Goal: Information Seeking & Learning: Compare options

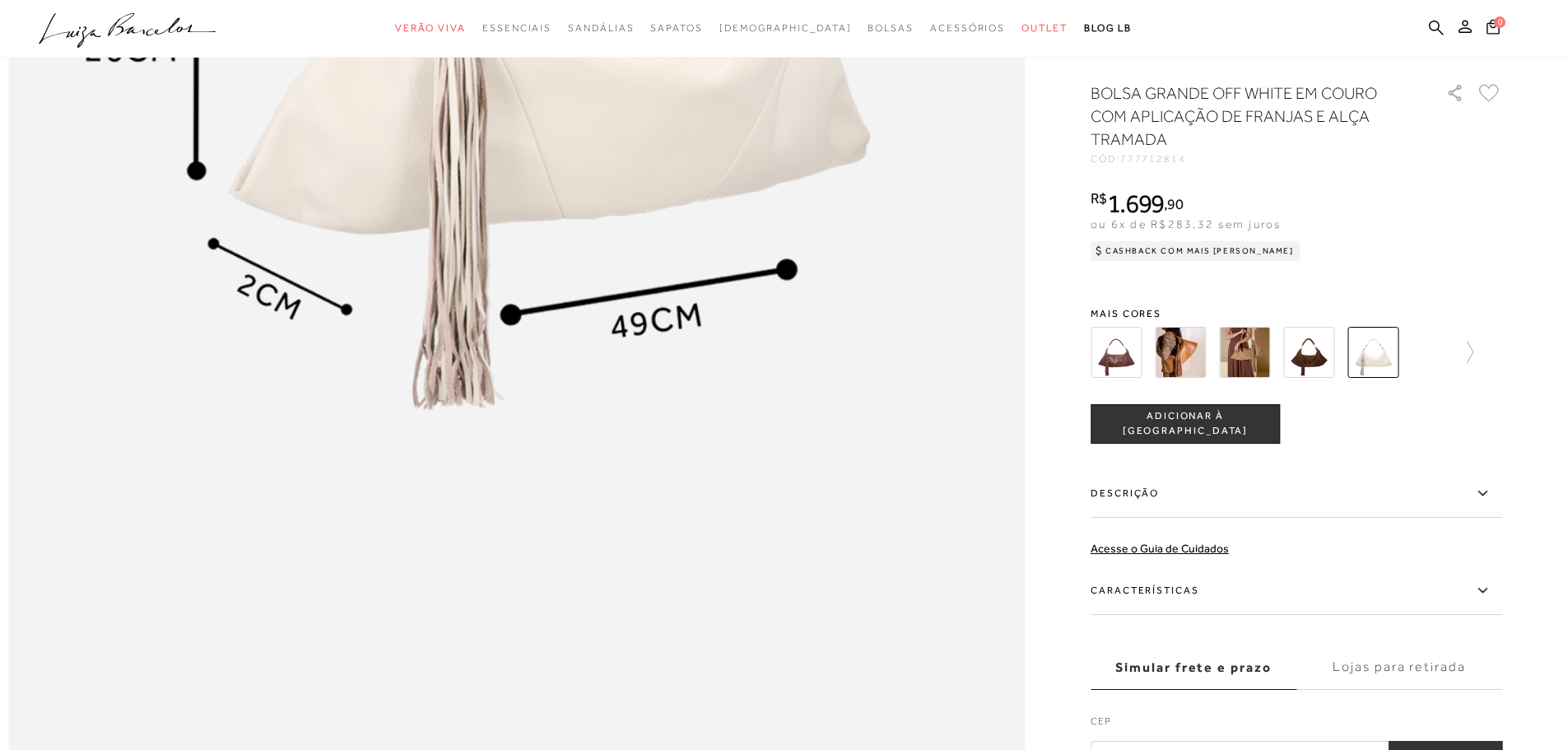
scroll to position [1564, 0]
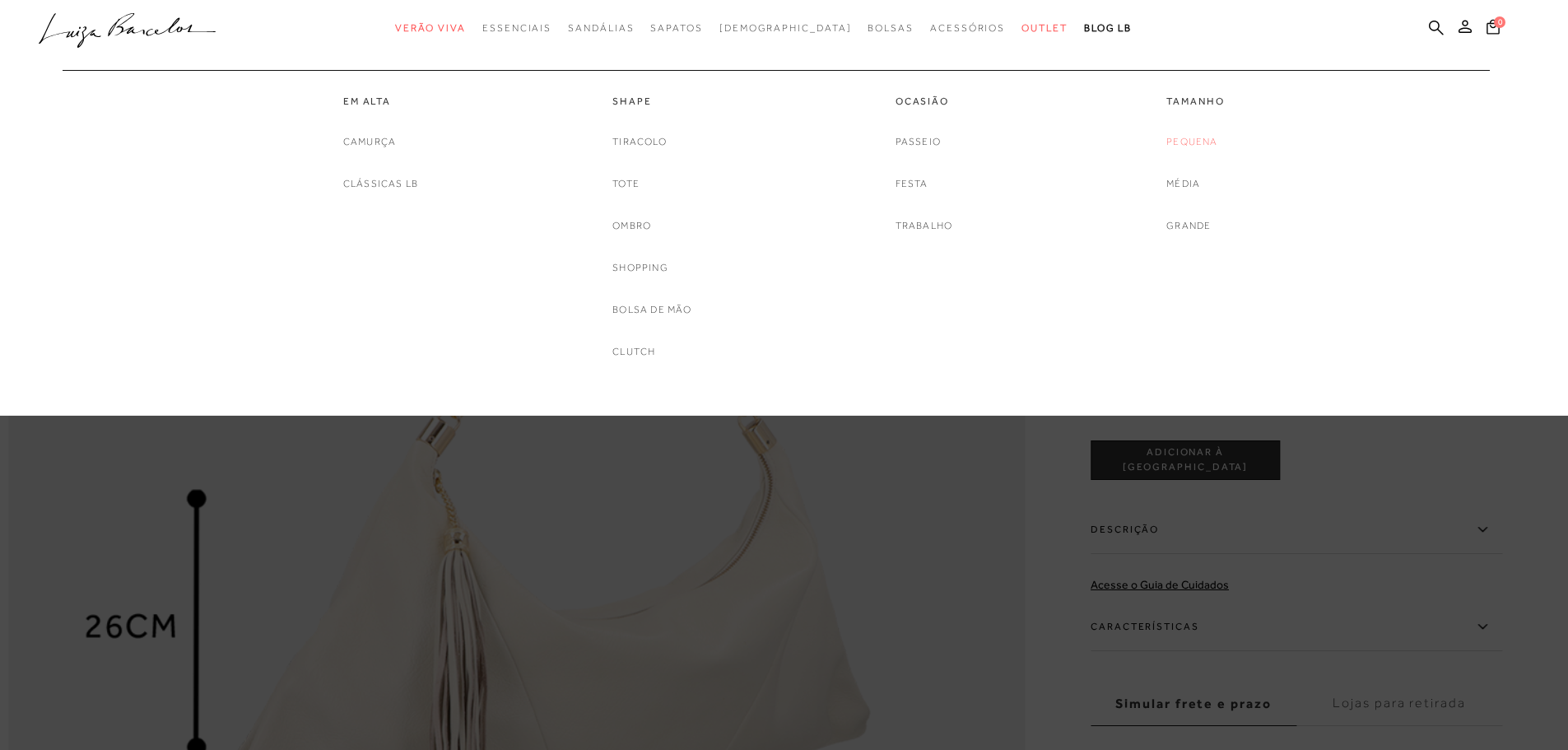
click at [1190, 146] on link "Pequena" at bounding box center [1191, 142] width 51 height 17
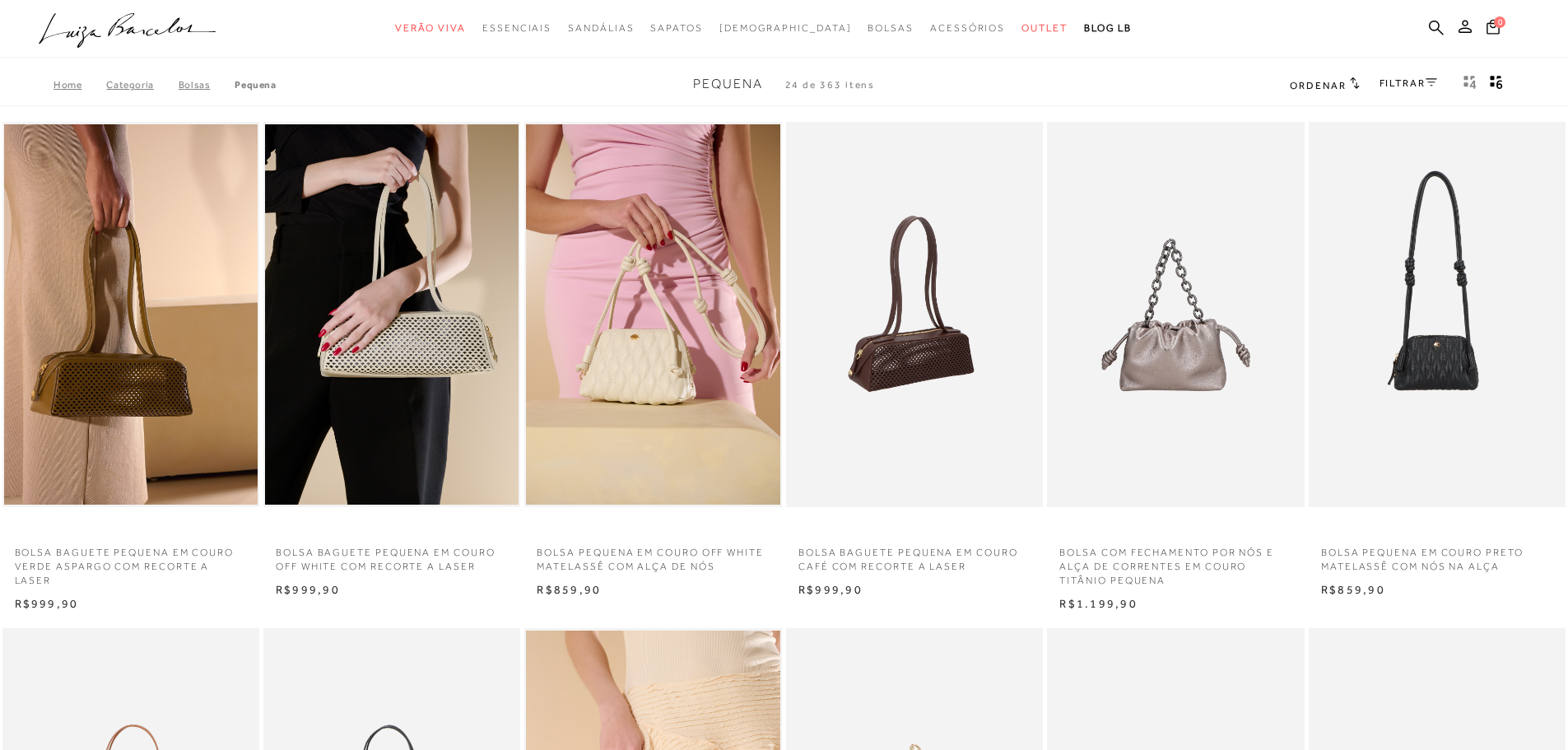
click at [942, 379] on img at bounding box center [915, 314] width 255 height 386
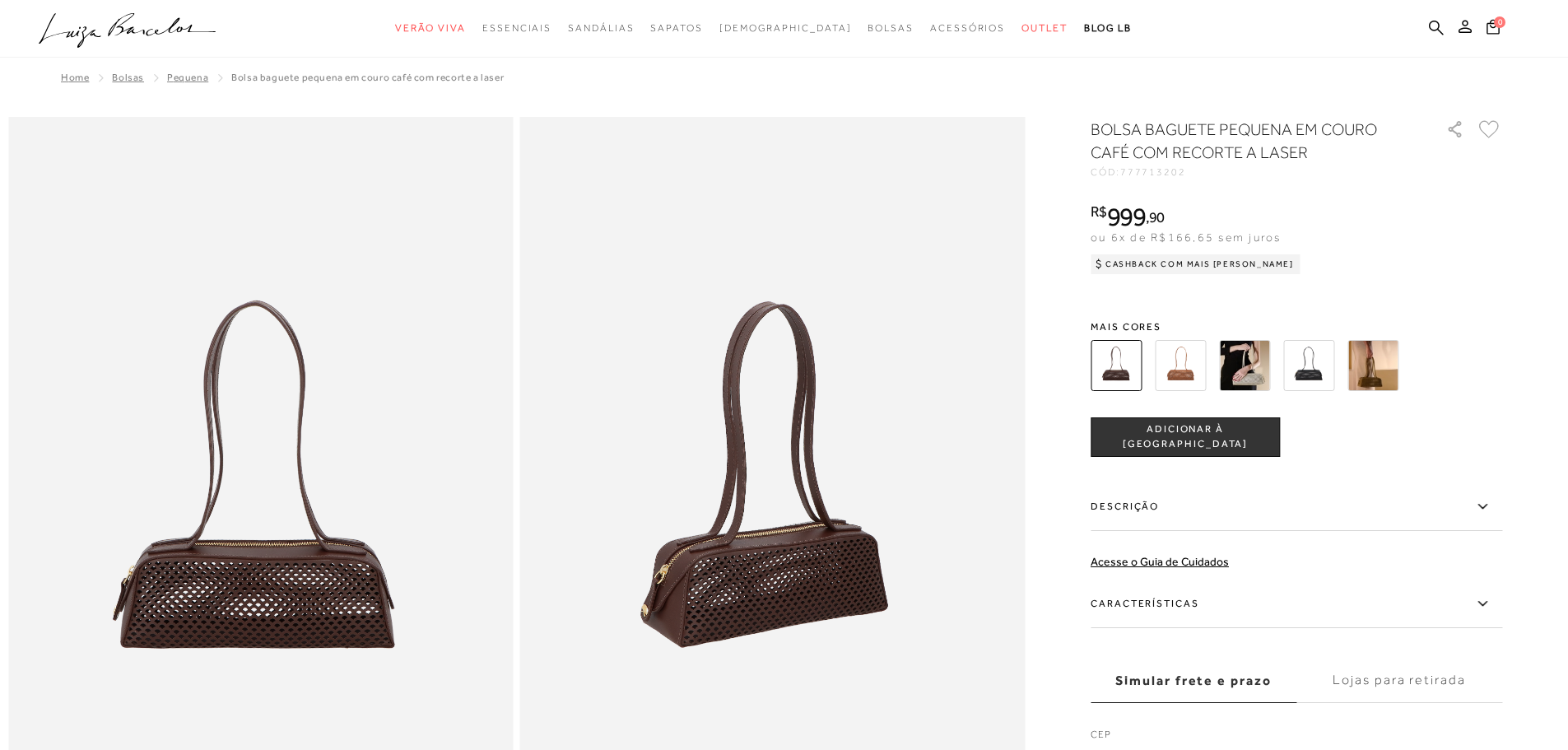
click at [1313, 361] on img at bounding box center [1309, 365] width 51 height 51
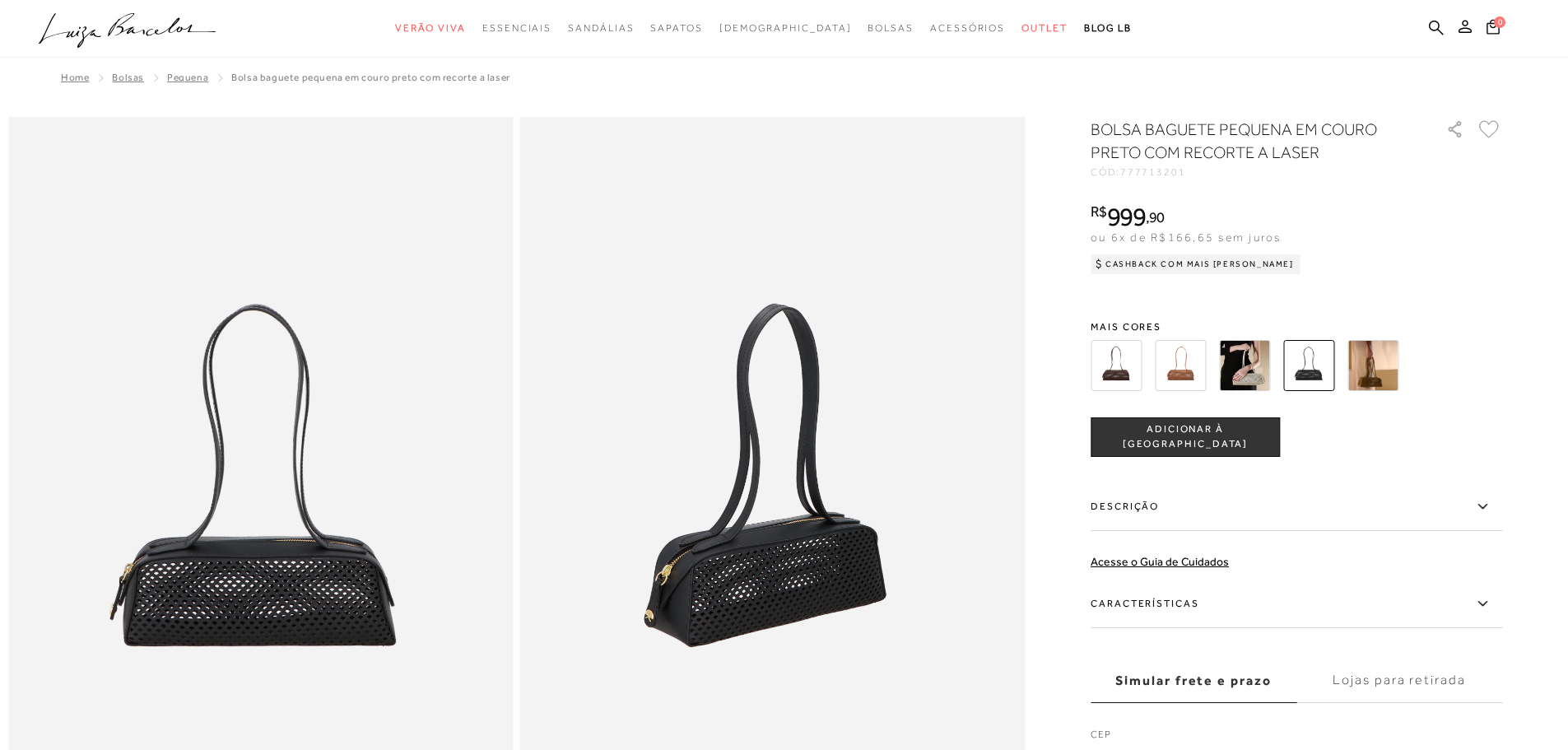
click at [1251, 365] on img at bounding box center [1244, 365] width 51 height 51
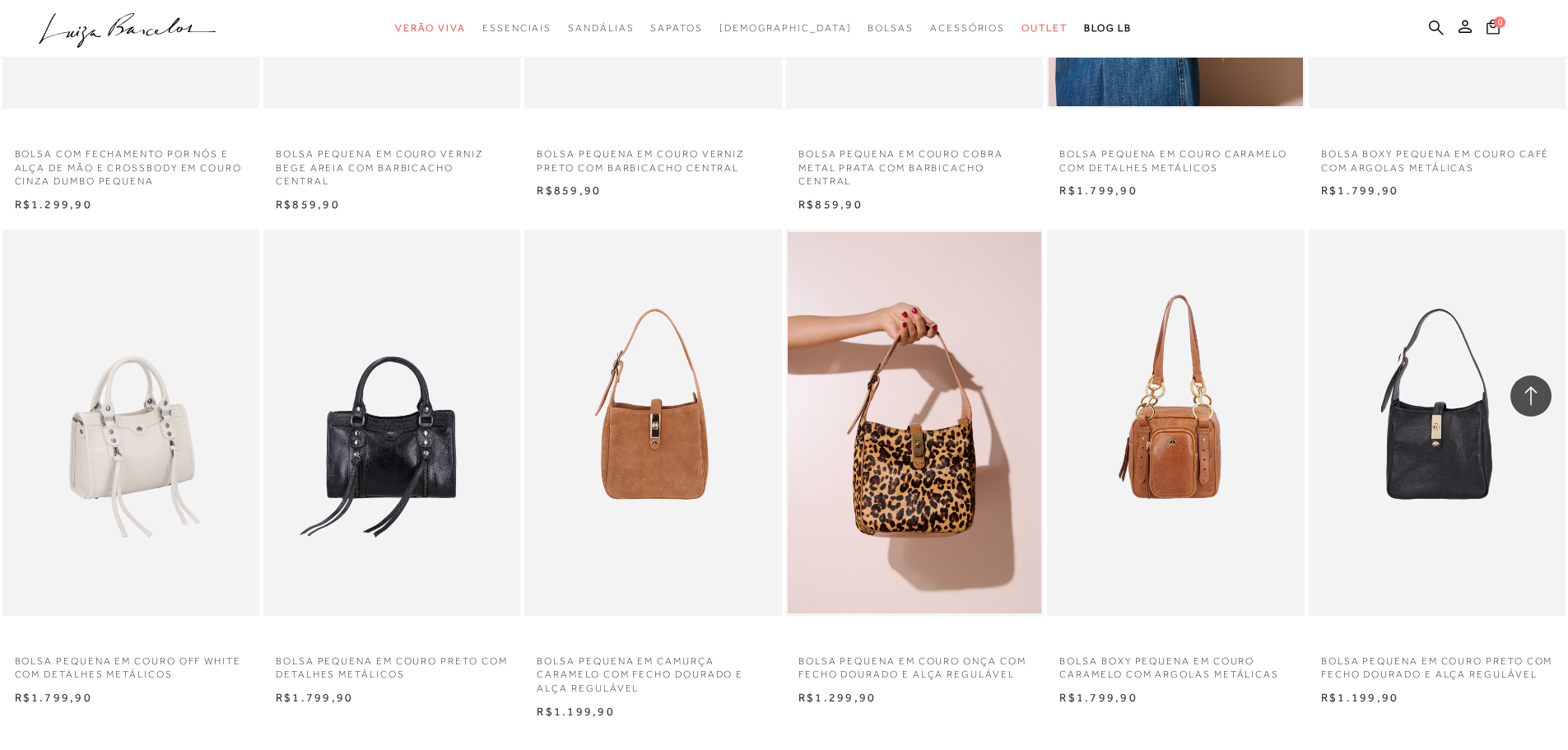
scroll to position [1646, 0]
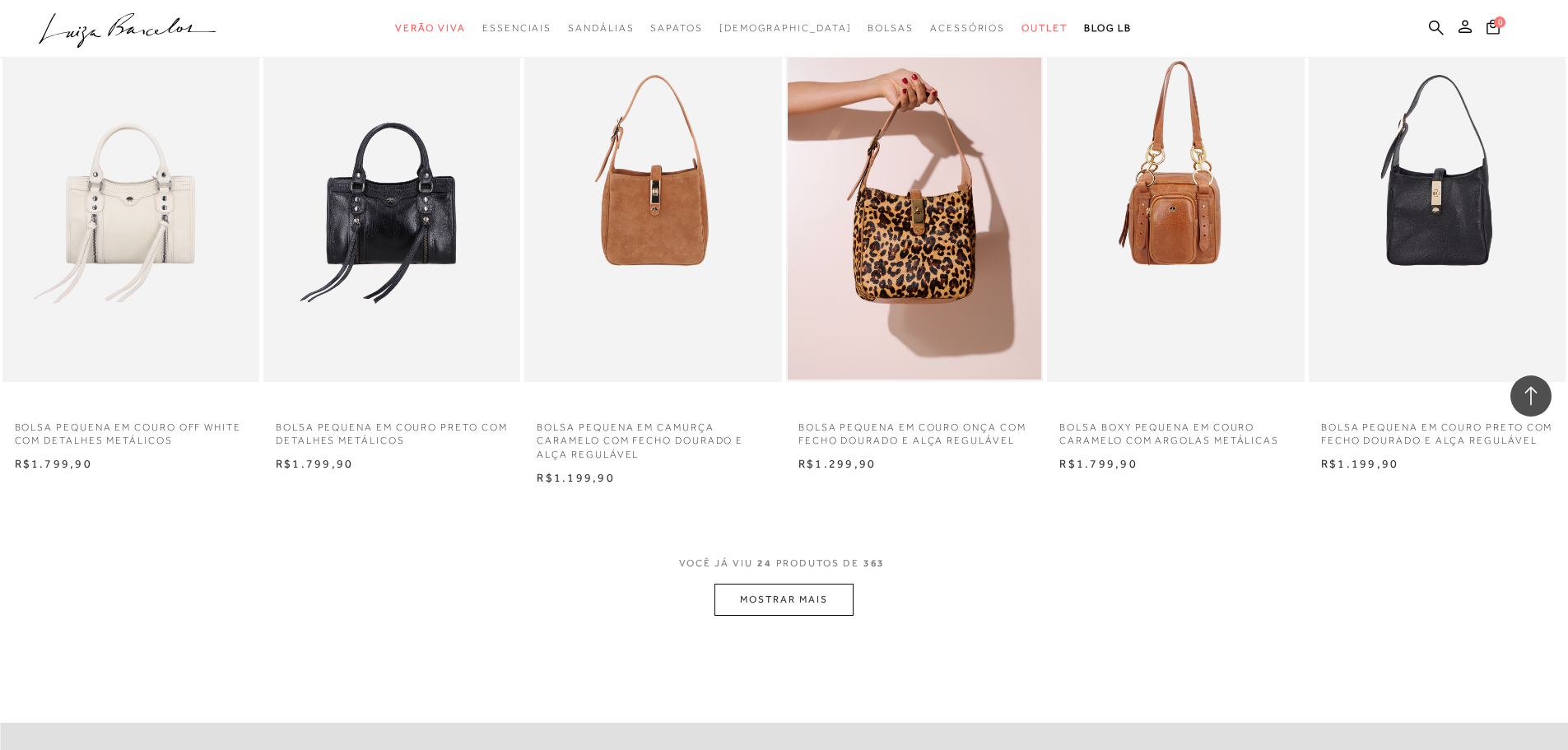
click at [787, 596] on button "MOSTRAR MAIS" at bounding box center [783, 600] width 138 height 33
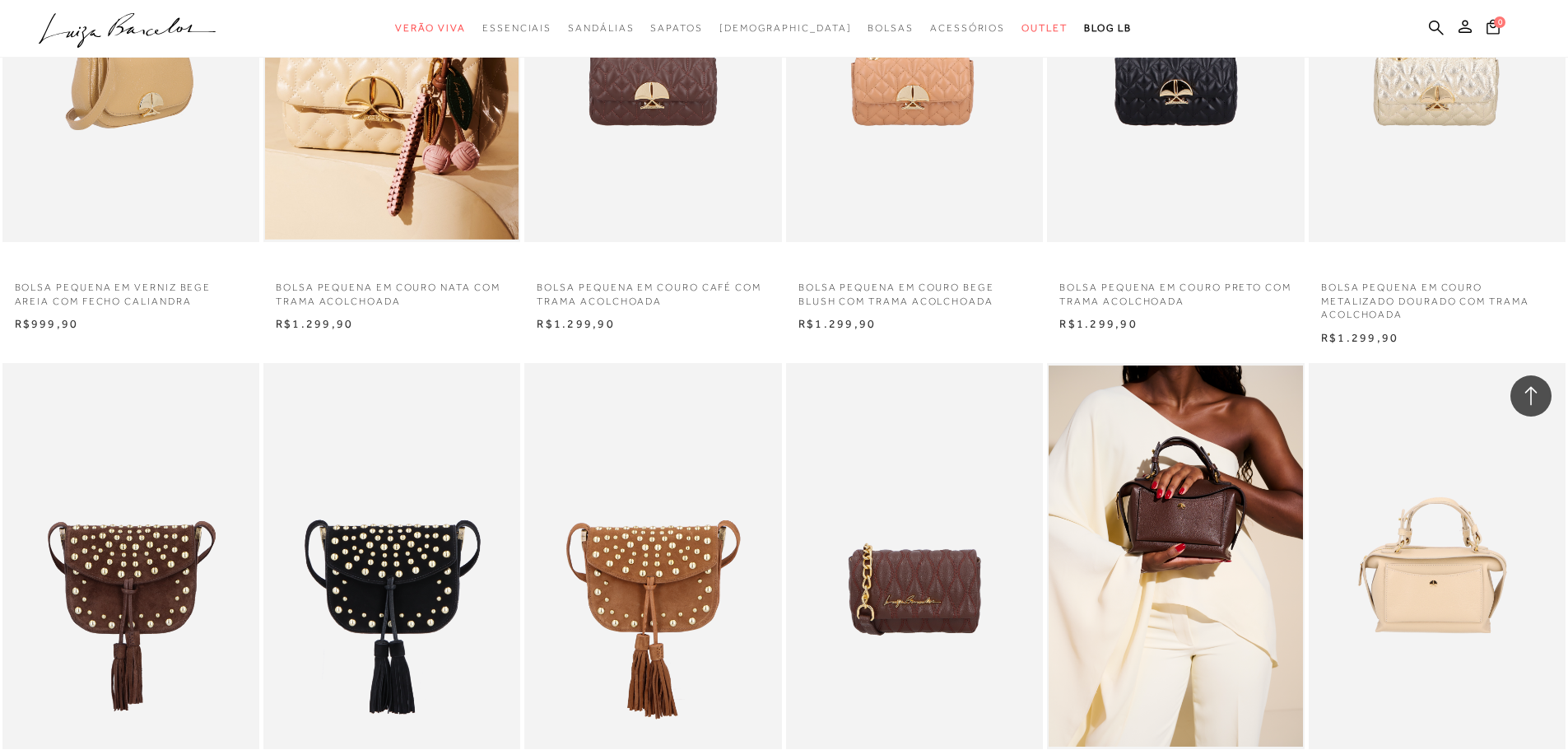
scroll to position [3623, 0]
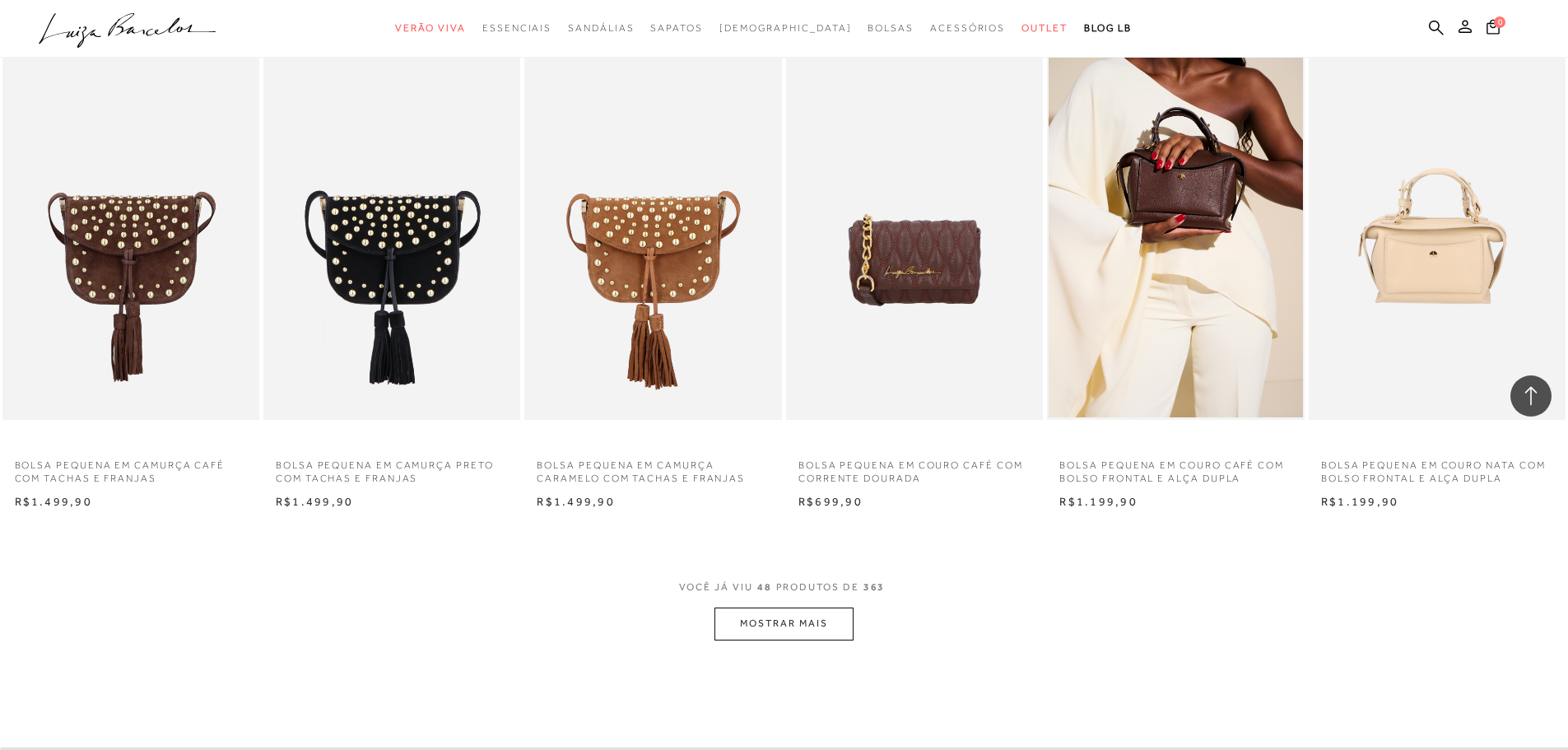
click at [778, 634] on button "MOSTRAR MAIS" at bounding box center [783, 623] width 138 height 33
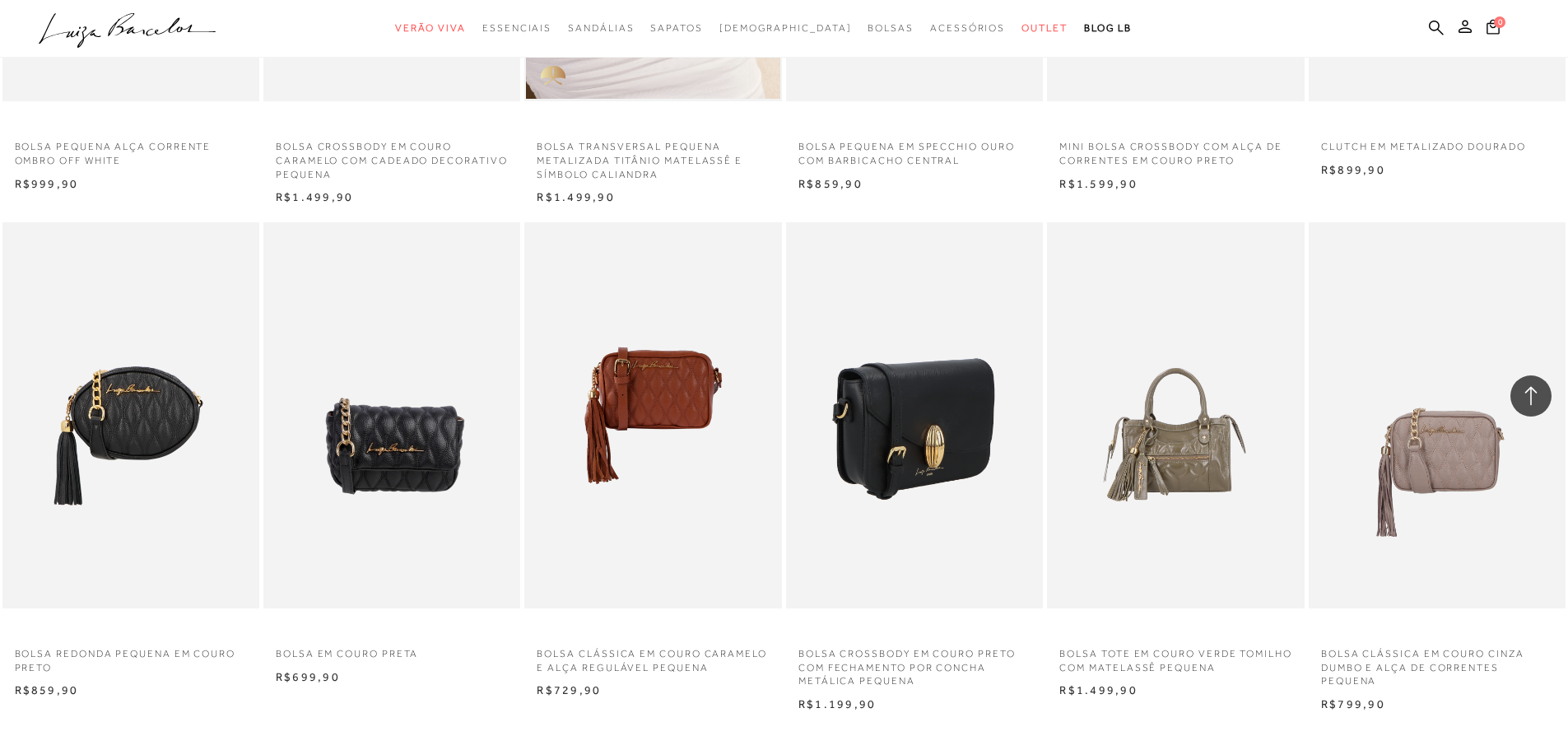
scroll to position [5681, 0]
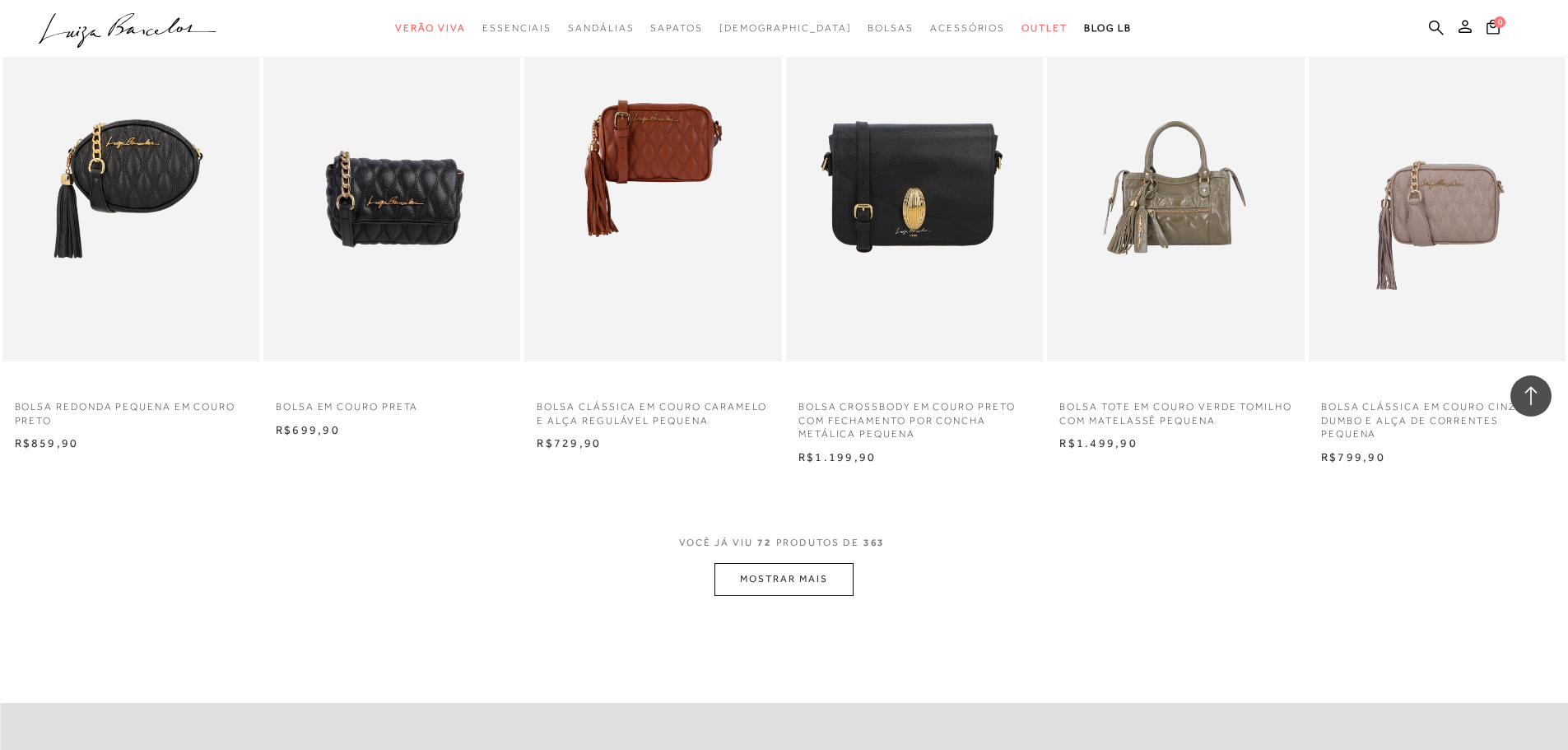
click at [770, 583] on button "MOSTRAR MAIS" at bounding box center [783, 579] width 138 height 33
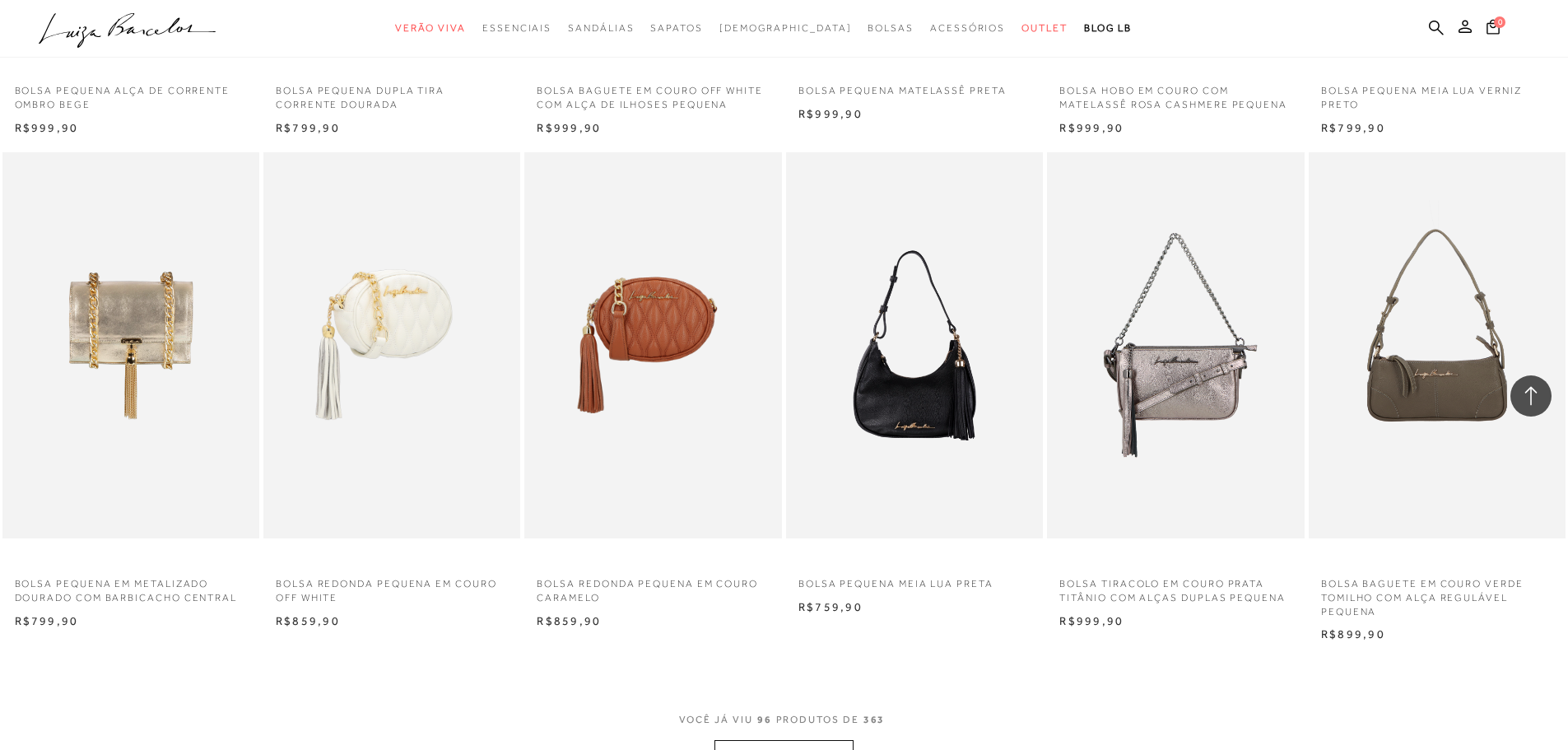
scroll to position [7739, 0]
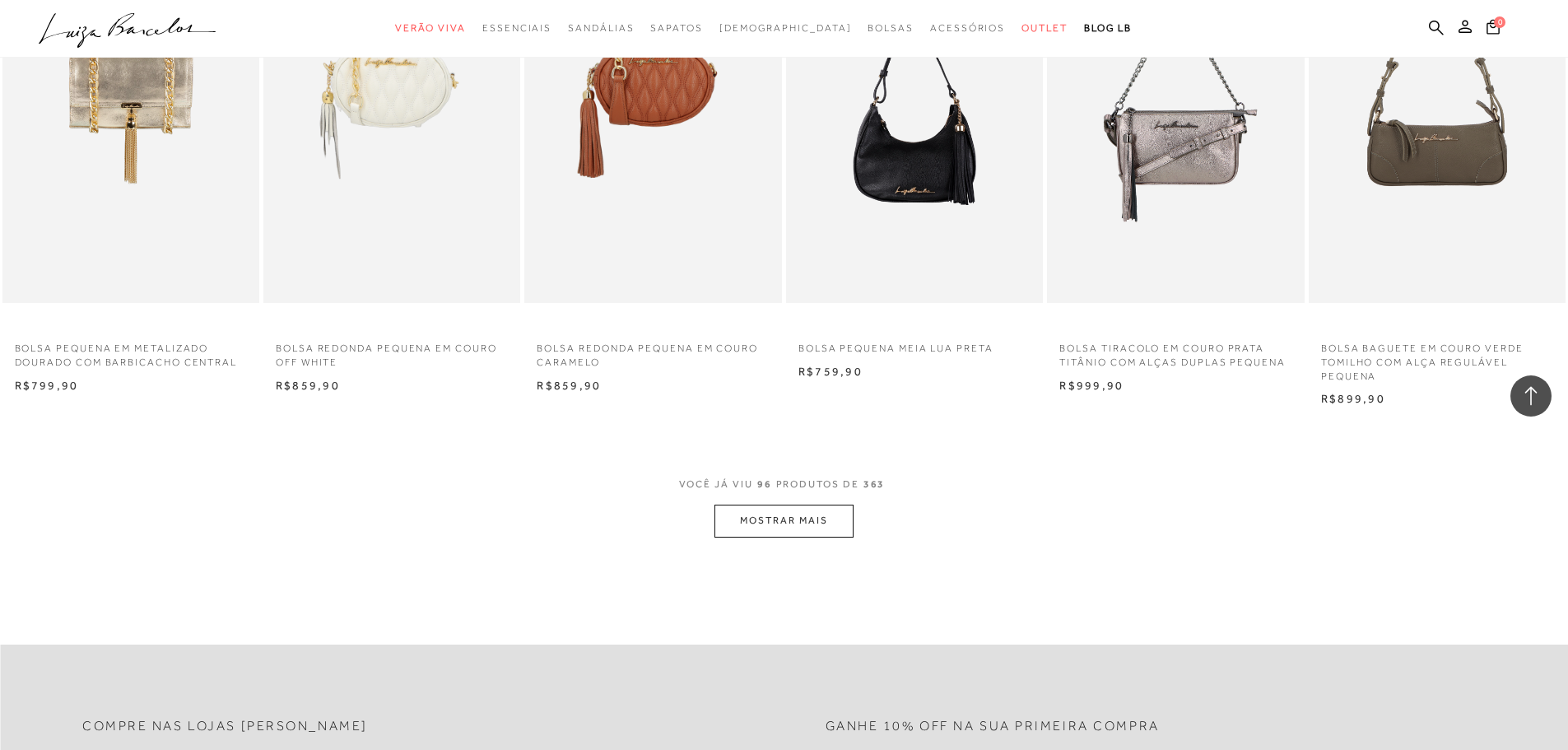
click at [807, 521] on button "MOSTRAR MAIS" at bounding box center [783, 521] width 138 height 33
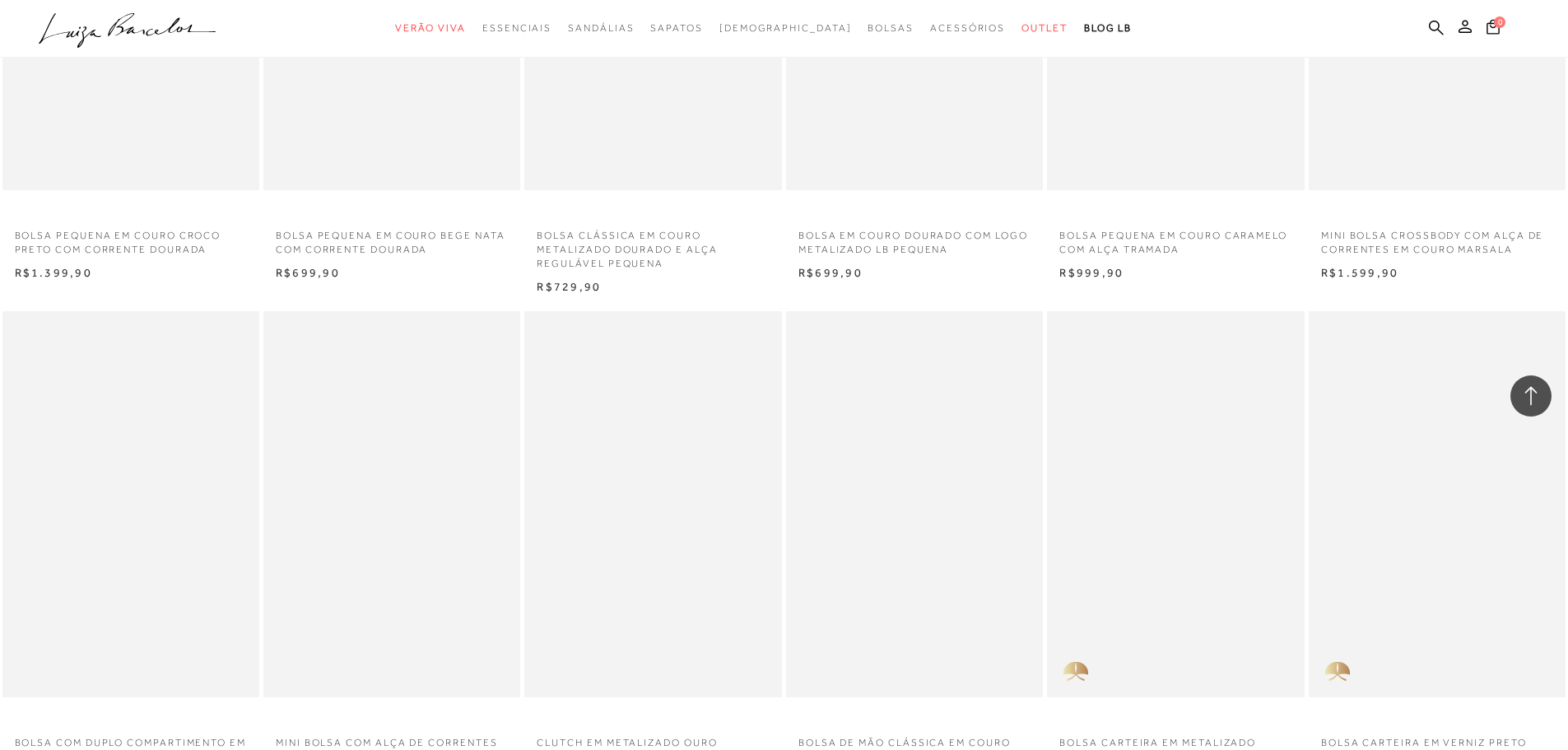
scroll to position [8975, 0]
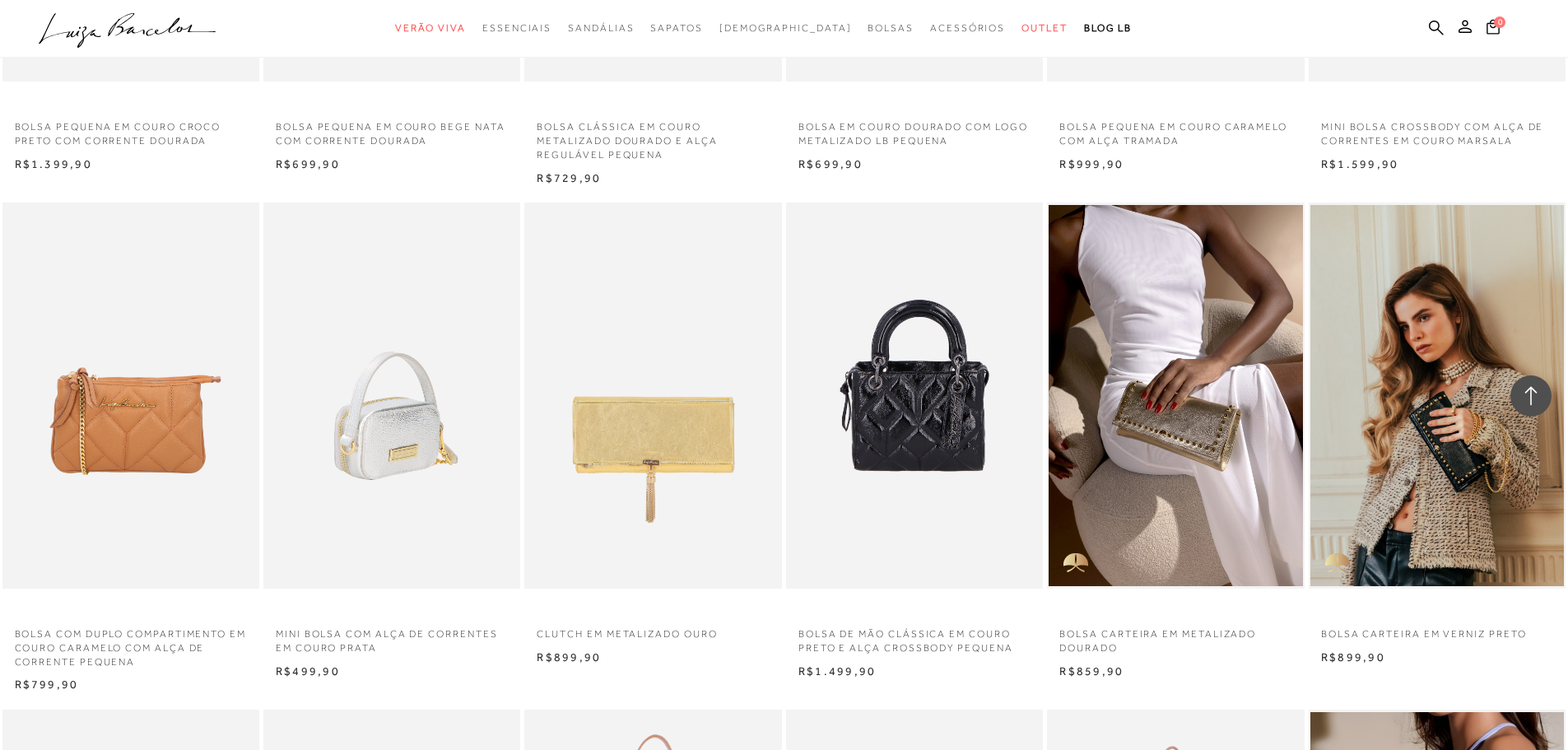
click at [403, 468] on img at bounding box center [392, 395] width 255 height 386
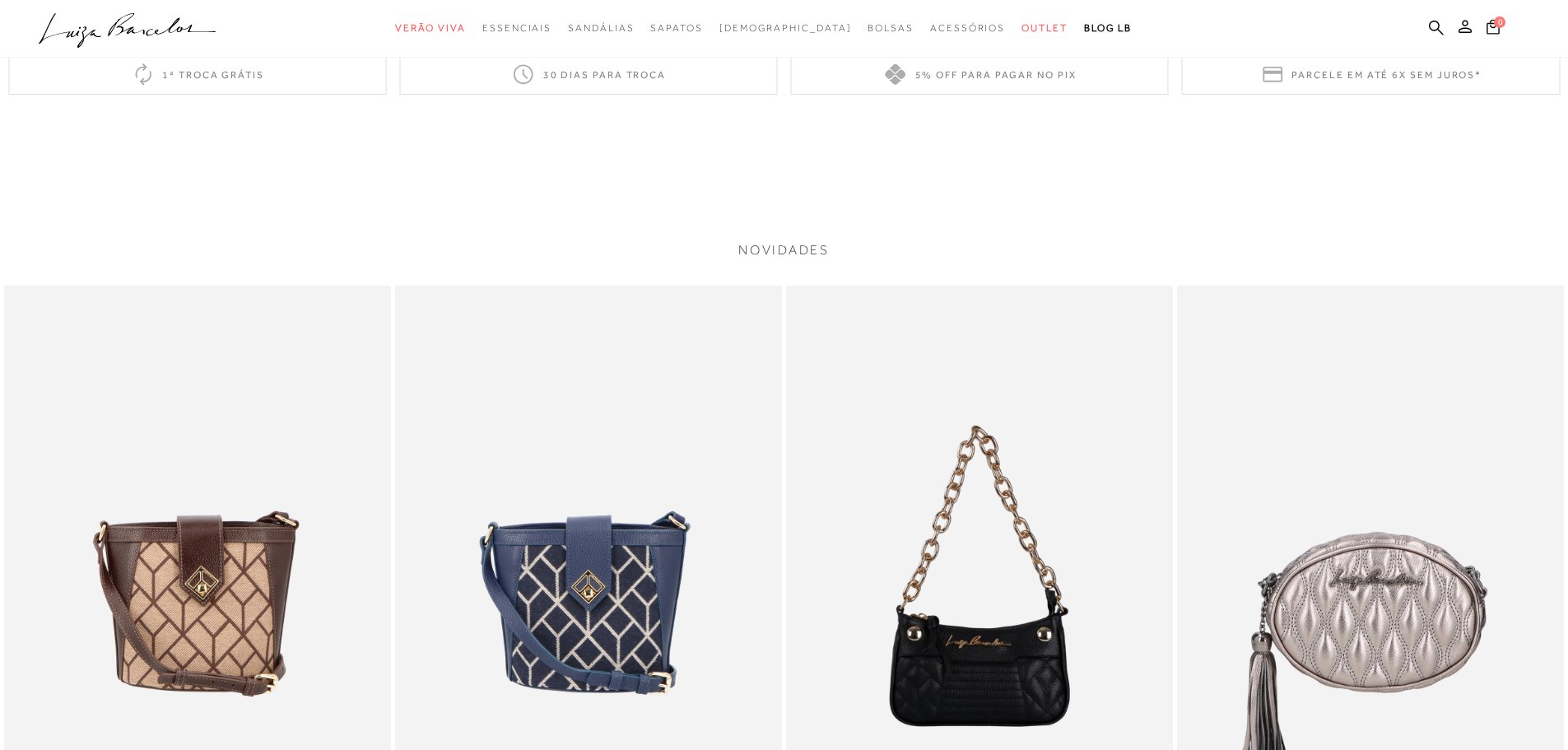
scroll to position [3046, 0]
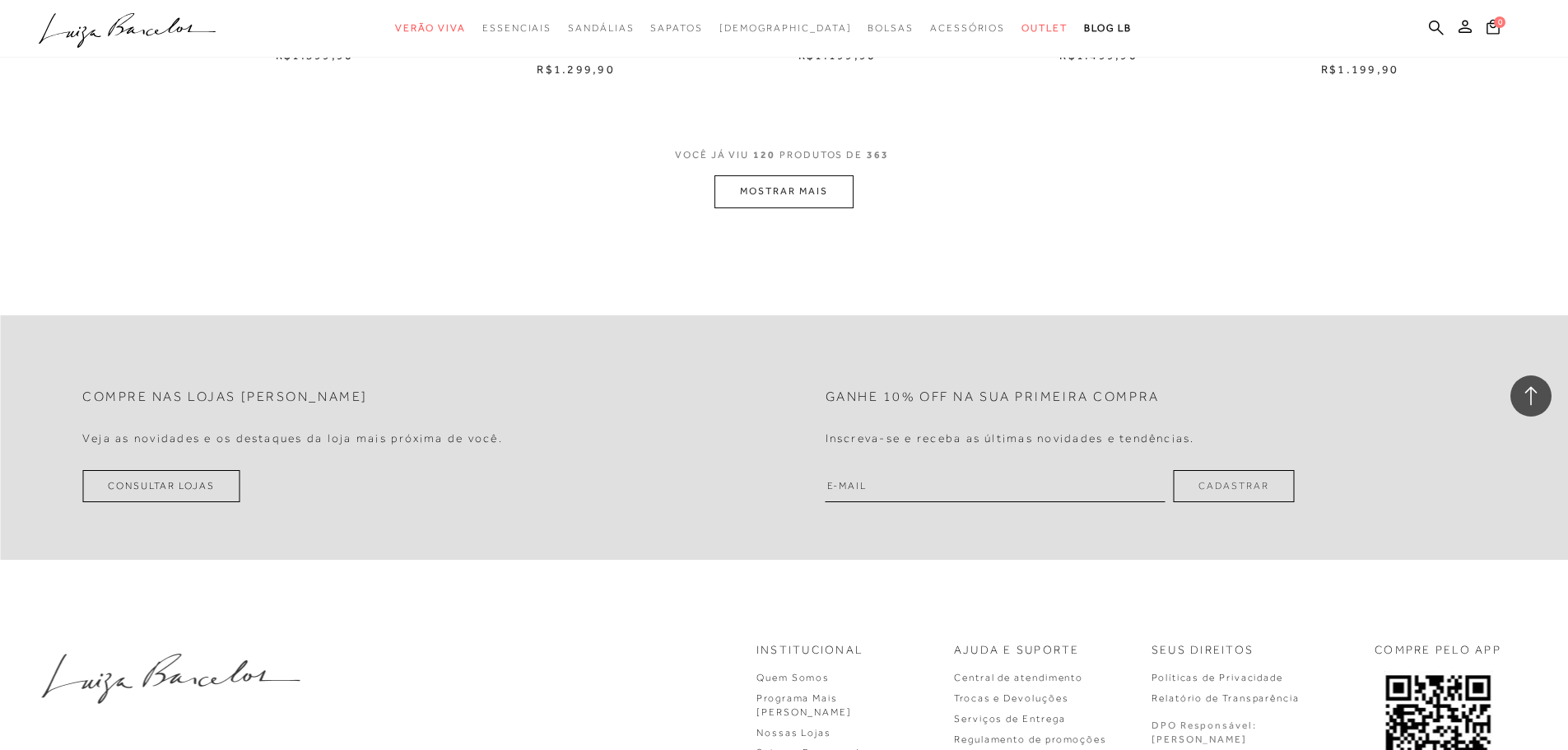
scroll to position [9863, 0]
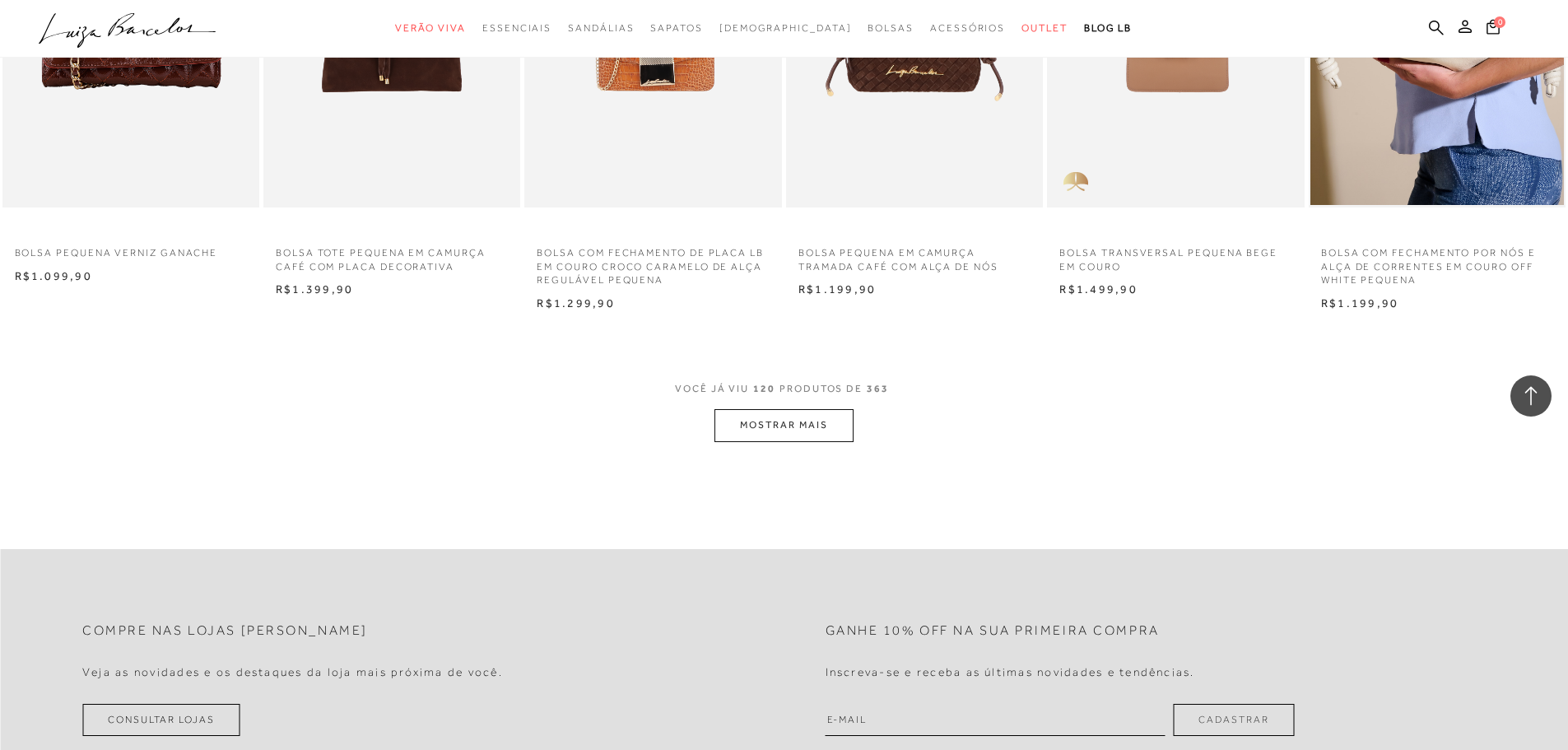
click at [787, 436] on button "MOSTRAR MAIS" at bounding box center [783, 426] width 138 height 33
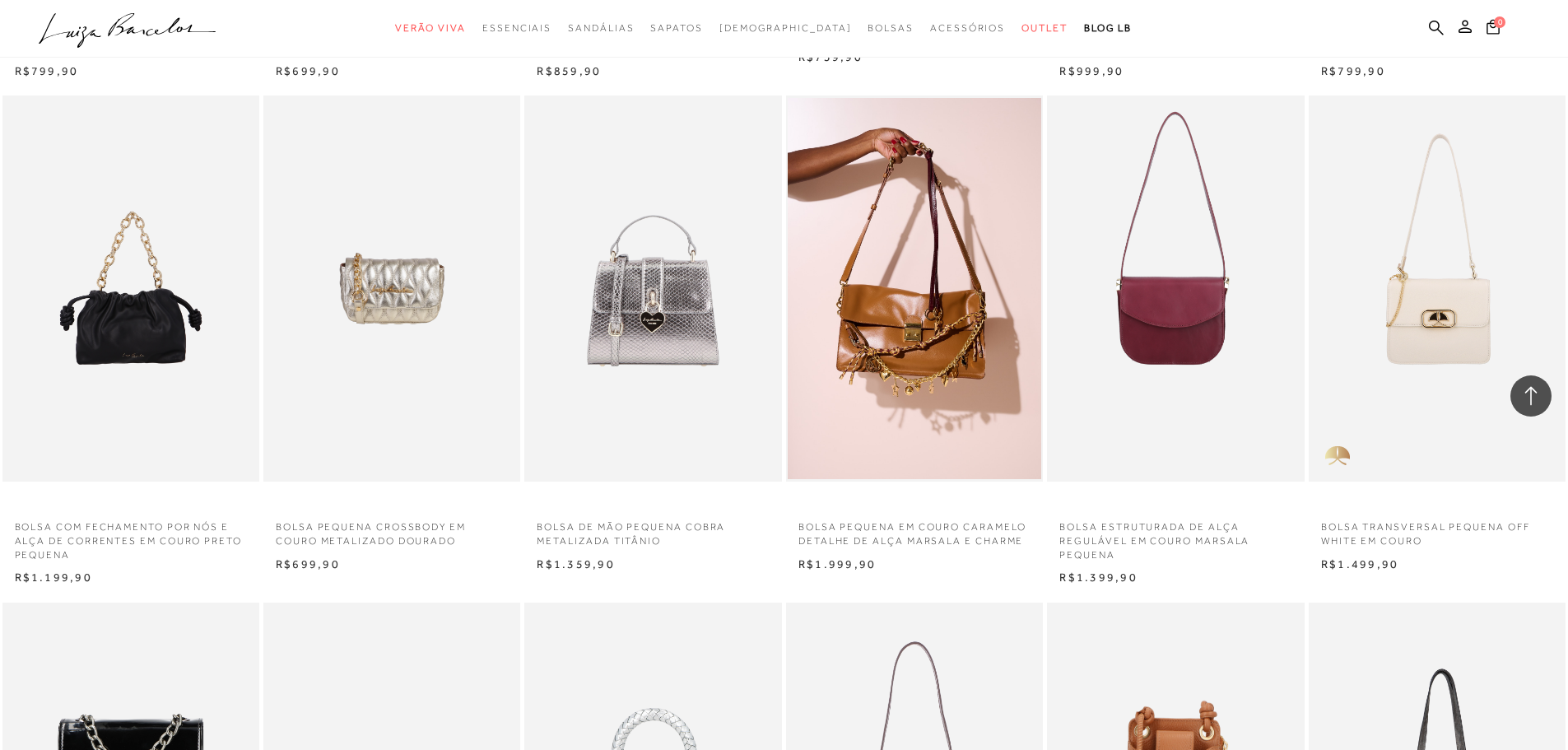
scroll to position [11098, 0]
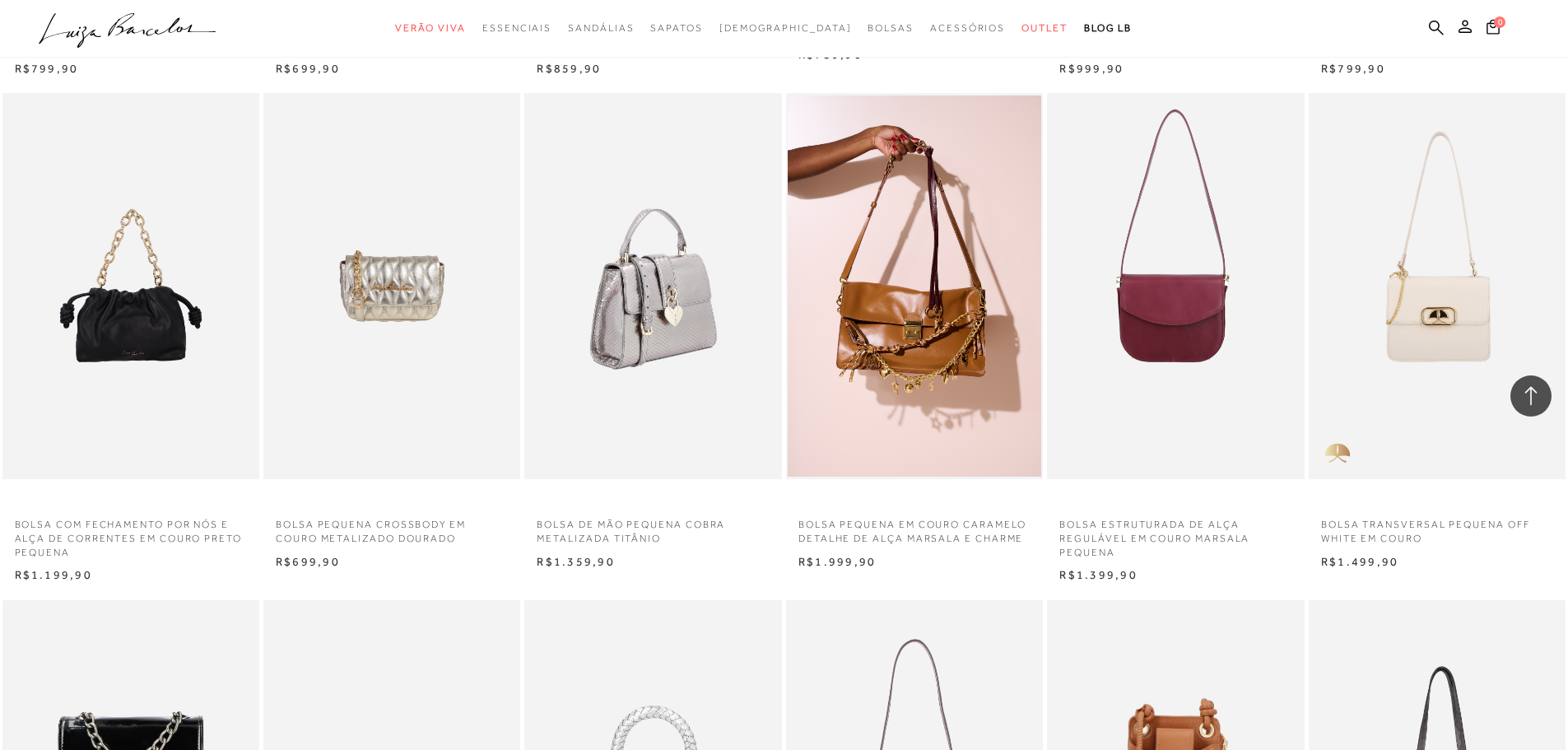
click at [661, 337] on img at bounding box center [653, 286] width 255 height 386
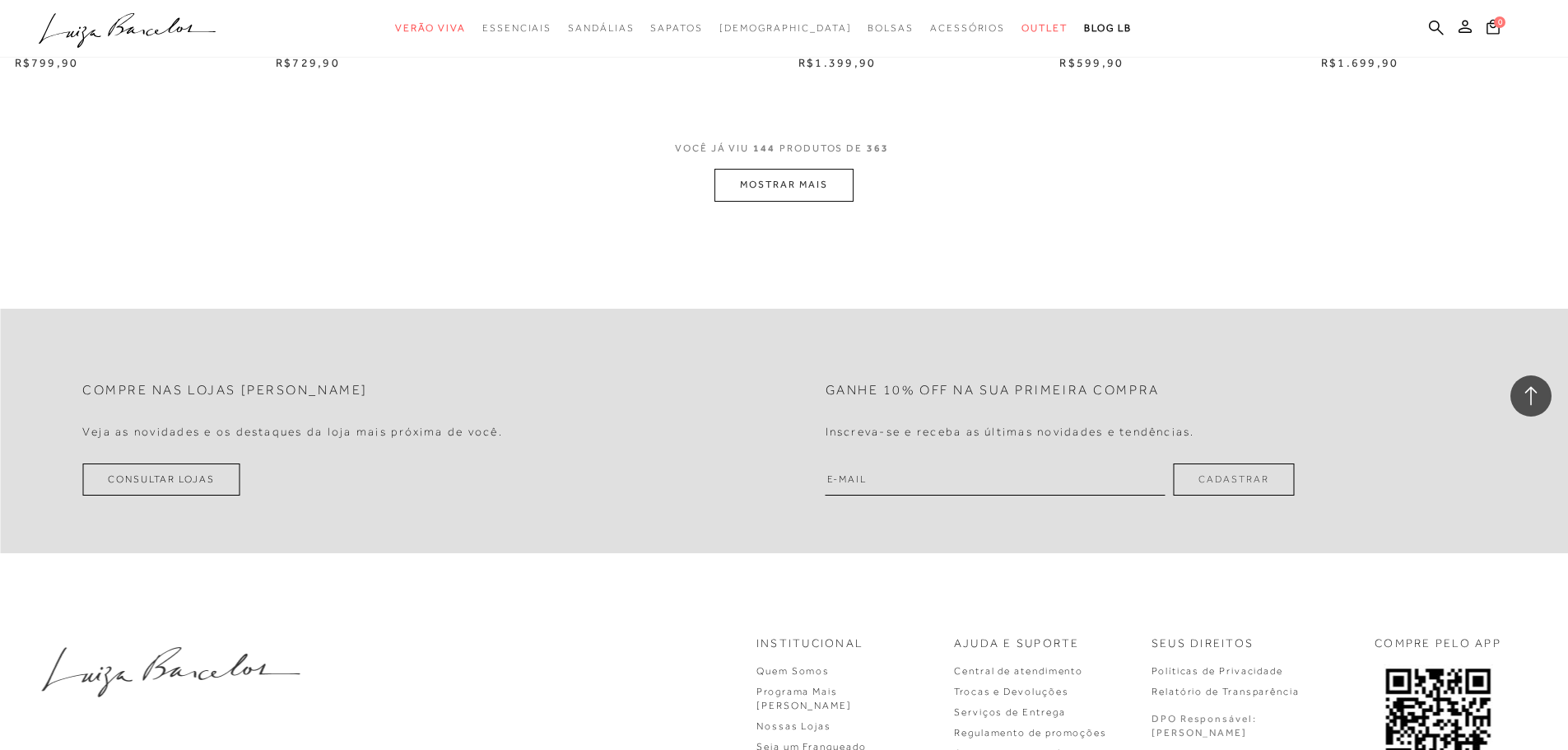
scroll to position [12004, 0]
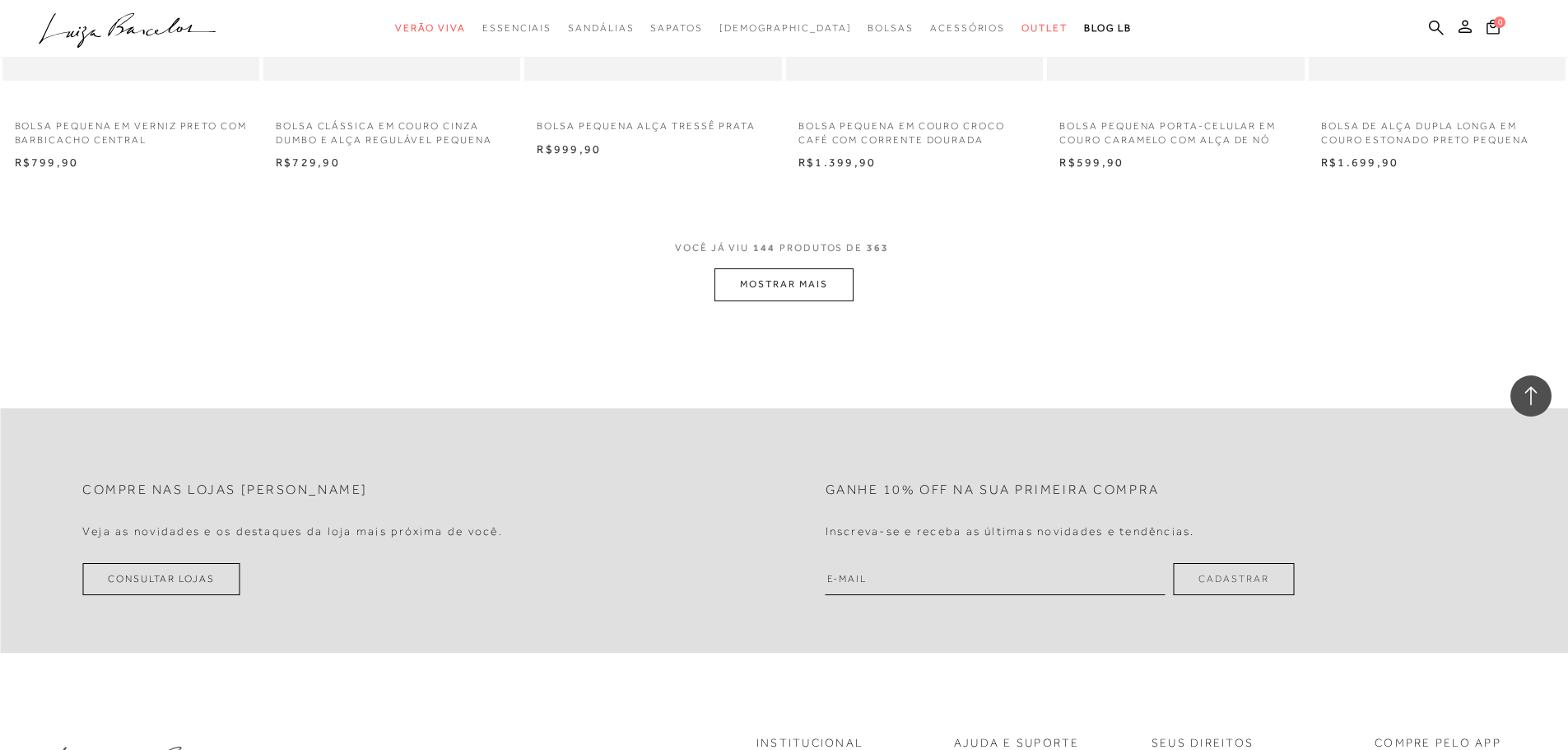
click at [776, 278] on button "MOSTRAR MAIS" at bounding box center [783, 285] width 138 height 33
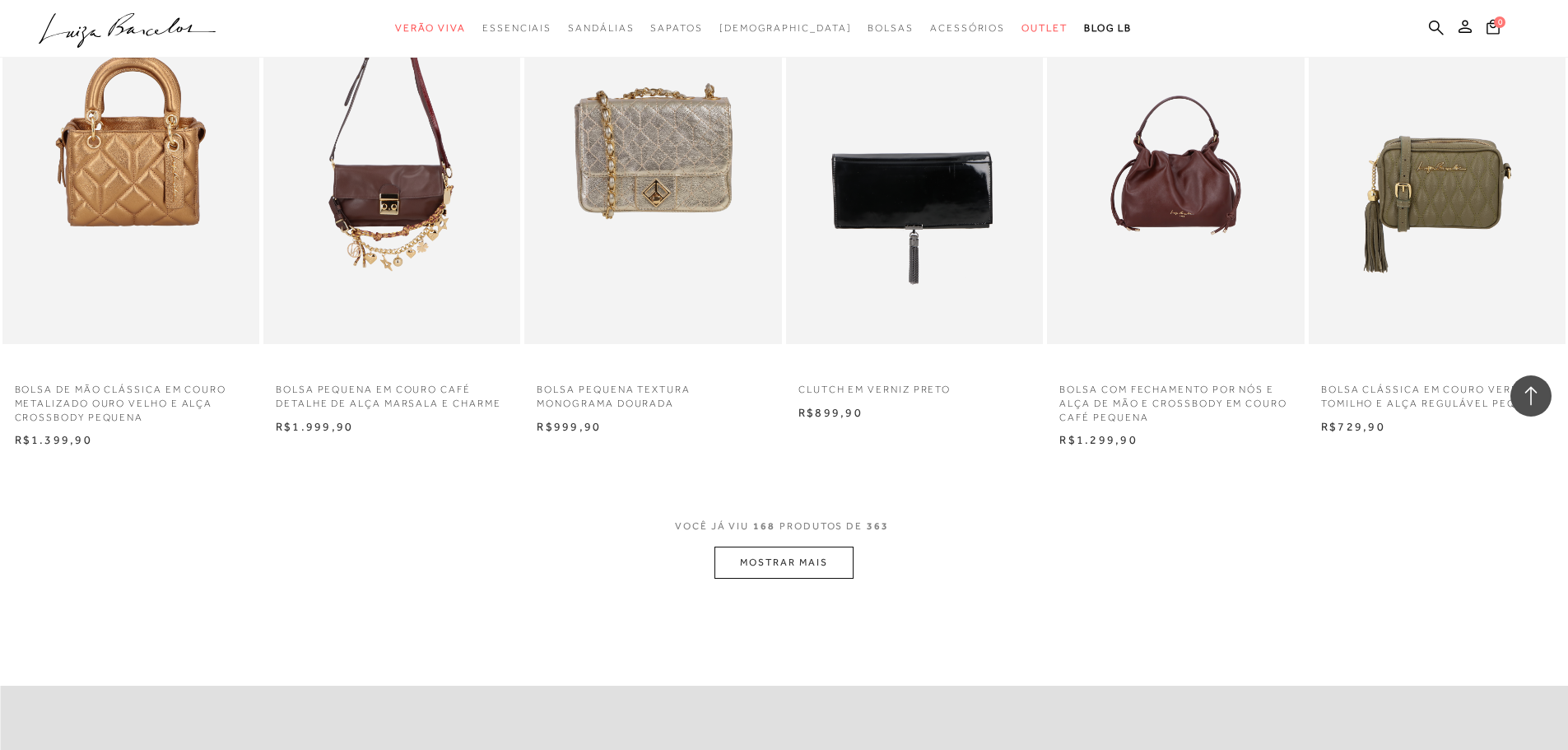
scroll to position [13732, 0]
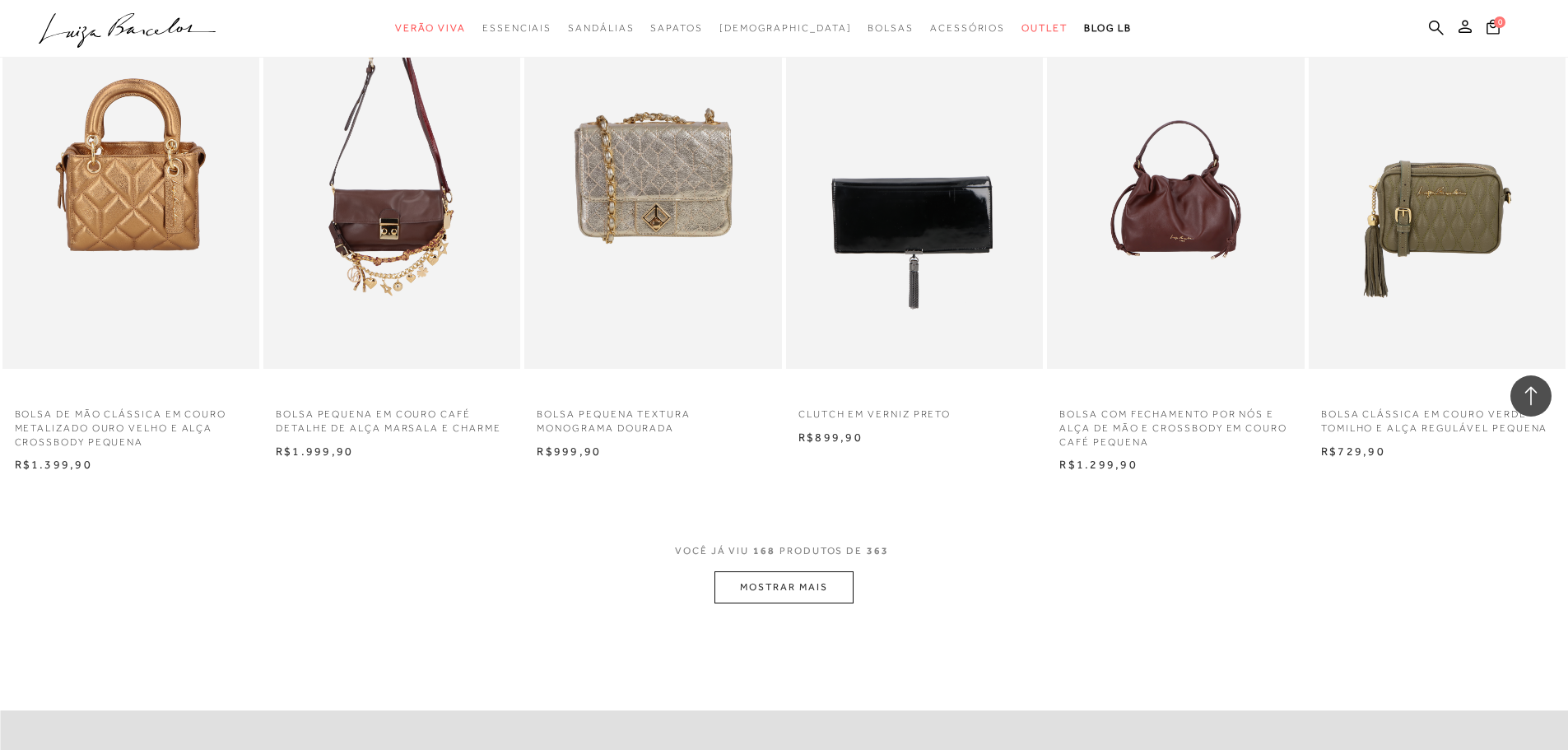
click at [813, 586] on button "MOSTRAR MAIS" at bounding box center [783, 587] width 138 height 33
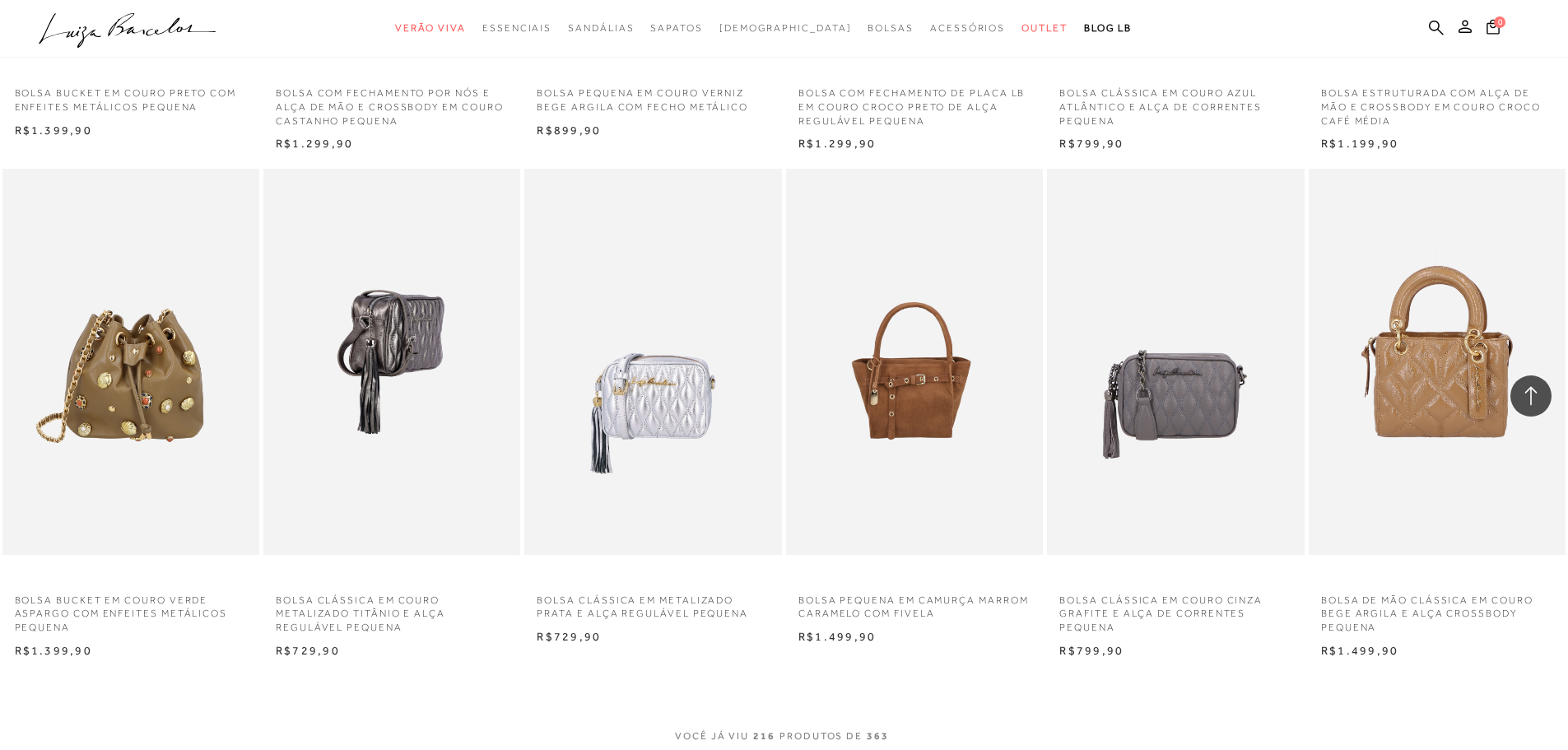
scroll to position [17931, 0]
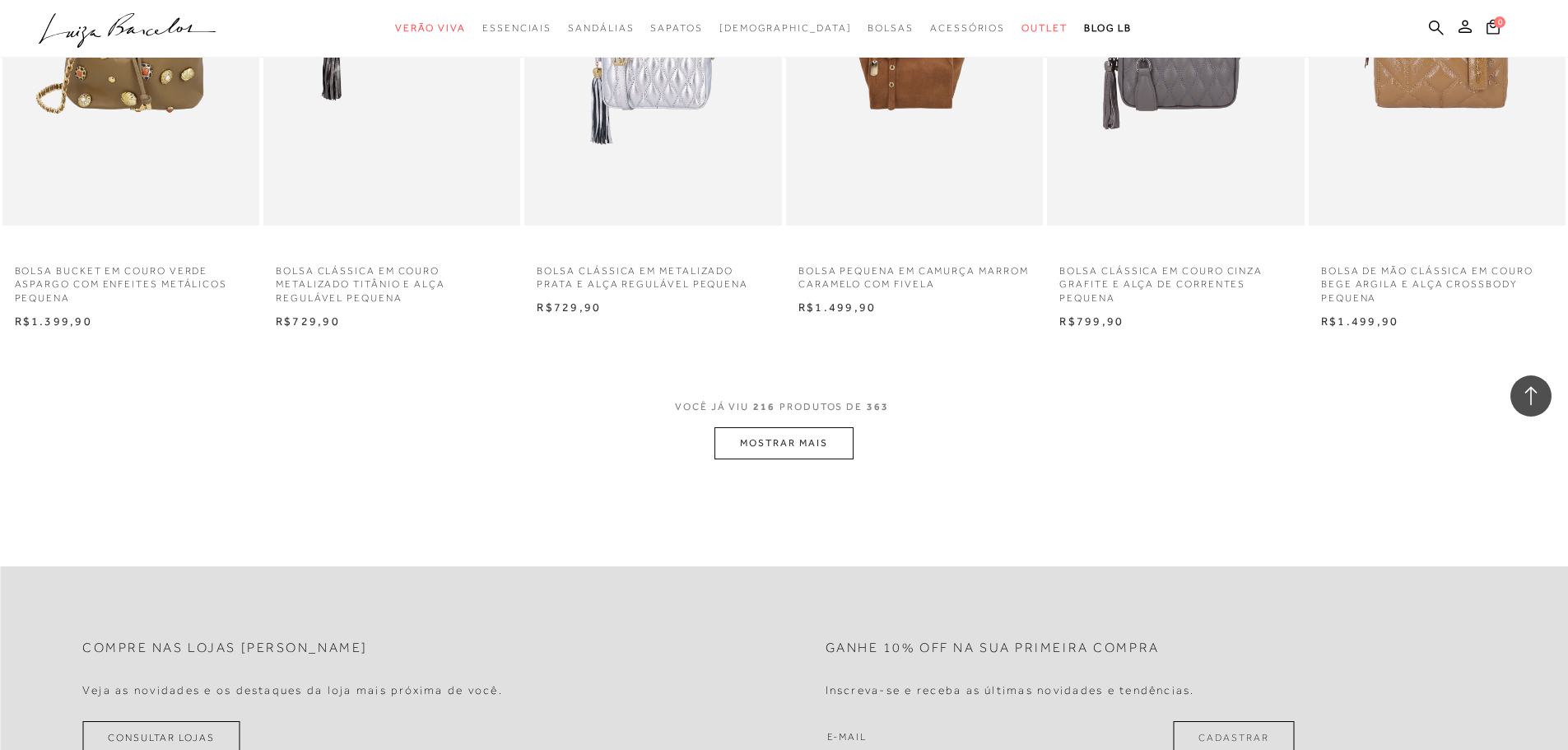
click at [765, 442] on button "MOSTRAR MAIS" at bounding box center [783, 444] width 138 height 33
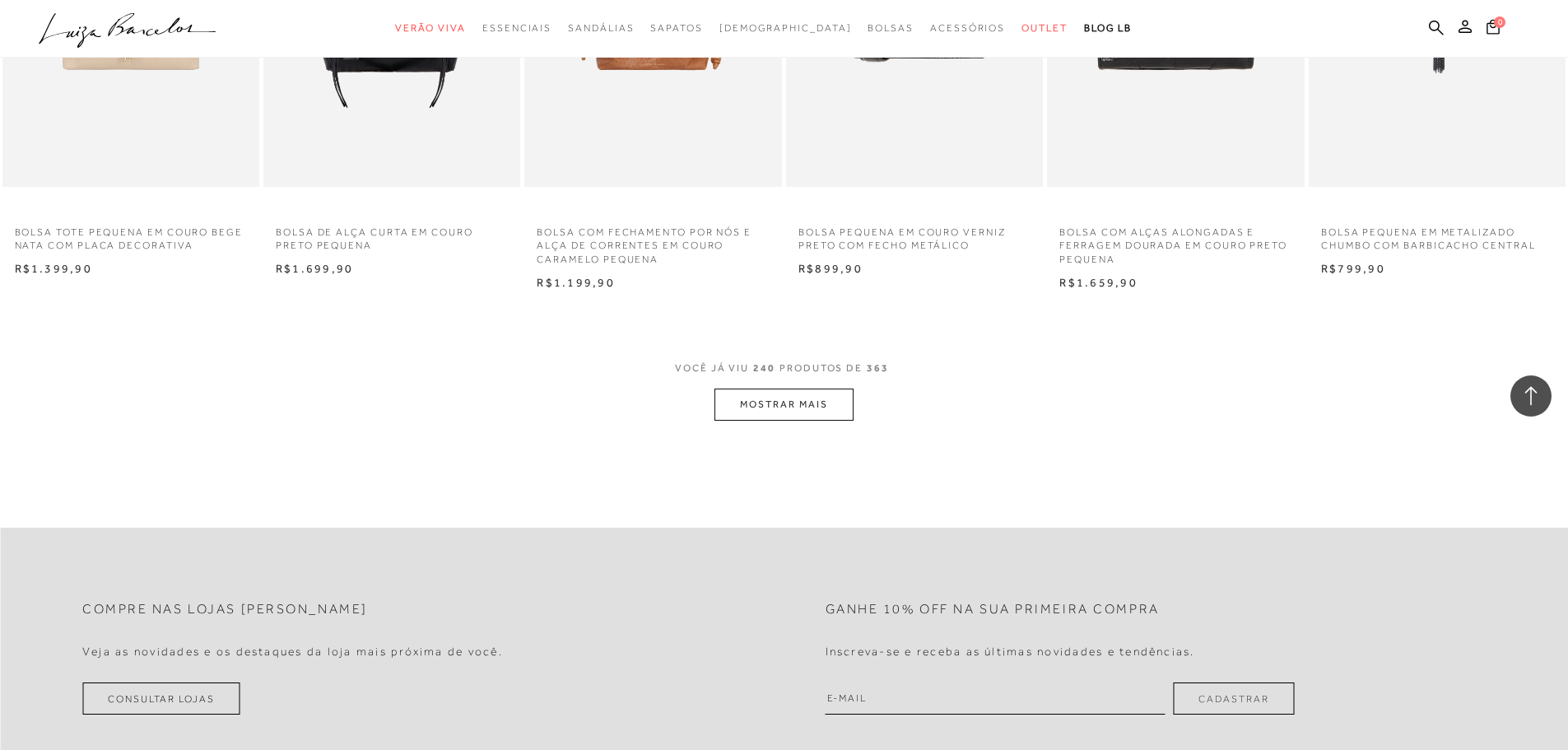
scroll to position [19990, 0]
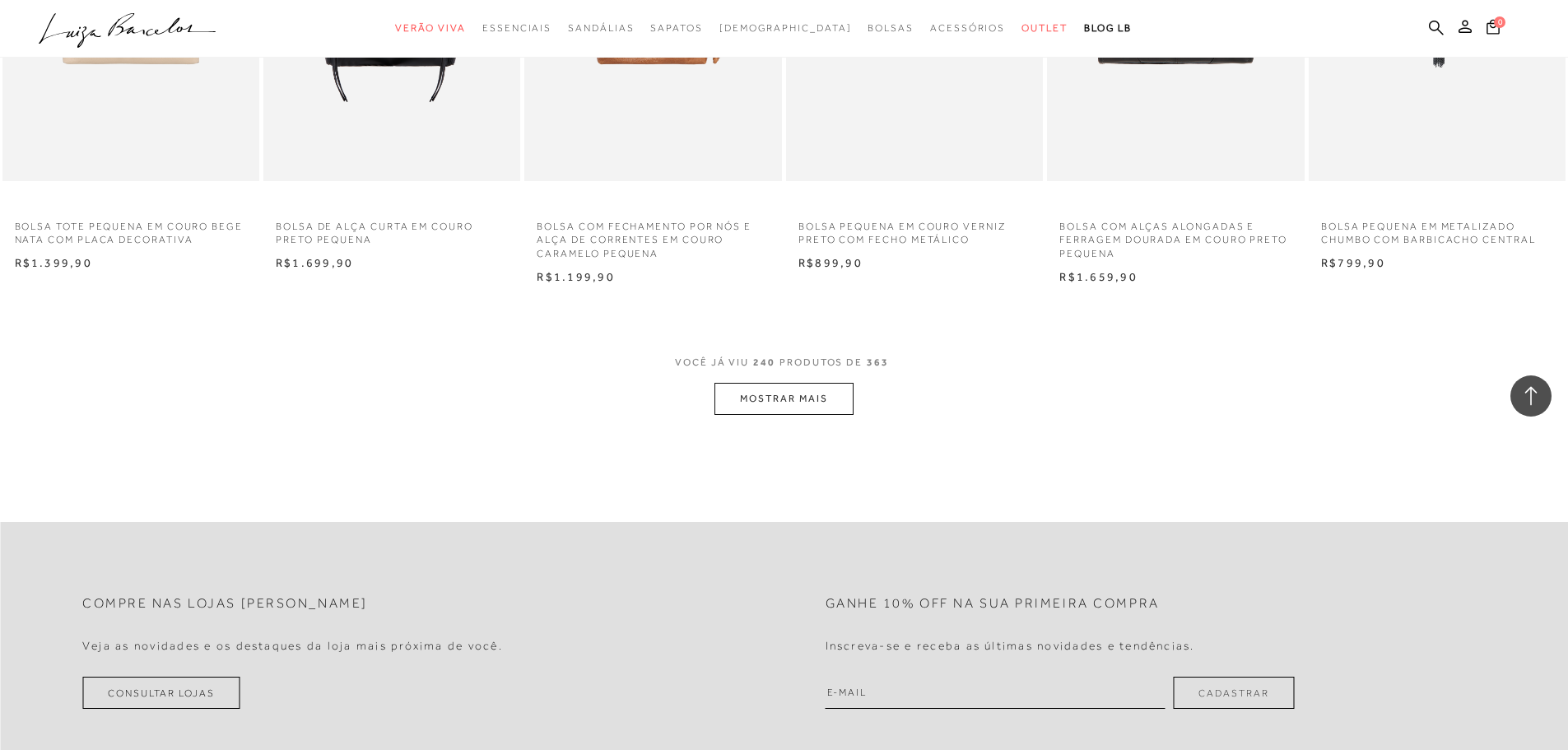
click at [769, 407] on button "MOSTRAR MAIS" at bounding box center [783, 399] width 138 height 33
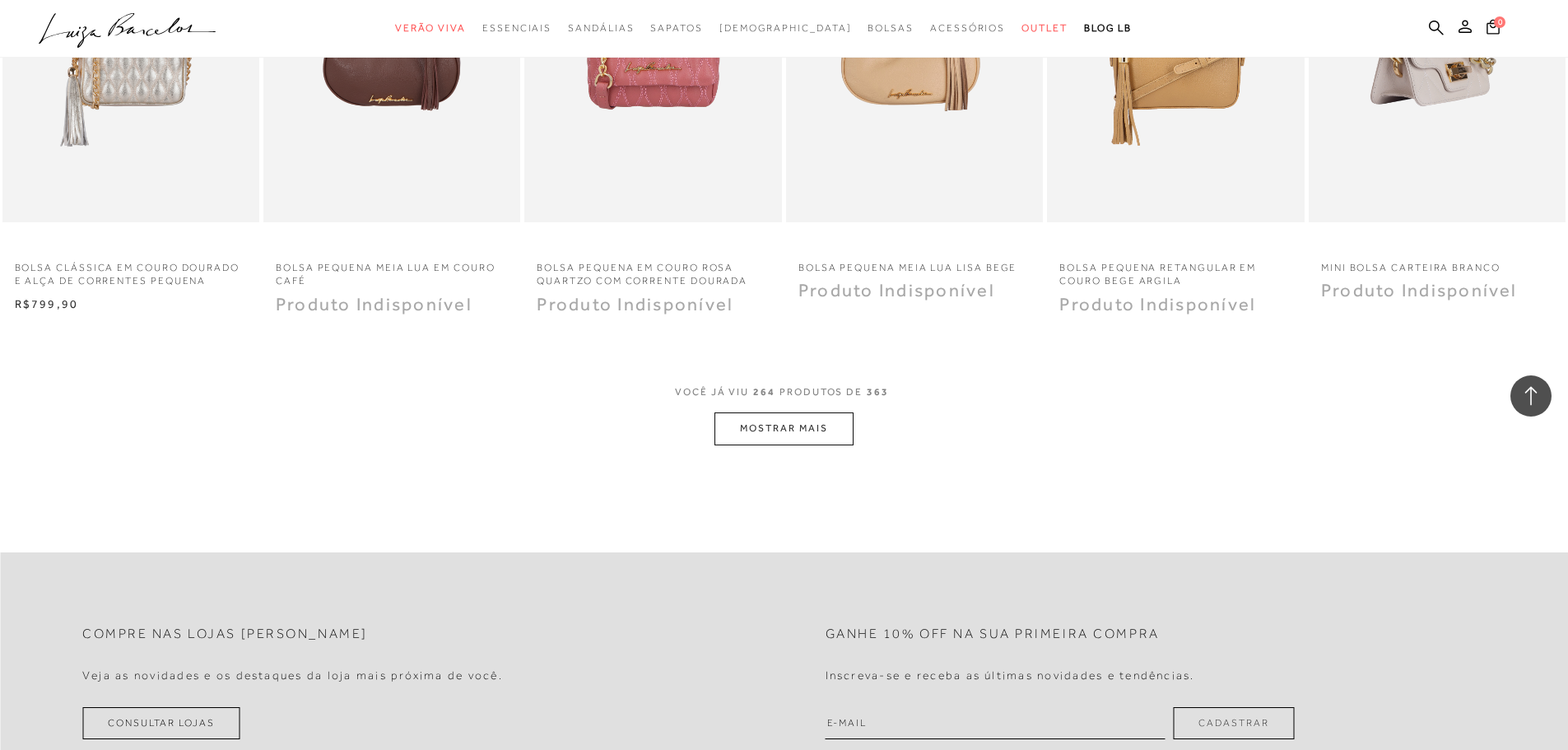
scroll to position [21966, 0]
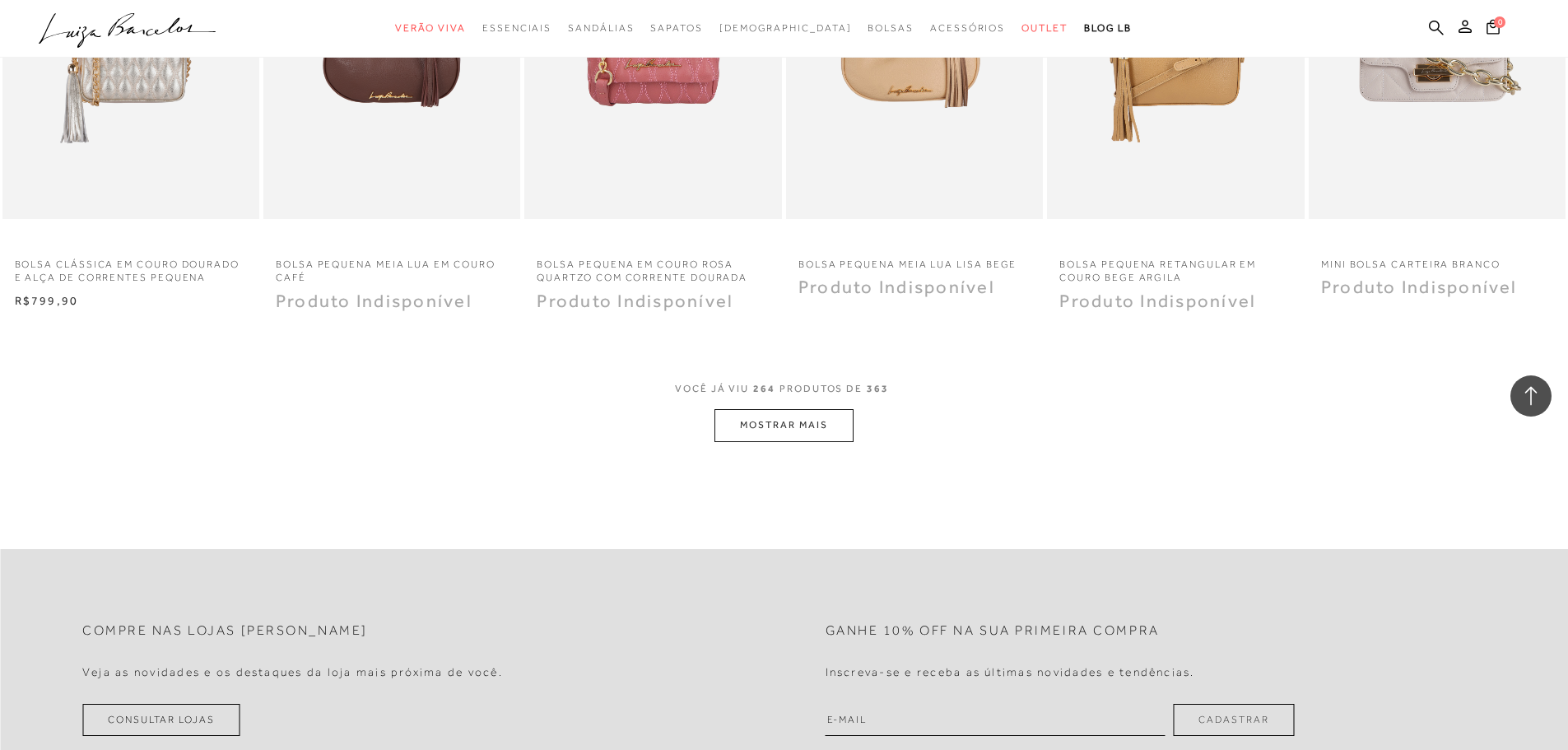
click at [777, 434] on button "MOSTRAR MAIS" at bounding box center [783, 426] width 138 height 33
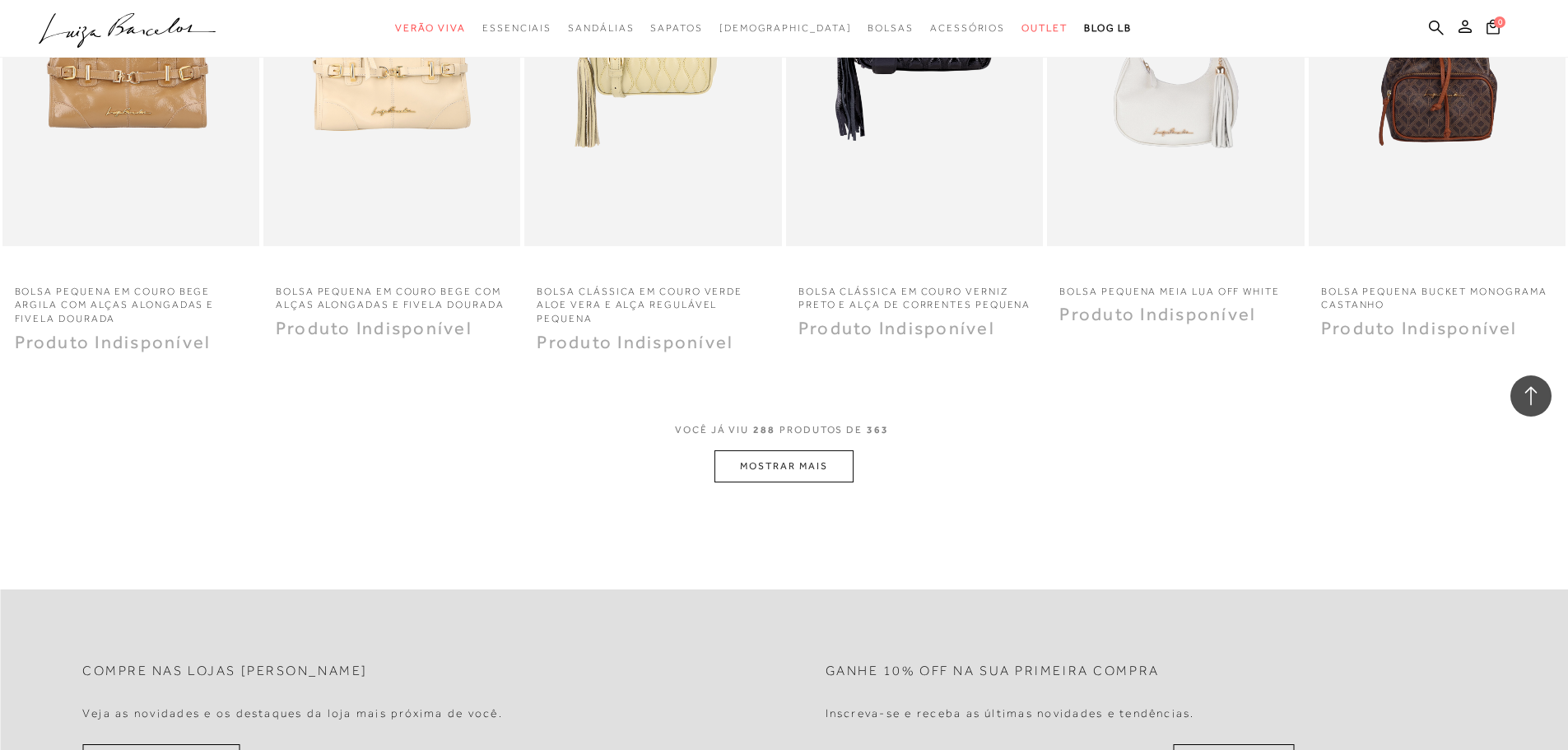
scroll to position [24107, 0]
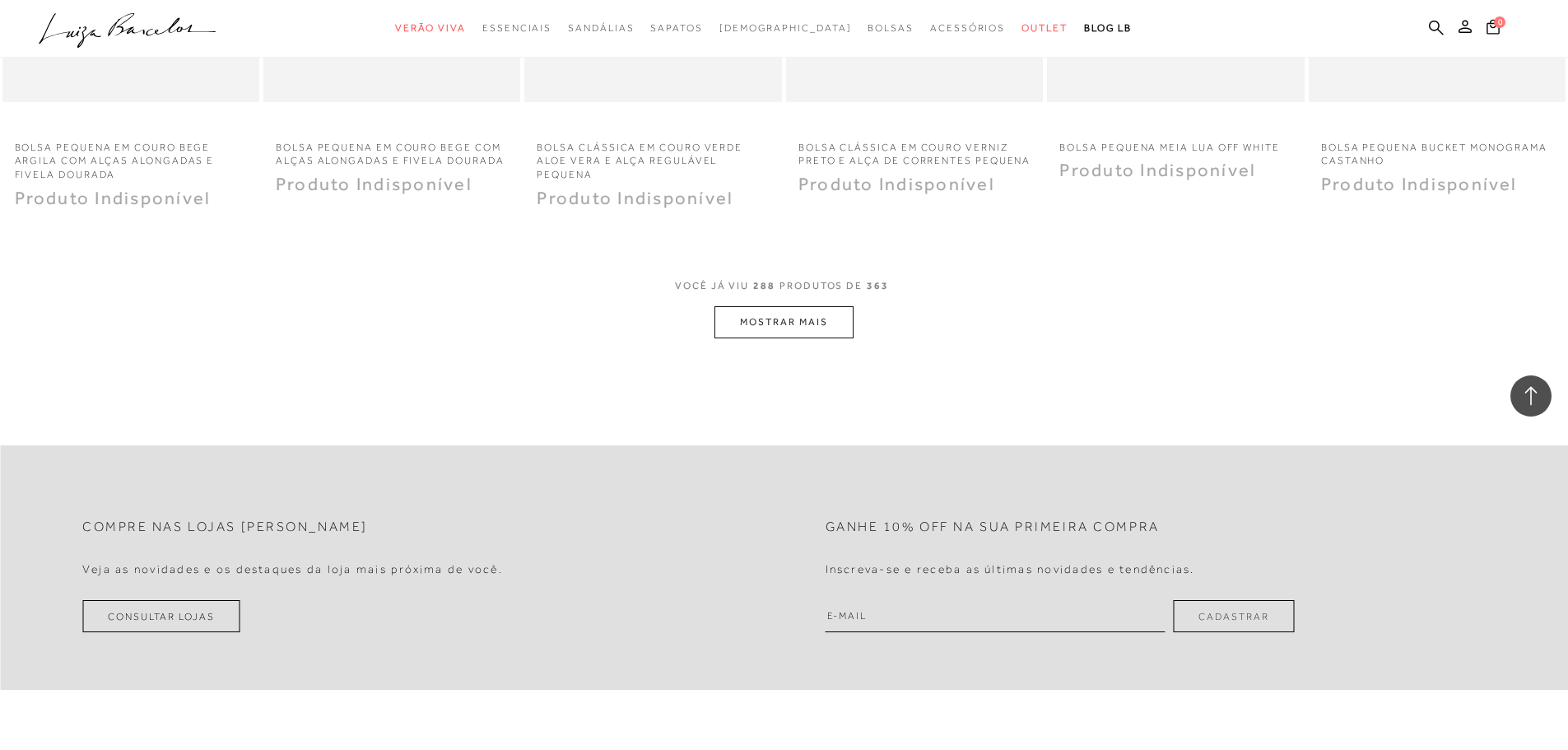
click at [772, 324] on button "MOSTRAR MAIS" at bounding box center [783, 323] width 138 height 33
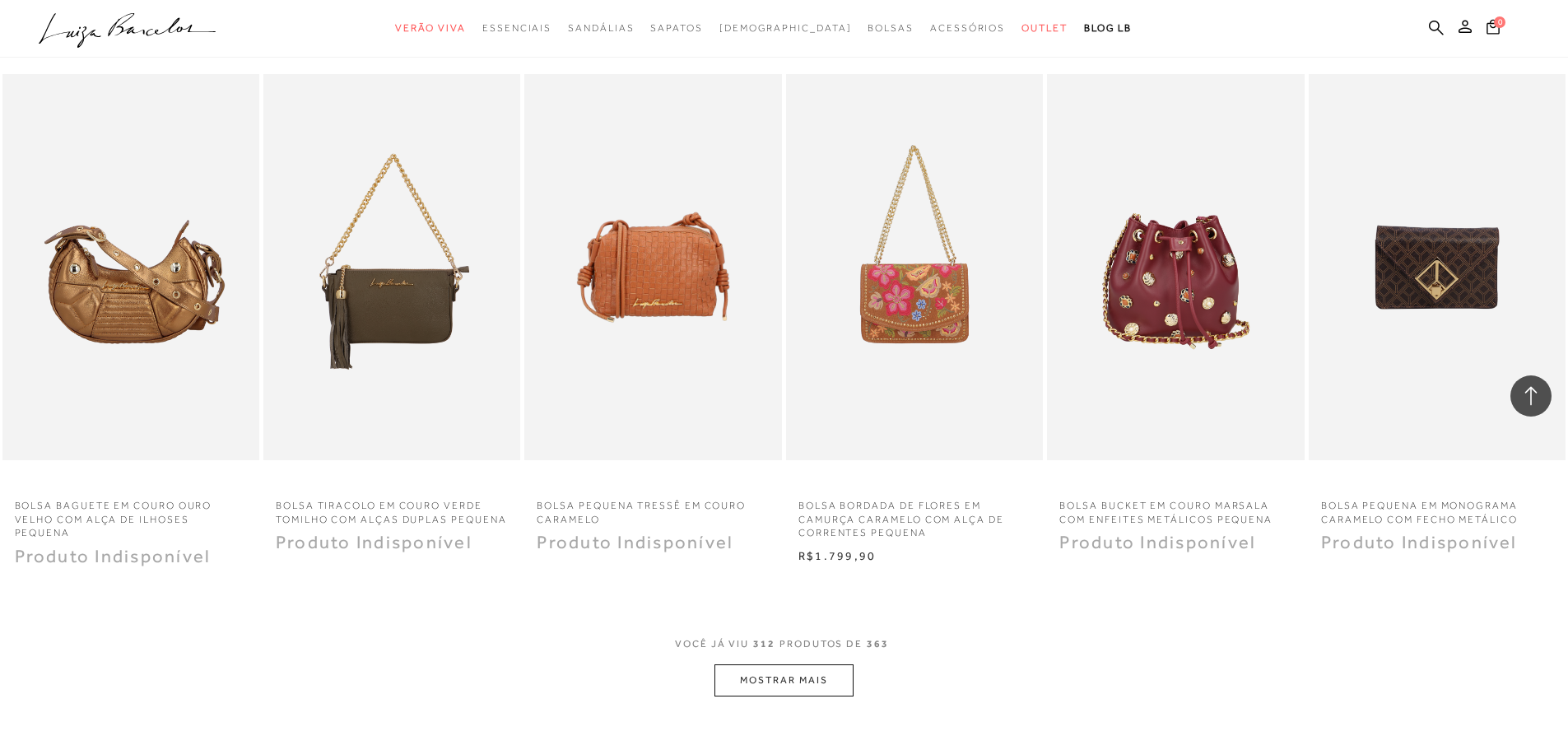
scroll to position [25835, 0]
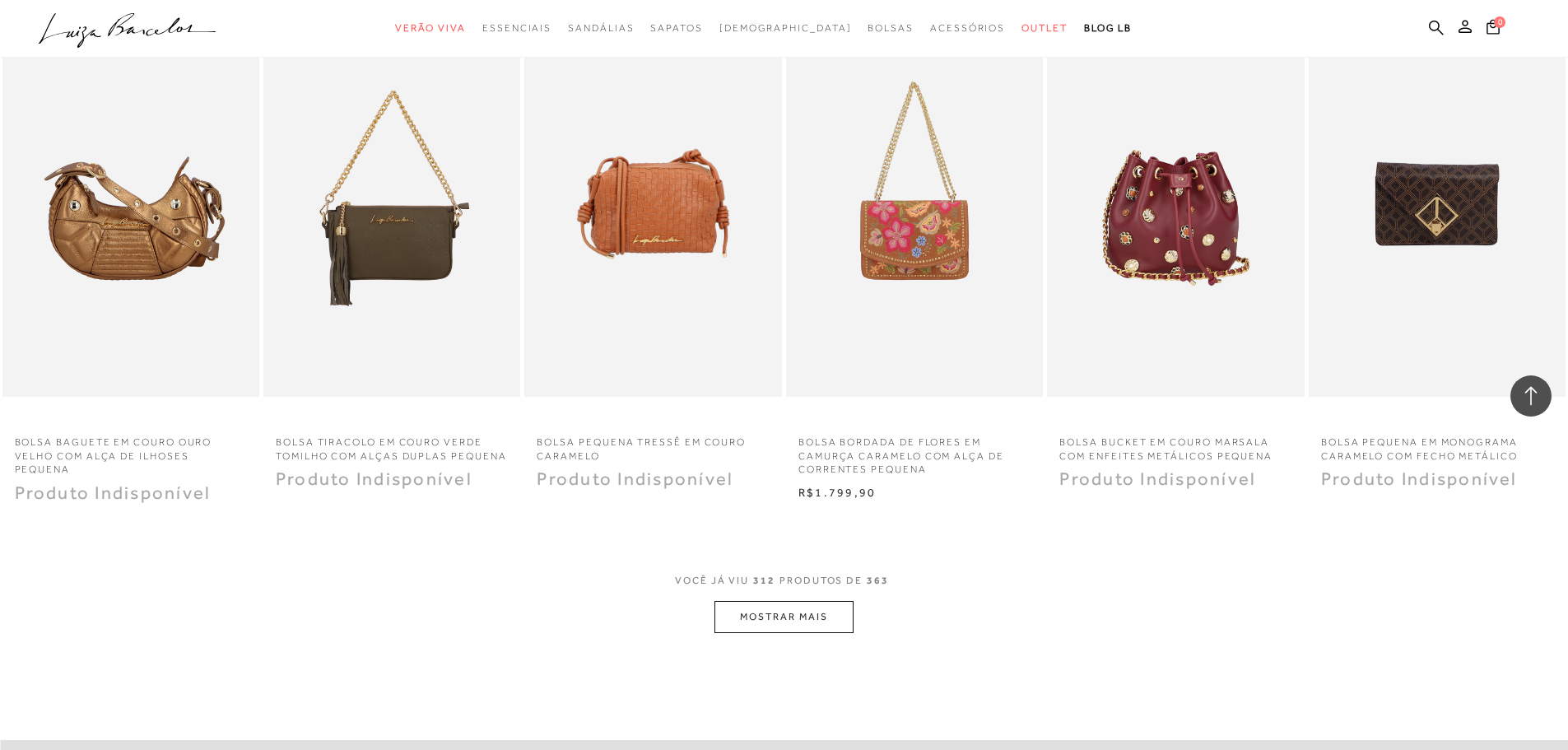
click at [763, 623] on button "MOSTRAR MAIS" at bounding box center [783, 617] width 138 height 33
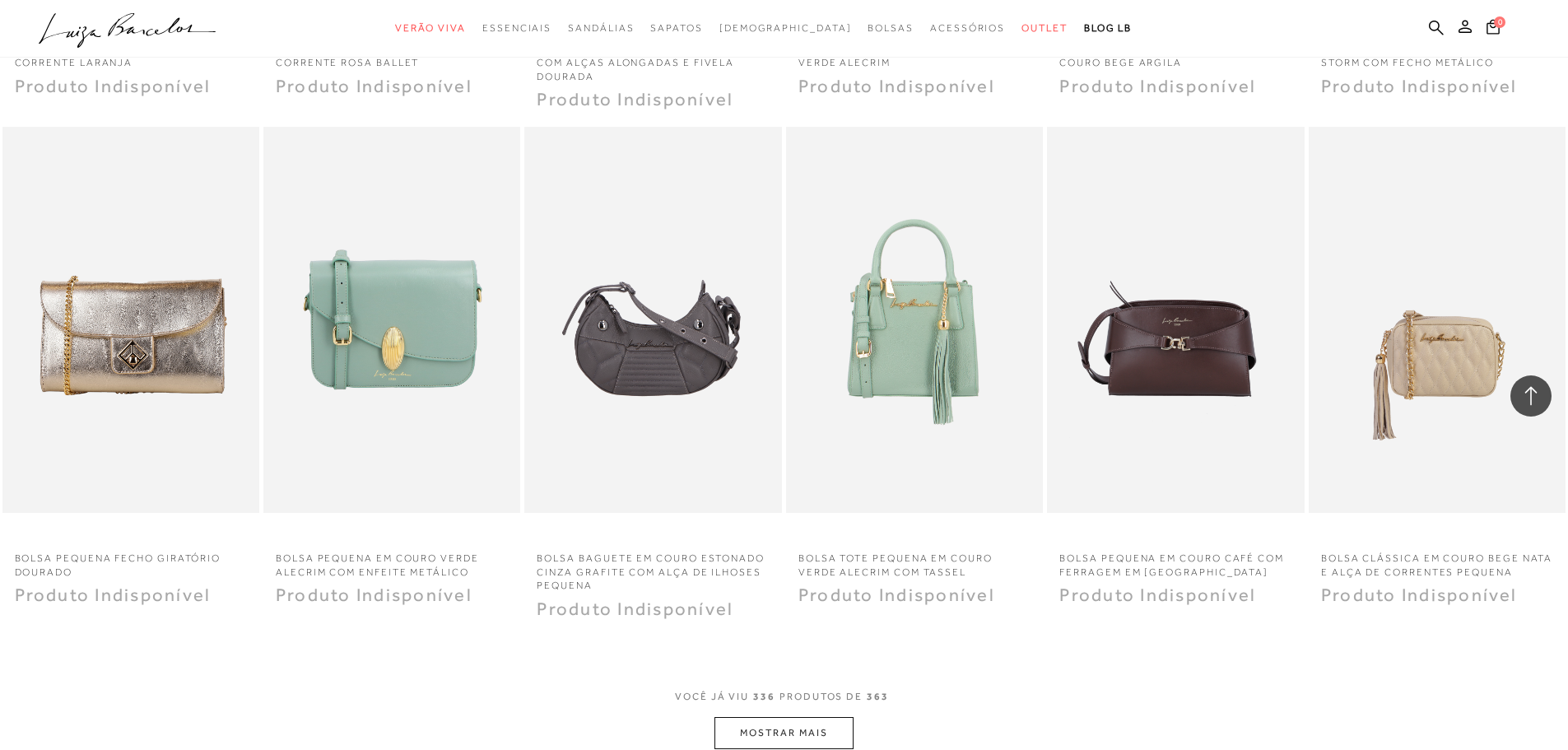
scroll to position [27976, 0]
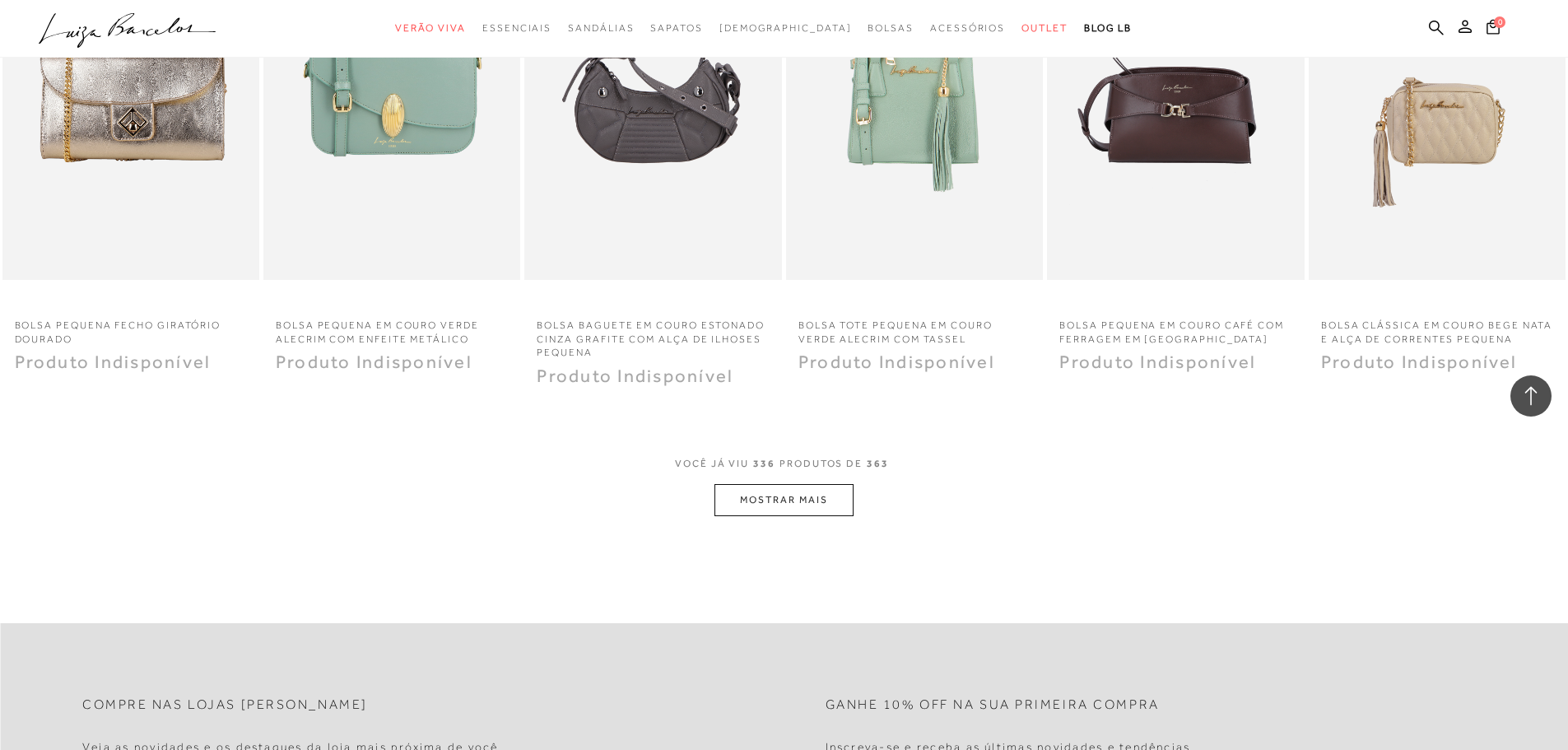
click at [805, 505] on button "MOSTRAR MAIS" at bounding box center [783, 501] width 138 height 33
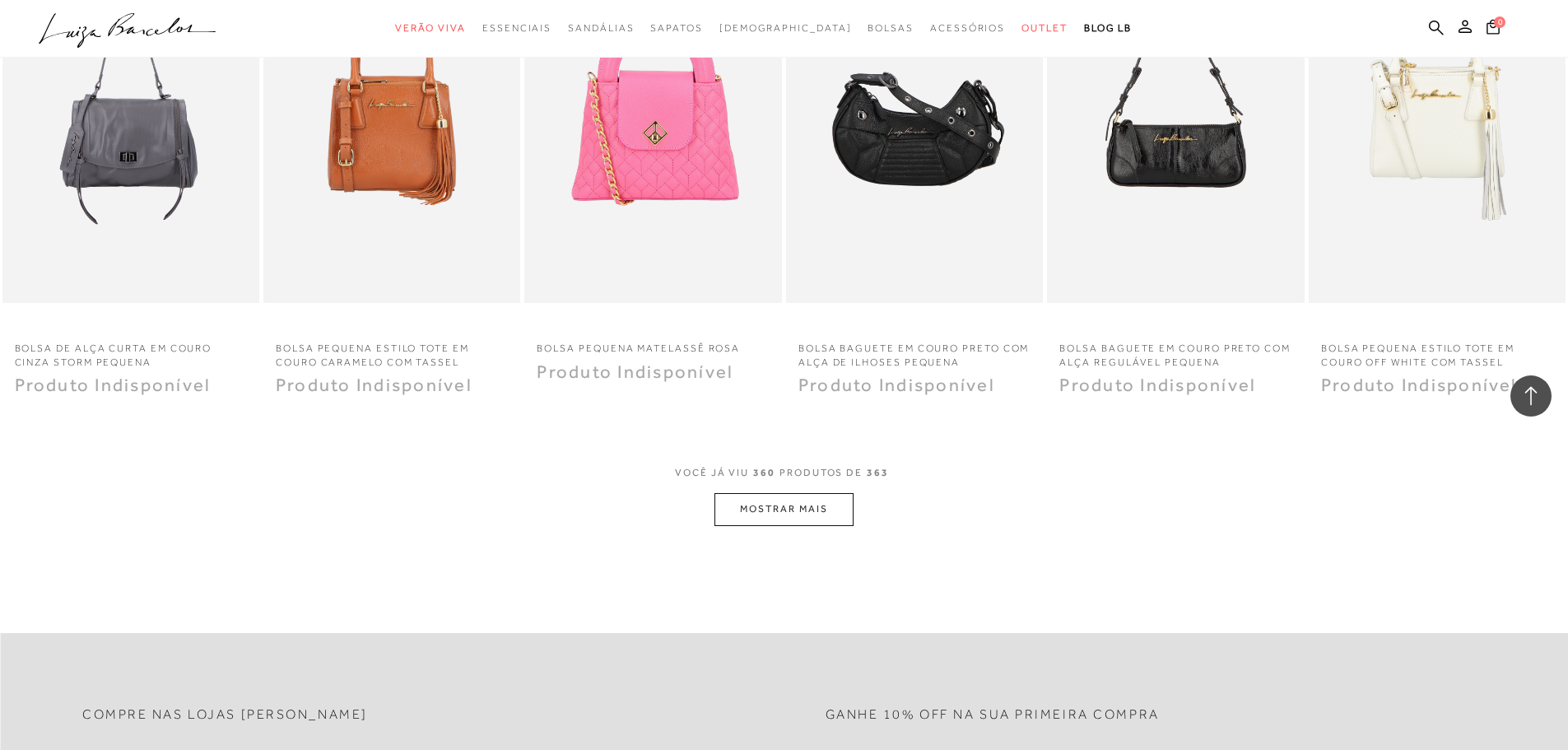
scroll to position [30034, 0]
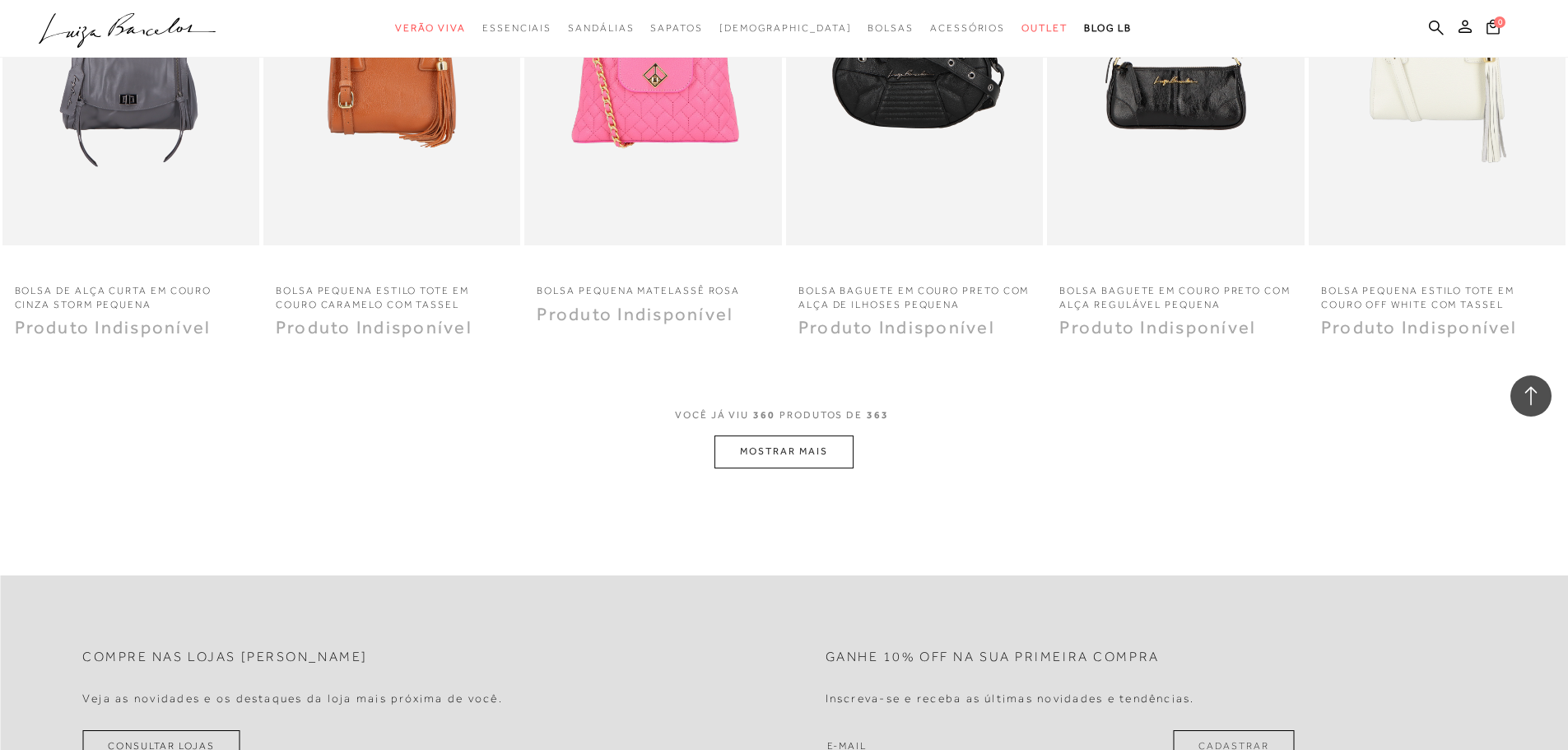
click at [786, 459] on button "MOSTRAR MAIS" at bounding box center [783, 452] width 138 height 33
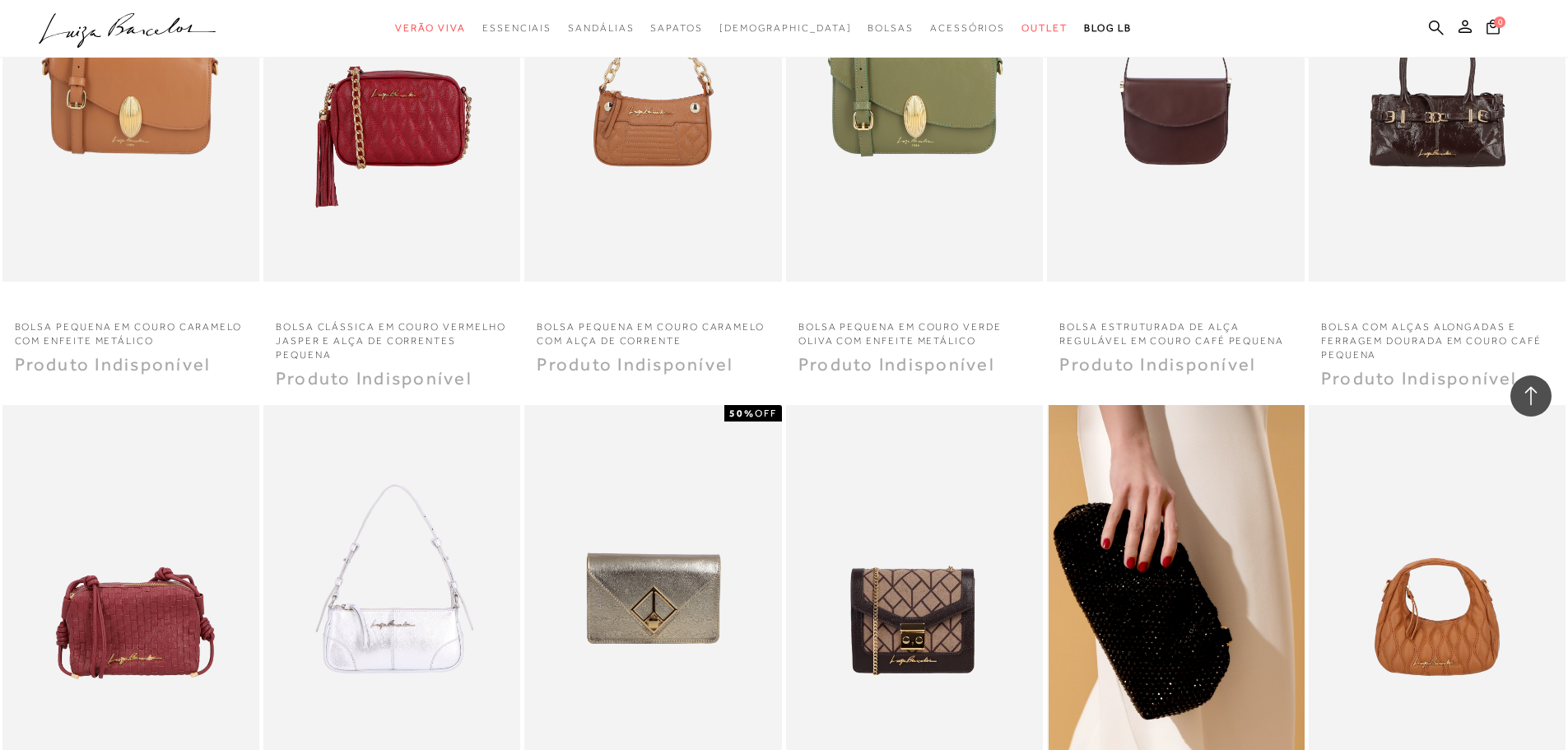
scroll to position [24519, 0]
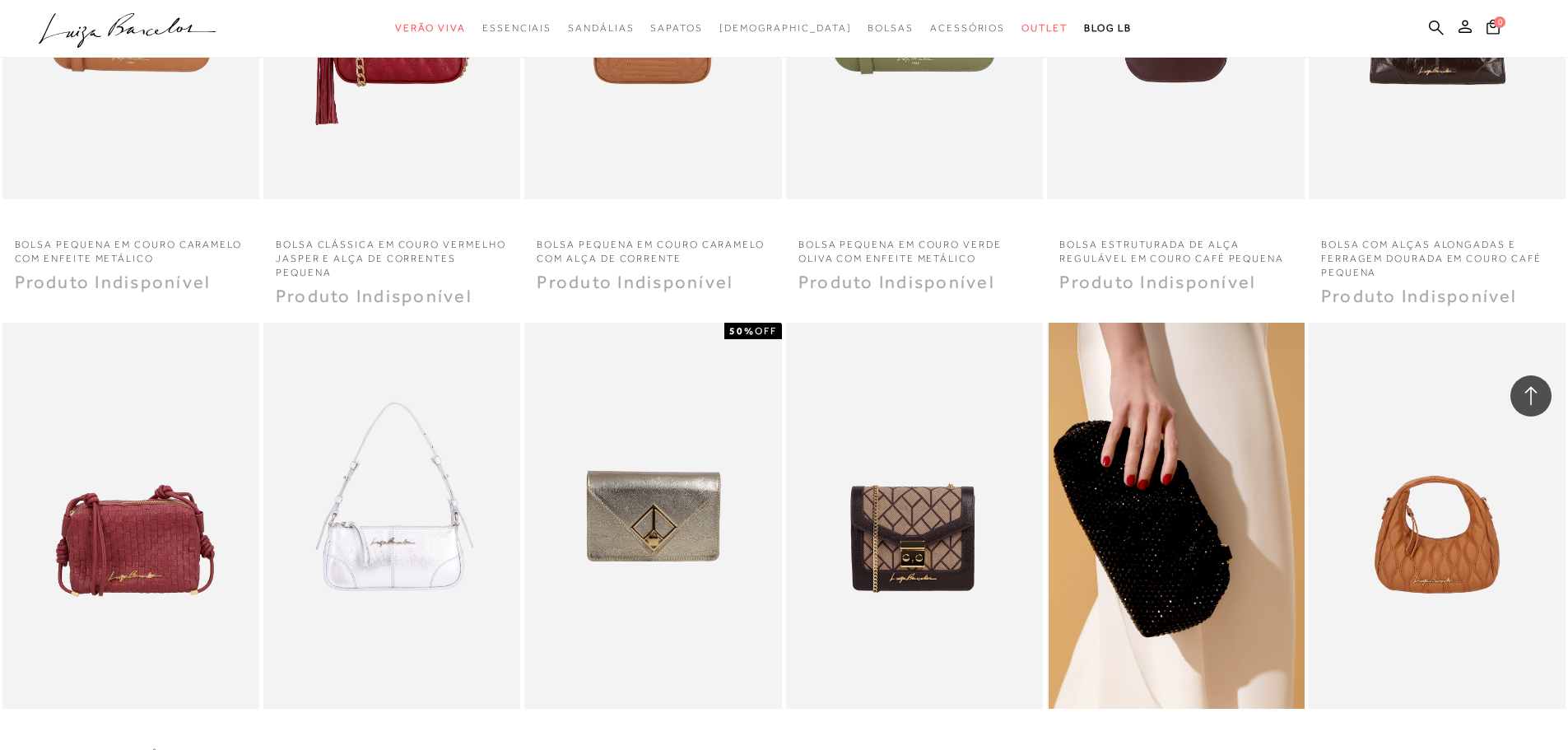
click at [1157, 533] on img at bounding box center [1176, 515] width 255 height 386
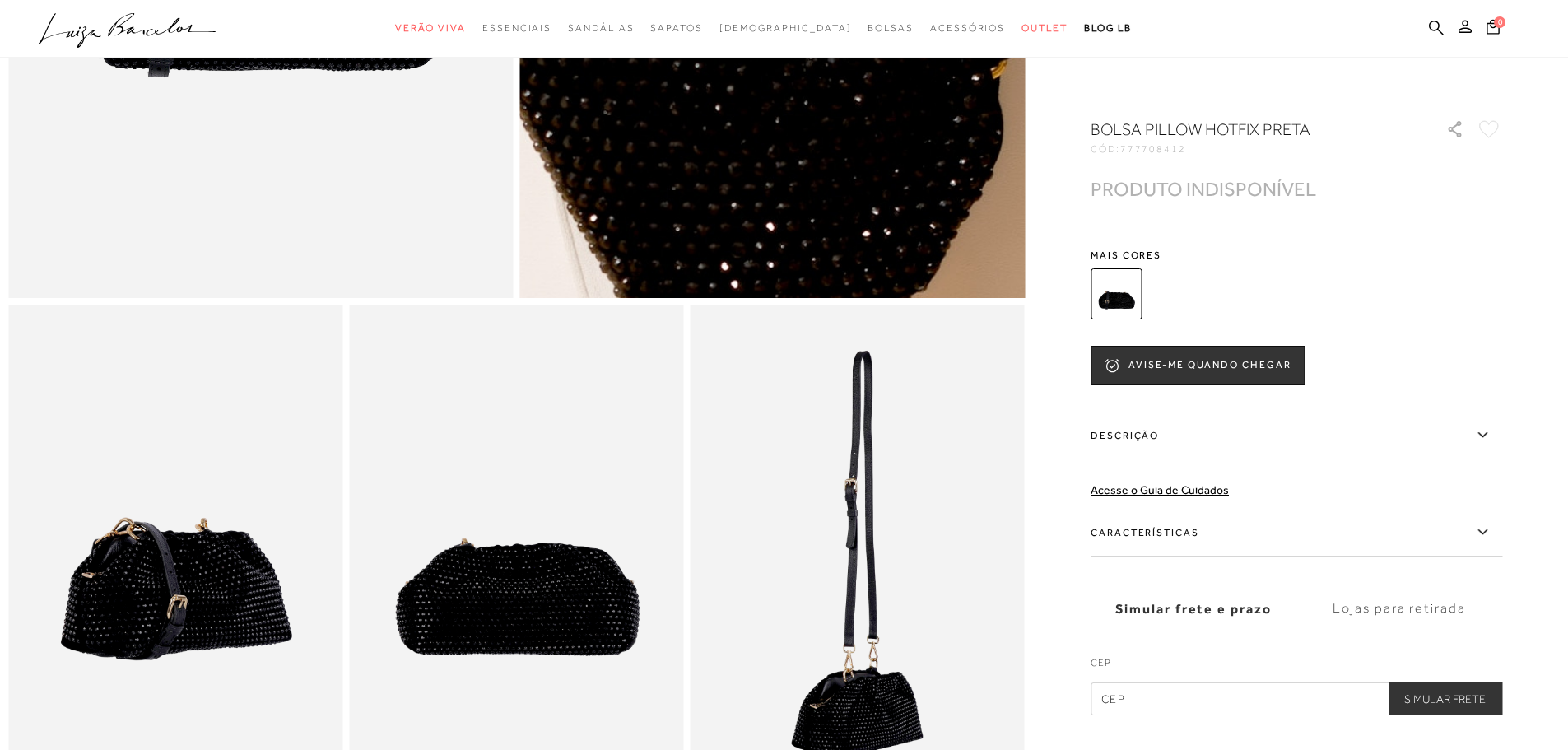
scroll to position [823, 0]
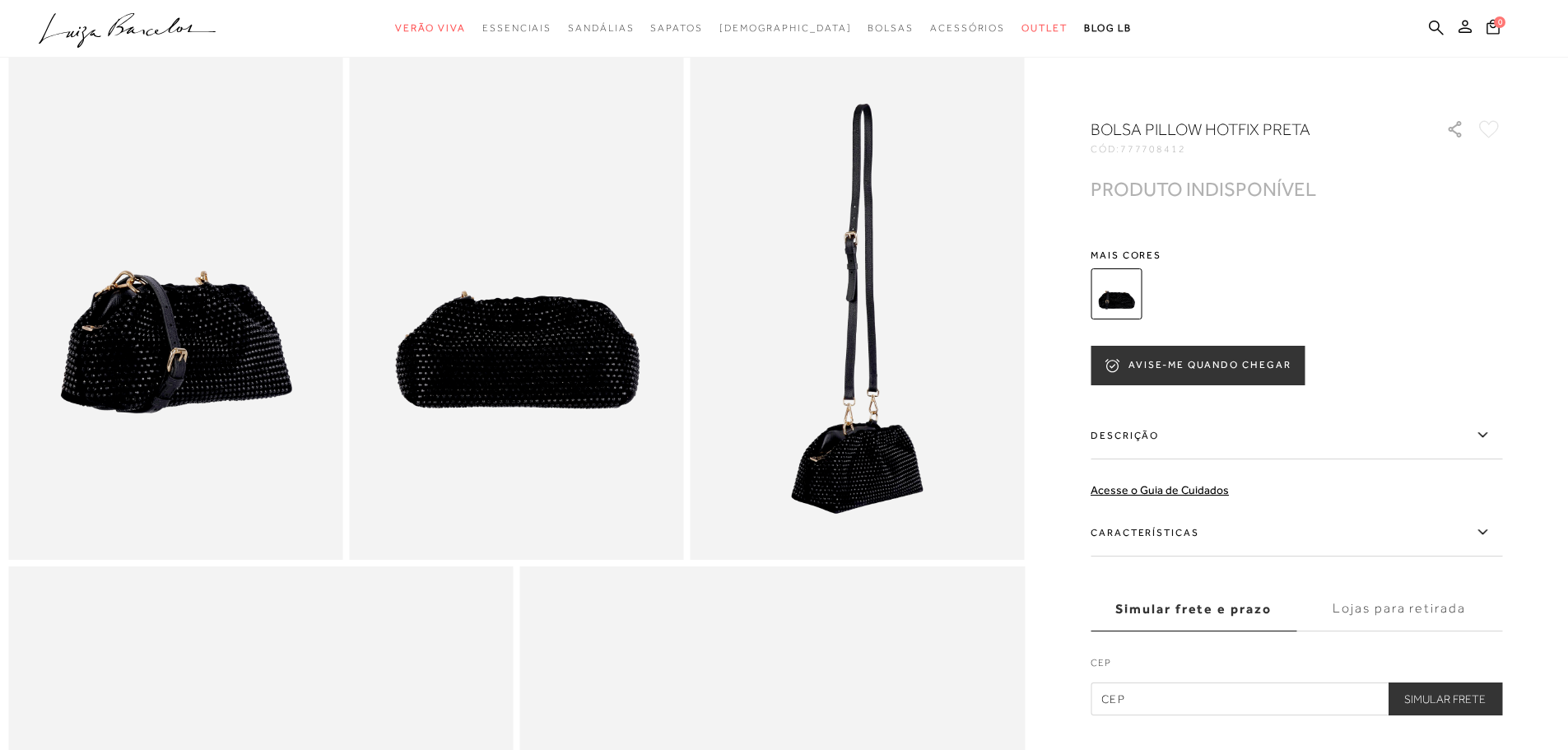
click at [1193, 370] on button "AVISE-ME QUANDO CHEGAR" at bounding box center [1197, 366] width 214 height 40
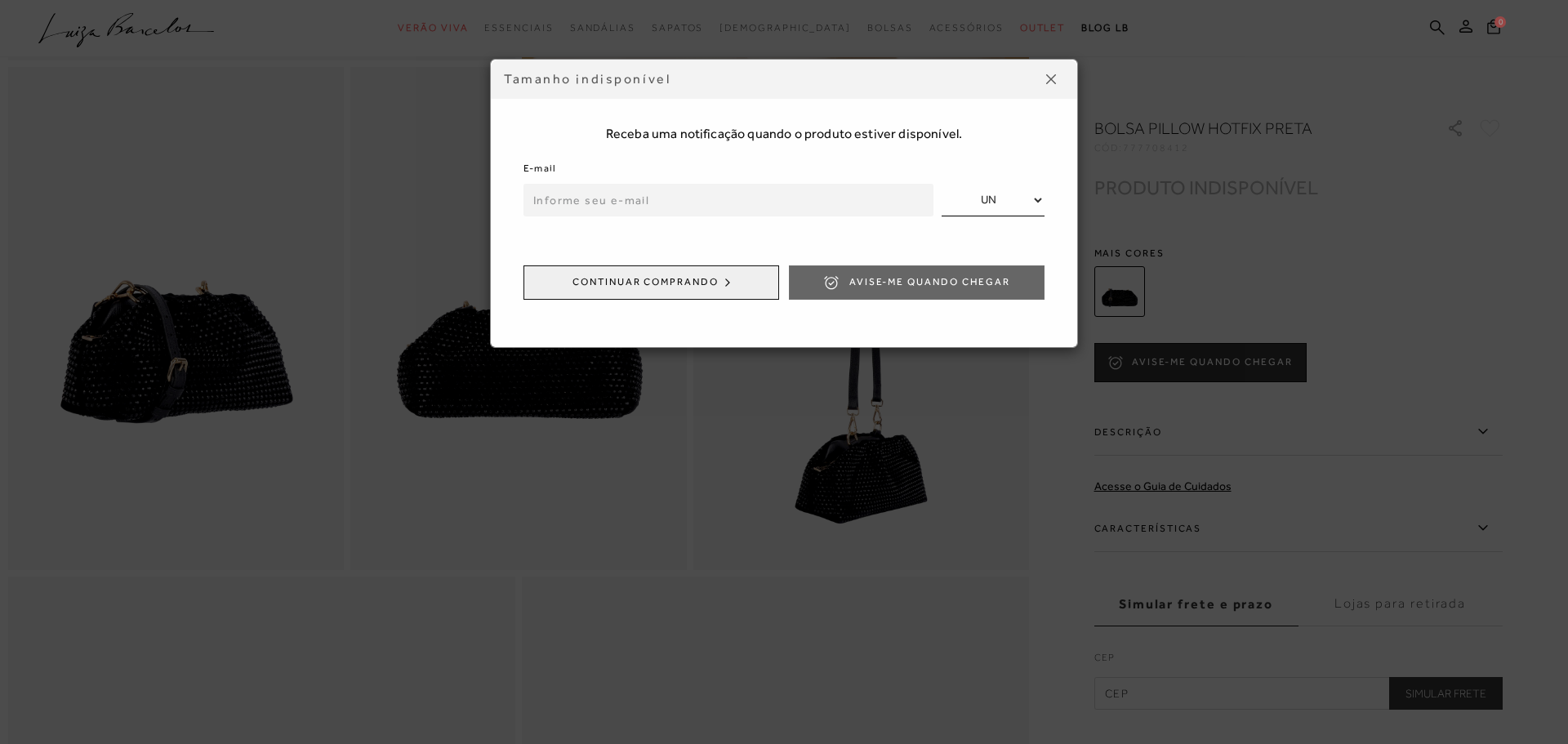
click at [610, 189] on input "email" at bounding box center [728, 200] width 410 height 32
type input "fatima.leiteassis@gmail.com"
click at [915, 288] on span "Avise-me quando chegar" at bounding box center [930, 281] width 160 height 13
click at [1545, 428] on div "Tamanho indisponível Receba uma notificação quando o produto estiver disponível…" at bounding box center [784, 372] width 1568 height 744
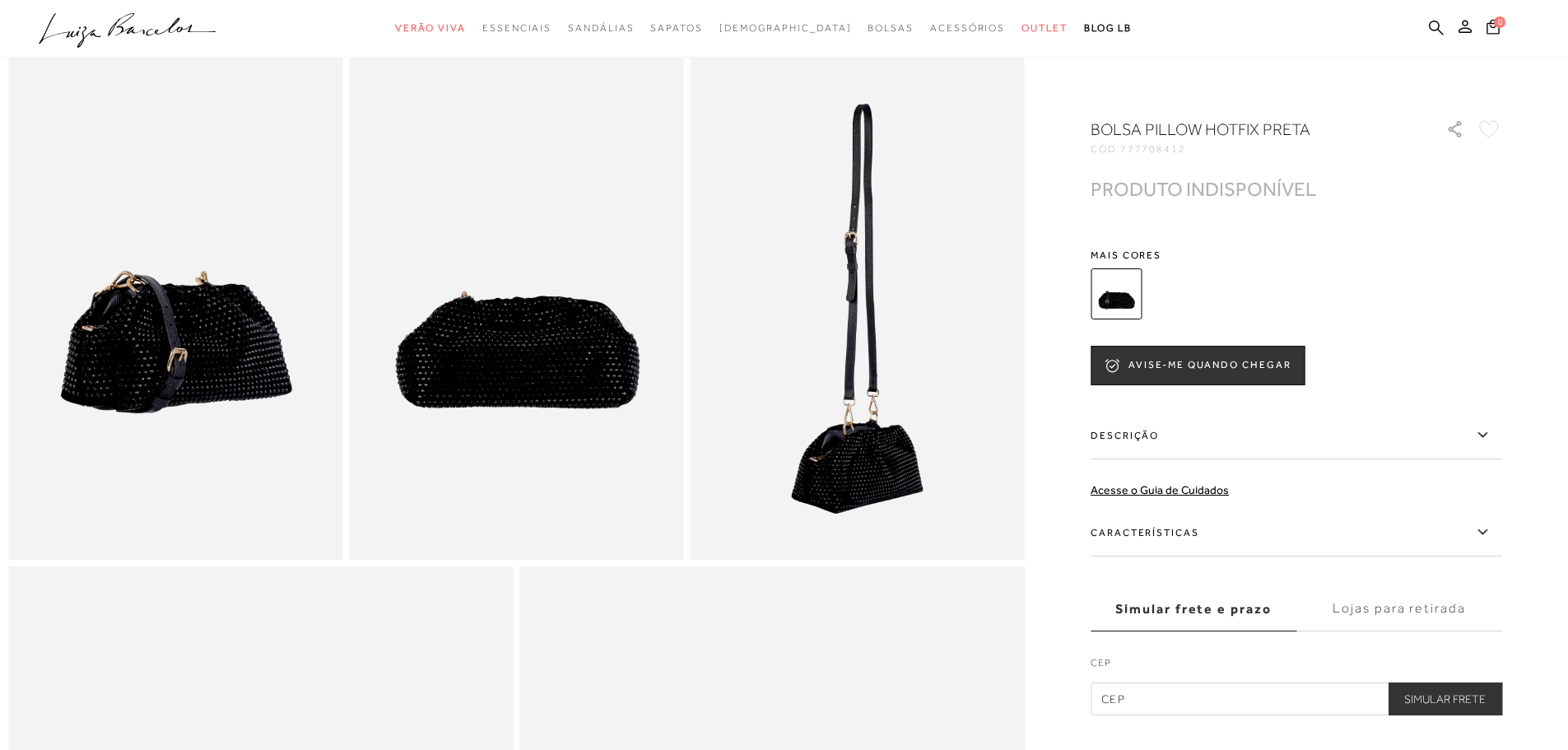
click at [1498, 130] on icon at bounding box center [1489, 129] width 21 height 18
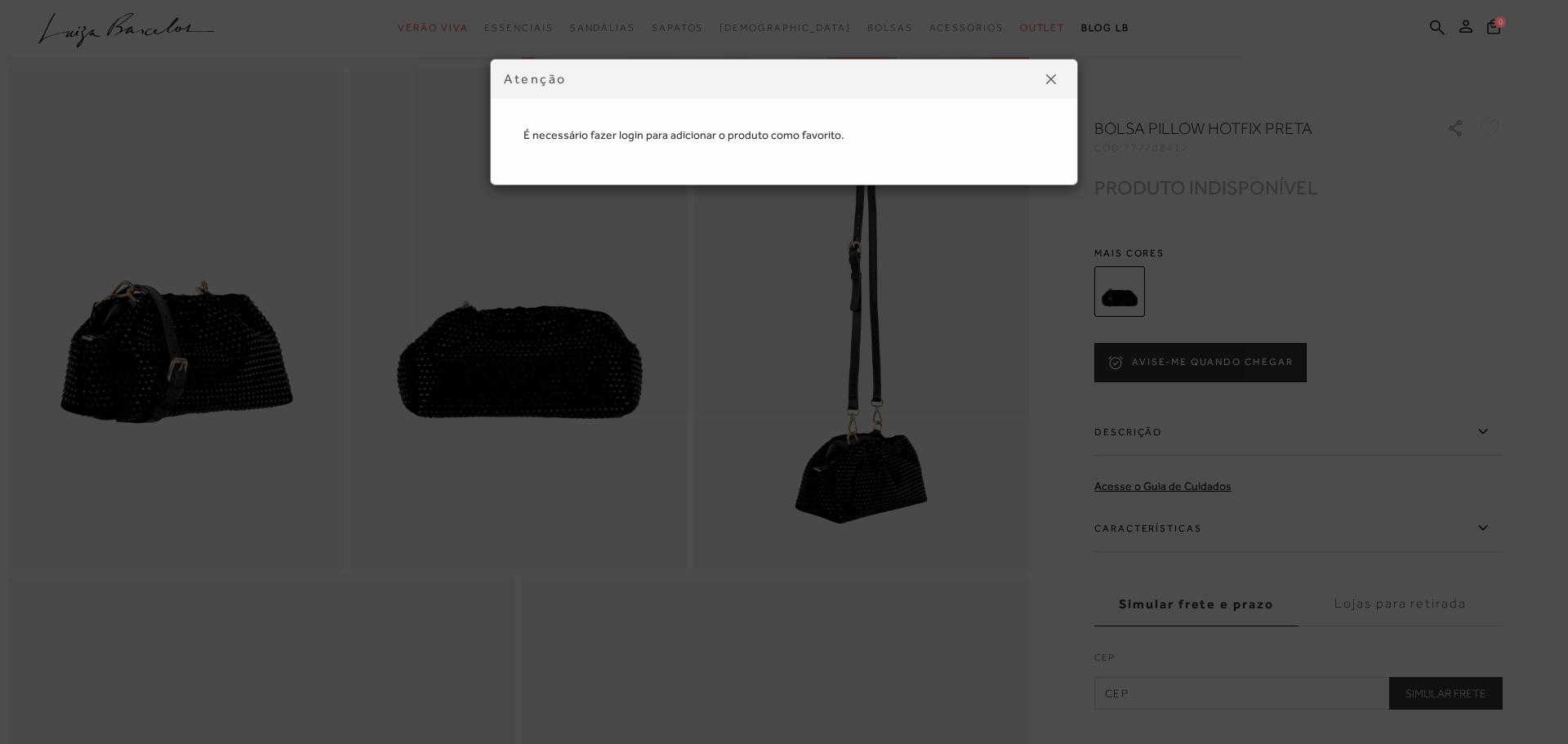
drag, startPoint x: 583, startPoint y: 137, endPoint x: 968, endPoint y: 139, distance: 385.0
click at [968, 139] on p "É necessário fazer login para adicionar o produto como favorito." at bounding box center [784, 117] width 521 height 51
click at [1438, 49] on div "Atenção É necessário fazer login para adicionar o produto como favorito." at bounding box center [784, 372] width 1568 height 744
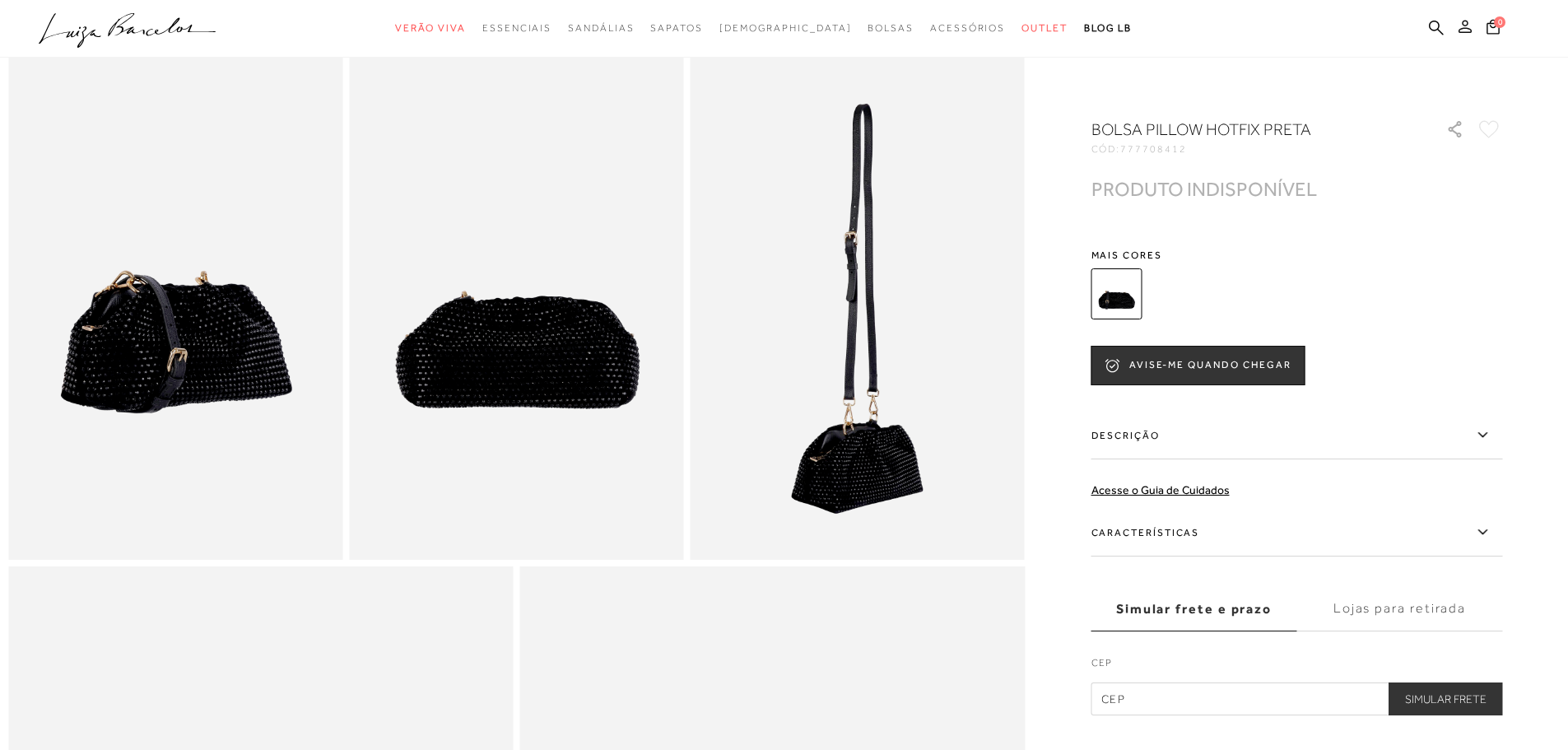
click at [1465, 29] on icon at bounding box center [1465, 26] width 14 height 14
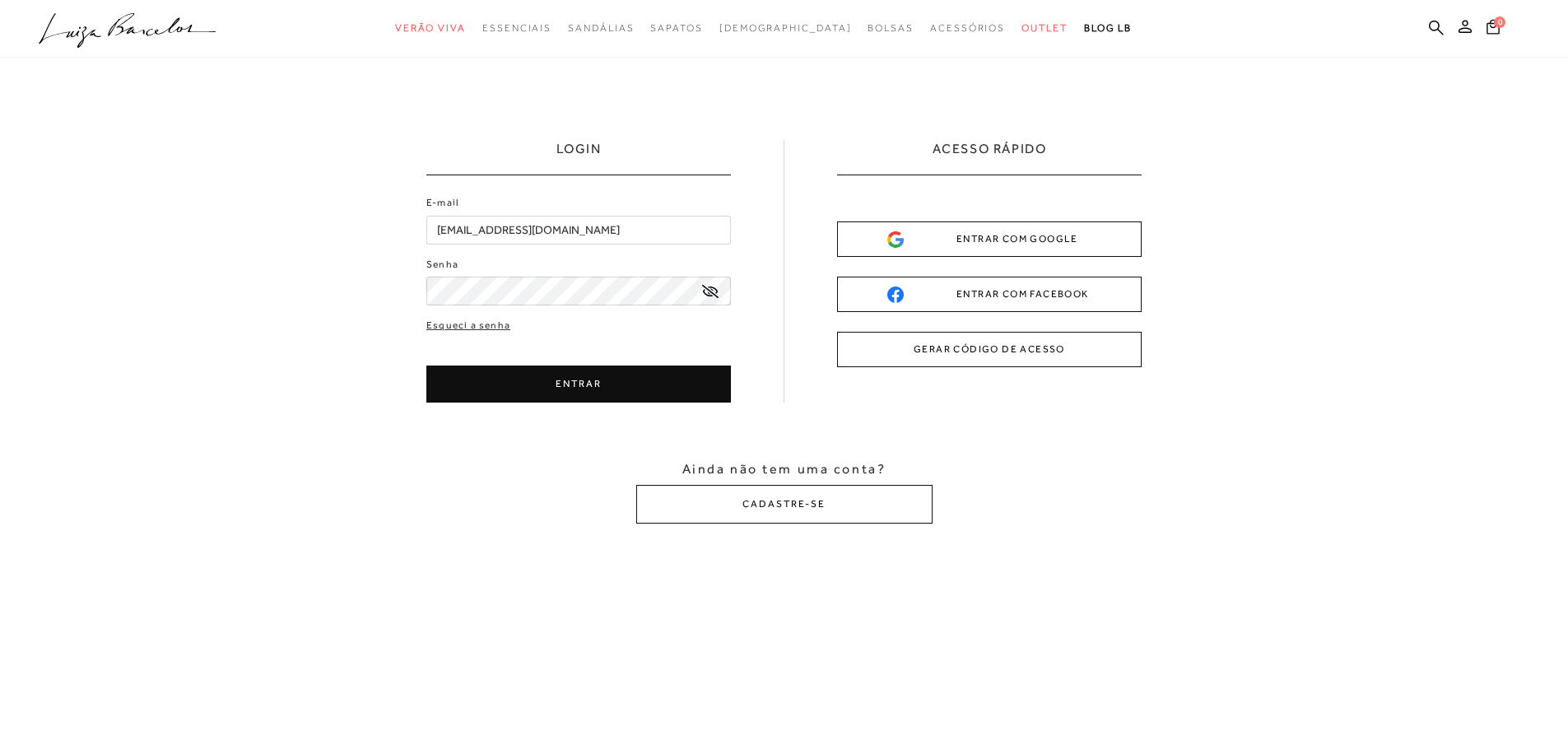
click at [560, 384] on button "ENTRAR" at bounding box center [578, 384] width 304 height 37
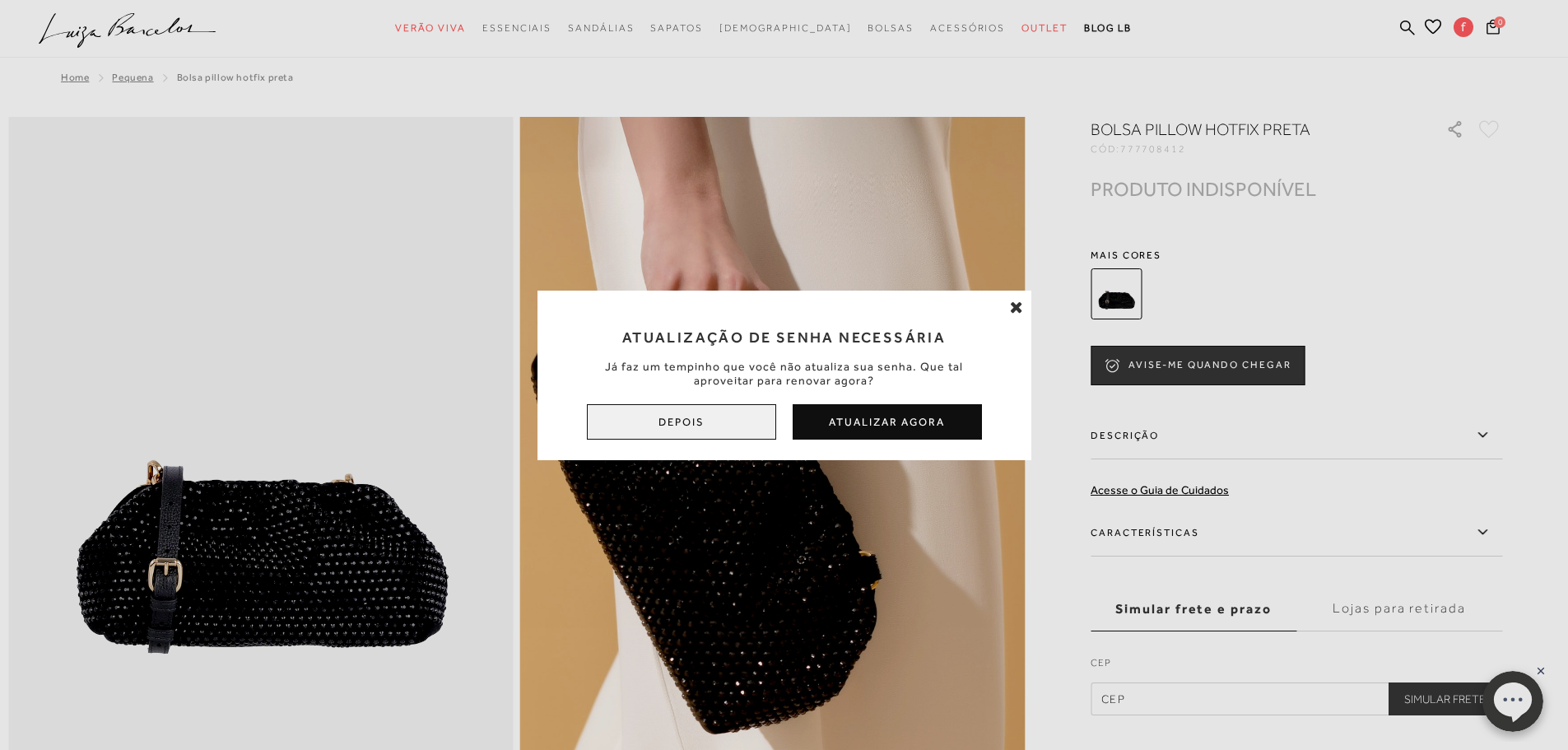
click at [700, 421] on button "Depois" at bounding box center [682, 421] width 190 height 35
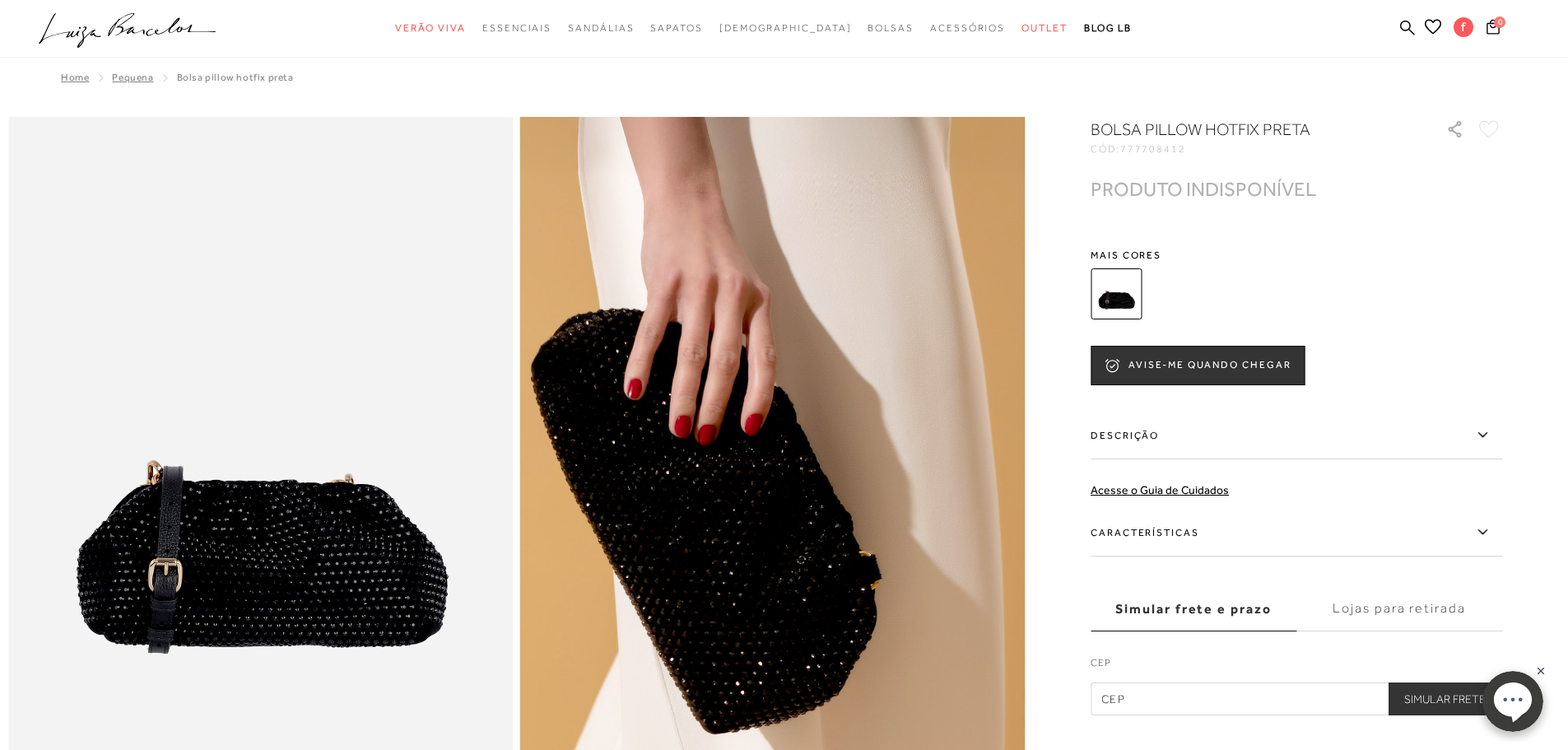
click at [1496, 127] on icon at bounding box center [1489, 129] width 21 height 18
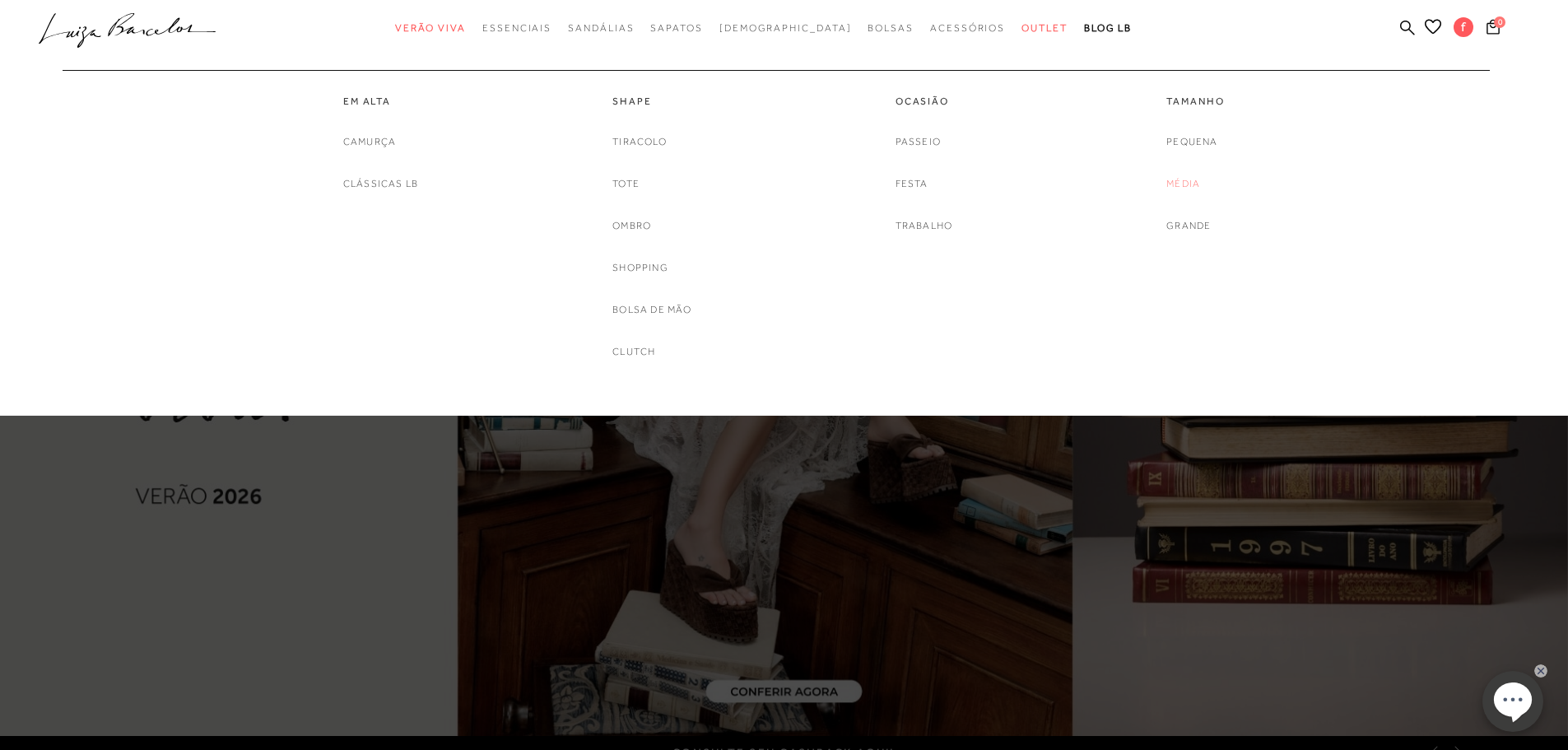
click at [1177, 186] on link "Média" at bounding box center [1182, 183] width 33 height 17
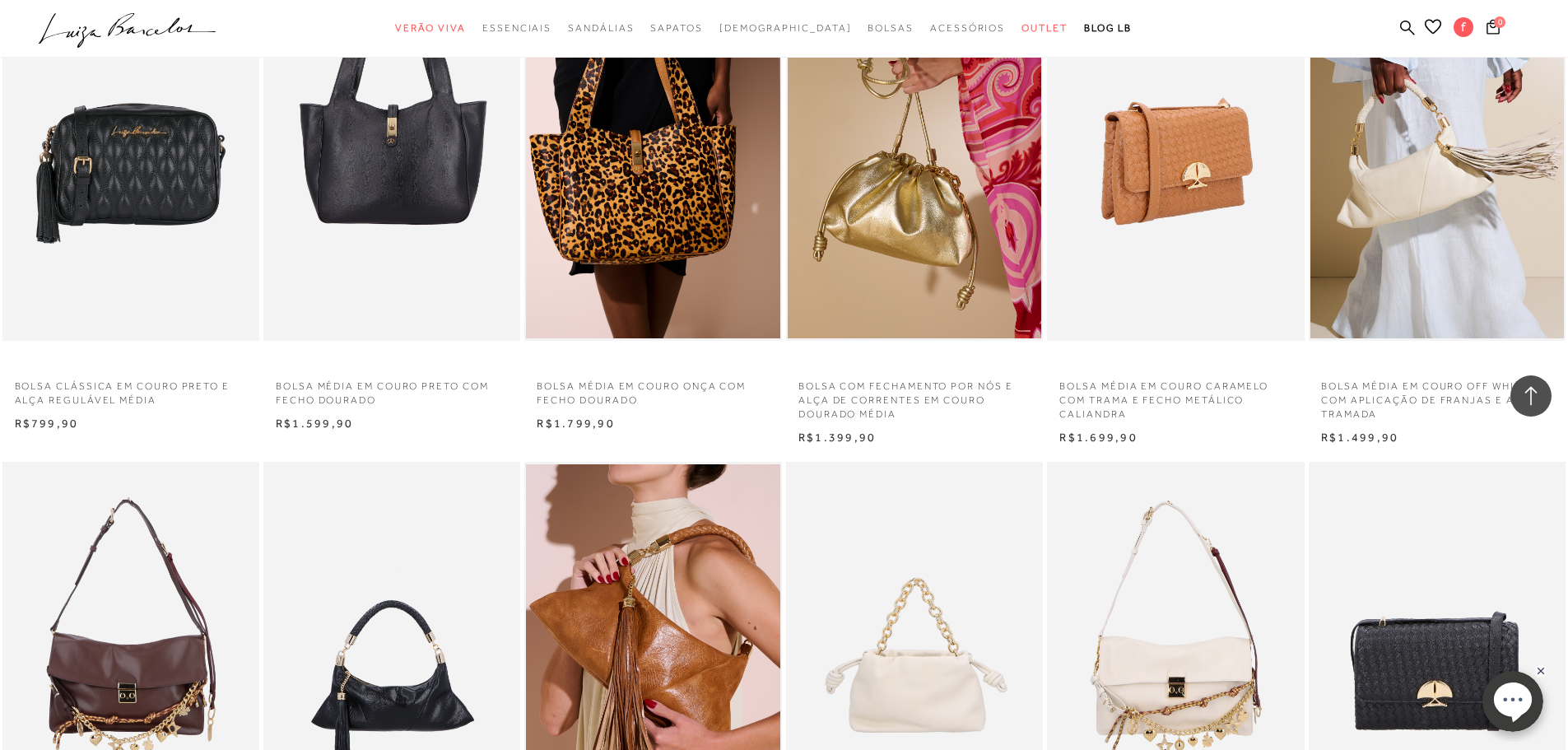
scroll to position [1482, 0]
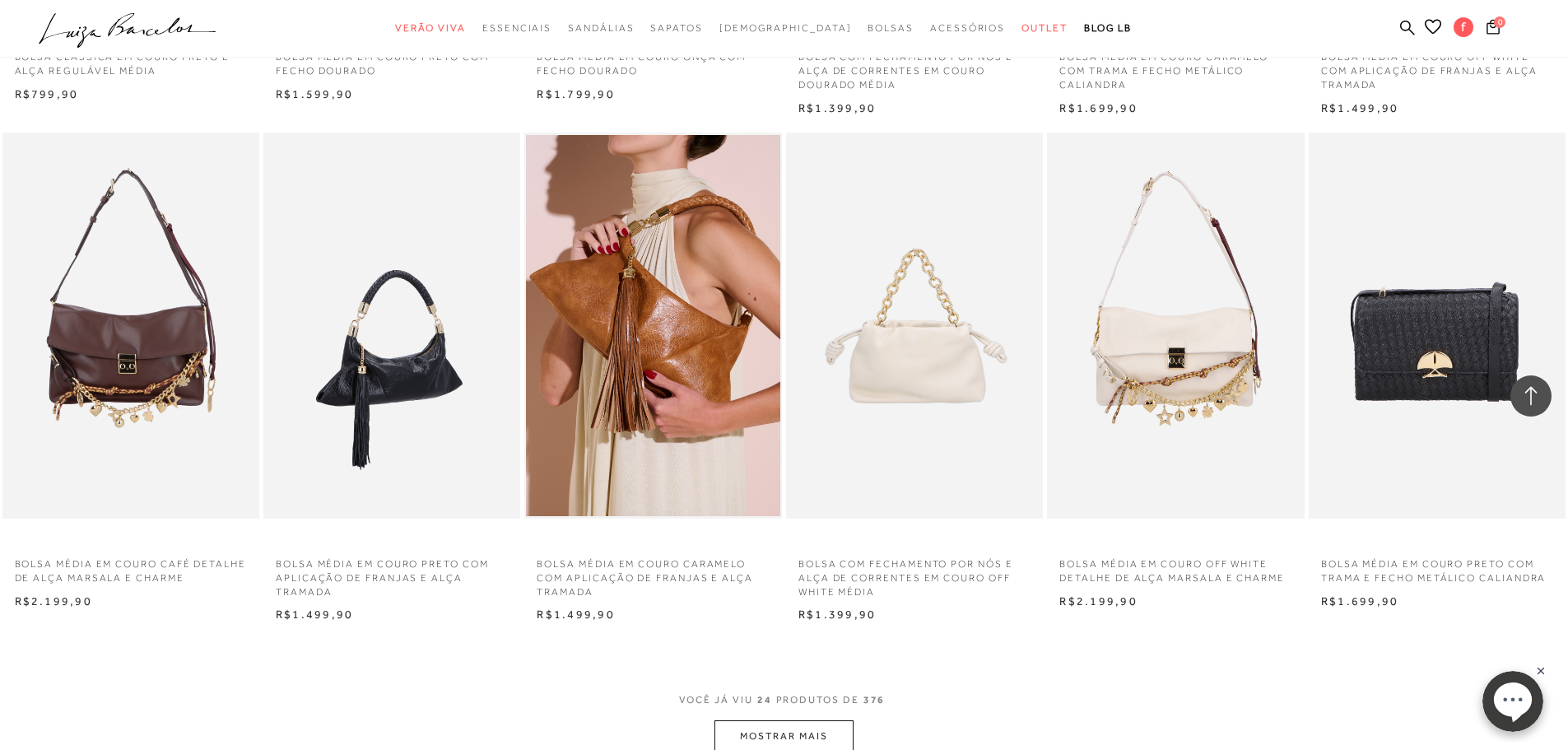
click at [420, 389] on img at bounding box center [392, 325] width 255 height 386
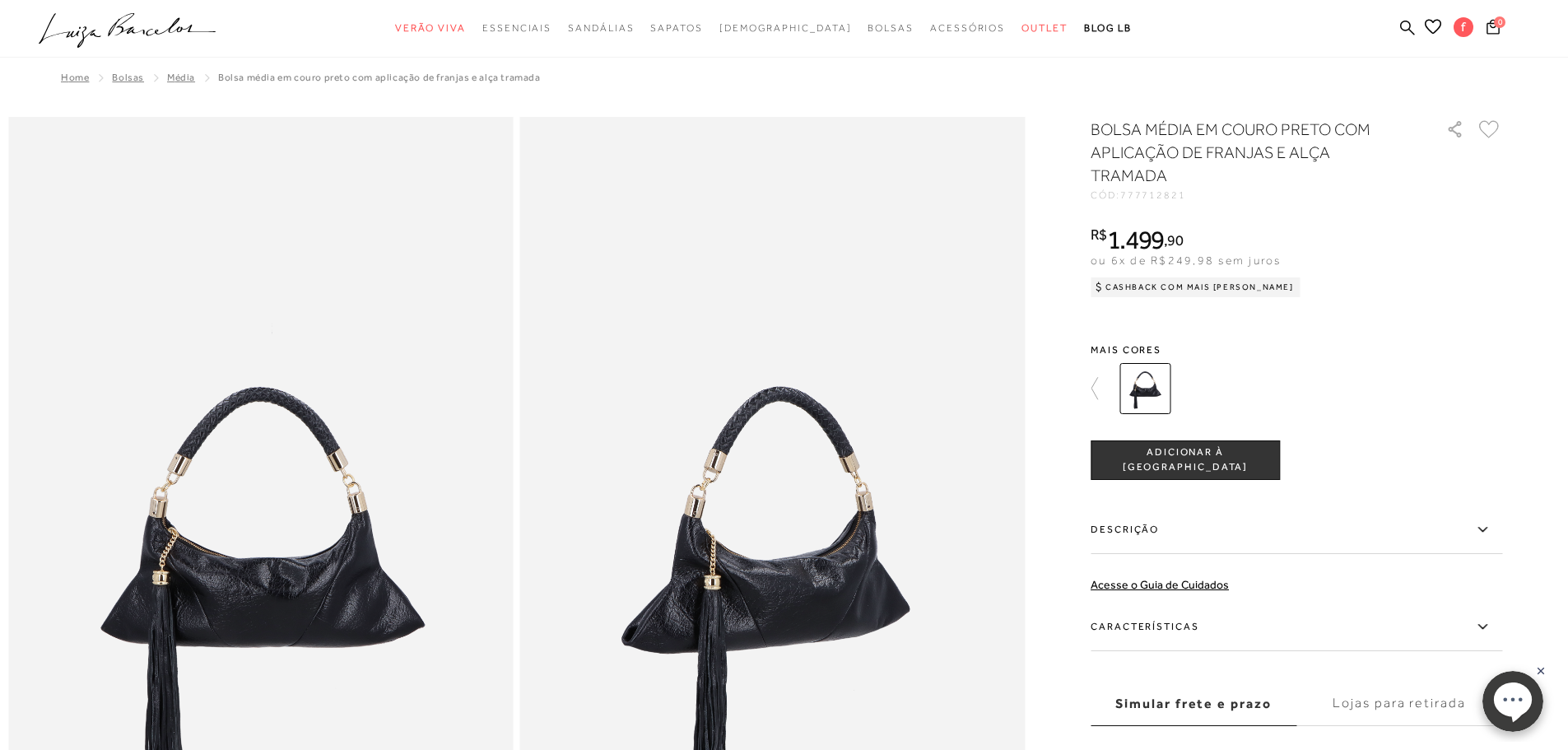
click at [1097, 388] on icon at bounding box center [1102, 389] width 23 height 23
click at [1133, 392] on img at bounding box center [1115, 389] width 51 height 51
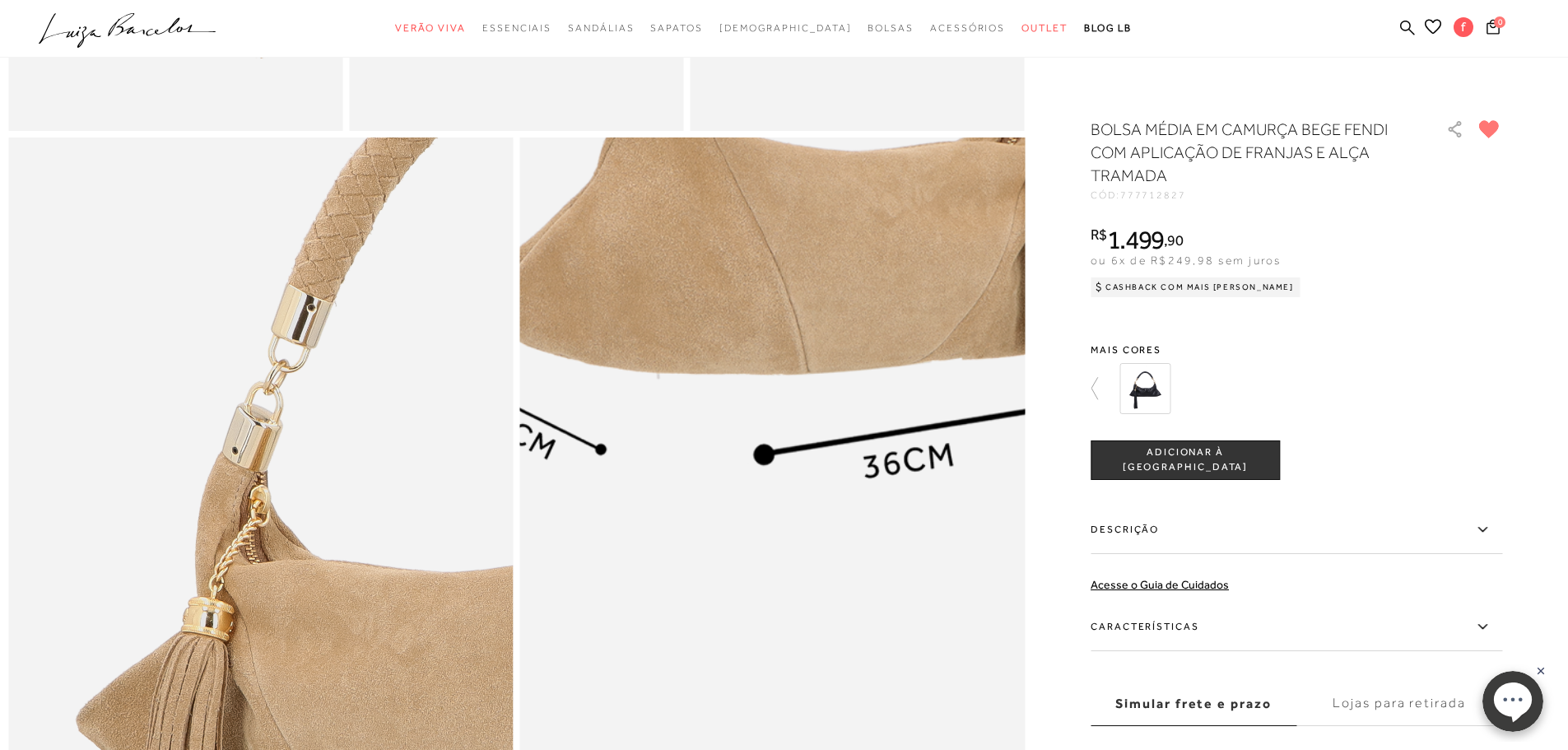
scroll to position [1235, 0]
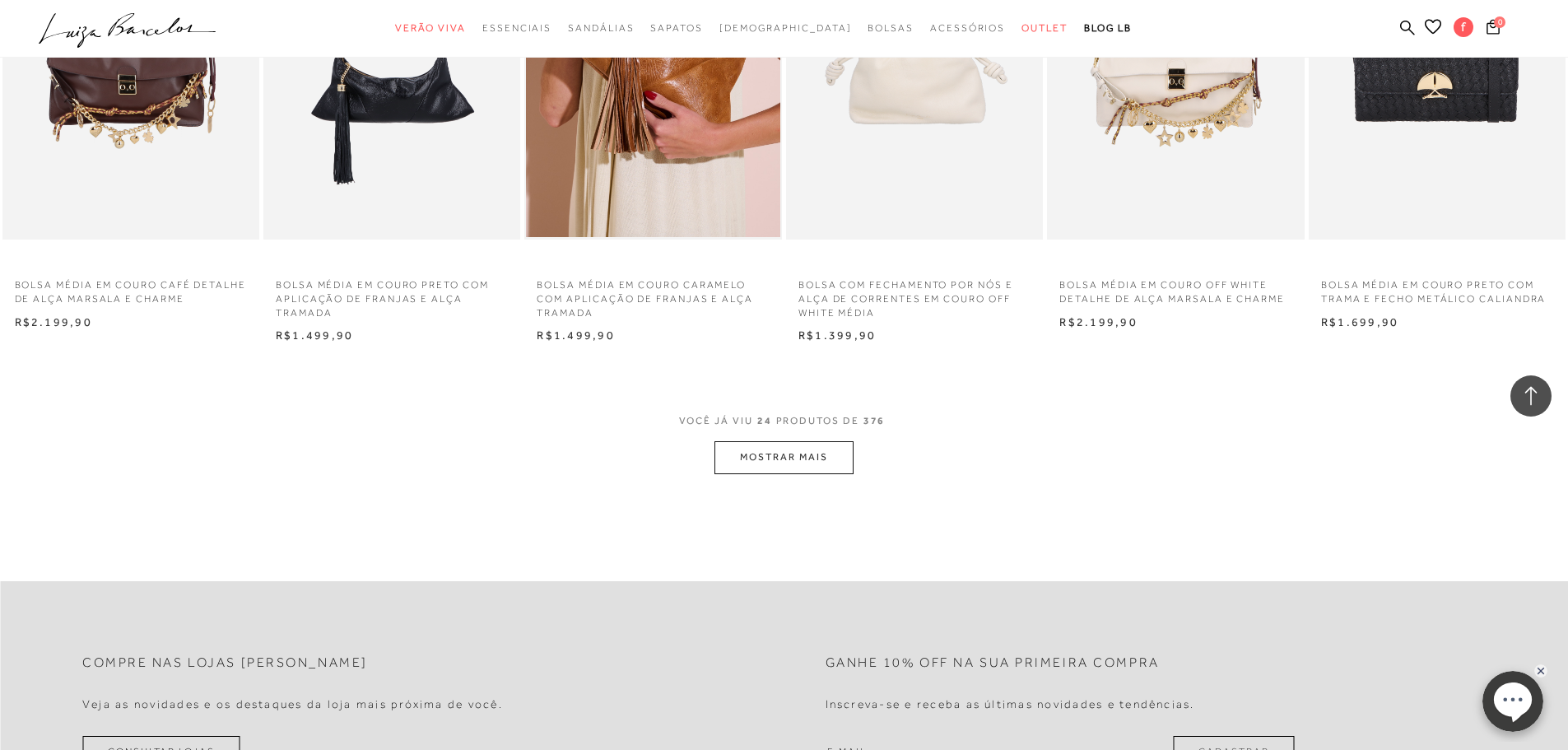
scroll to position [1812, 0]
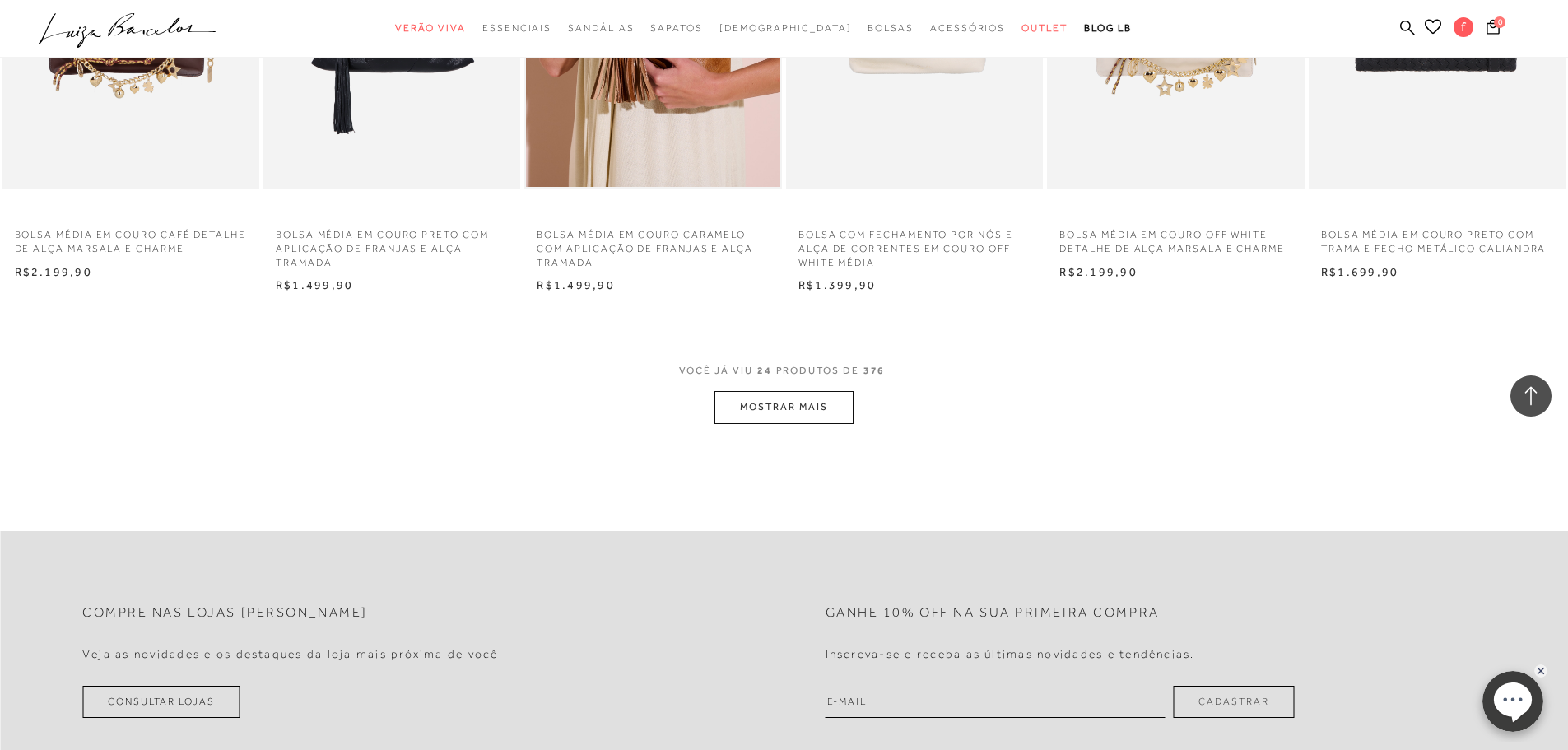
click at [780, 401] on button "MOSTRAR MAIS" at bounding box center [783, 408] width 138 height 33
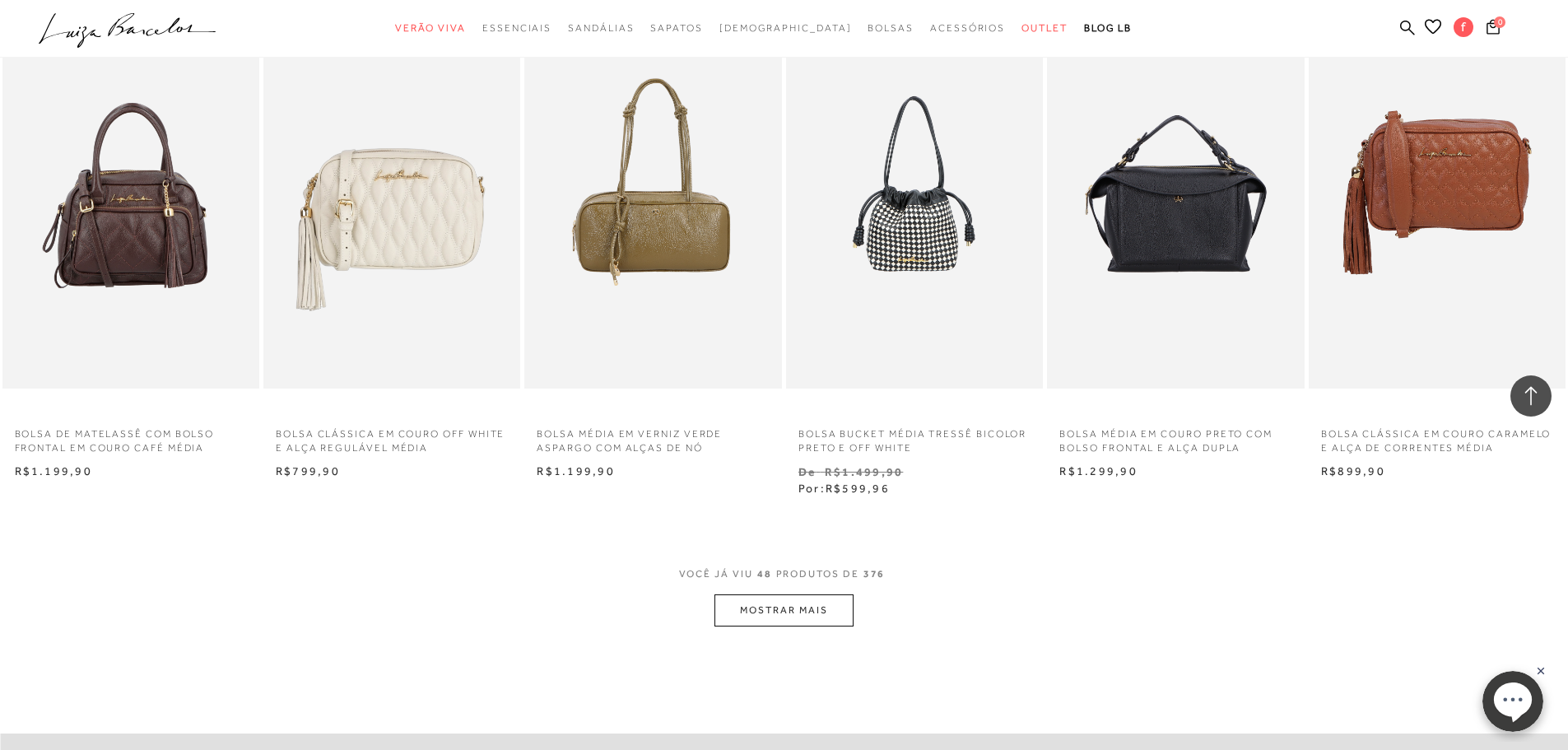
scroll to position [3787, 0]
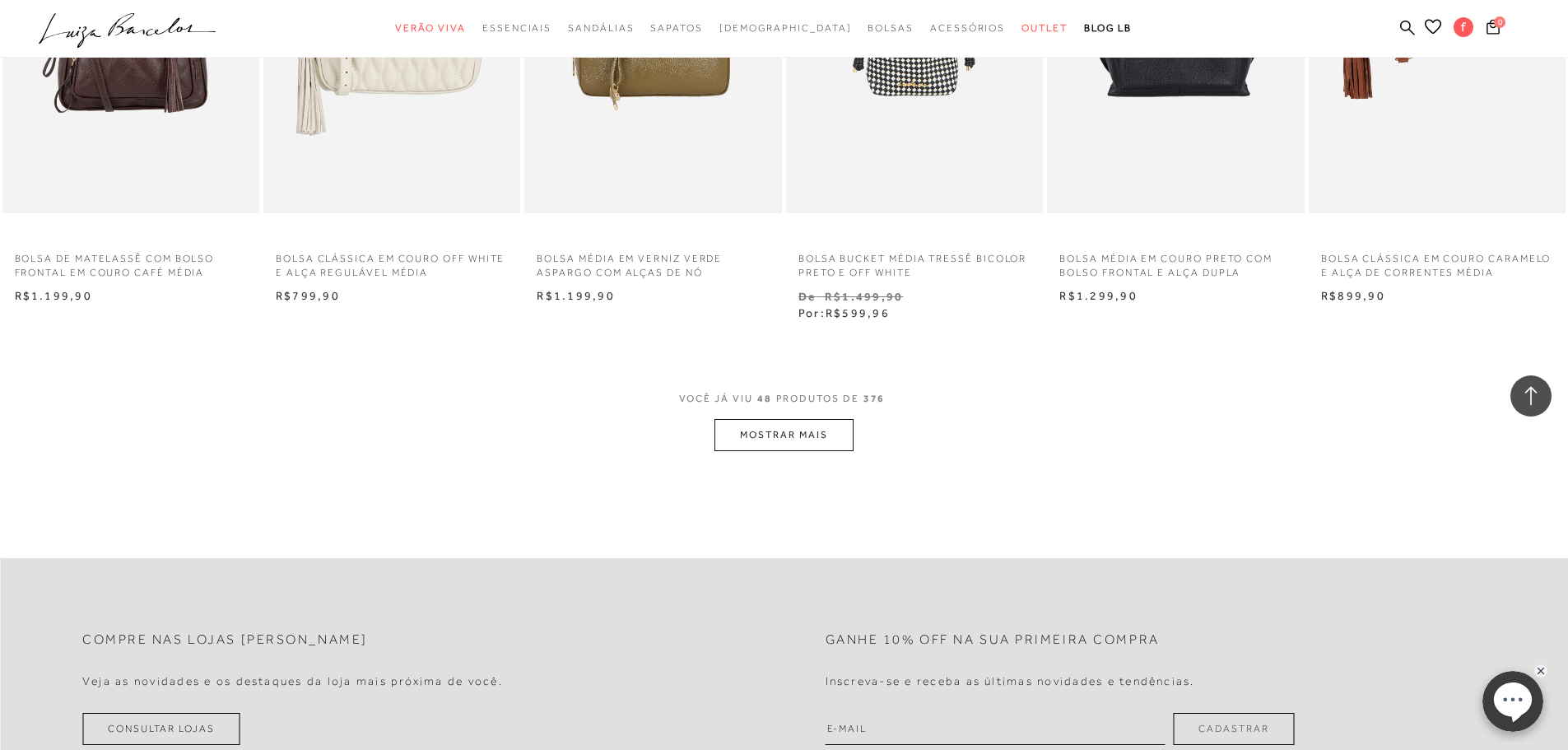
click at [773, 440] on button "MOSTRAR MAIS" at bounding box center [783, 436] width 138 height 33
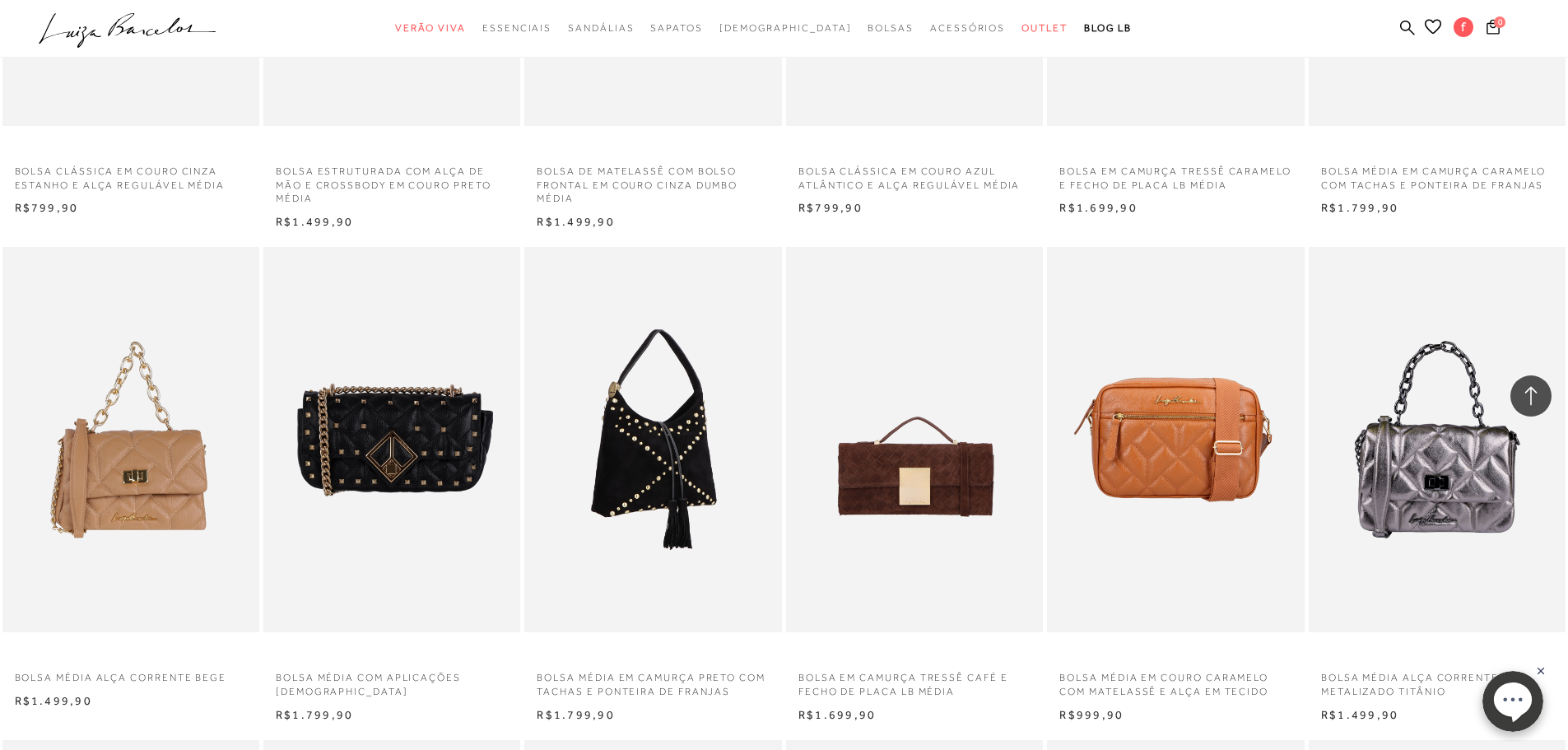
scroll to position [5022, 0]
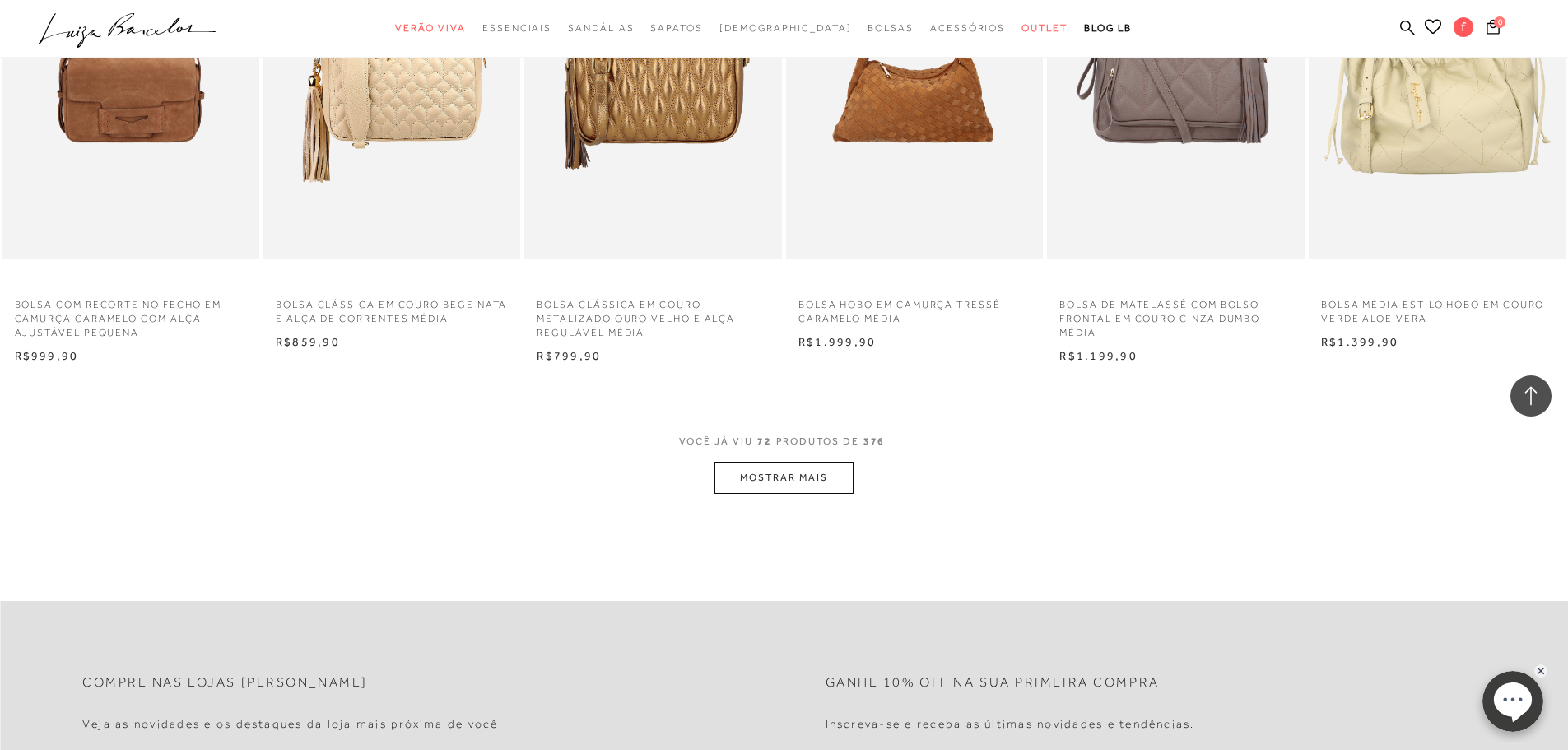
scroll to position [5763, 0]
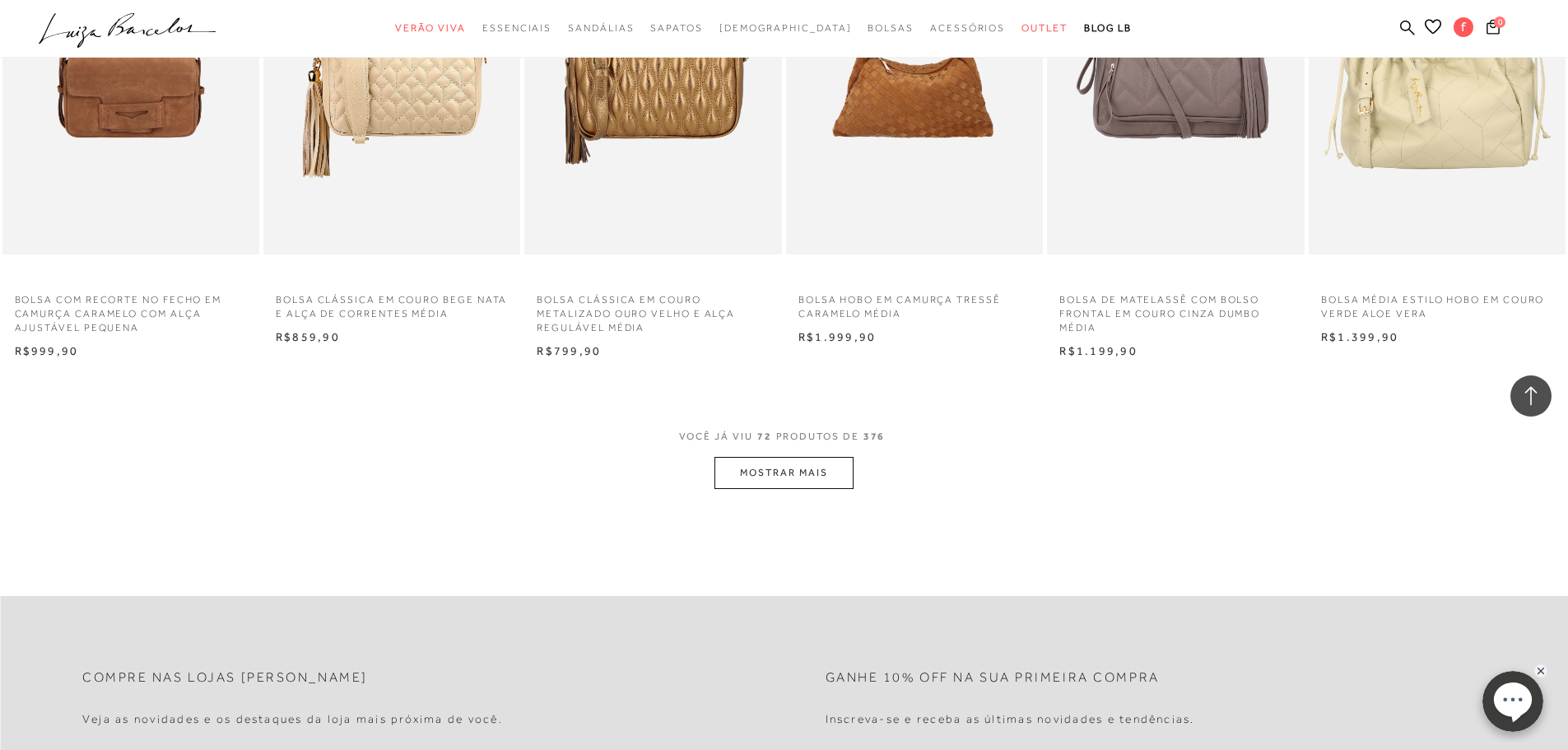
click at [790, 475] on button "MOSTRAR MAIS" at bounding box center [783, 473] width 138 height 33
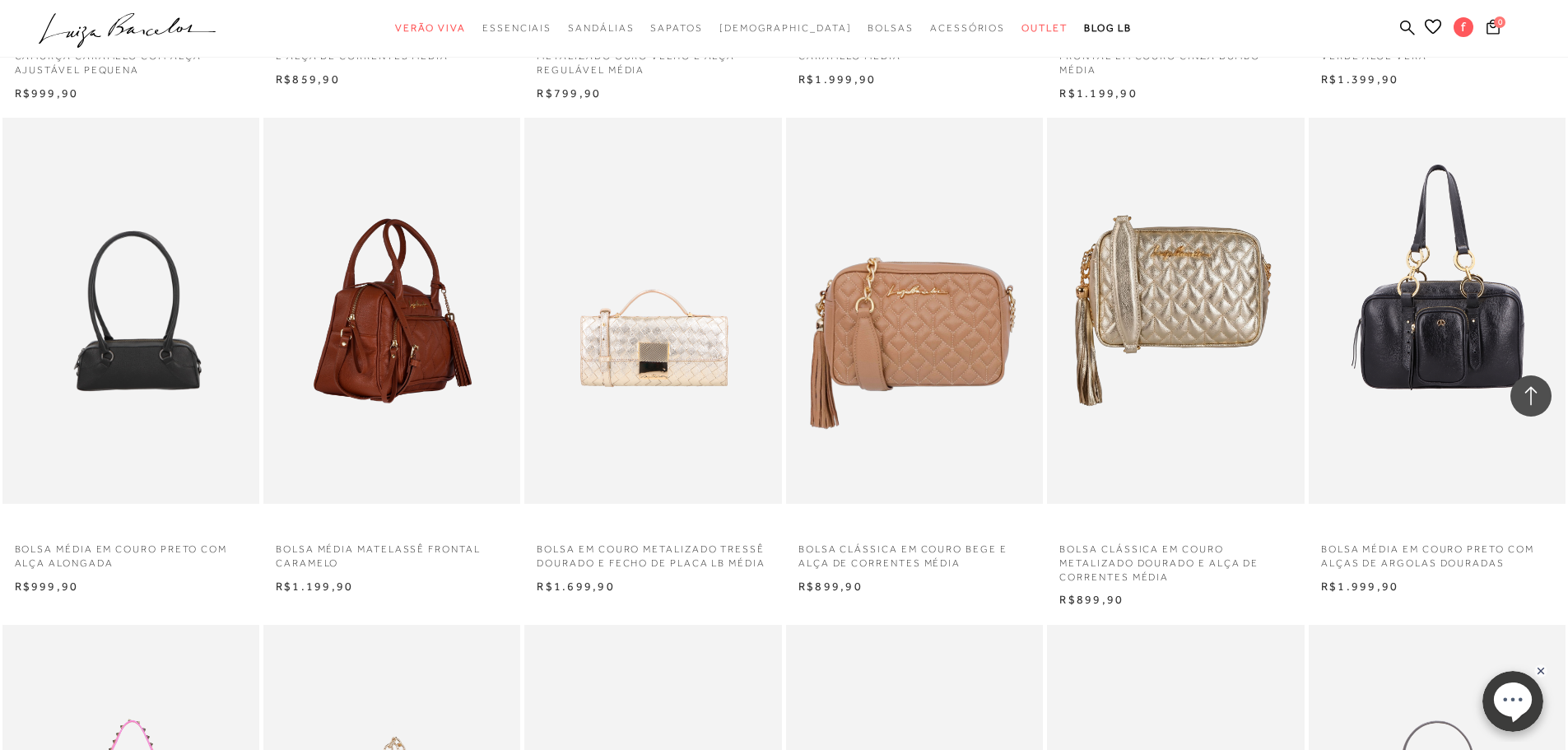
scroll to position [6093, 0]
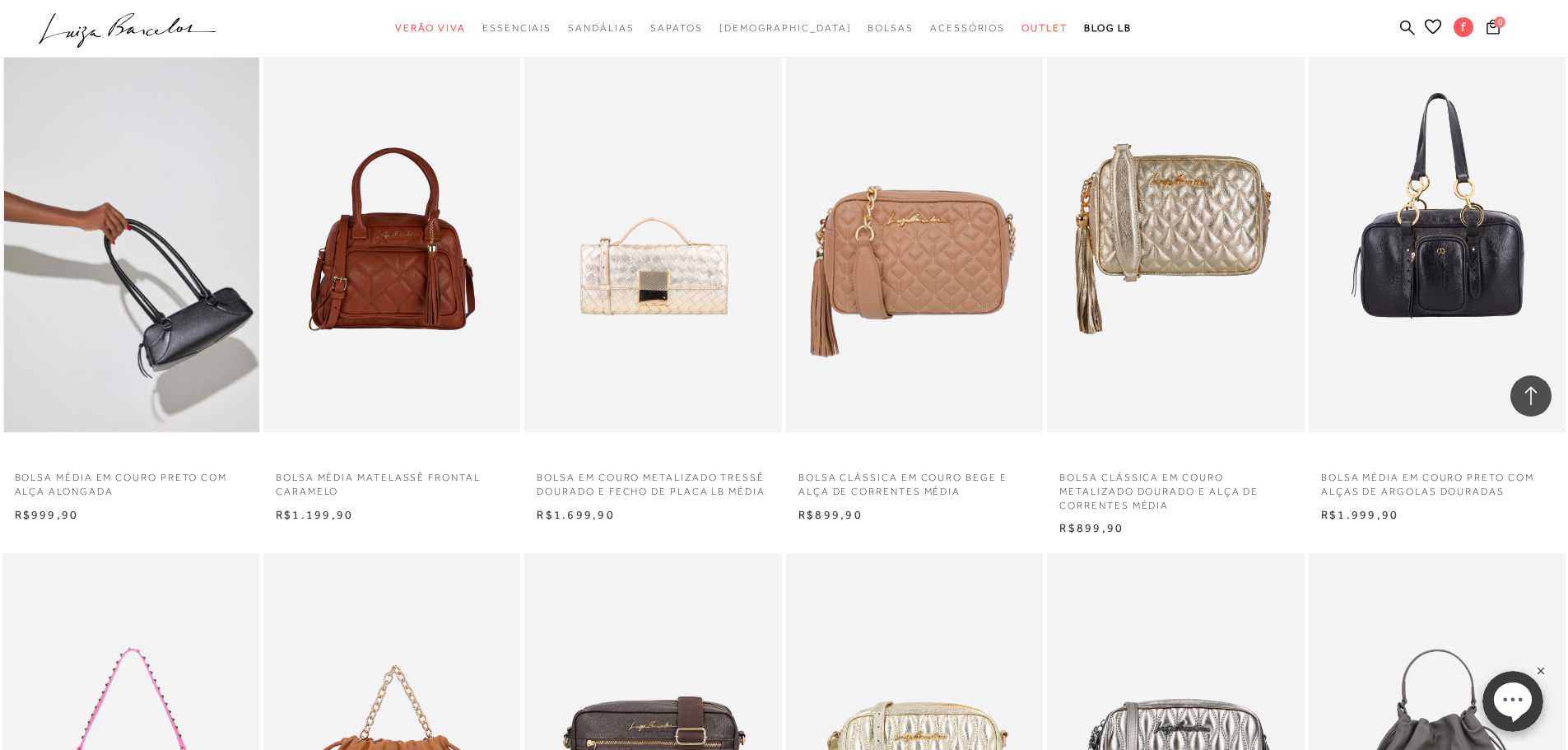
click at [209, 334] on img at bounding box center [132, 239] width 255 height 386
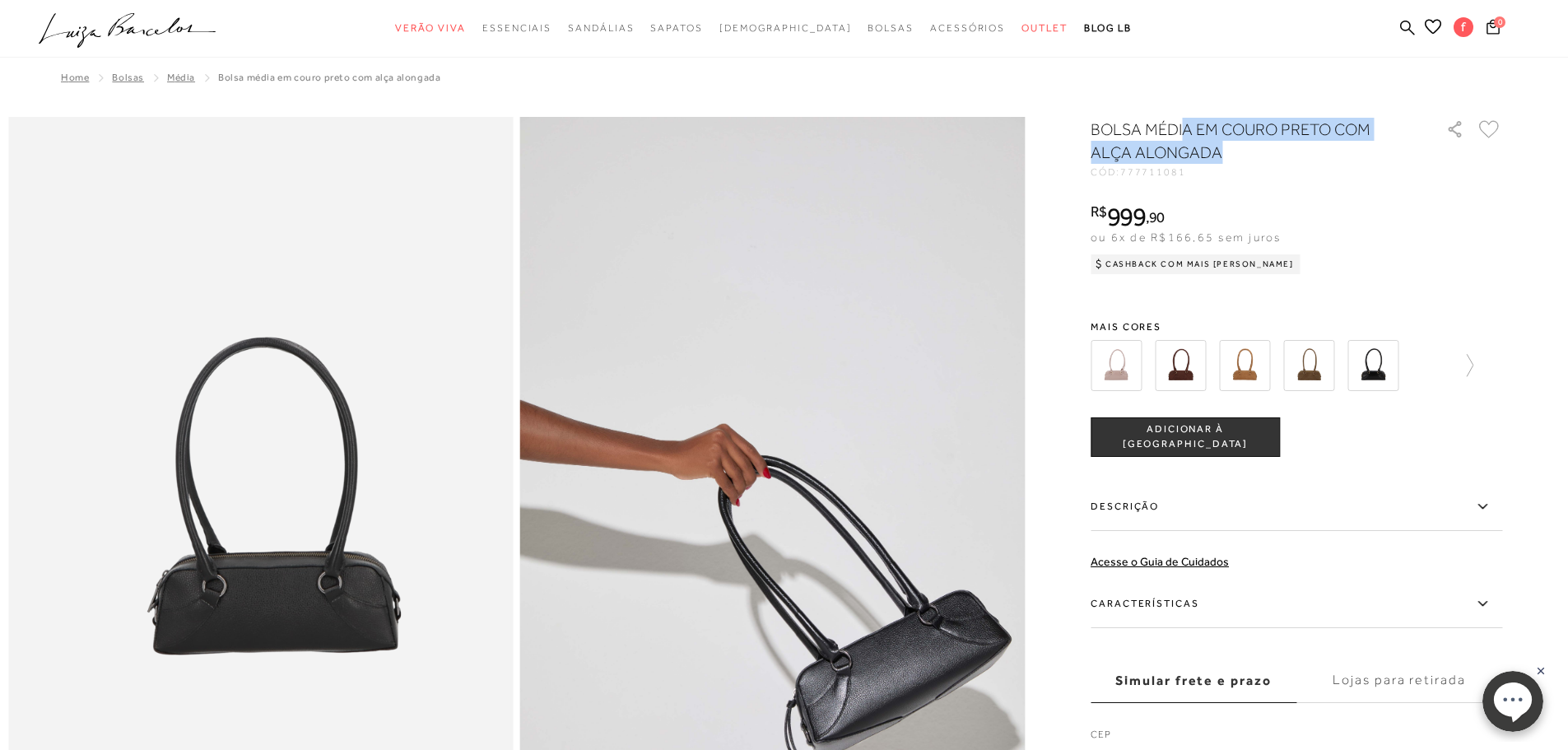
drag, startPoint x: 1190, startPoint y: 120, endPoint x: 1321, endPoint y: 154, distance: 135.3
click at [1321, 154] on h1 "BOLSA MÉDIA EM COURO PRETO COM ALÇA ALONGADA" at bounding box center [1245, 140] width 309 height 46
click at [1311, 120] on h1 "BOLSA MÉDIA EM COURO PRETO COM ALÇA ALONGADA" at bounding box center [1245, 140] width 309 height 46
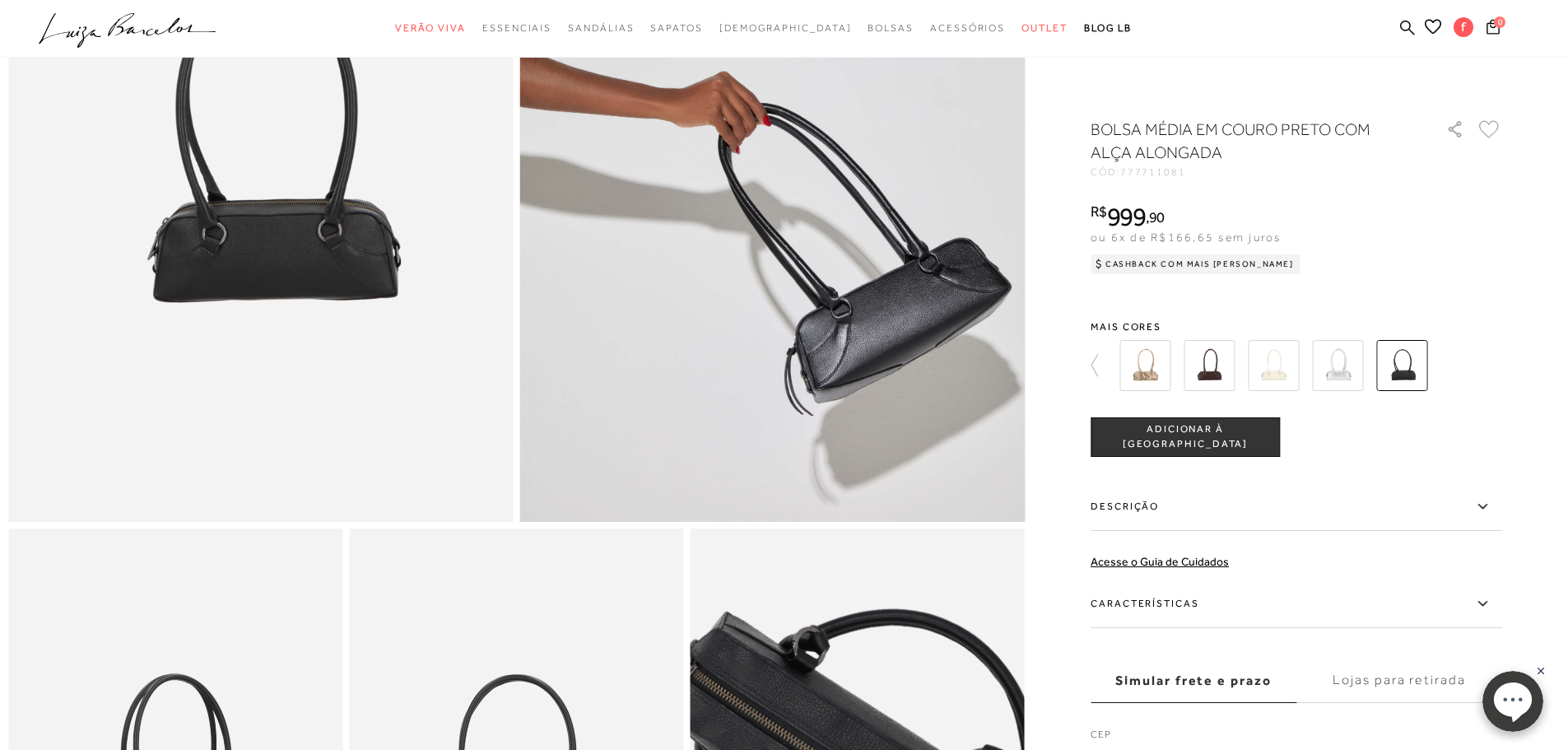
scroll to position [329, 0]
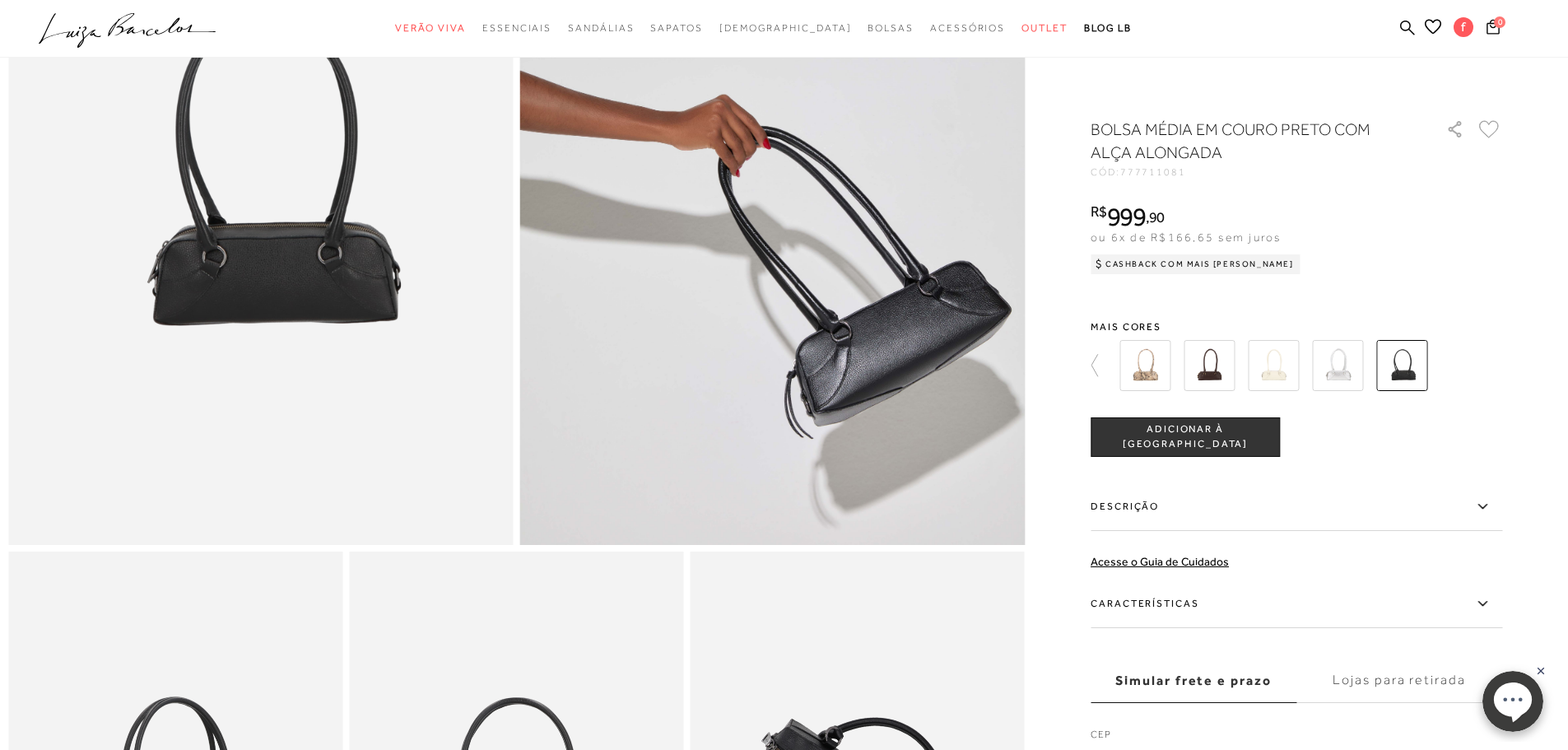
click at [1420, 358] on img at bounding box center [1401, 365] width 51 height 51
click at [1219, 374] on img at bounding box center [1209, 365] width 51 height 51
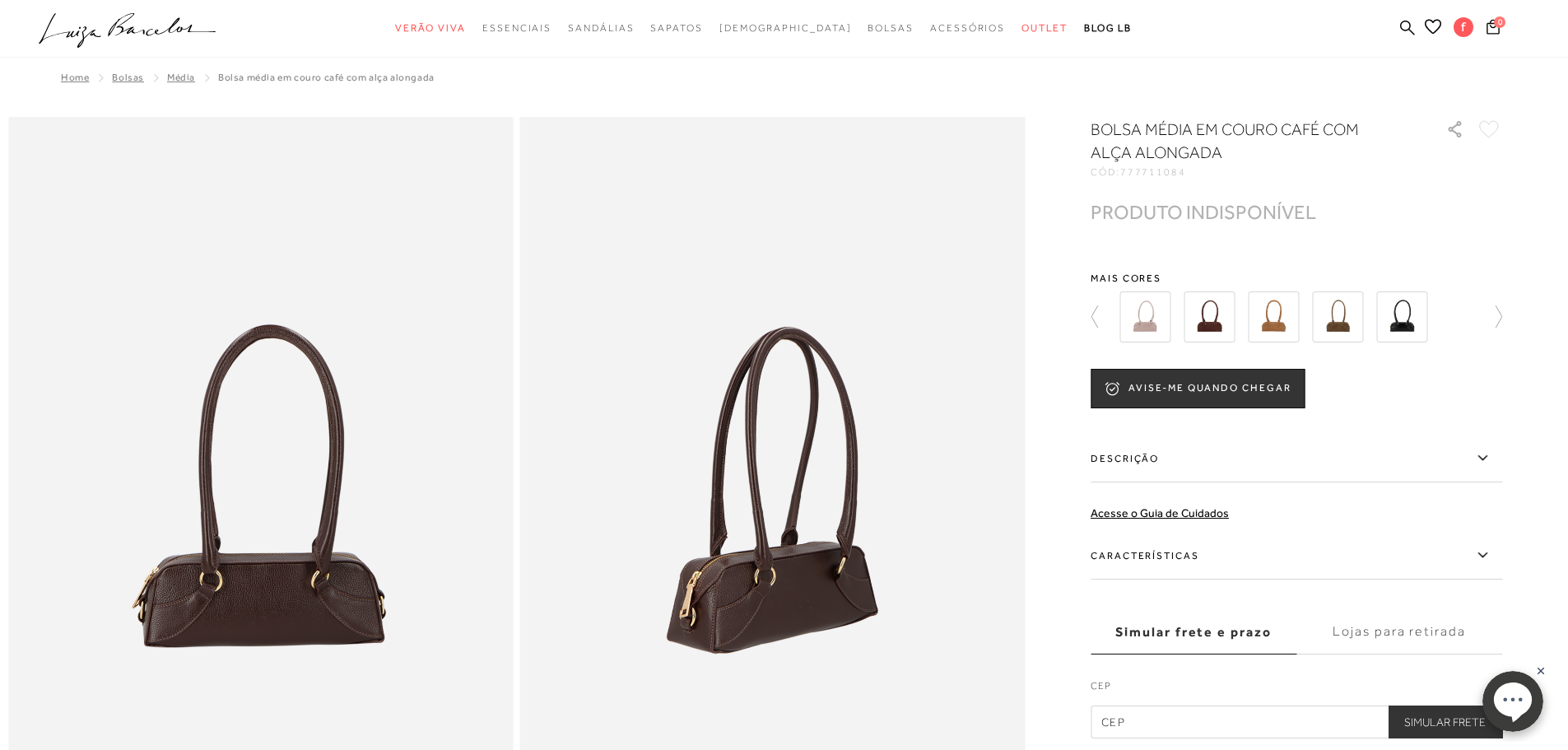
click at [1412, 329] on img at bounding box center [1401, 317] width 51 height 51
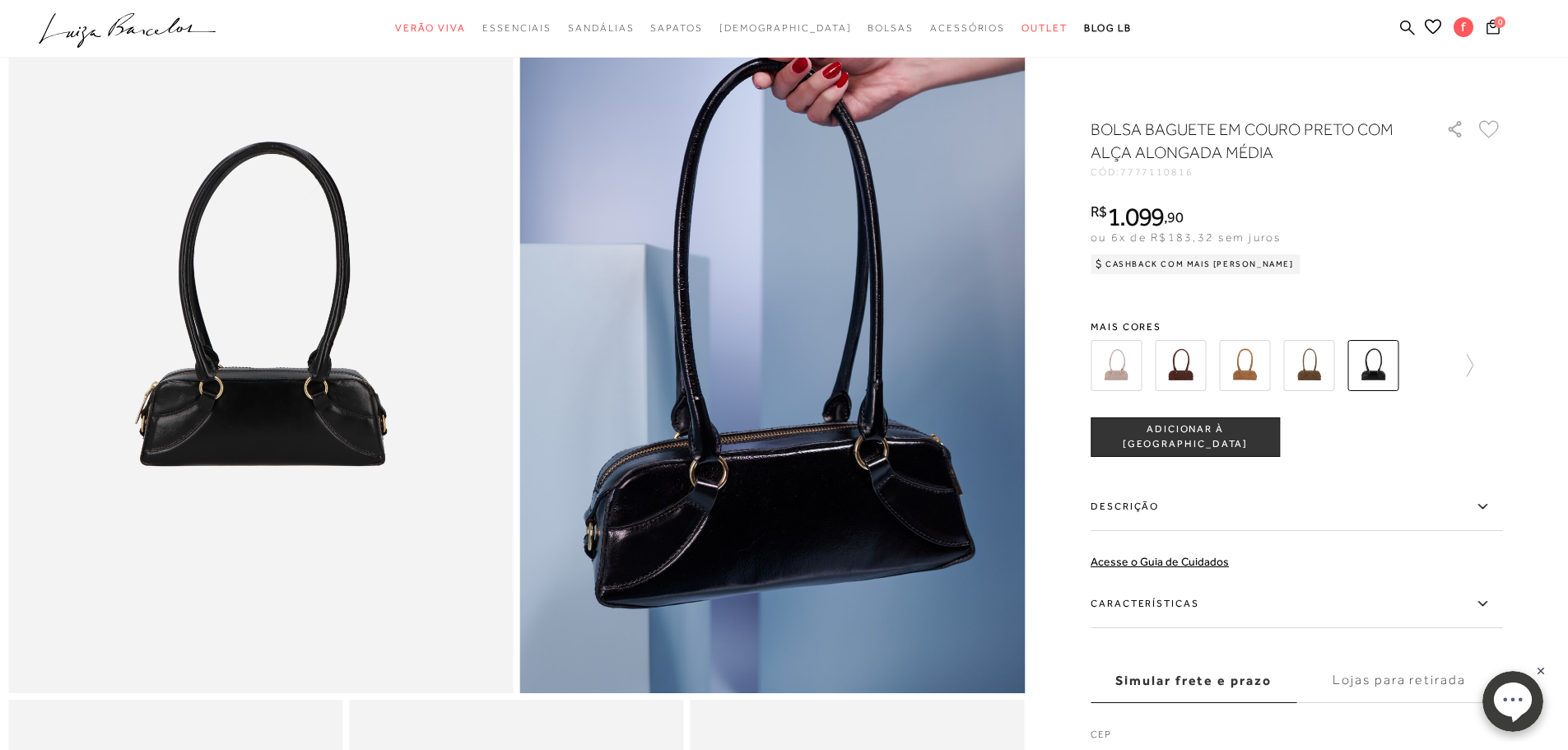
scroll to position [329, 0]
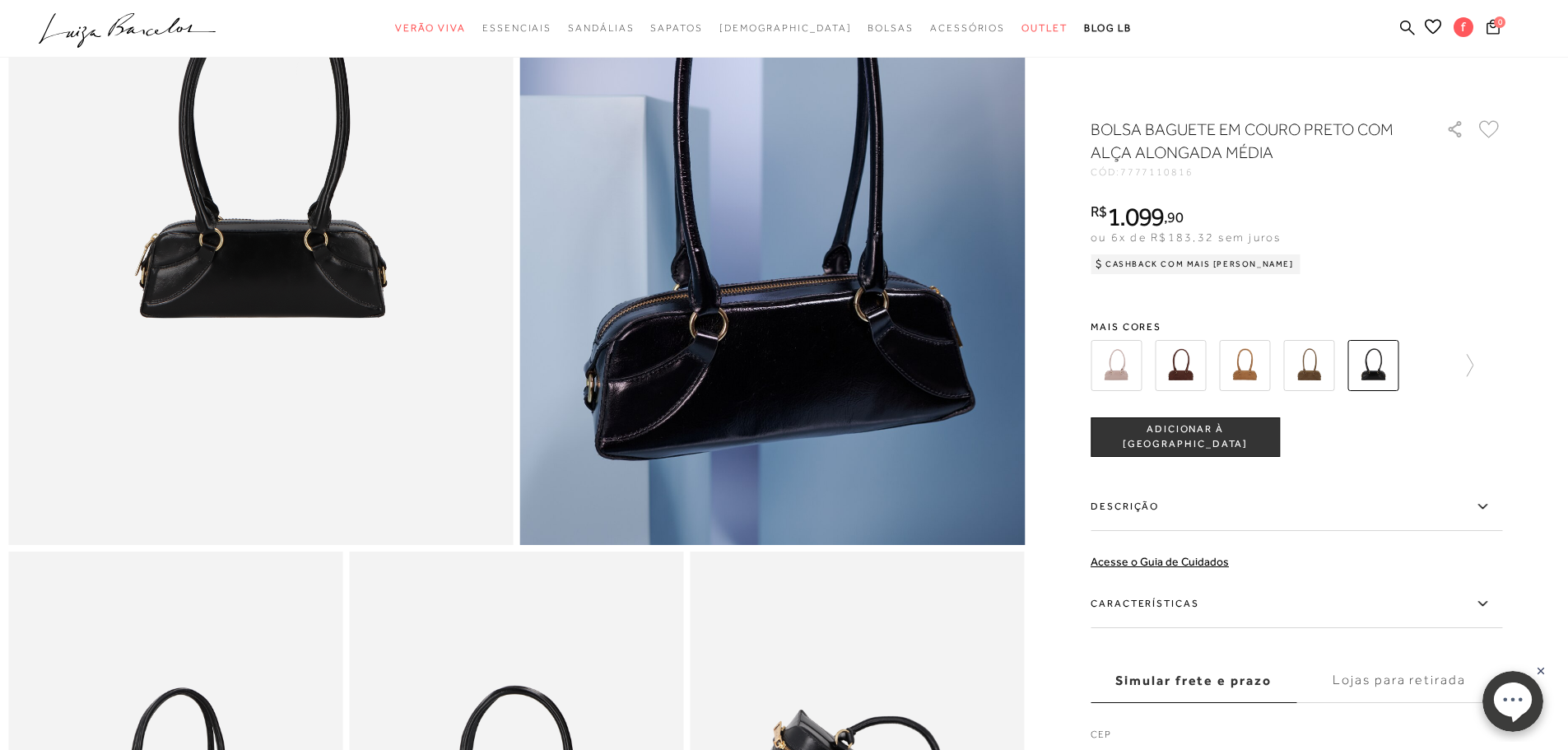
click at [1480, 370] on div at bounding box center [1296, 365] width 412 height 61
click at [1473, 365] on icon at bounding box center [1470, 365] width 6 height 23
click at [1407, 371] on img at bounding box center [1401, 365] width 51 height 51
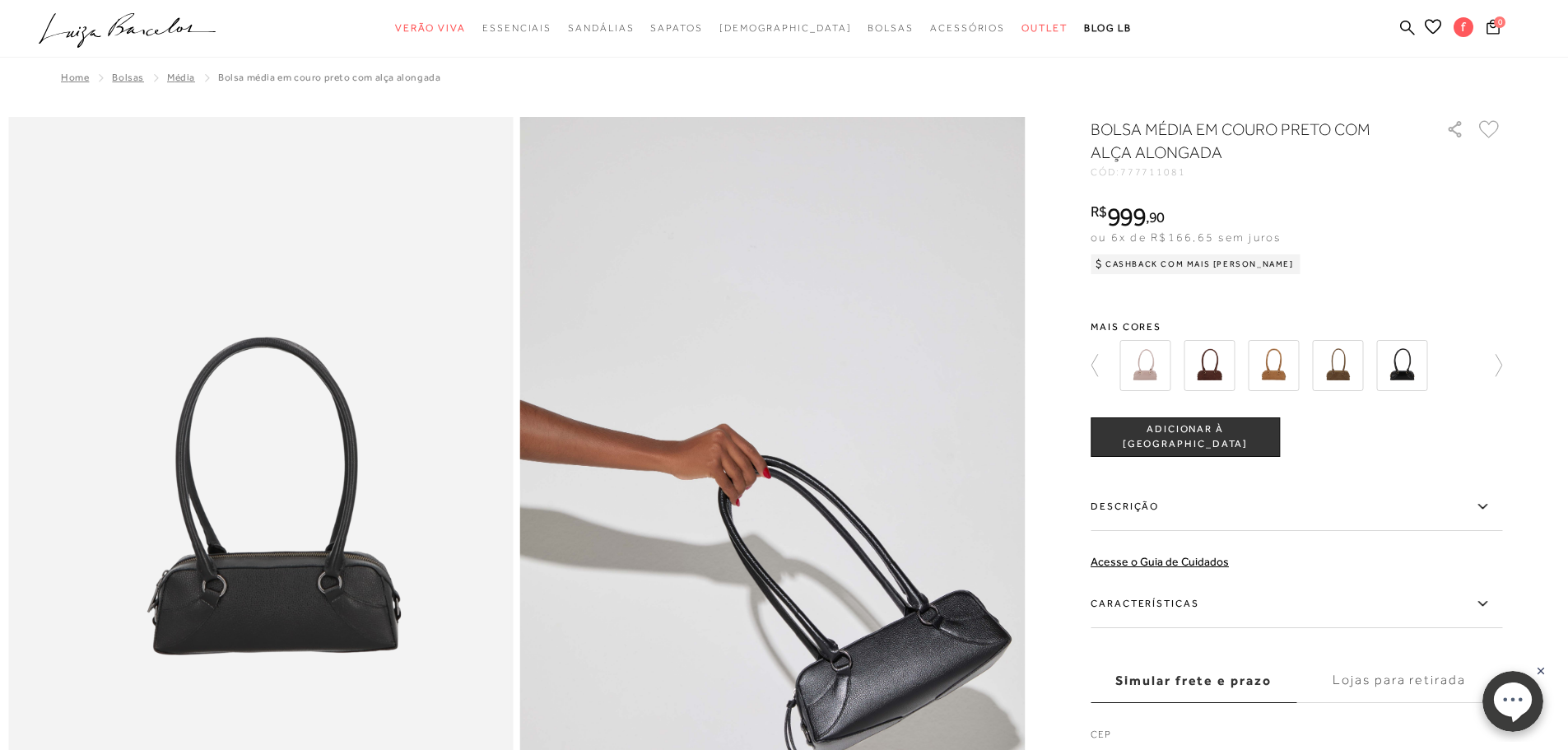
click at [1214, 376] on img at bounding box center [1209, 365] width 51 height 51
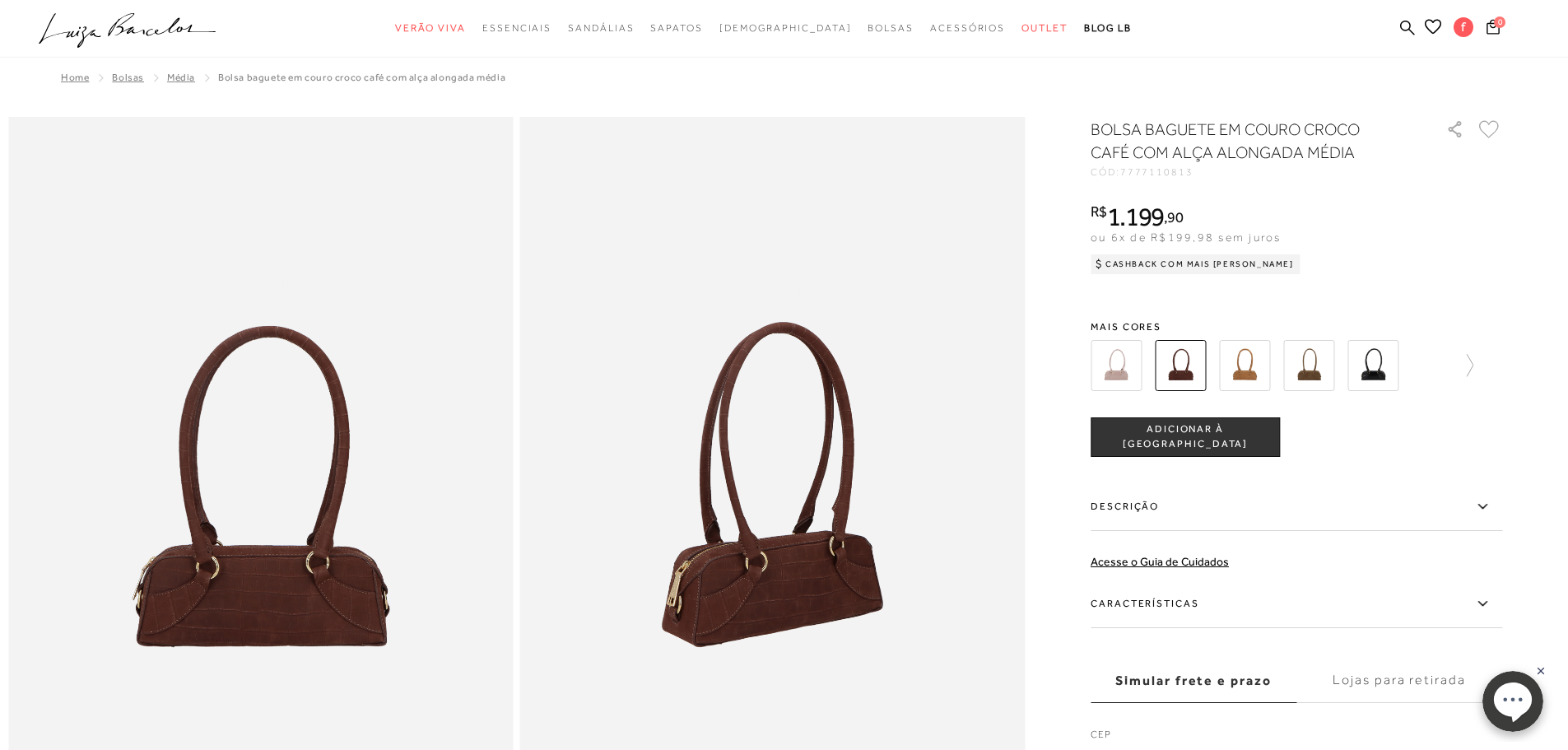
click at [1259, 375] on img at bounding box center [1244, 365] width 51 height 51
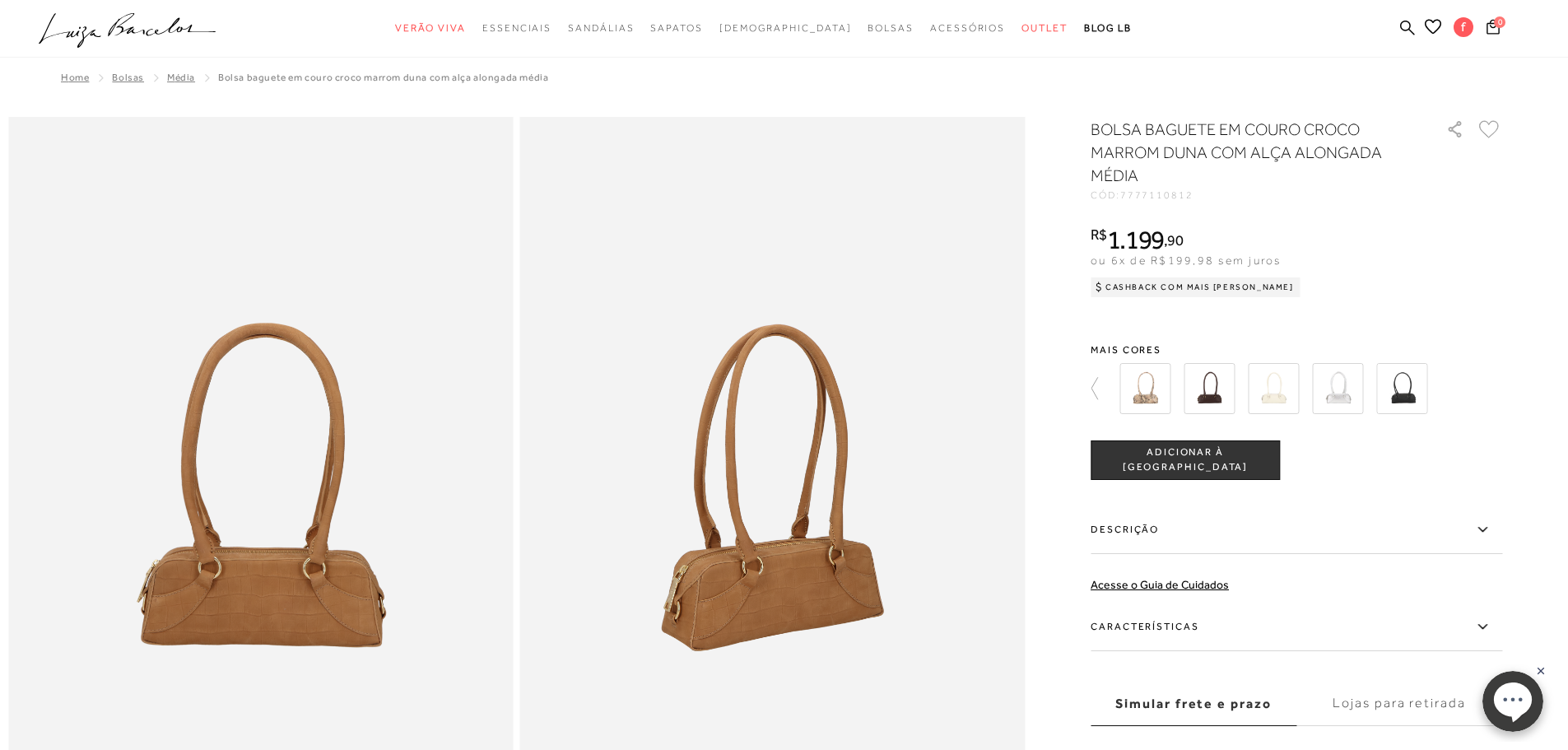
click at [1277, 397] on img at bounding box center [1273, 389] width 51 height 51
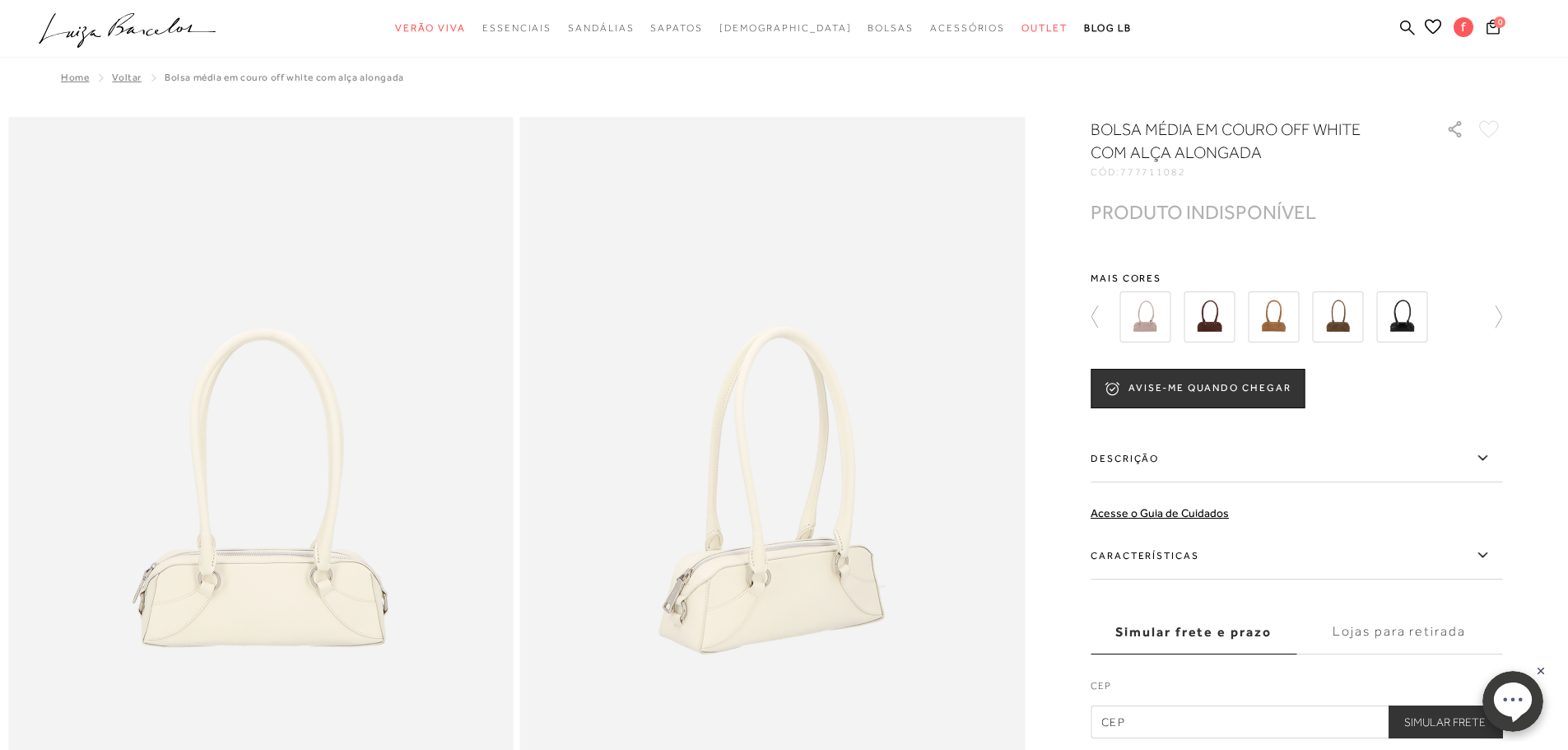
click at [1350, 329] on img at bounding box center [1337, 317] width 51 height 51
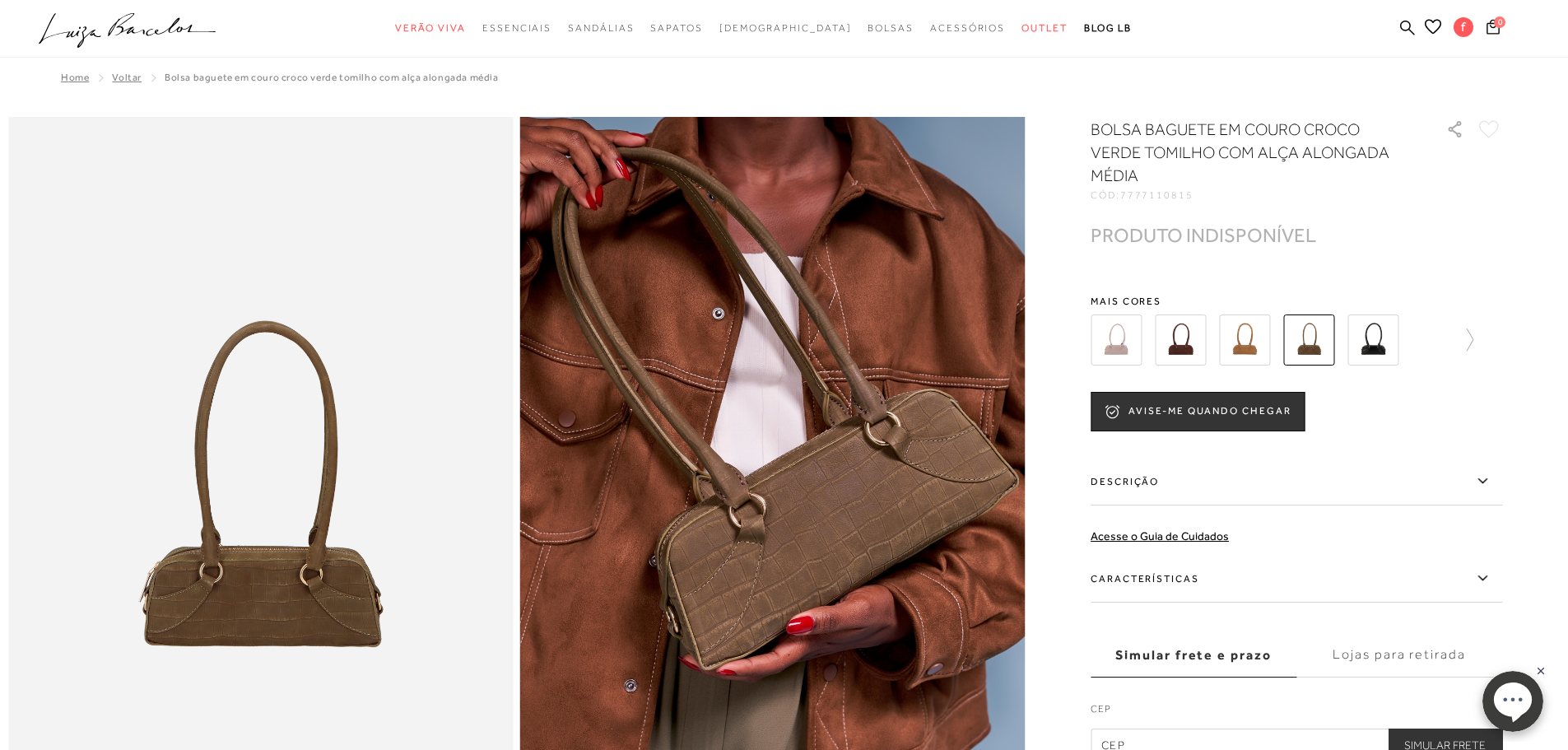
click at [1378, 335] on img at bounding box center [1373, 340] width 51 height 51
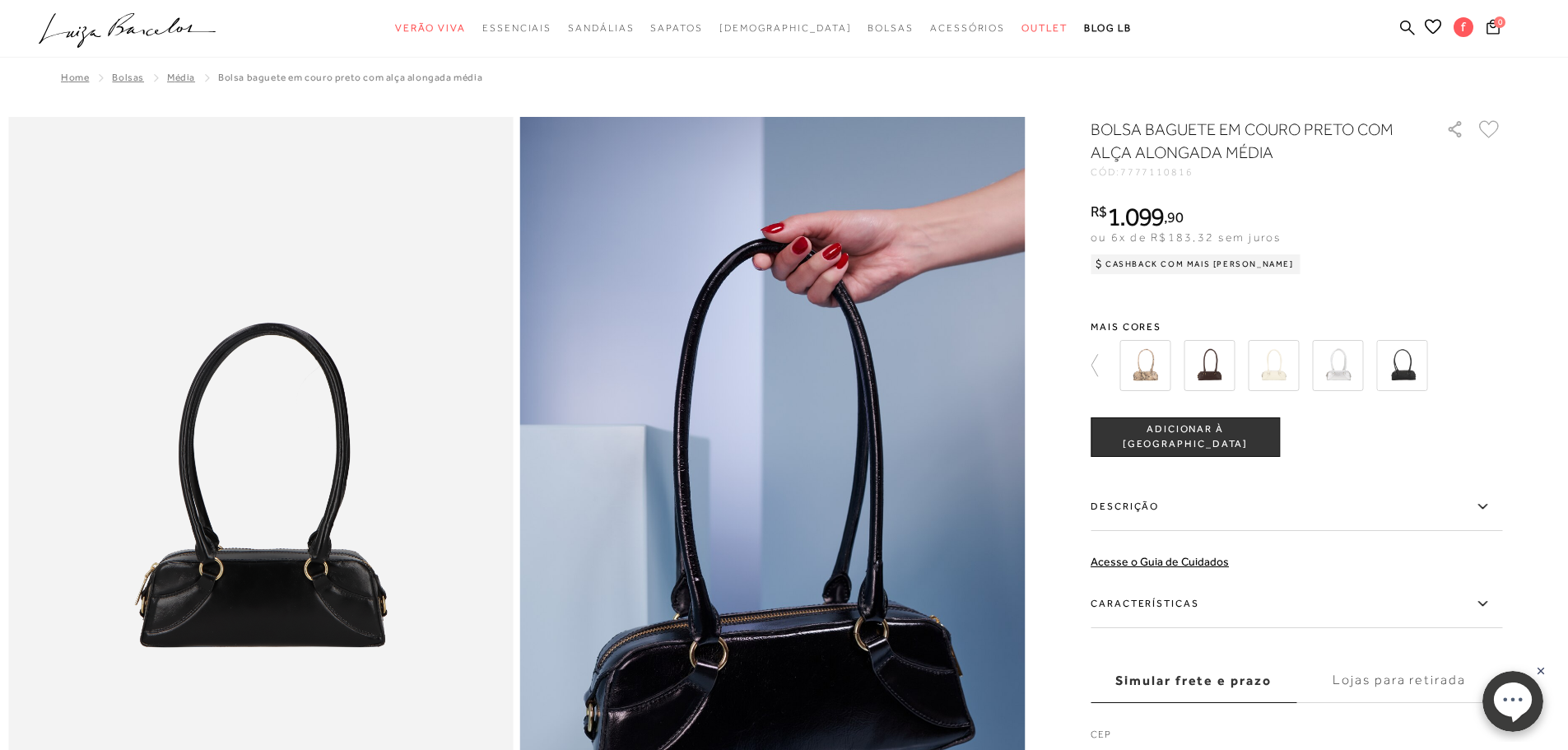
click at [1280, 372] on img at bounding box center [1273, 365] width 51 height 51
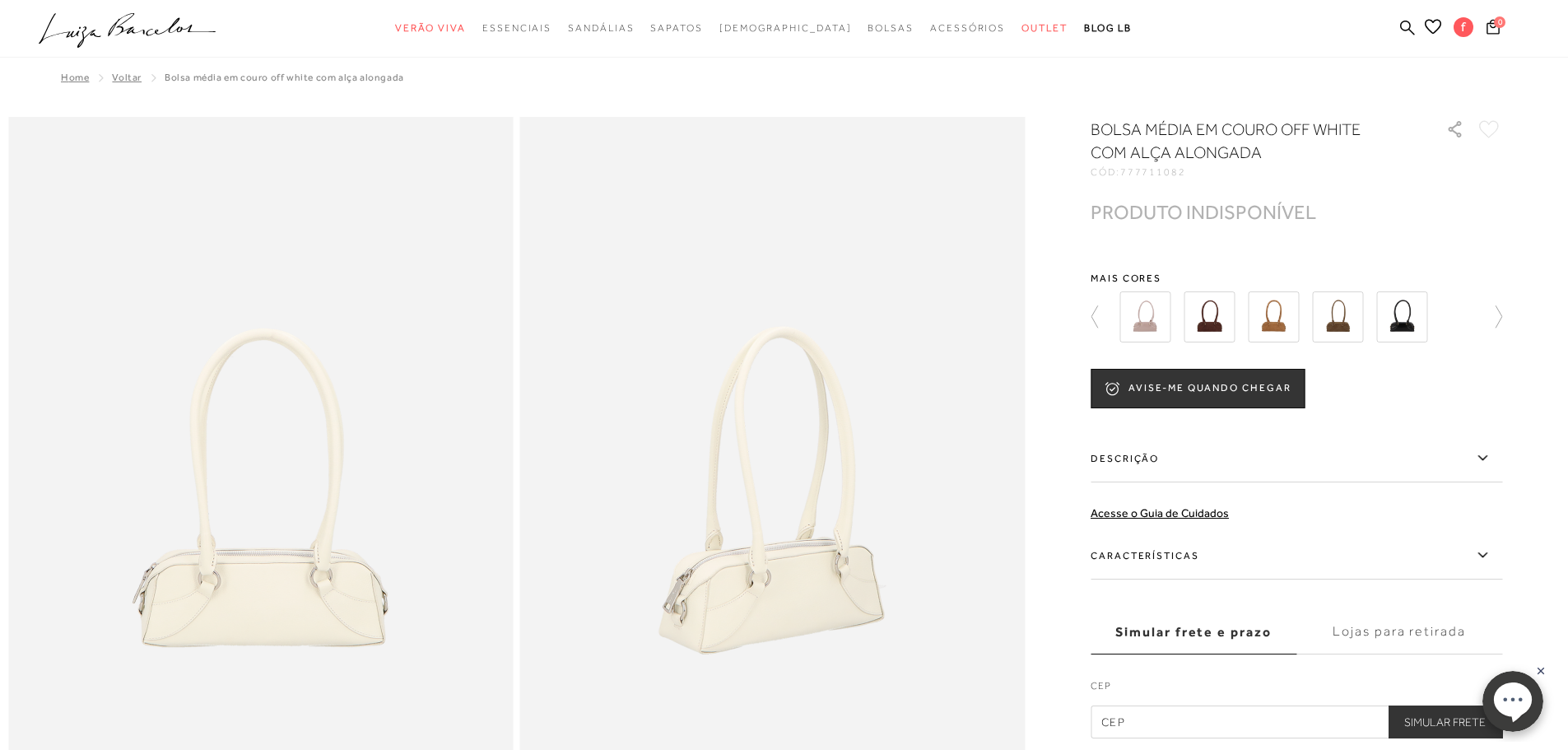
click at [1502, 314] on icon at bounding box center [1490, 317] width 23 height 23
click at [1354, 325] on img at bounding box center [1337, 317] width 51 height 51
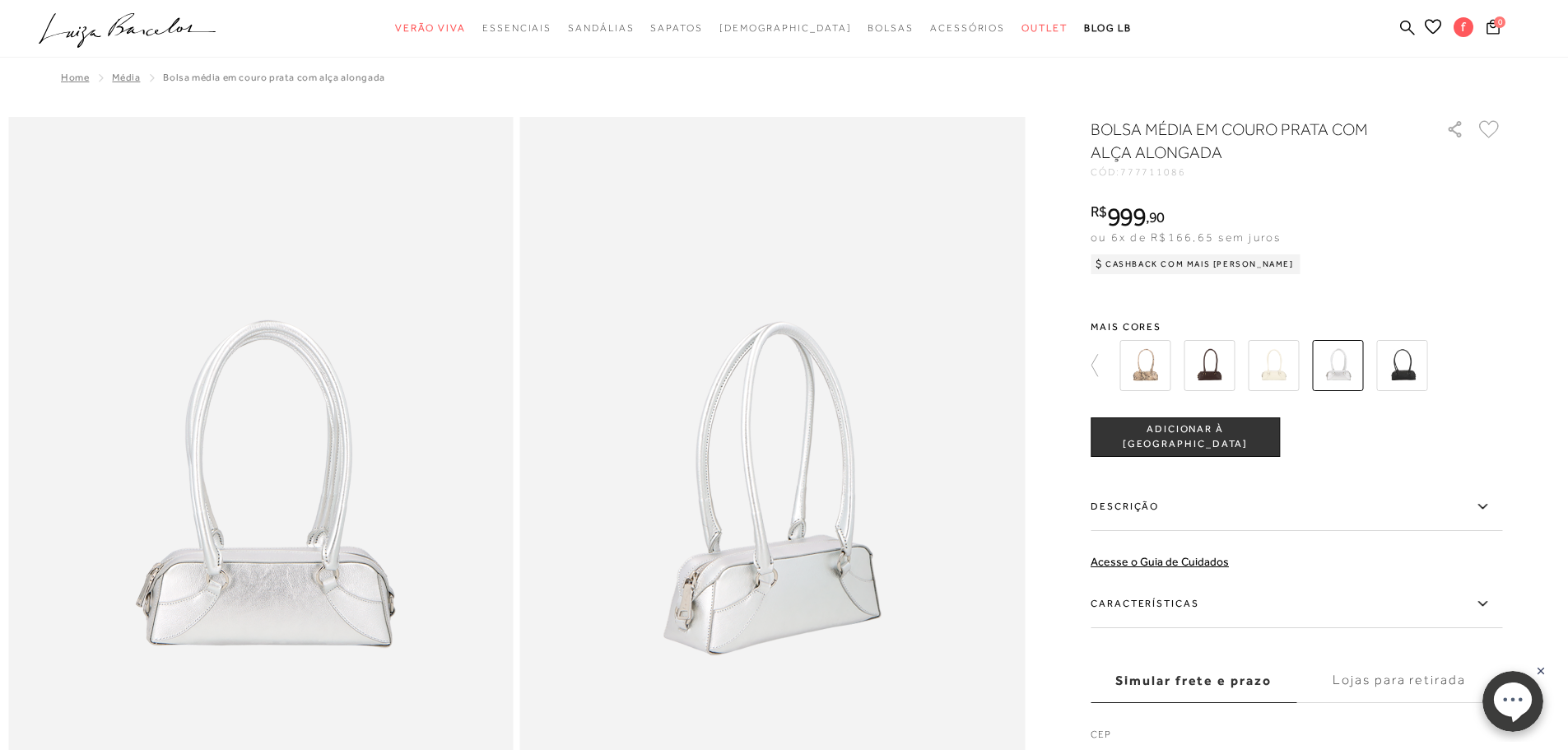
click at [1502, 363] on div at bounding box center [1296, 365] width 412 height 61
click at [1404, 364] on img at bounding box center [1401, 365] width 51 height 51
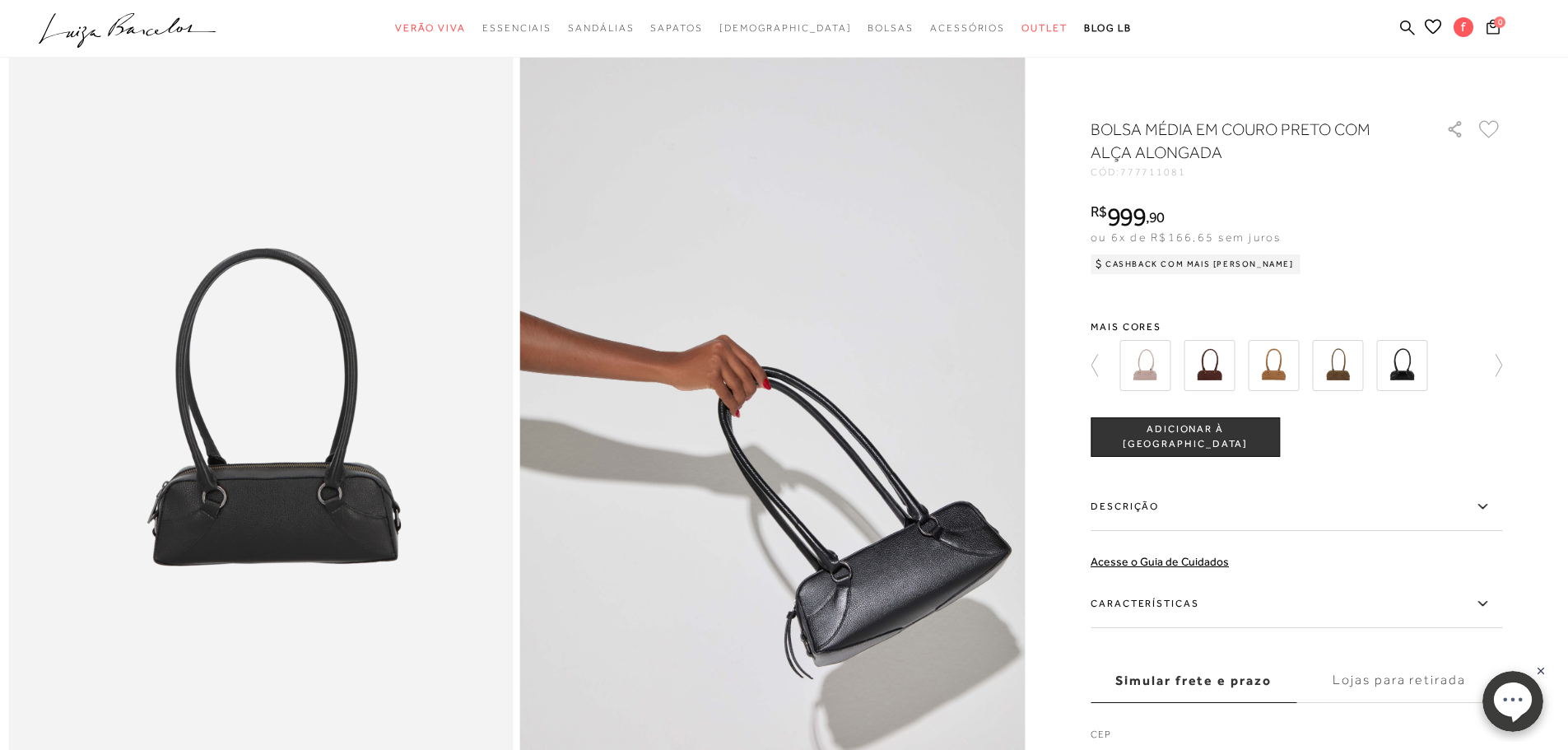
scroll to position [82, 0]
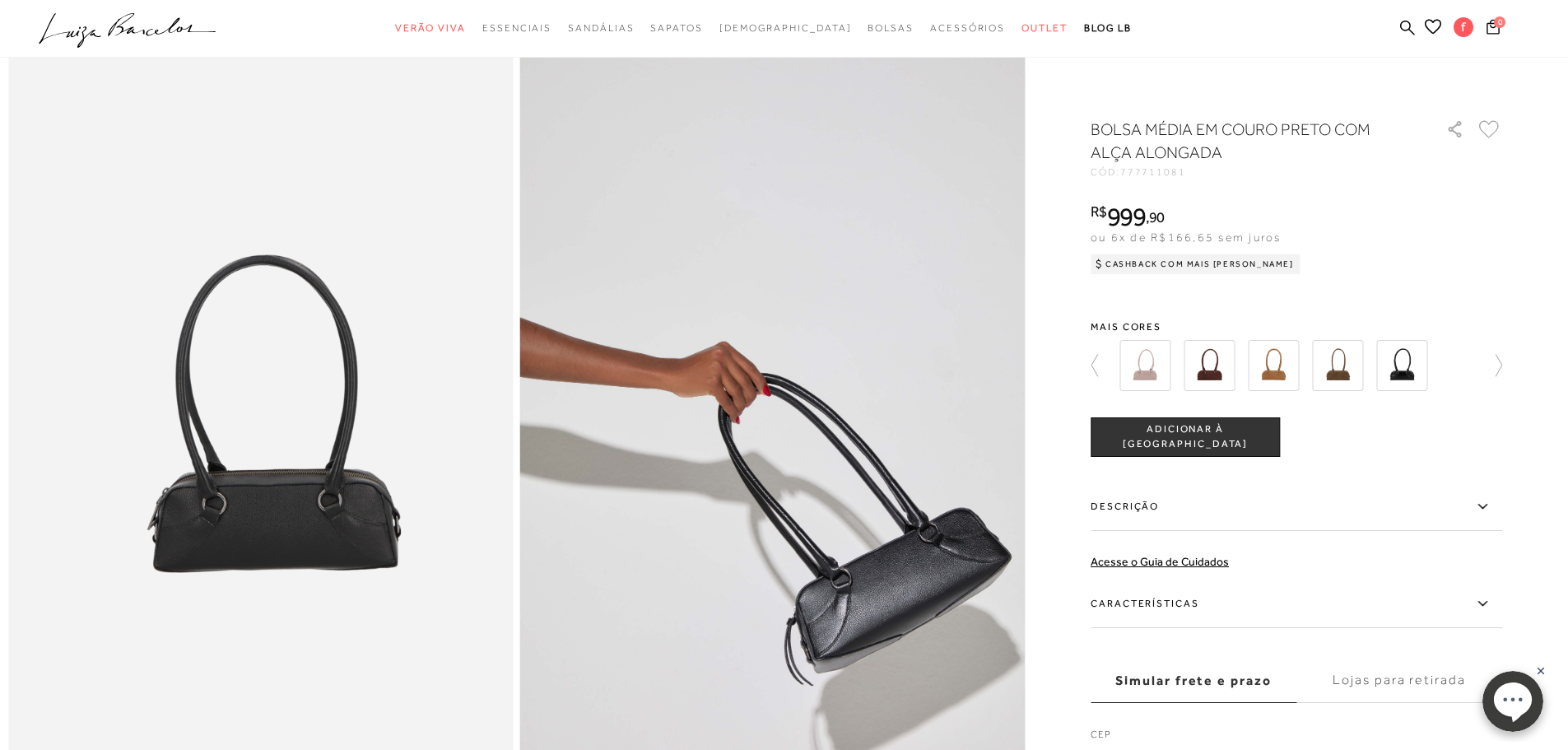
click at [1511, 366] on div at bounding box center [784, 667] width 1552 height 1266
click at [1502, 366] on icon at bounding box center [1490, 366] width 23 height 23
click at [1143, 369] on img at bounding box center [1144, 365] width 51 height 51
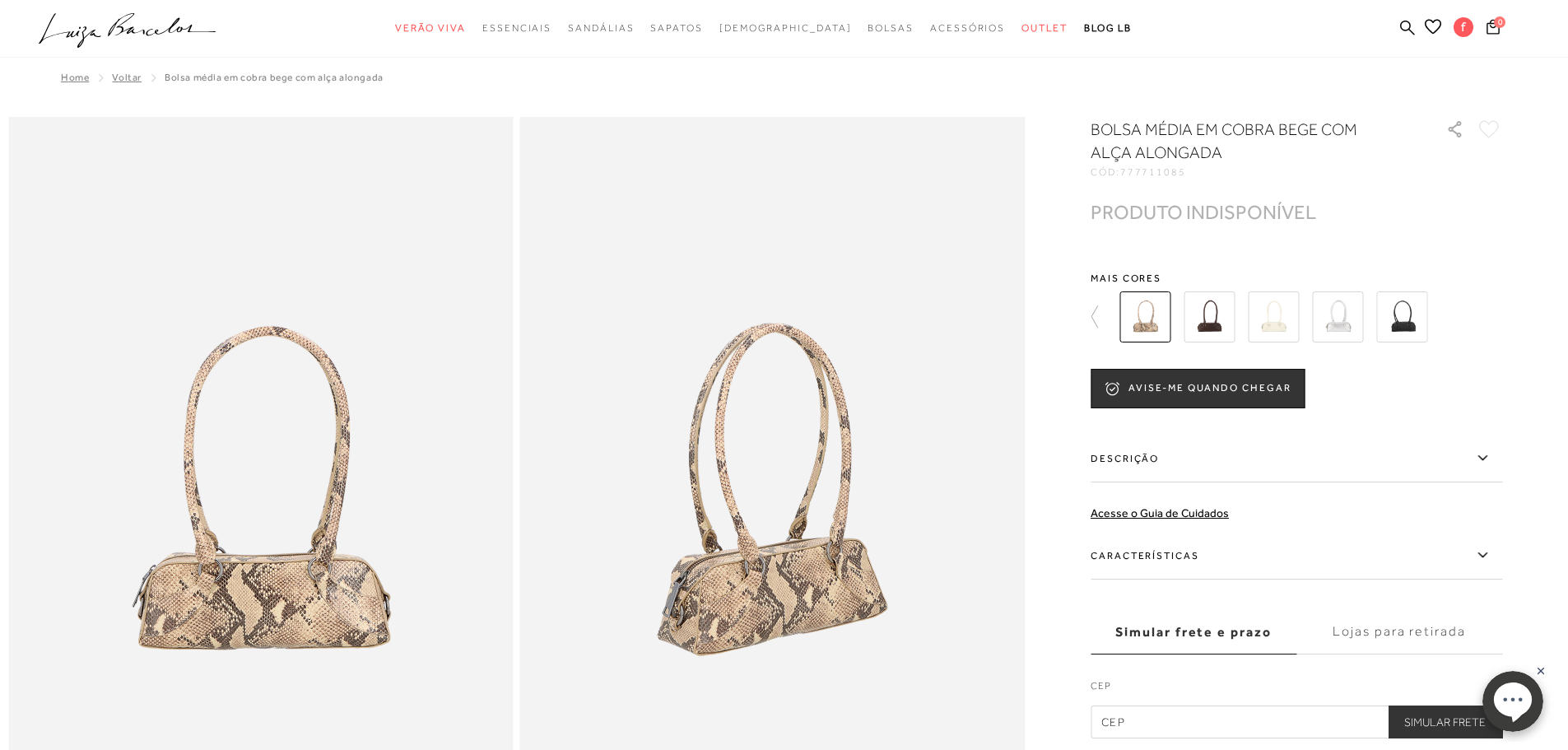
click at [1219, 325] on img at bounding box center [1209, 317] width 51 height 51
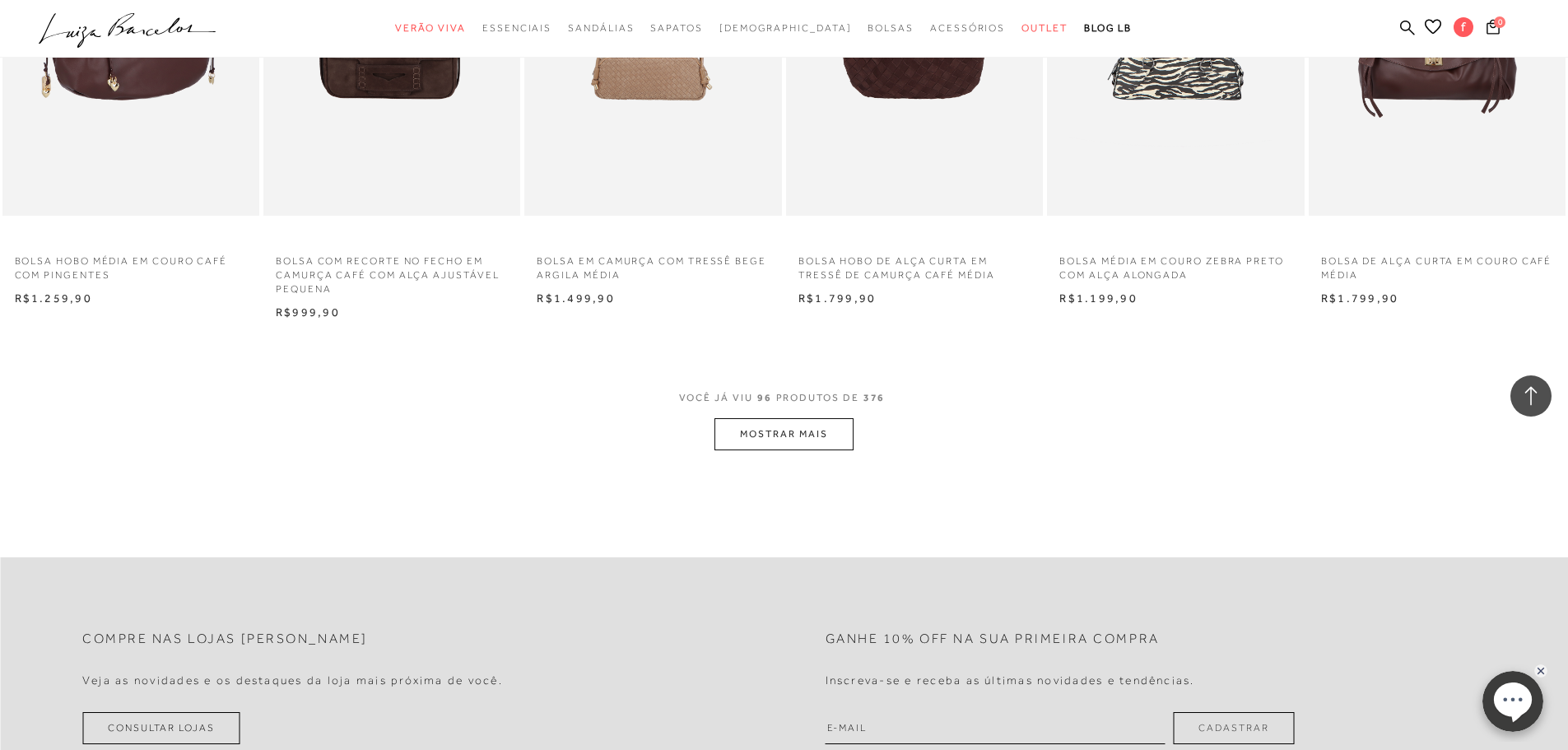
scroll to position [7986, 0]
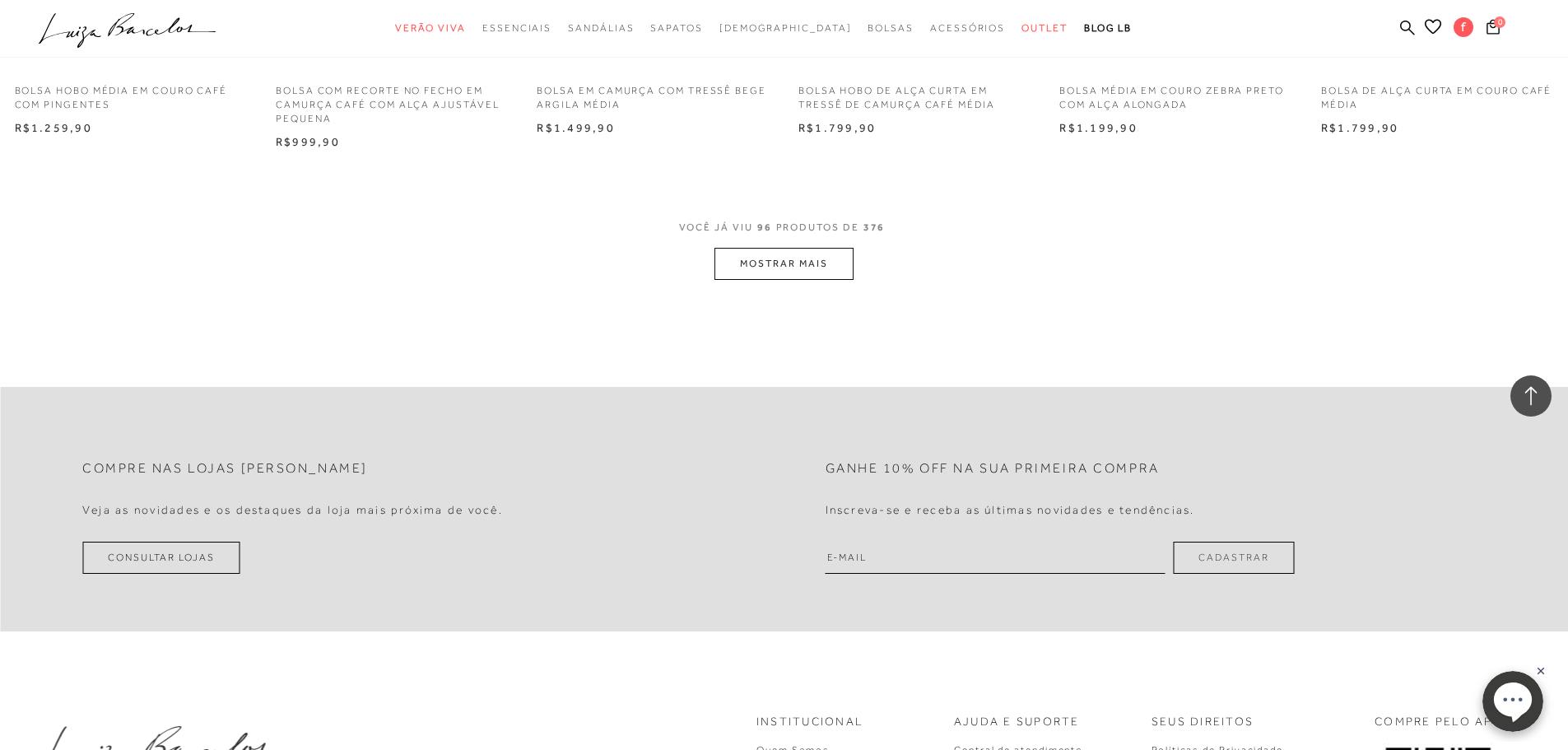
click at [780, 268] on button "MOSTRAR MAIS" at bounding box center [783, 264] width 138 height 33
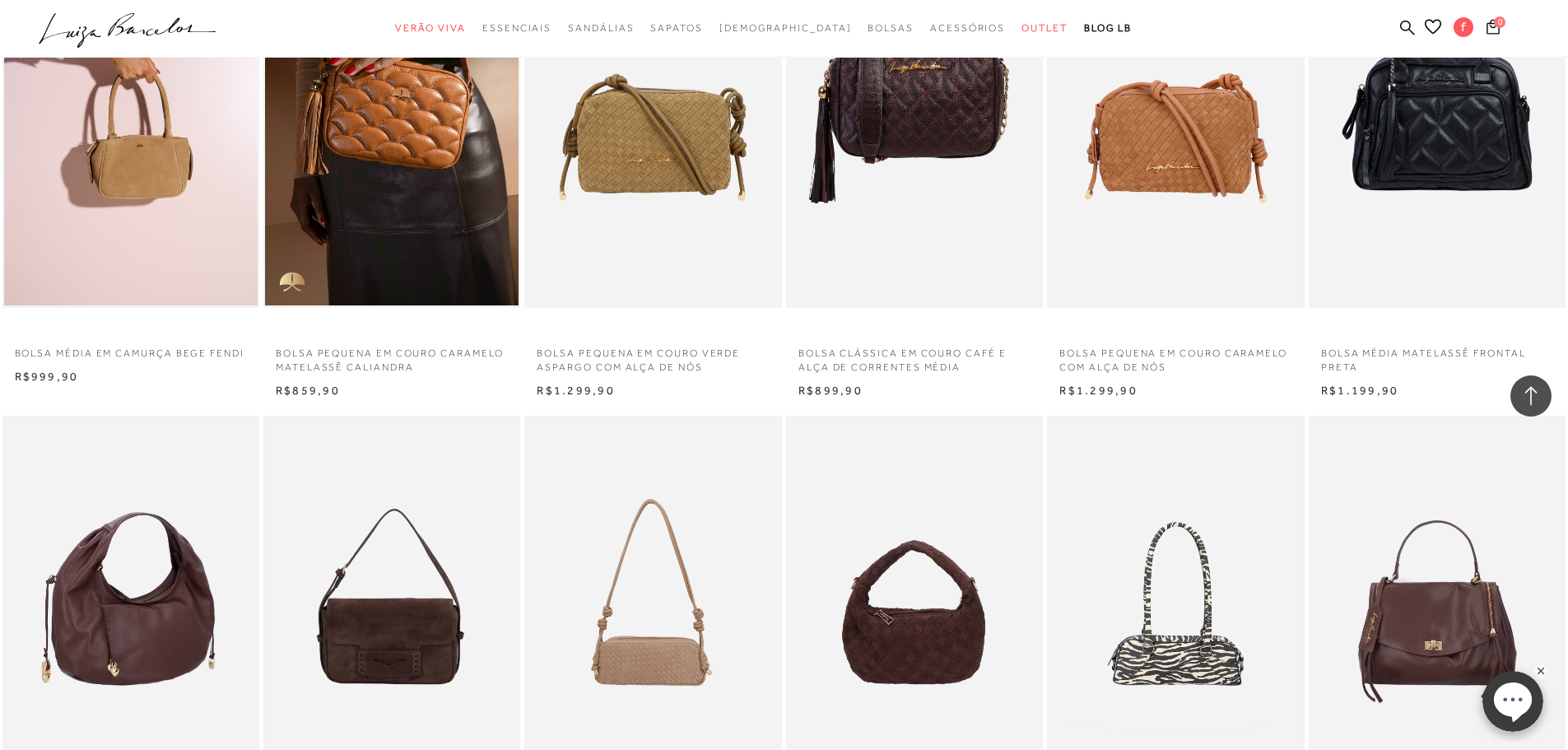
scroll to position [7163, 0]
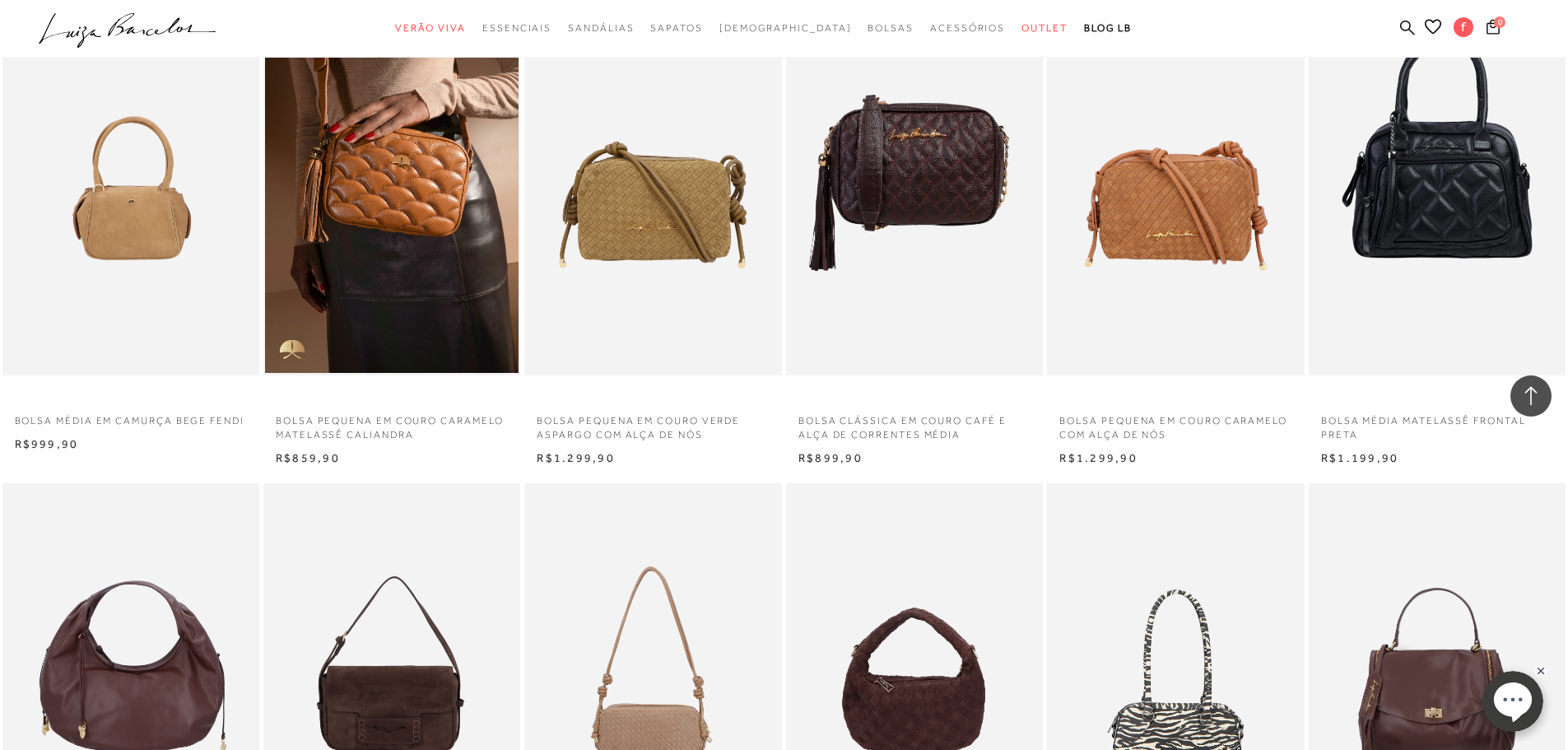
click at [155, 283] on img at bounding box center [132, 183] width 255 height 386
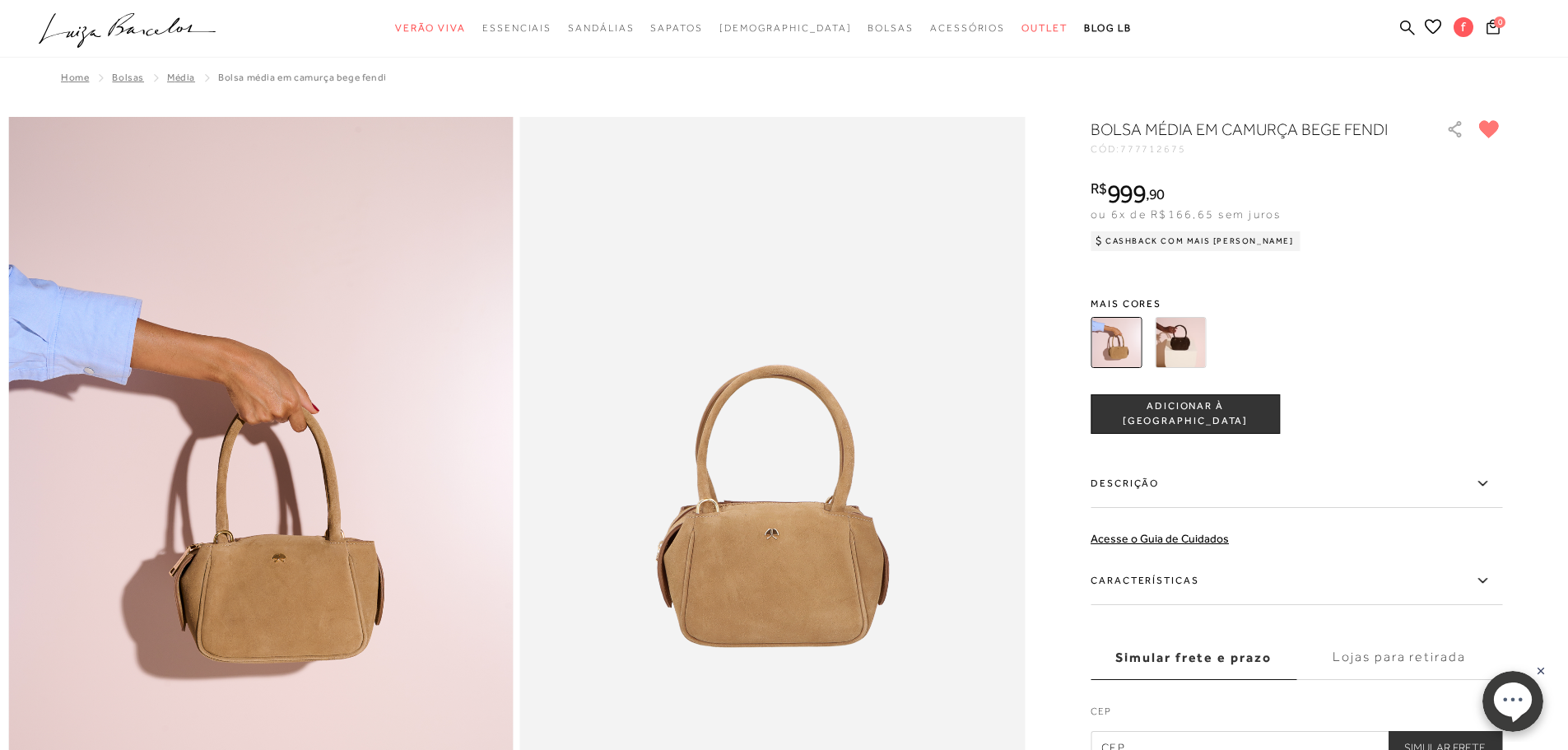
click at [1199, 342] on img at bounding box center [1180, 342] width 51 height 51
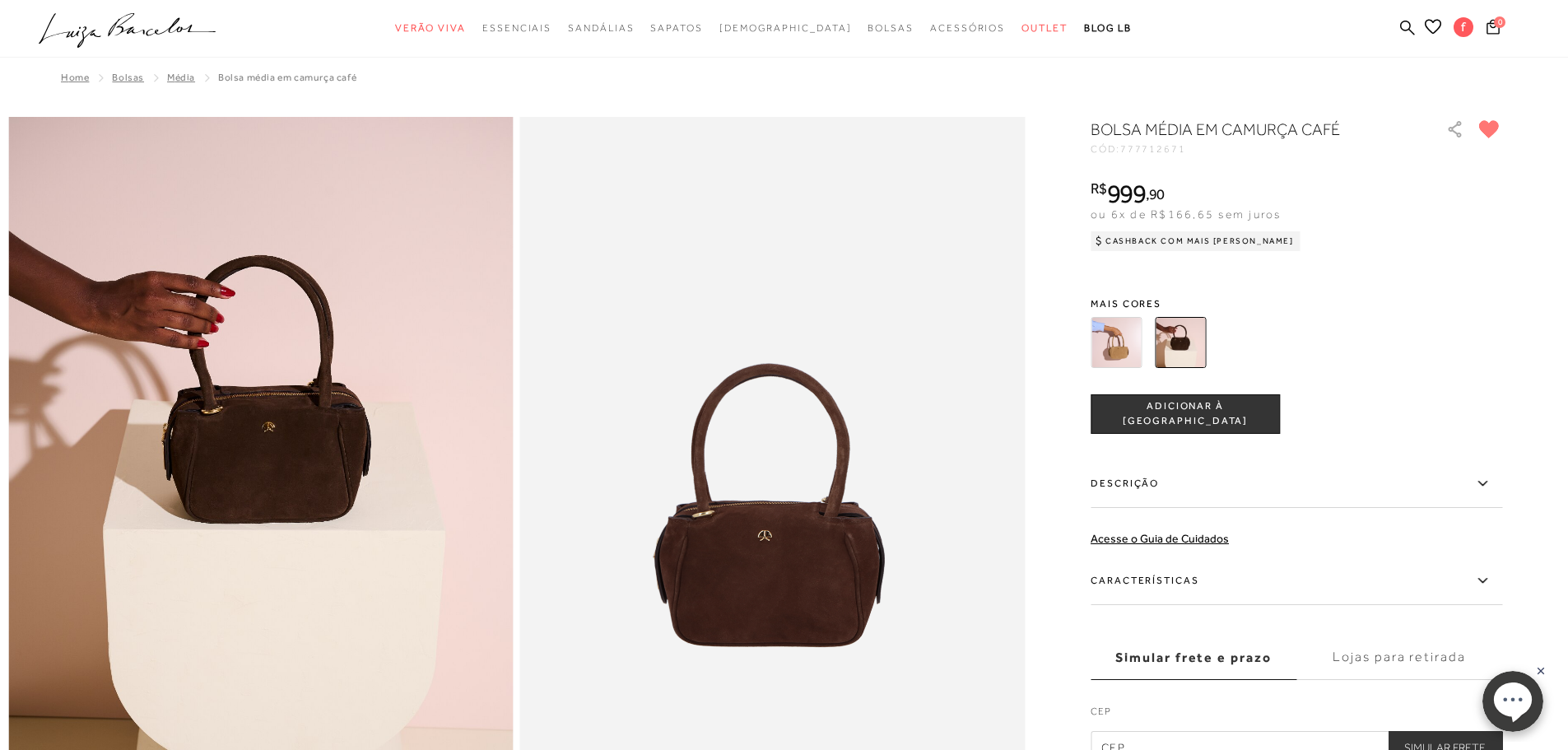
click at [1125, 350] on img at bounding box center [1115, 342] width 51 height 51
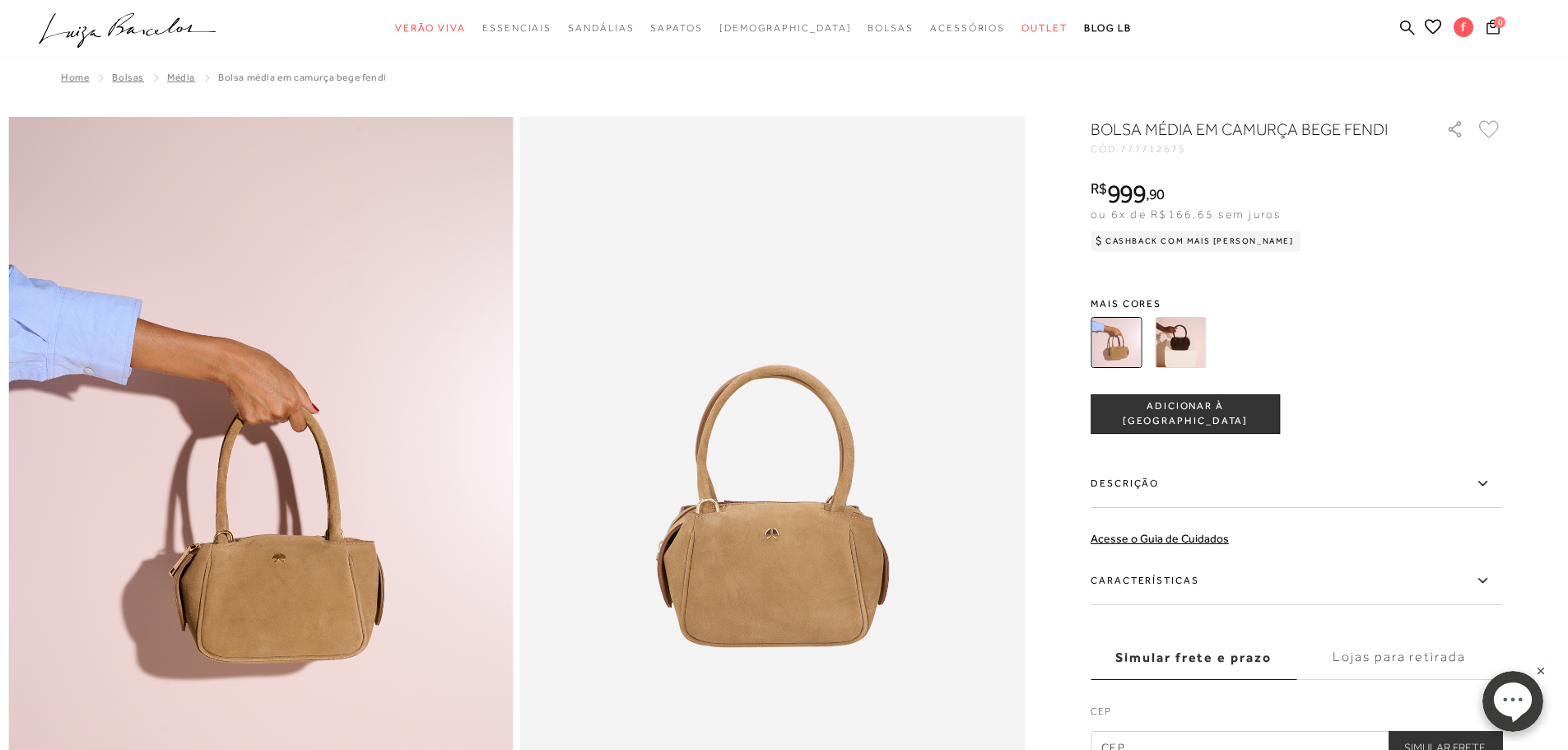
click at [1496, 134] on icon at bounding box center [1489, 129] width 21 height 18
click at [1495, 129] on icon at bounding box center [1489, 129] width 19 height 16
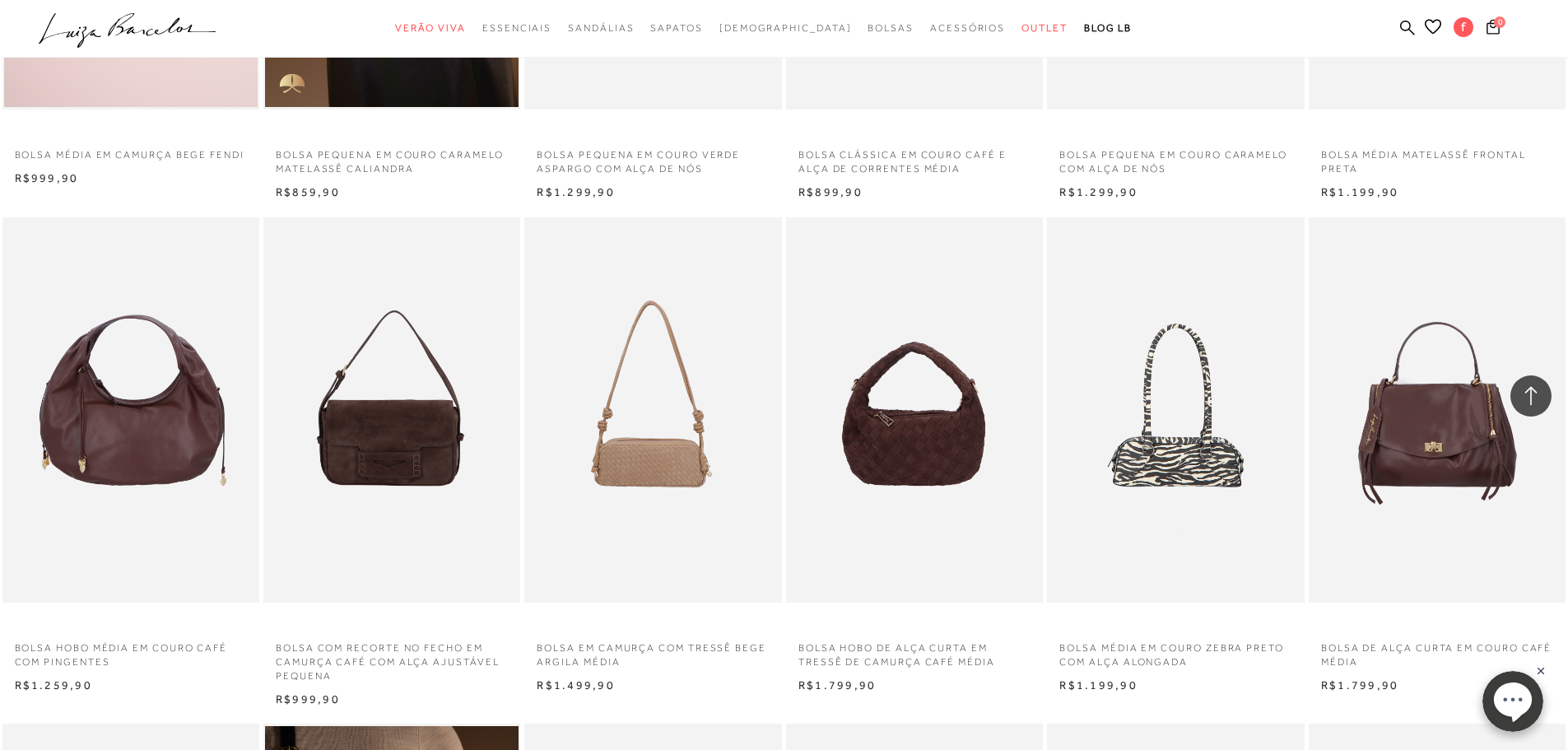
scroll to position [7613, 0]
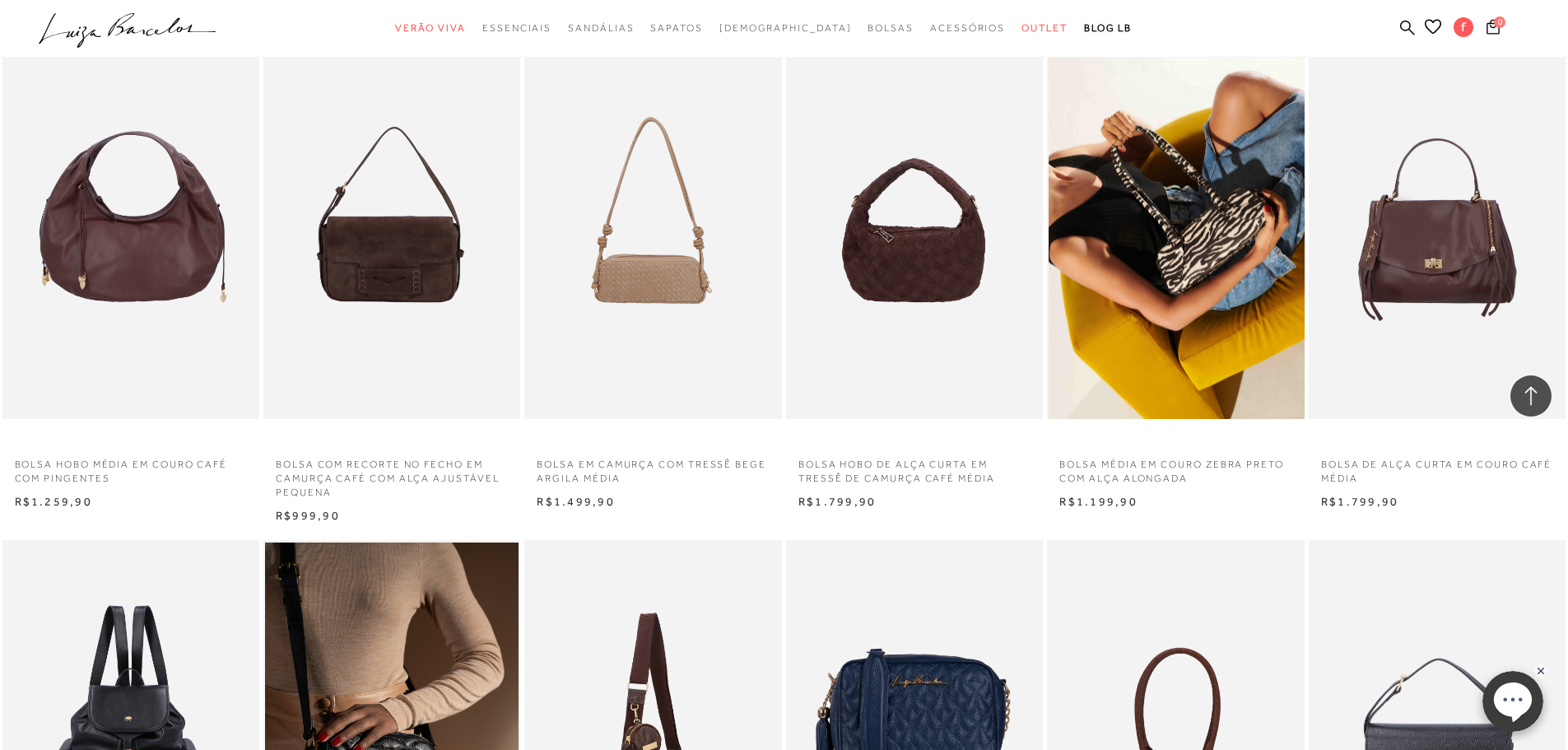
click at [1169, 268] on img at bounding box center [1176, 226] width 255 height 386
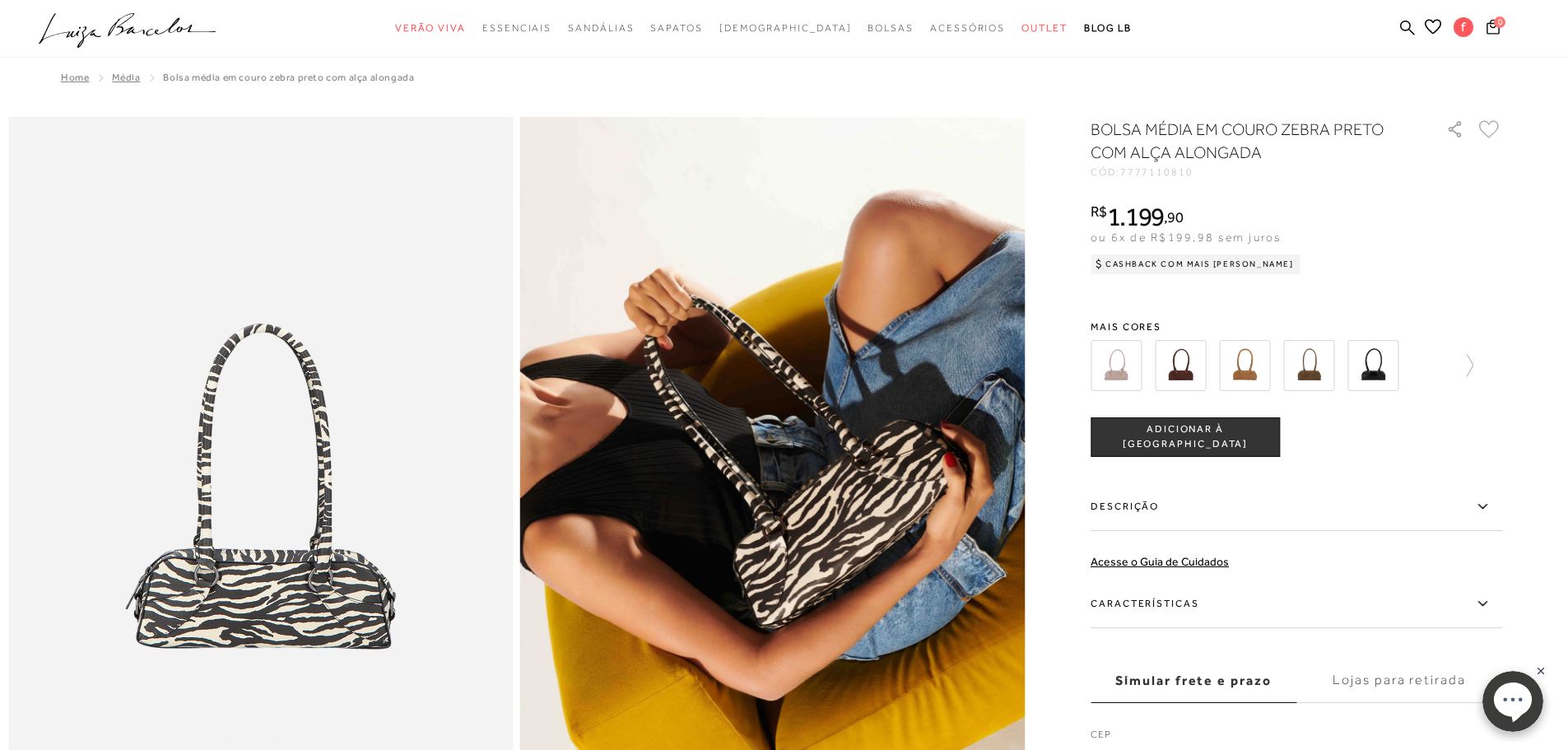
click at [1388, 368] on img at bounding box center [1373, 365] width 51 height 51
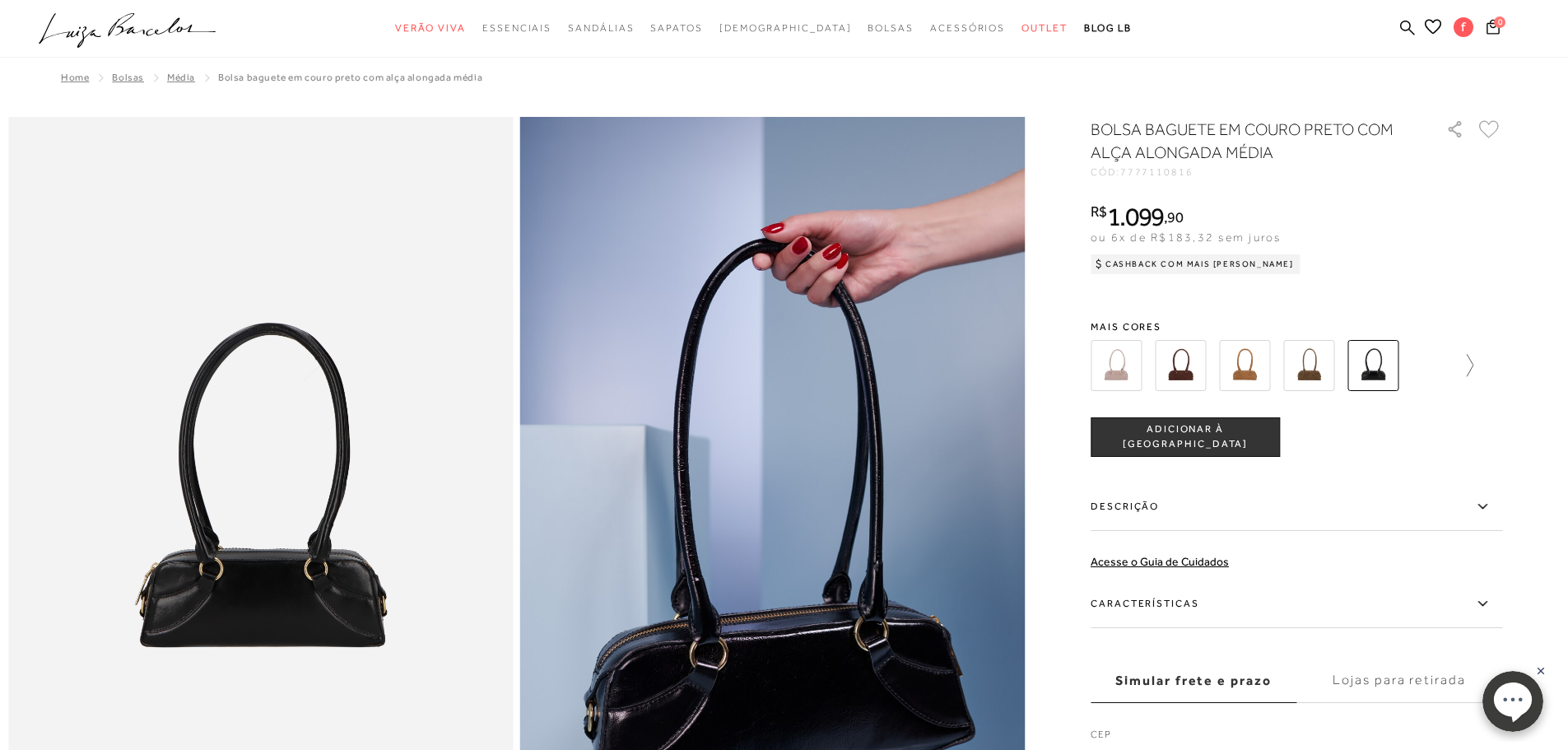
click at [1473, 368] on div at bounding box center [1282, 365] width 383 height 61
click at [1227, 367] on img at bounding box center [1209, 365] width 51 height 51
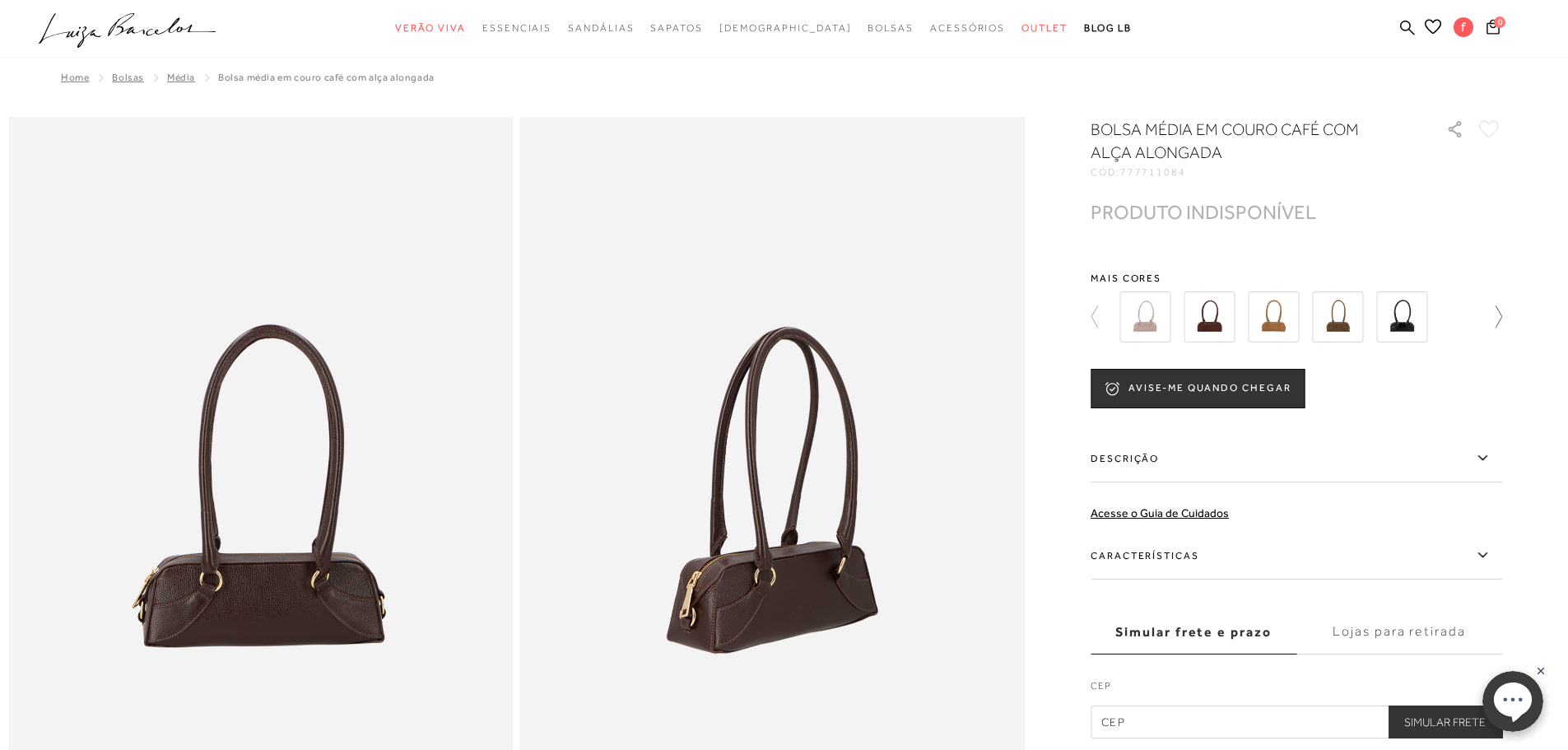
click at [1502, 318] on icon at bounding box center [1490, 317] width 23 height 23
click at [1413, 328] on img at bounding box center [1401, 317] width 51 height 51
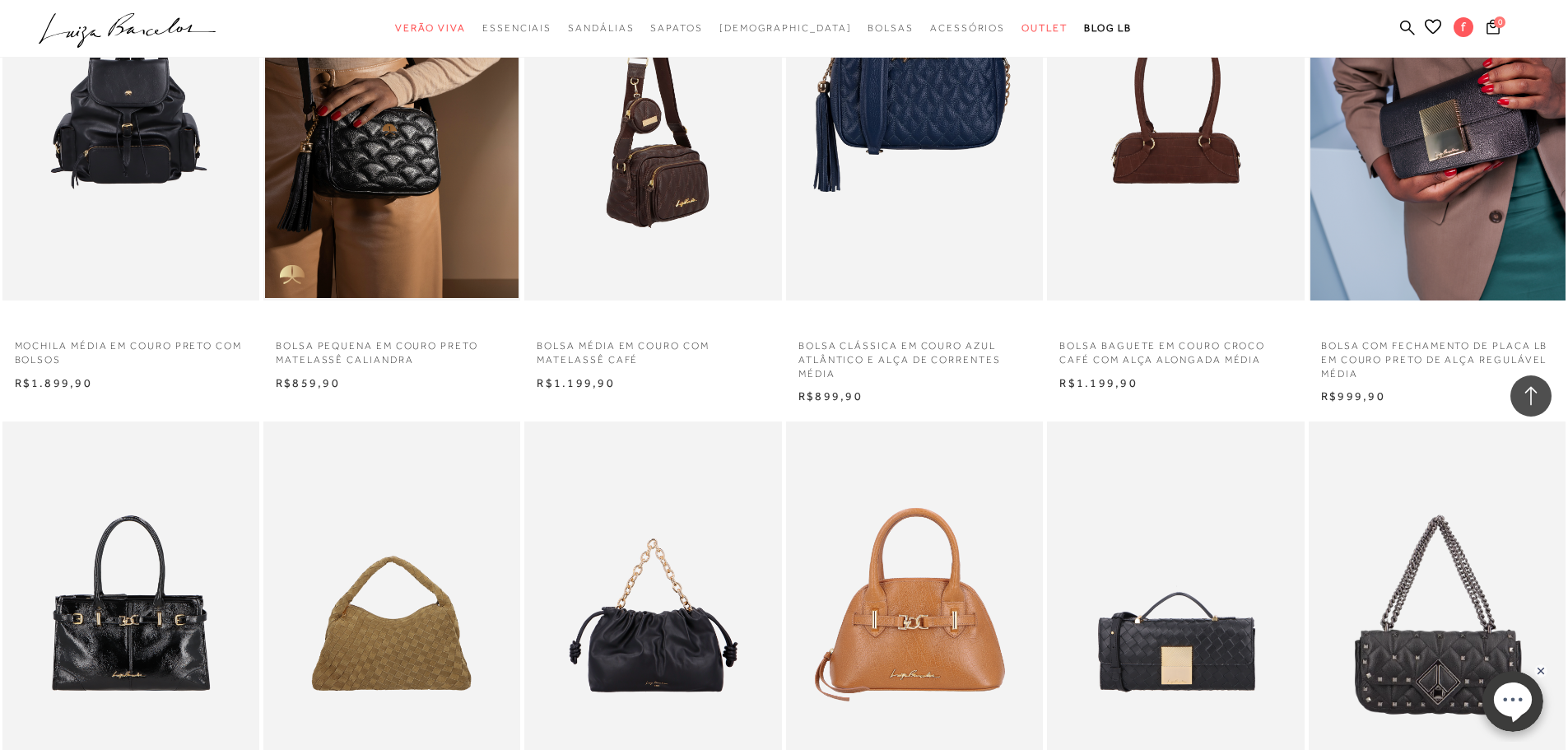
scroll to position [8316, 0]
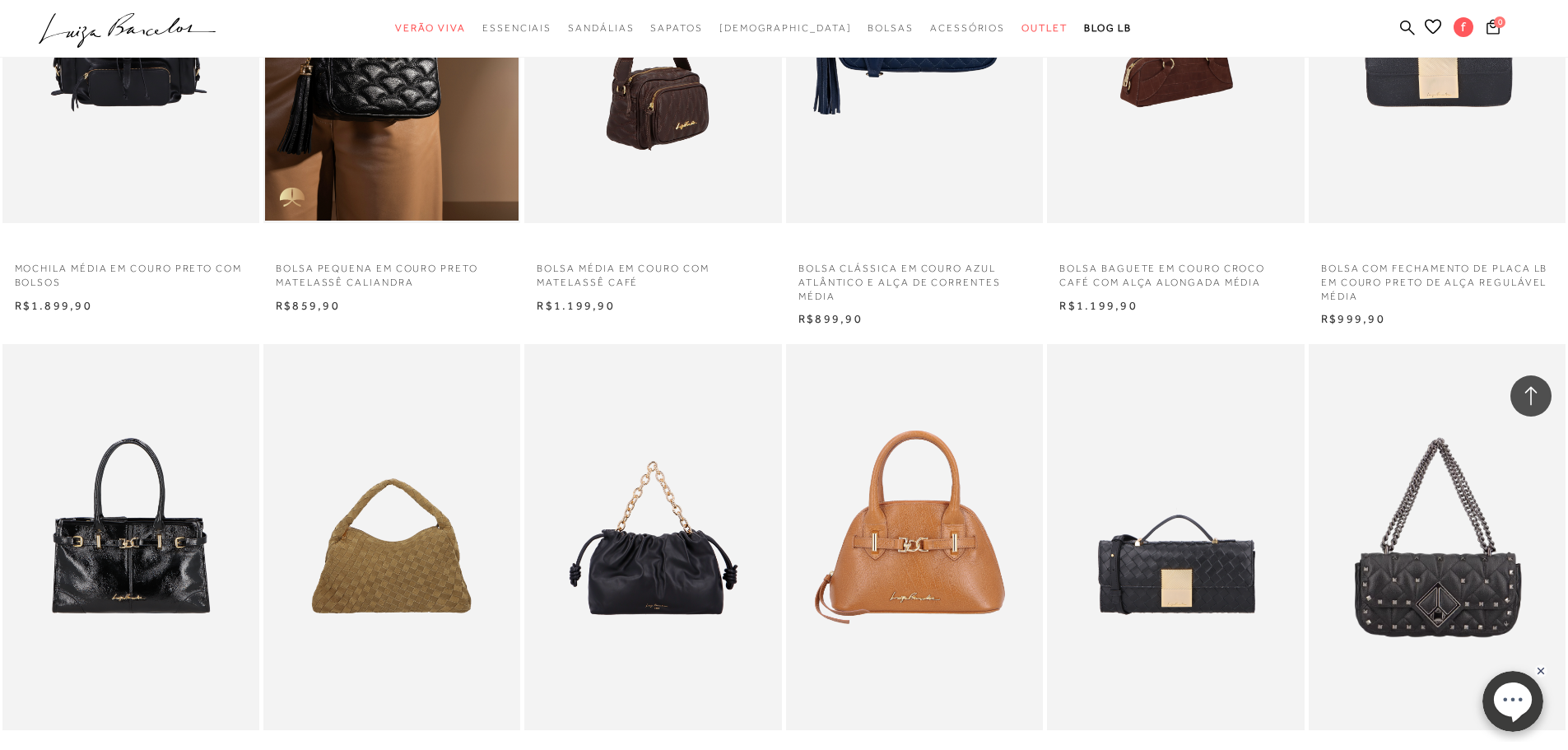
click at [1226, 135] on img at bounding box center [1176, 30] width 255 height 386
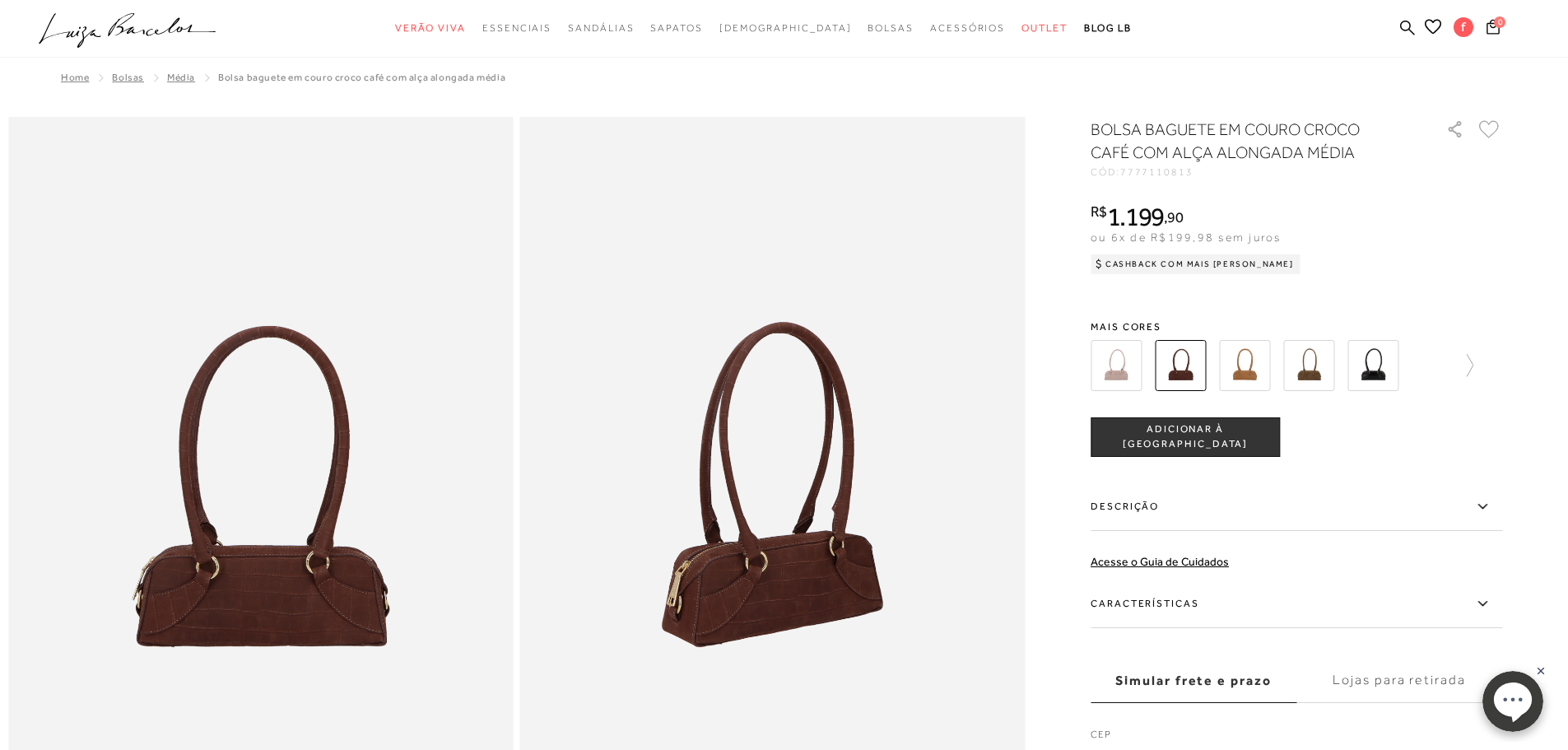
click at [1182, 371] on img at bounding box center [1180, 365] width 51 height 51
click at [1221, 375] on img at bounding box center [1209, 365] width 51 height 51
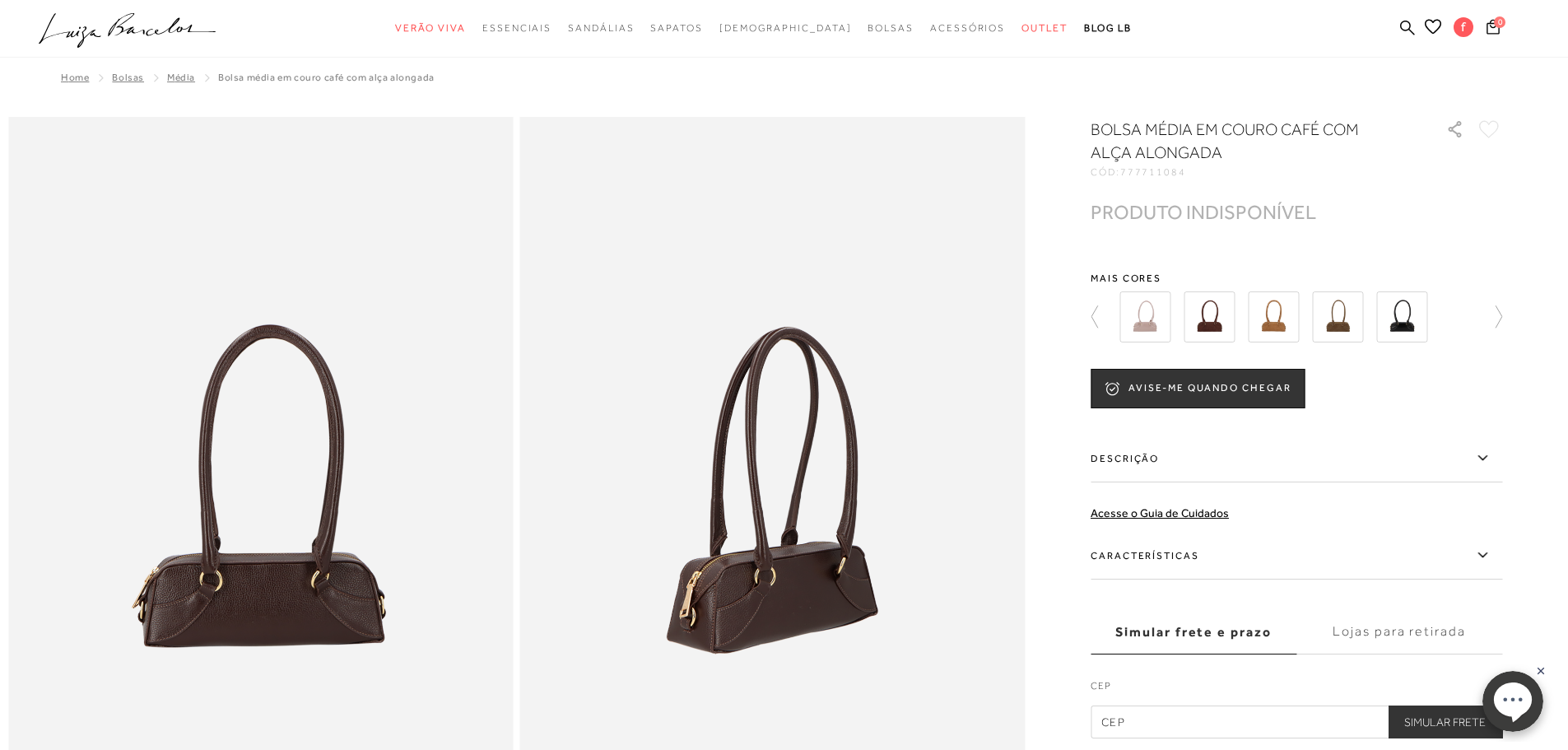
click at [1292, 323] on img at bounding box center [1273, 317] width 51 height 51
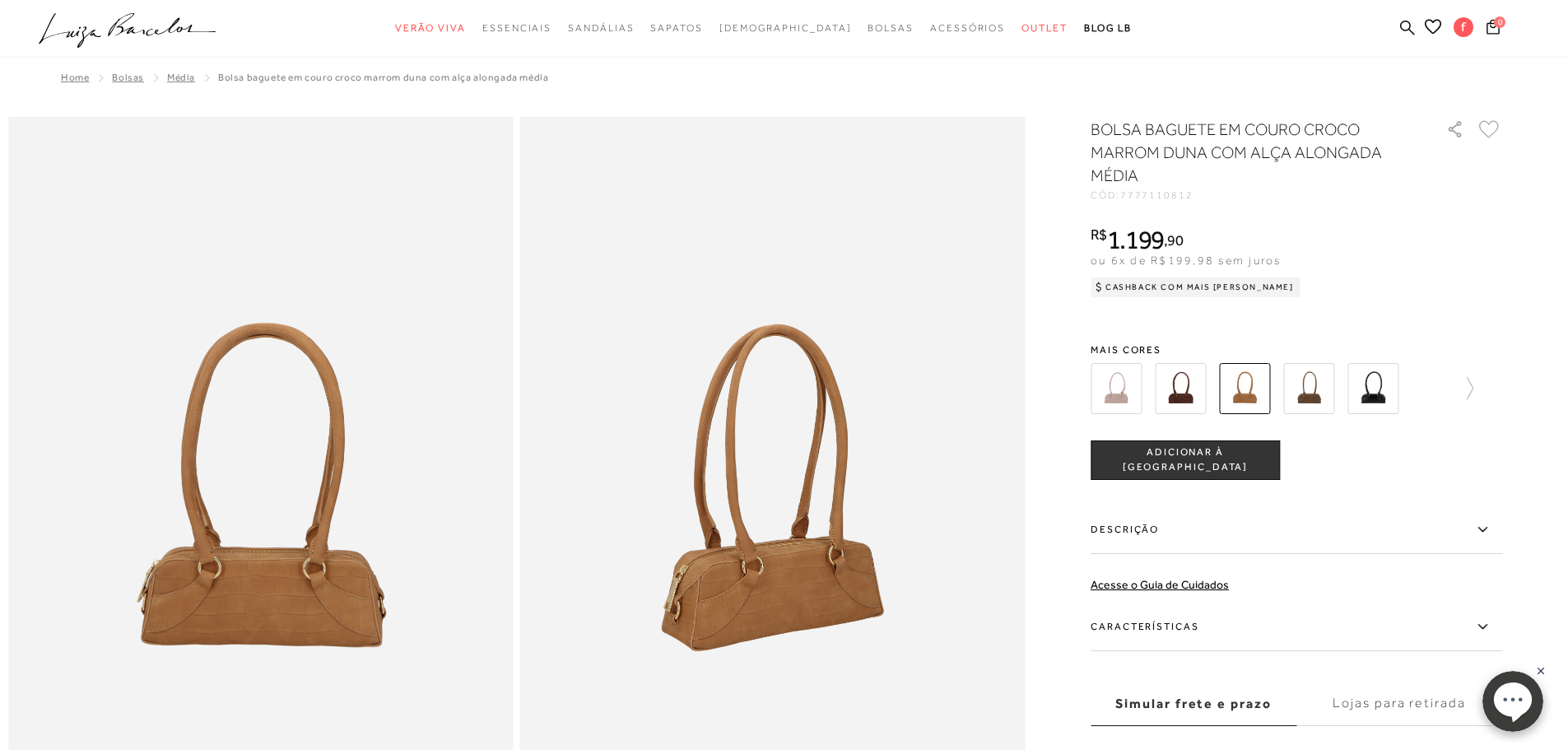
click at [1379, 384] on img at bounding box center [1373, 389] width 51 height 51
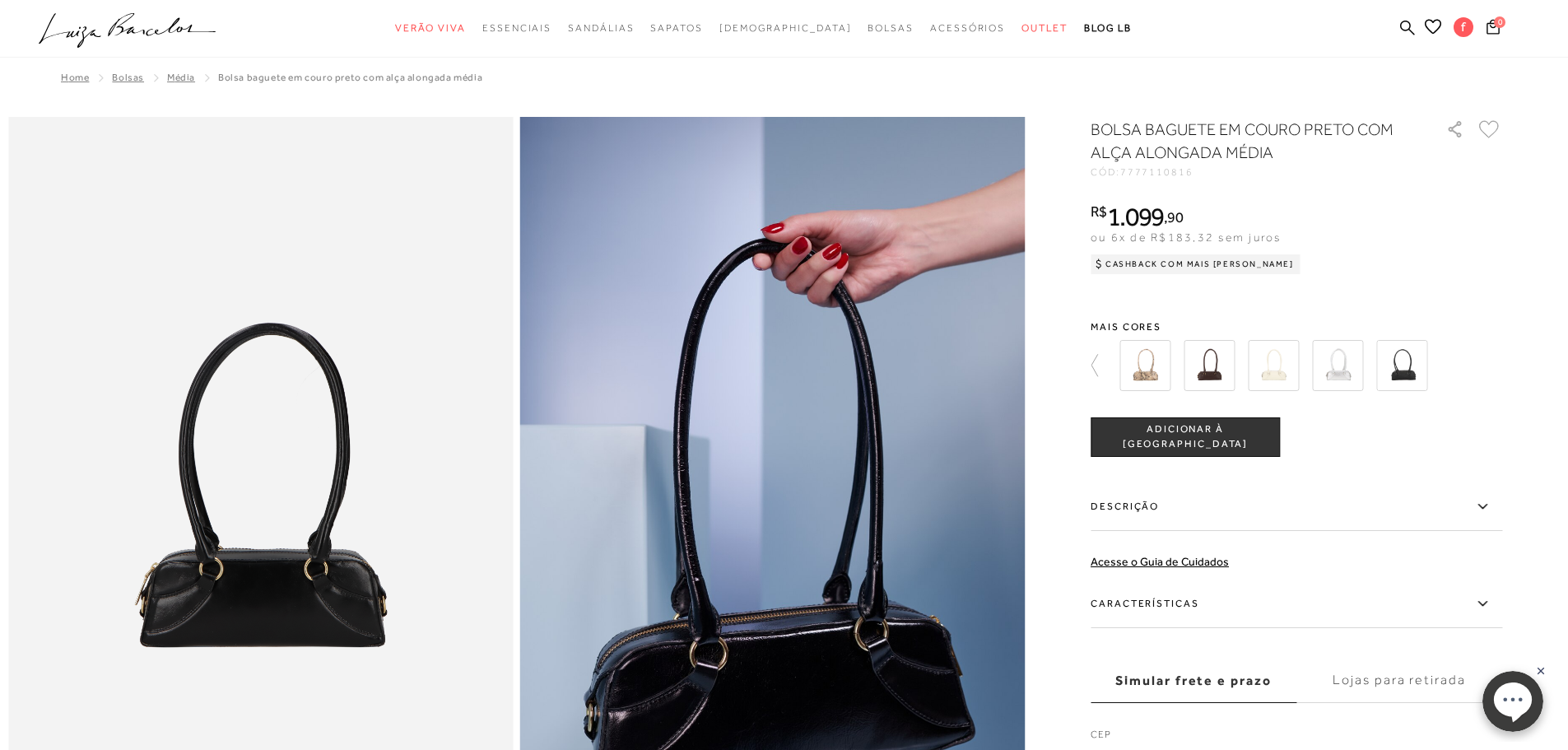
click at [1316, 375] on div at bounding box center [1306, 365] width 383 height 61
click at [1407, 375] on img at bounding box center [1401, 365] width 51 height 51
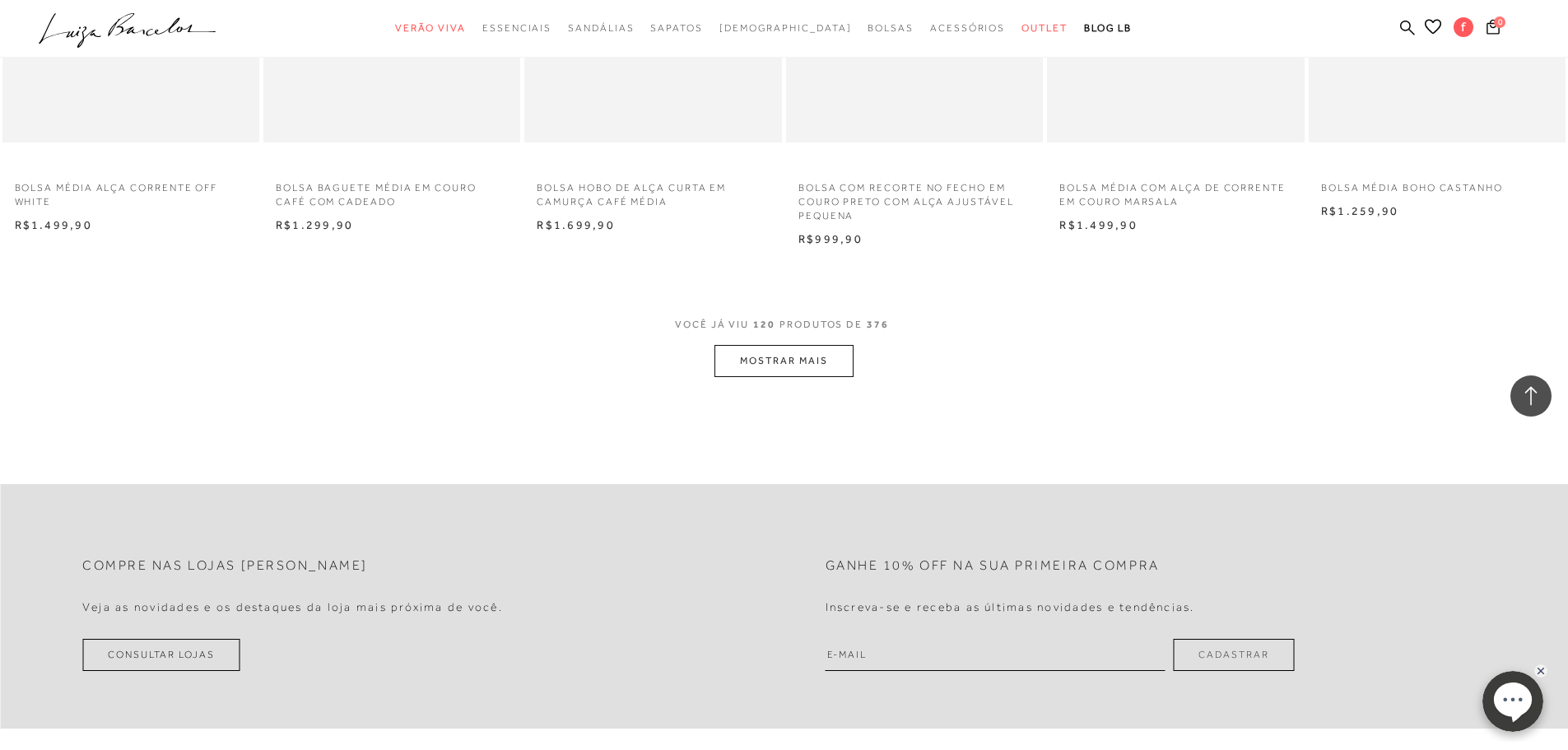
scroll to position [9659, 0]
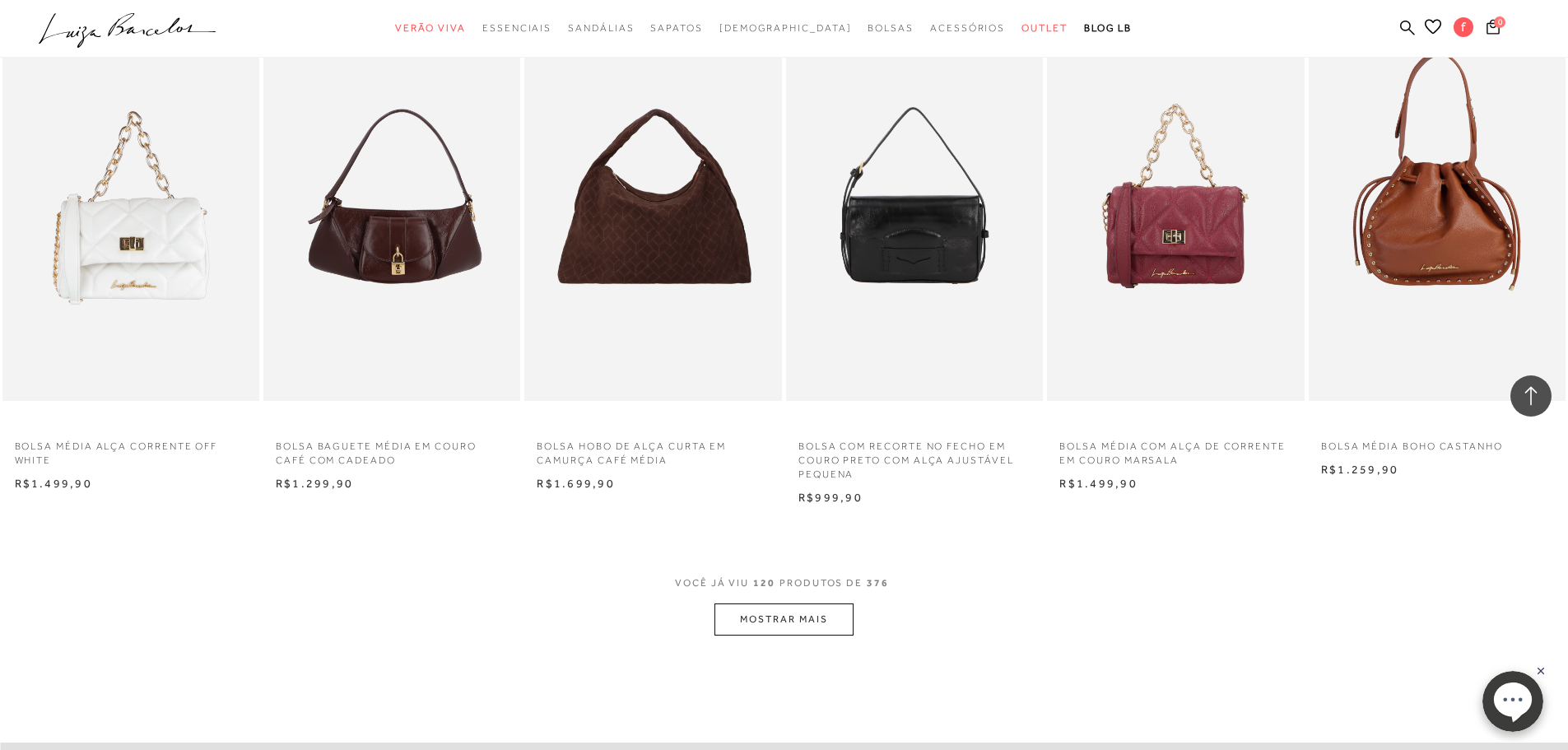
click at [778, 623] on button "MOSTRAR MAIS" at bounding box center [783, 620] width 138 height 33
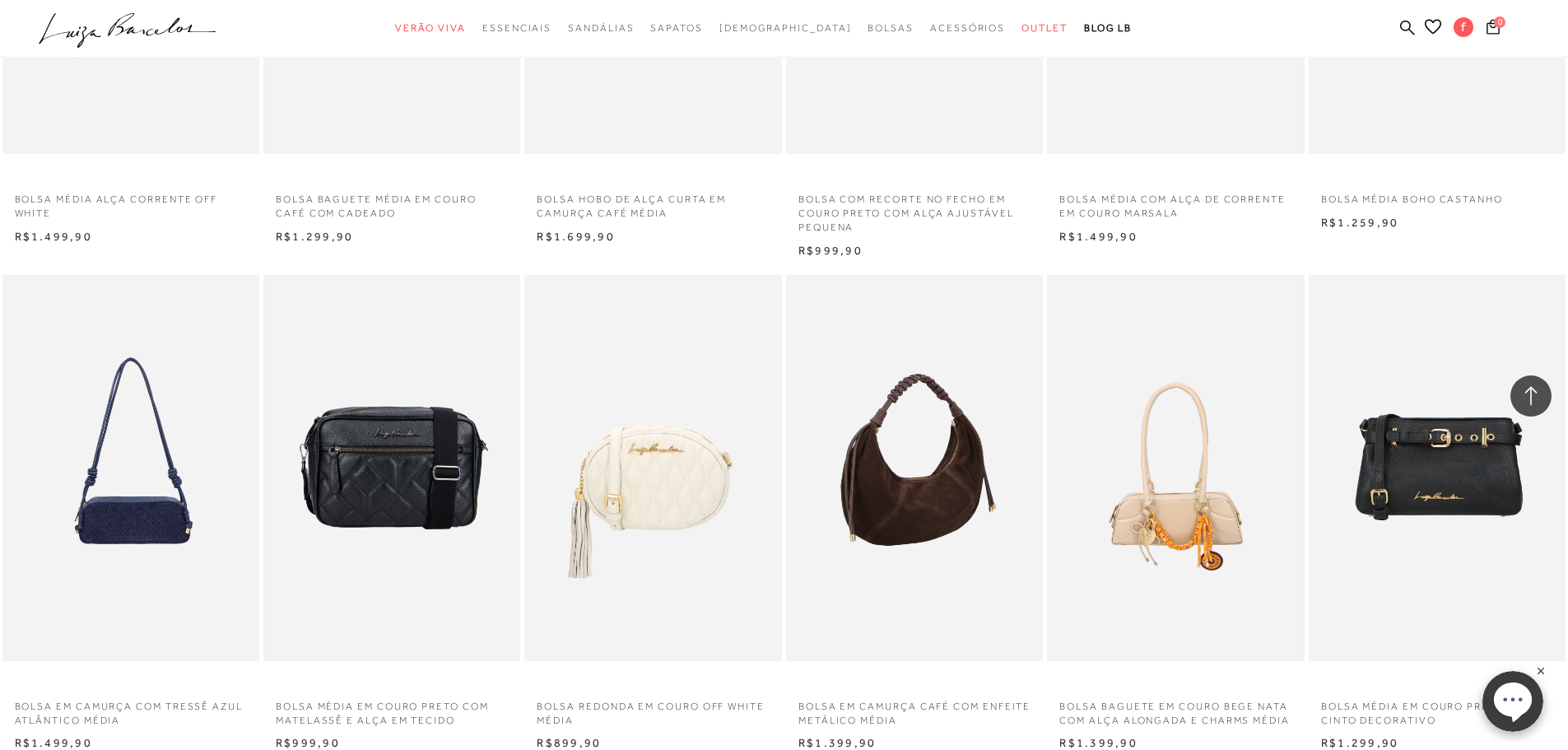
scroll to position [10153, 0]
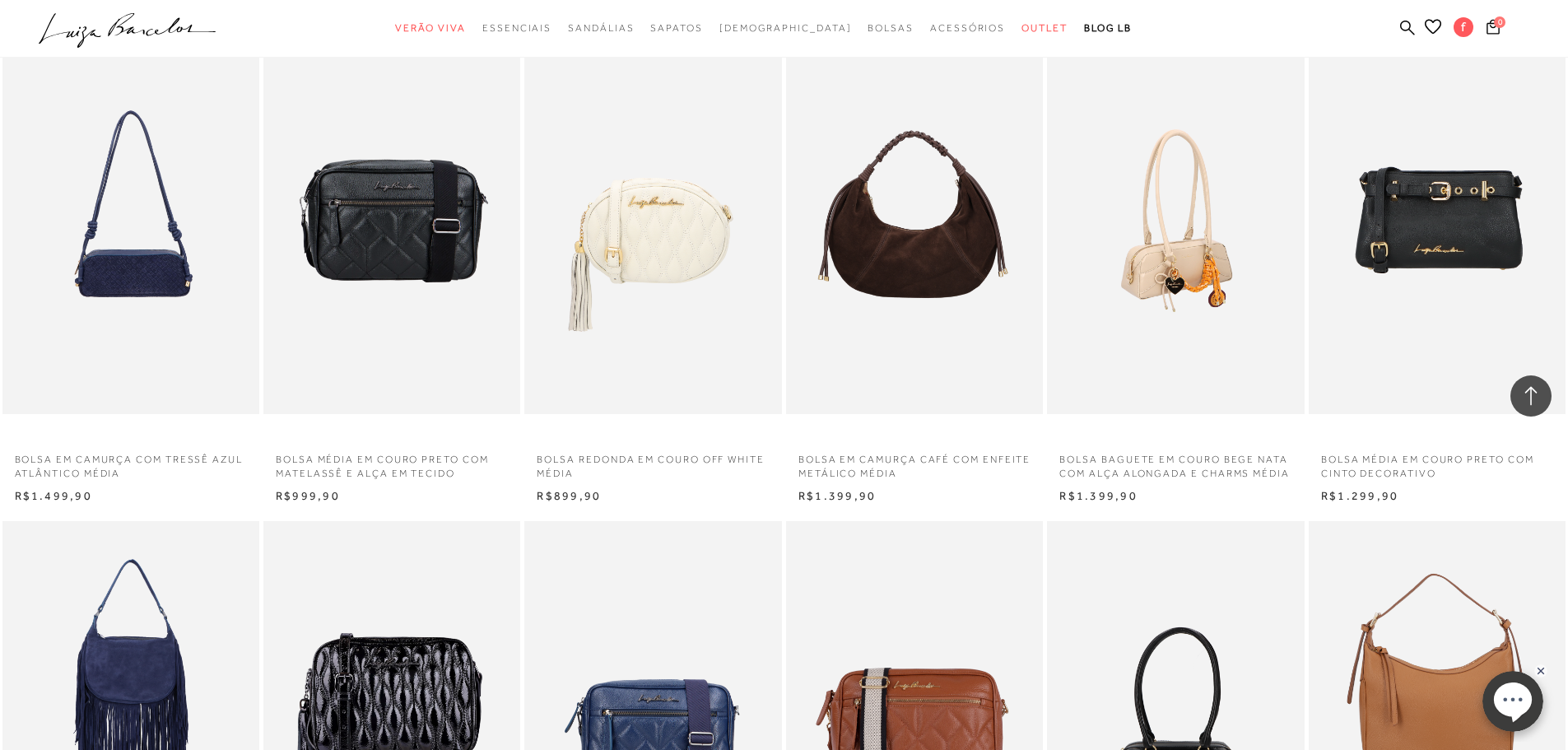
click at [1195, 285] on img at bounding box center [1176, 220] width 255 height 386
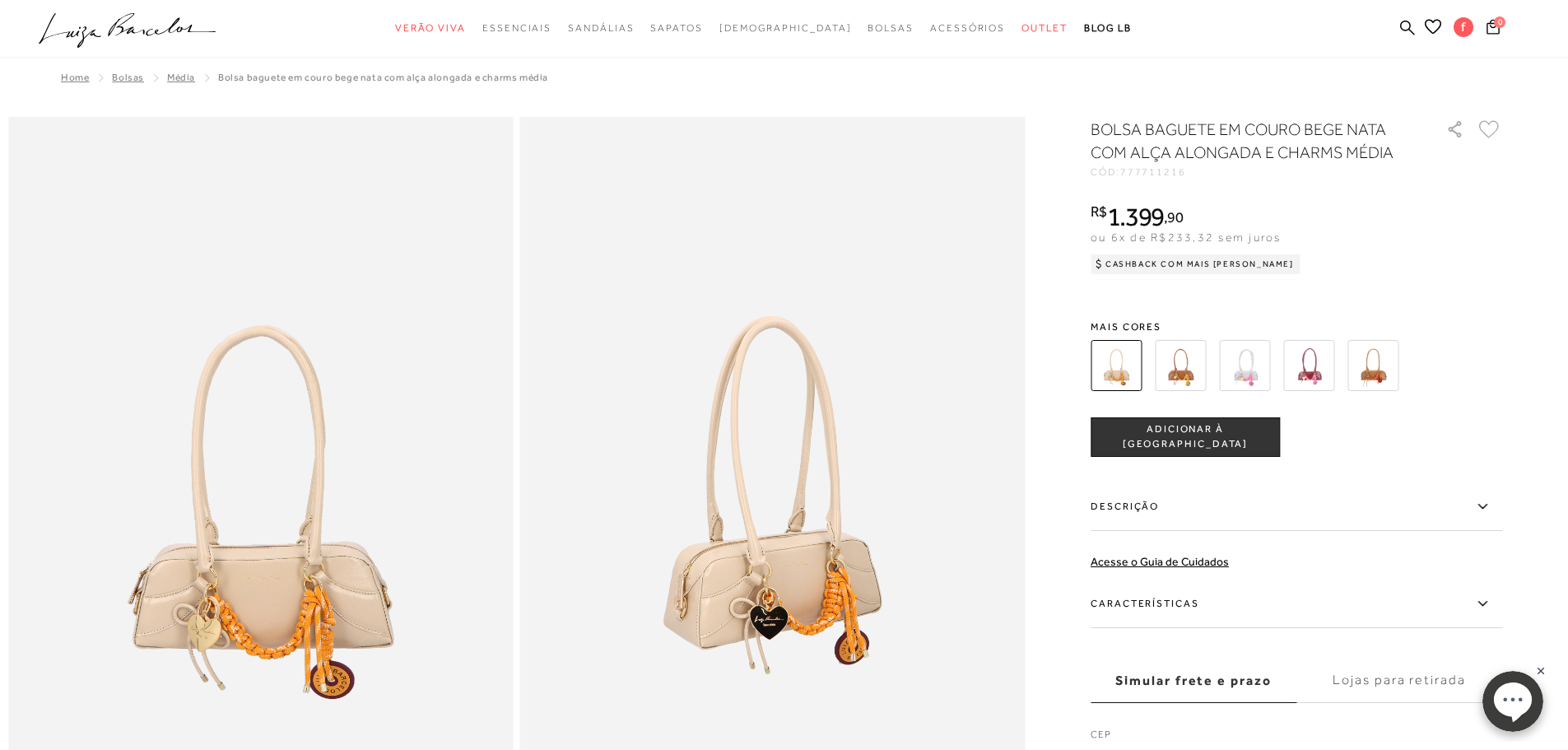
click at [1184, 374] on img at bounding box center [1180, 365] width 51 height 51
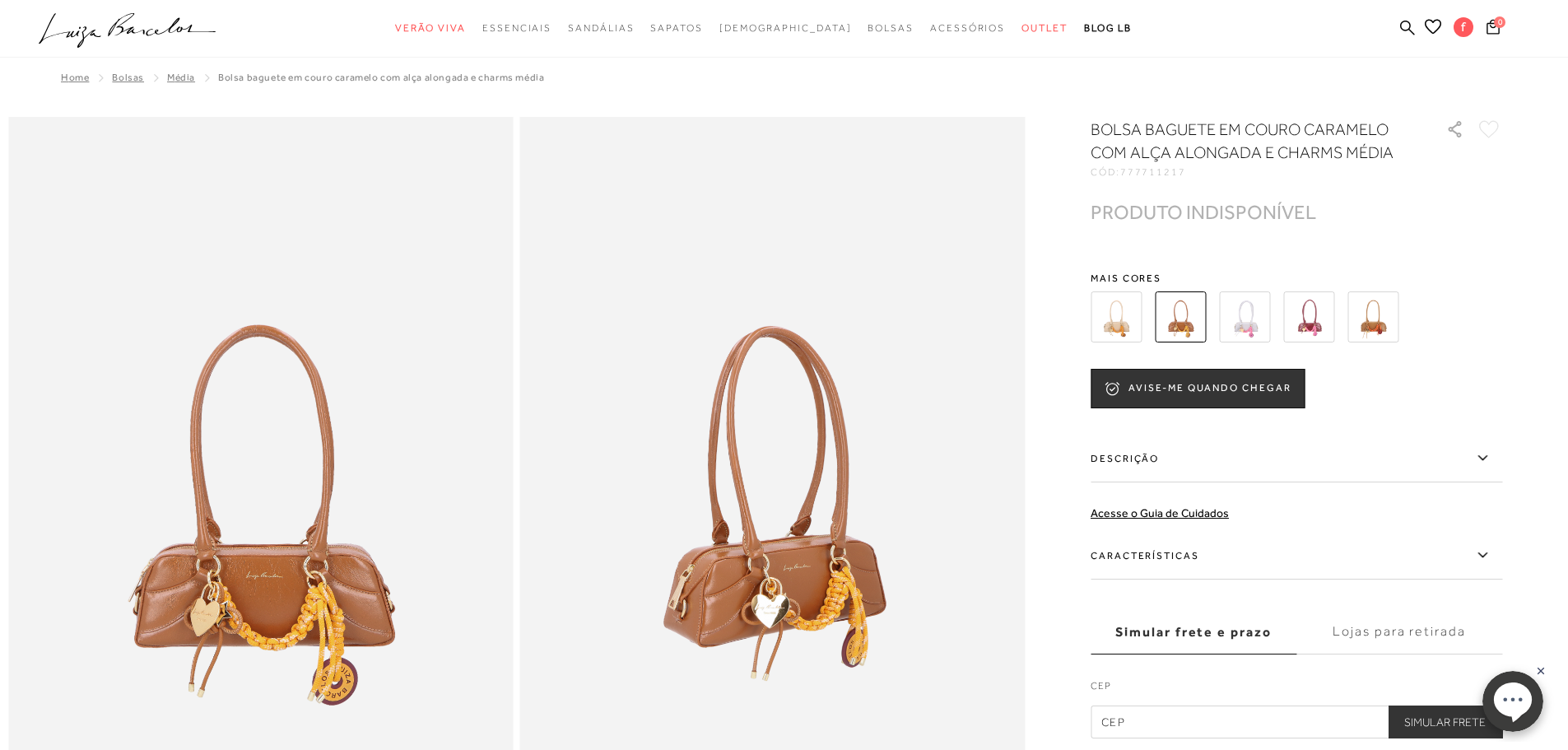
click at [1246, 329] on img at bounding box center [1244, 317] width 51 height 51
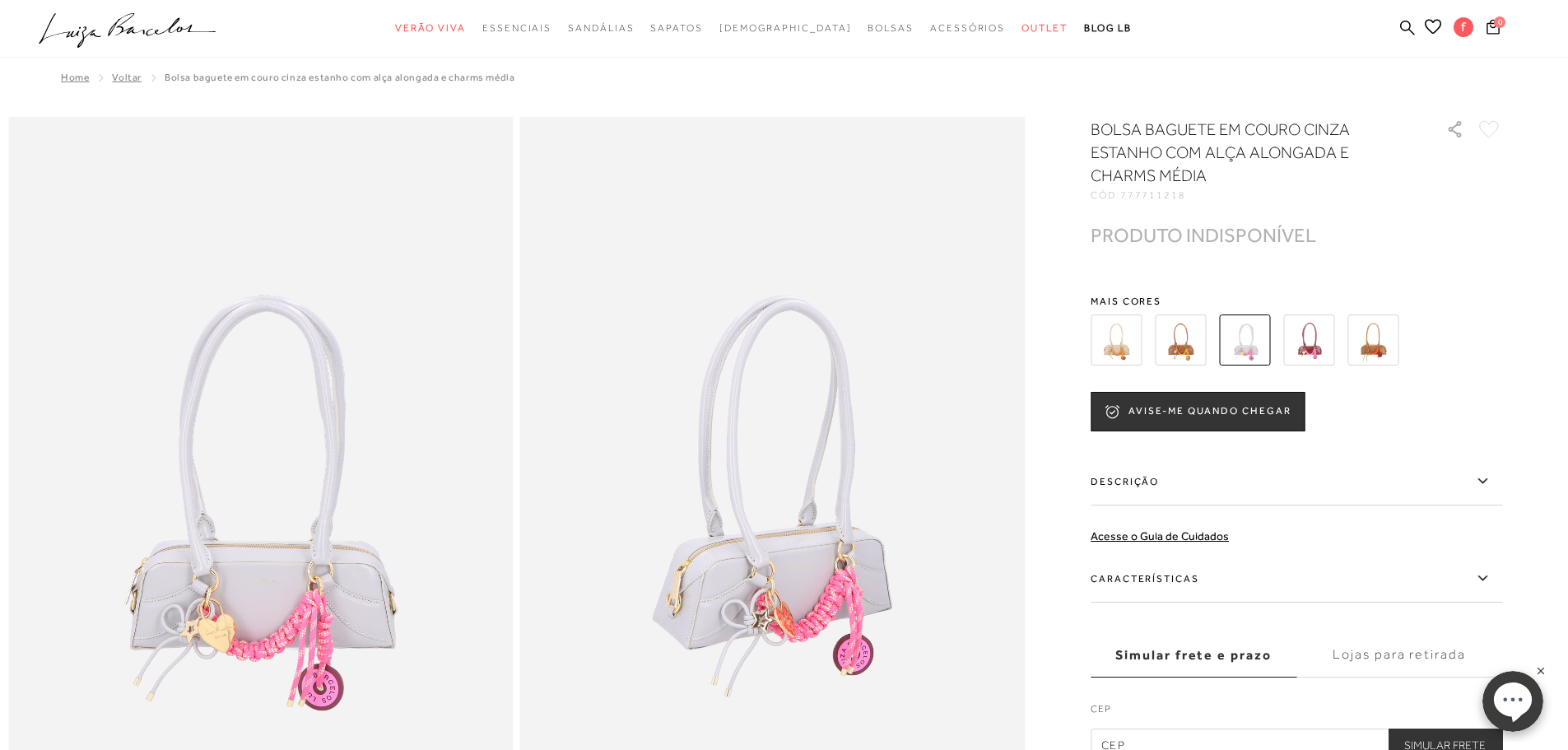
click at [1318, 346] on img at bounding box center [1309, 340] width 51 height 51
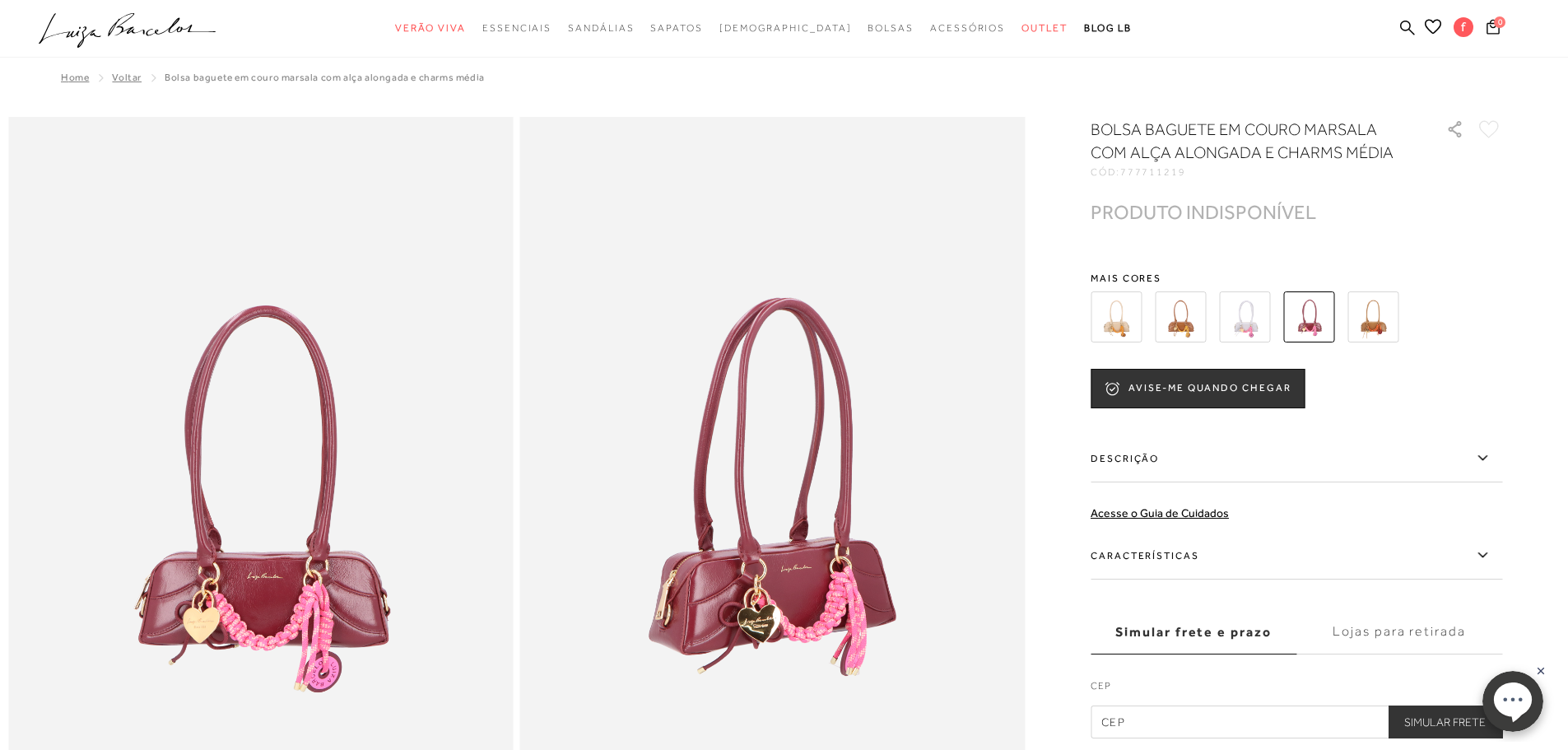
click at [1382, 322] on img at bounding box center [1373, 317] width 51 height 51
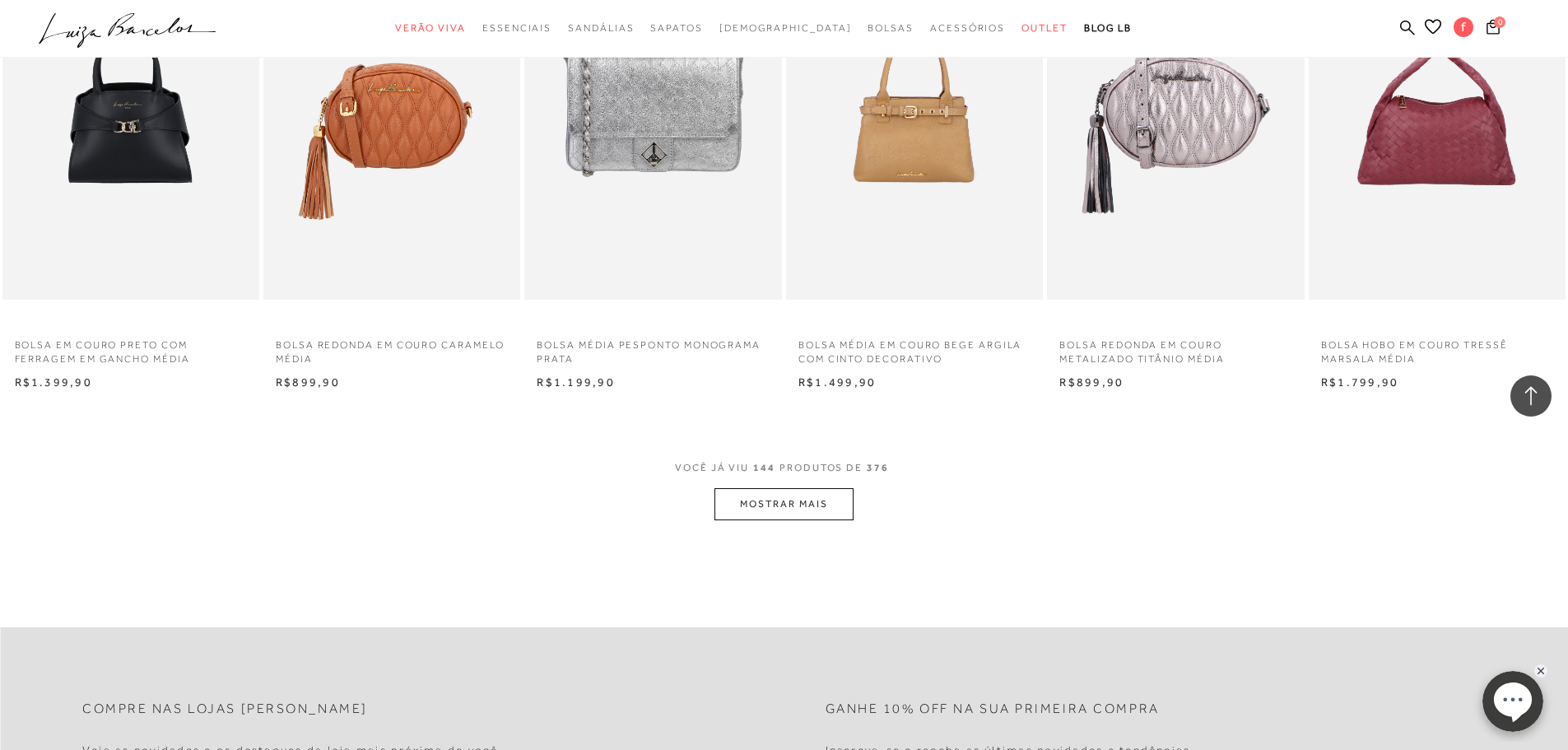
click at [791, 512] on button "MOSTRAR MAIS" at bounding box center [783, 504] width 138 height 33
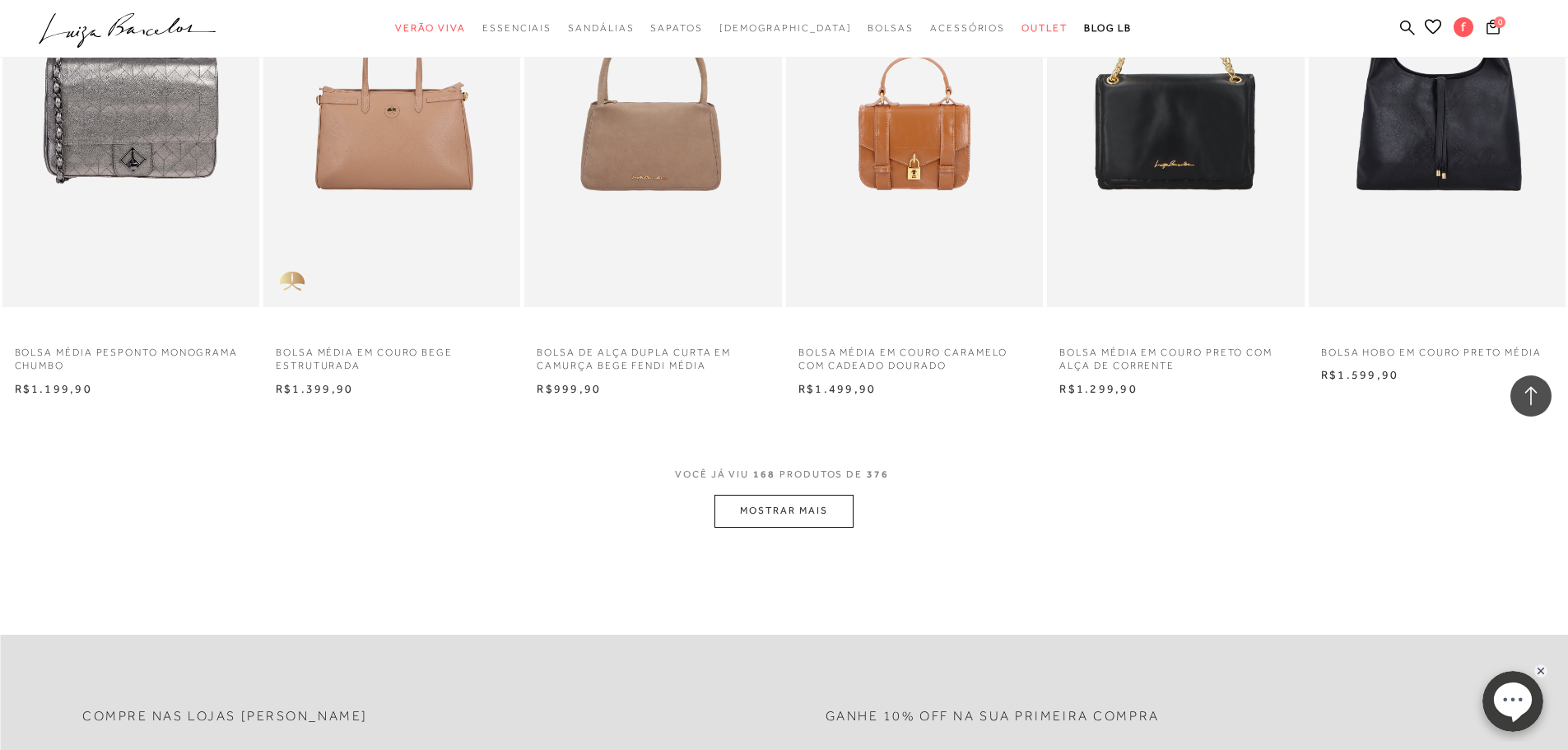
scroll to position [13833, 0]
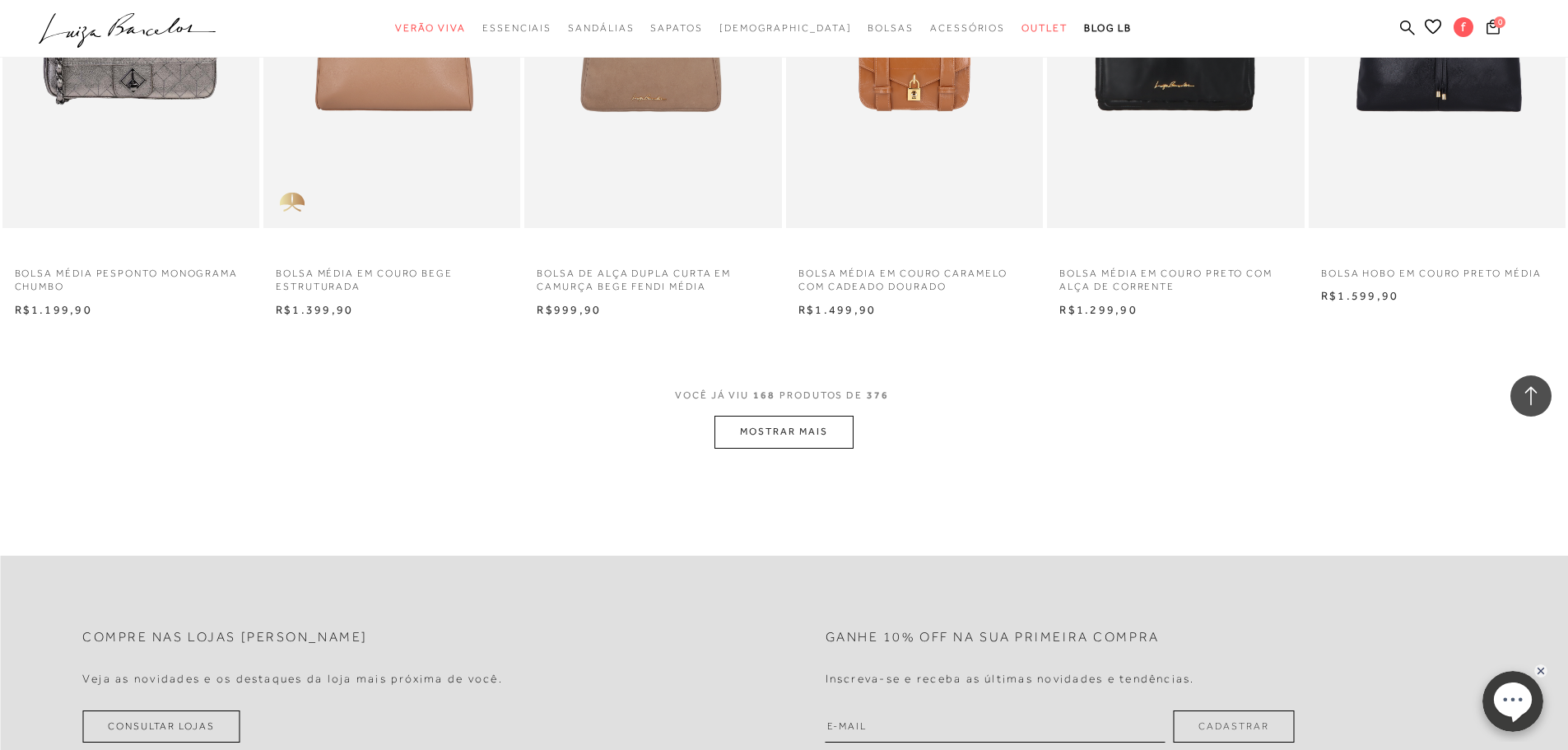
click at [814, 424] on button "MOSTRAR MAIS" at bounding box center [783, 432] width 138 height 33
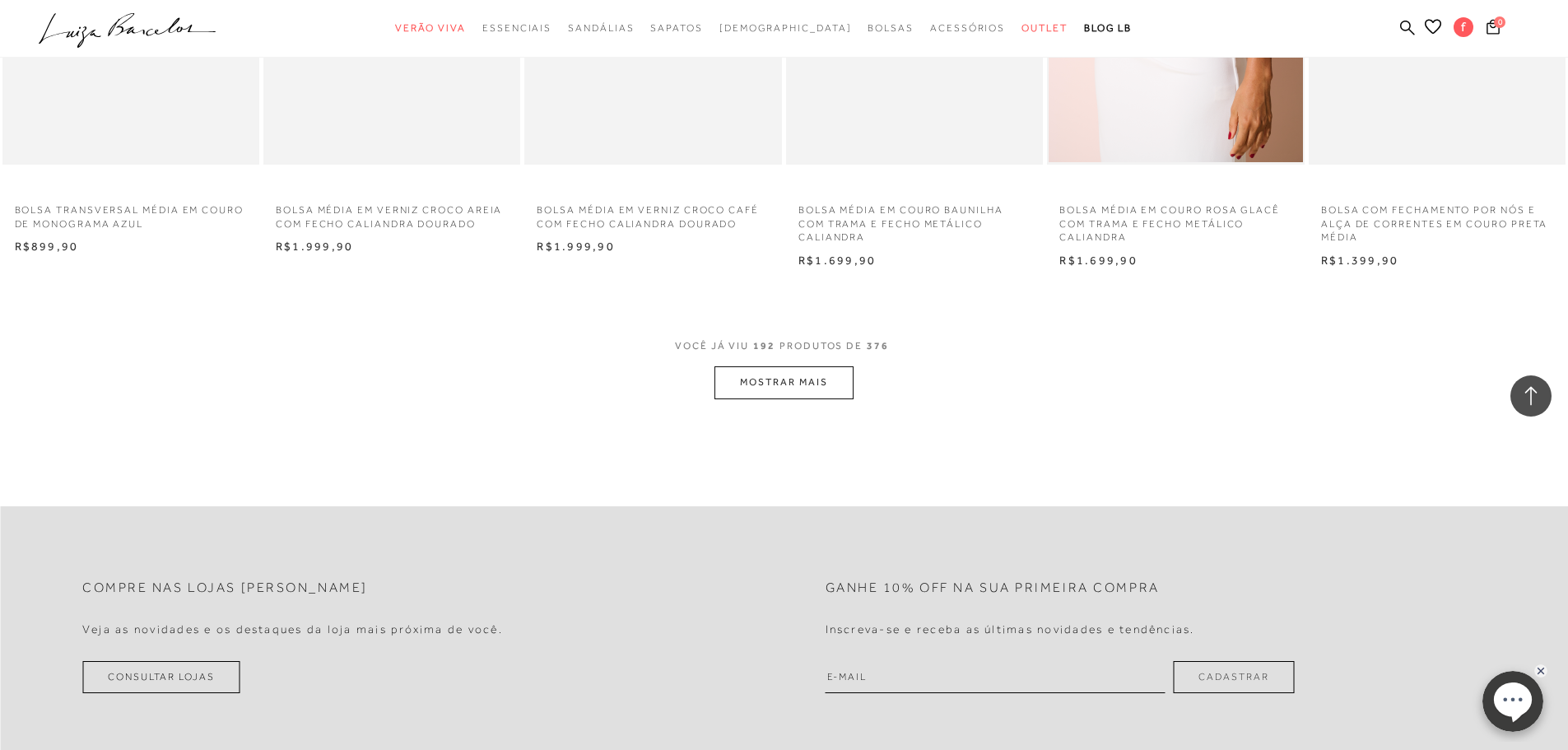
scroll to position [15973, 0]
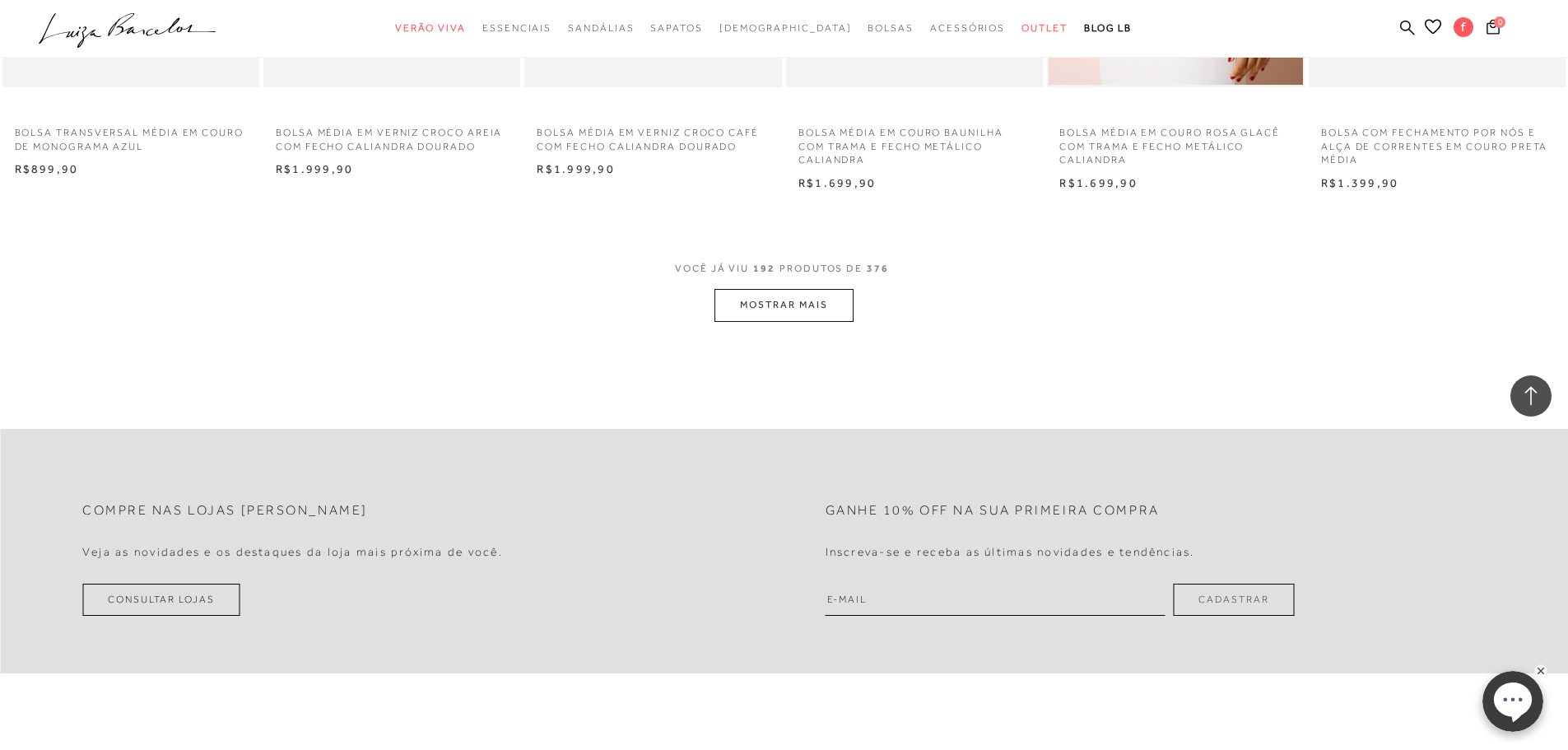
click at [781, 300] on button "MOSTRAR MAIS" at bounding box center [783, 305] width 138 height 33
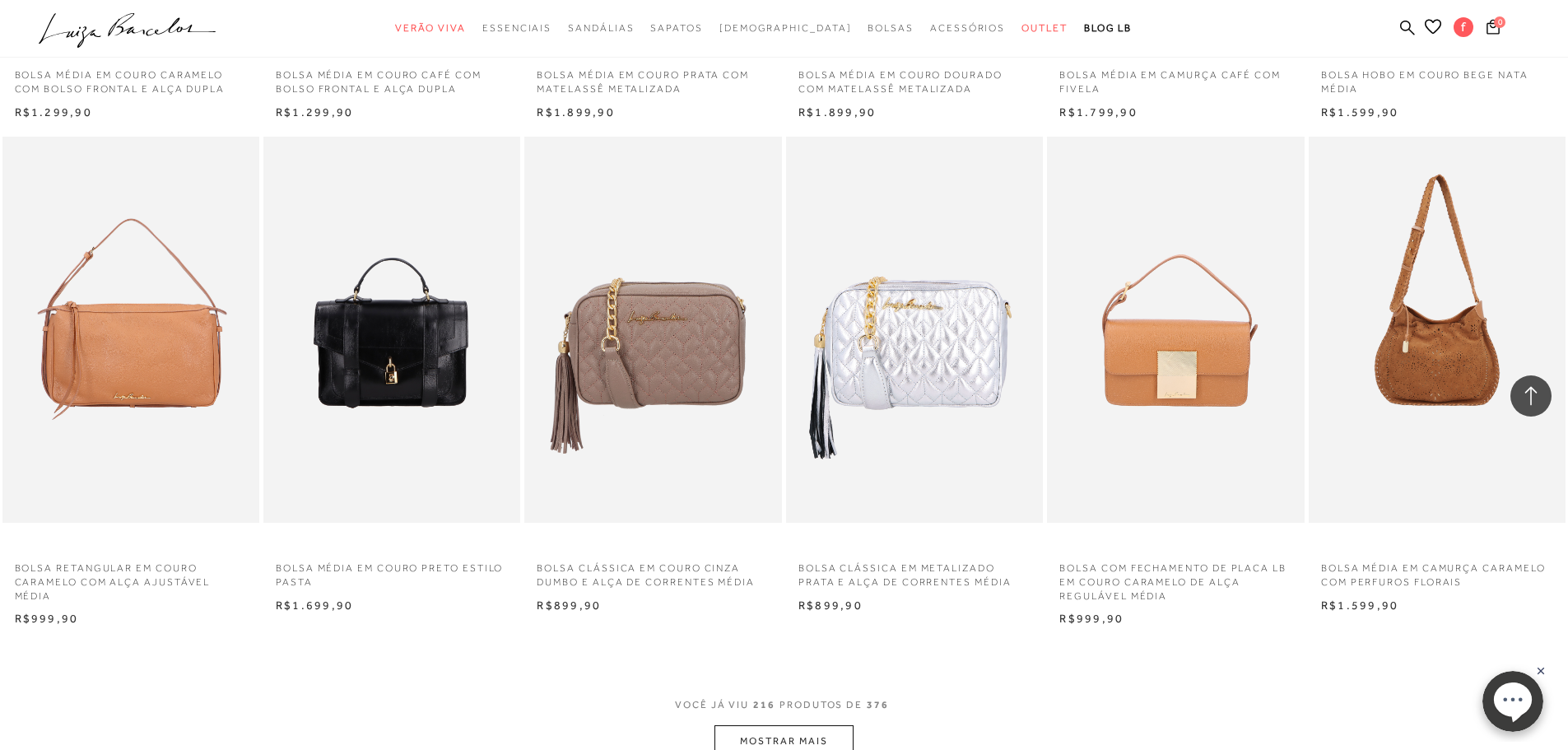
scroll to position [17866, 0]
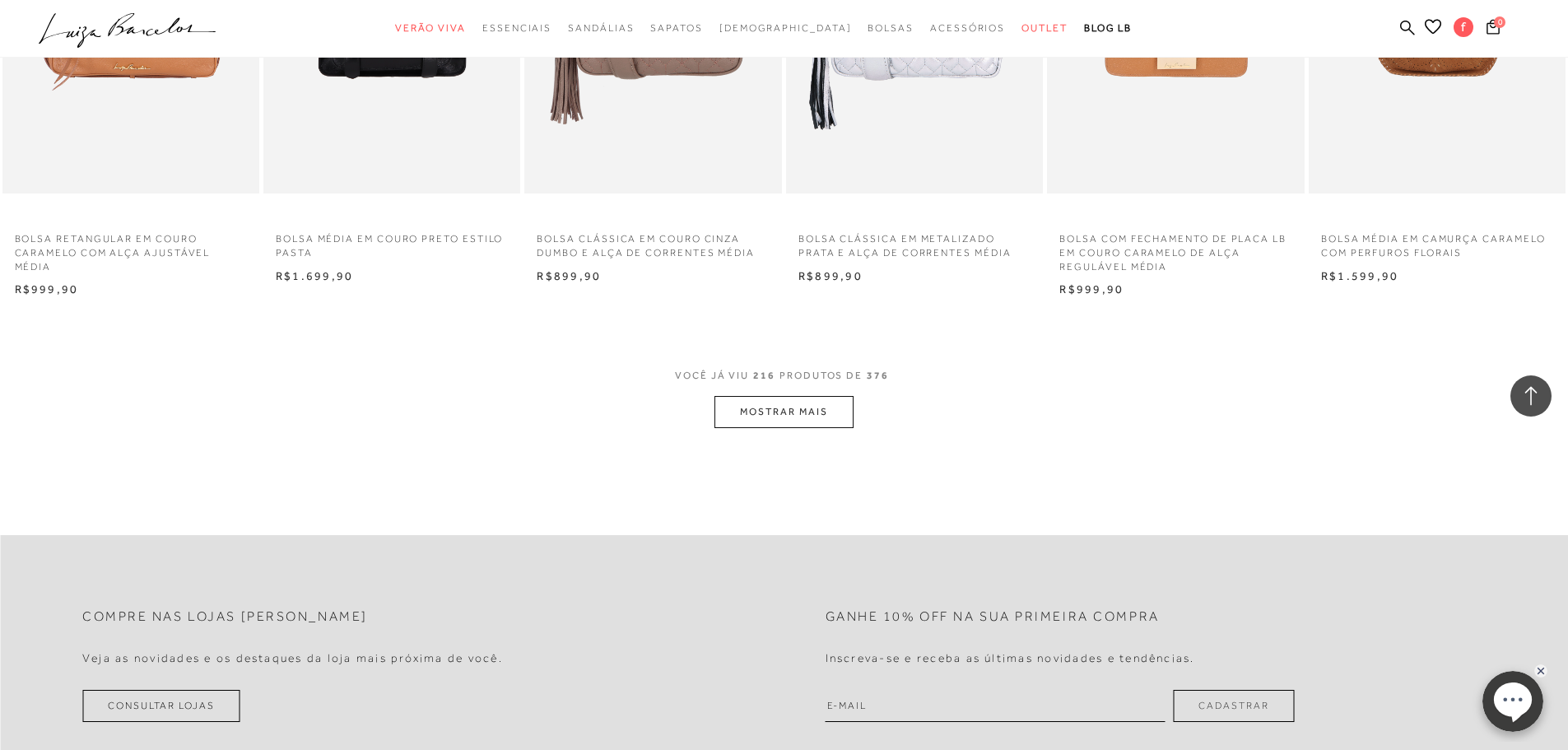
click at [757, 419] on button "MOSTRAR MAIS" at bounding box center [783, 412] width 138 height 33
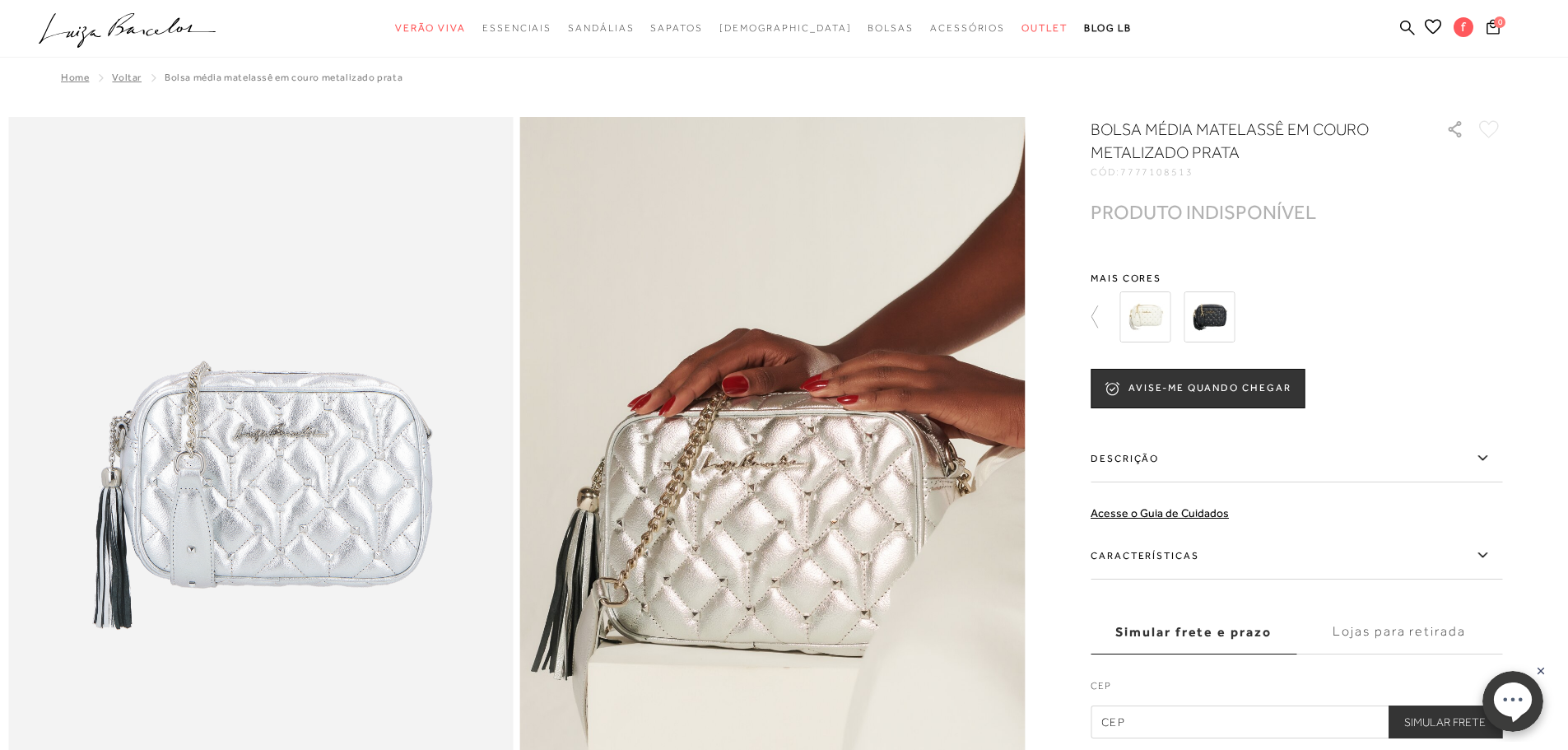
click at [1156, 319] on img at bounding box center [1144, 317] width 51 height 51
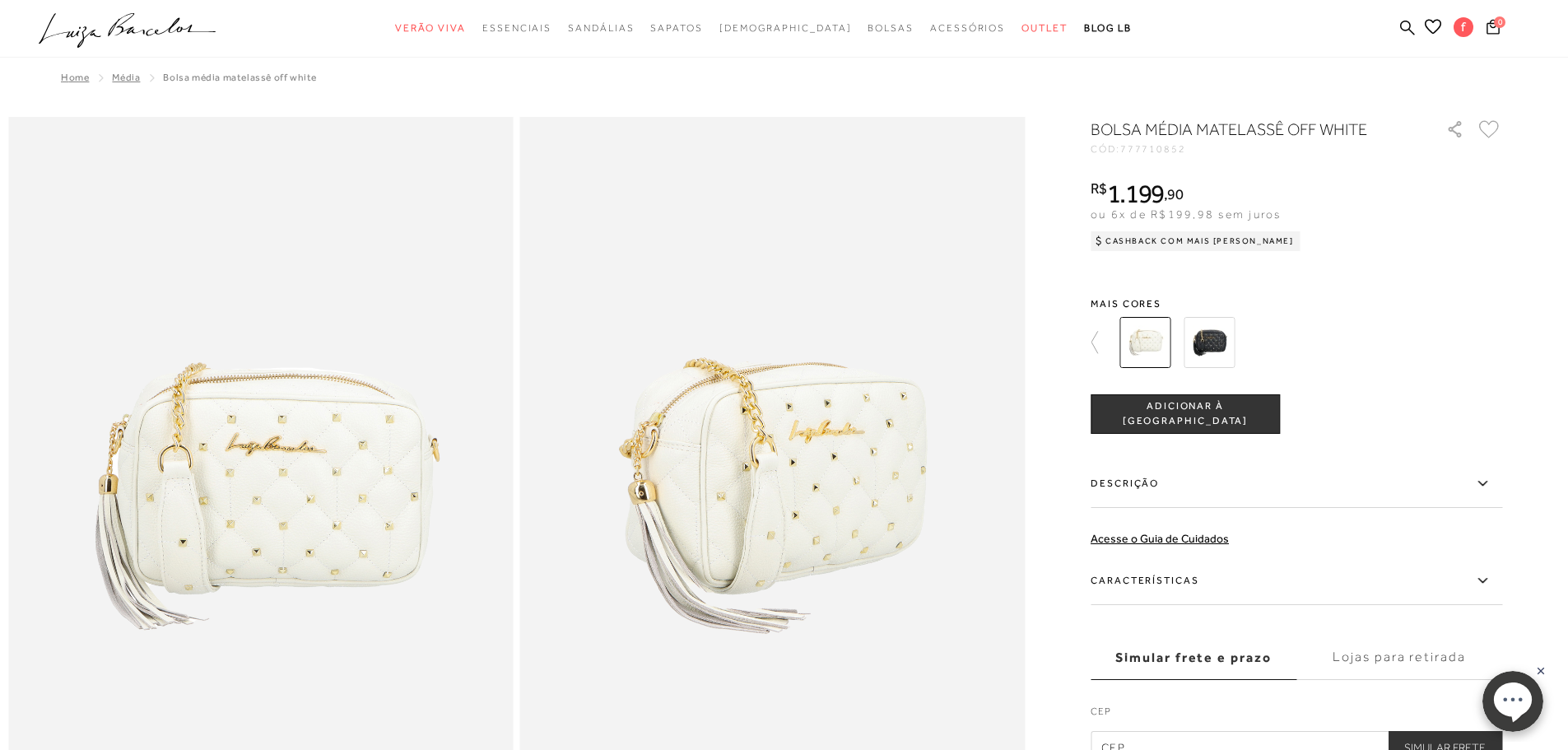
click at [1226, 344] on img at bounding box center [1209, 342] width 51 height 51
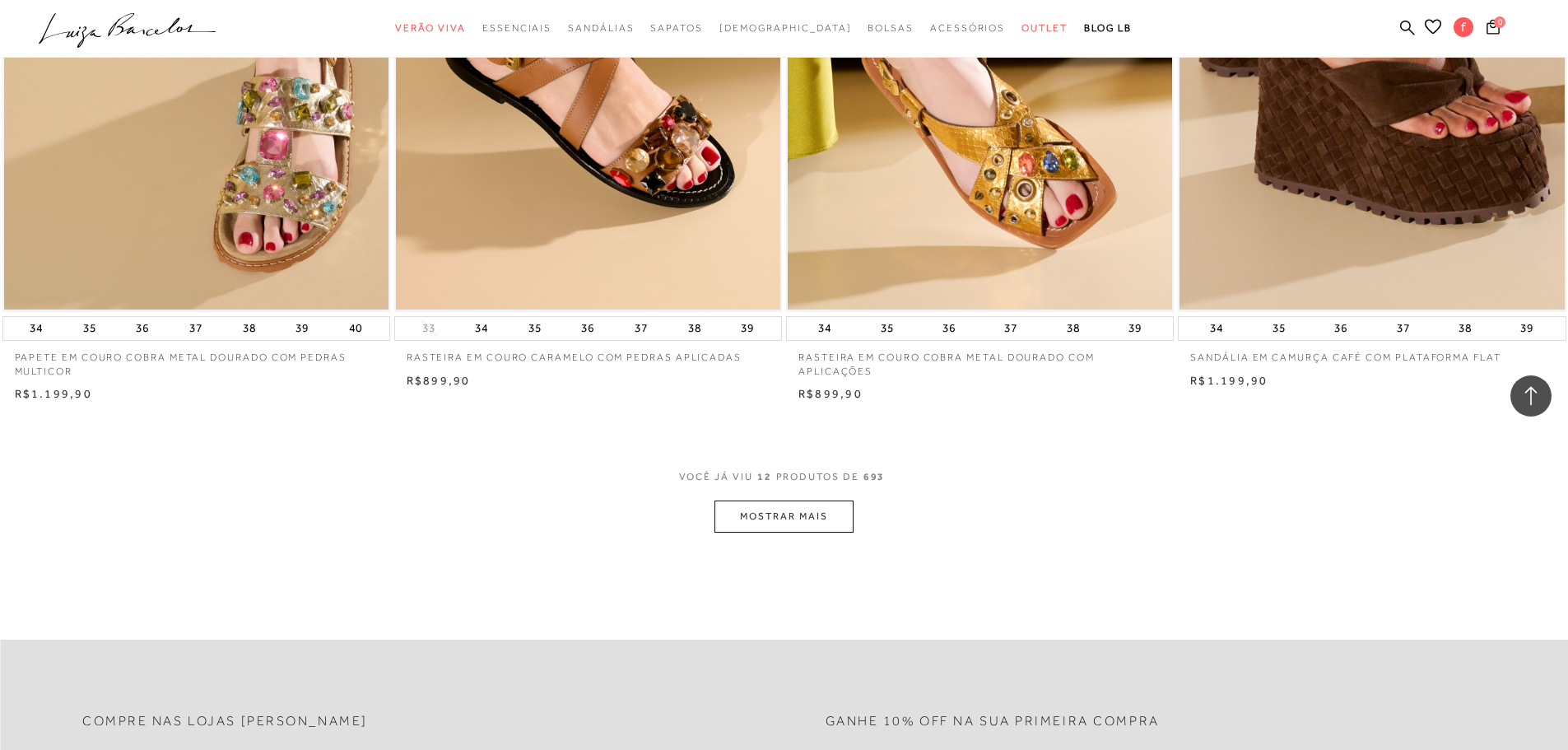
scroll to position [1812, 0]
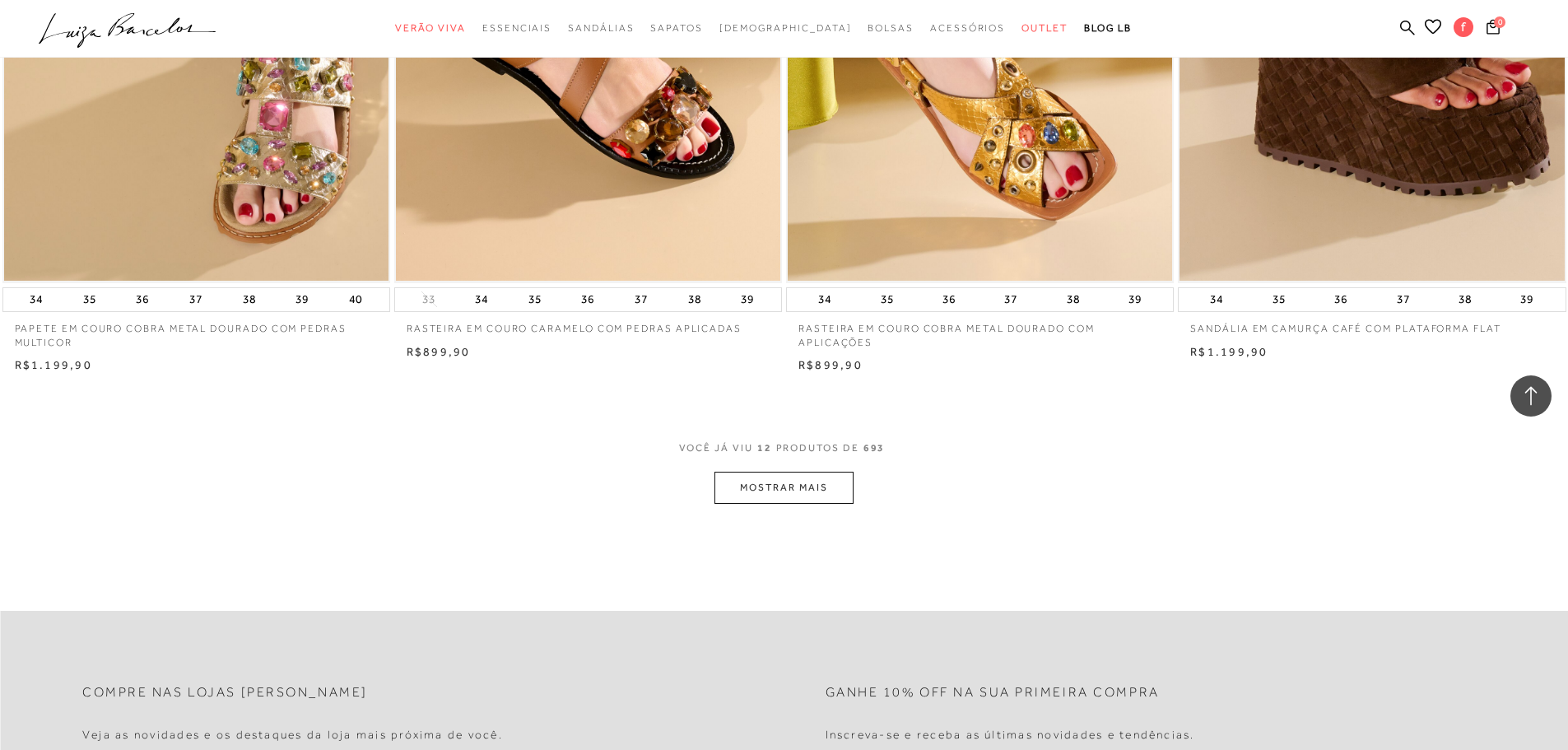
click at [823, 472] on div "VOCê JÁ VIU 12 PRODUTOS DE 693" at bounding box center [784, 456] width 210 height 31
click at [821, 503] on button "MOSTRAR MAIS" at bounding box center [783, 488] width 138 height 33
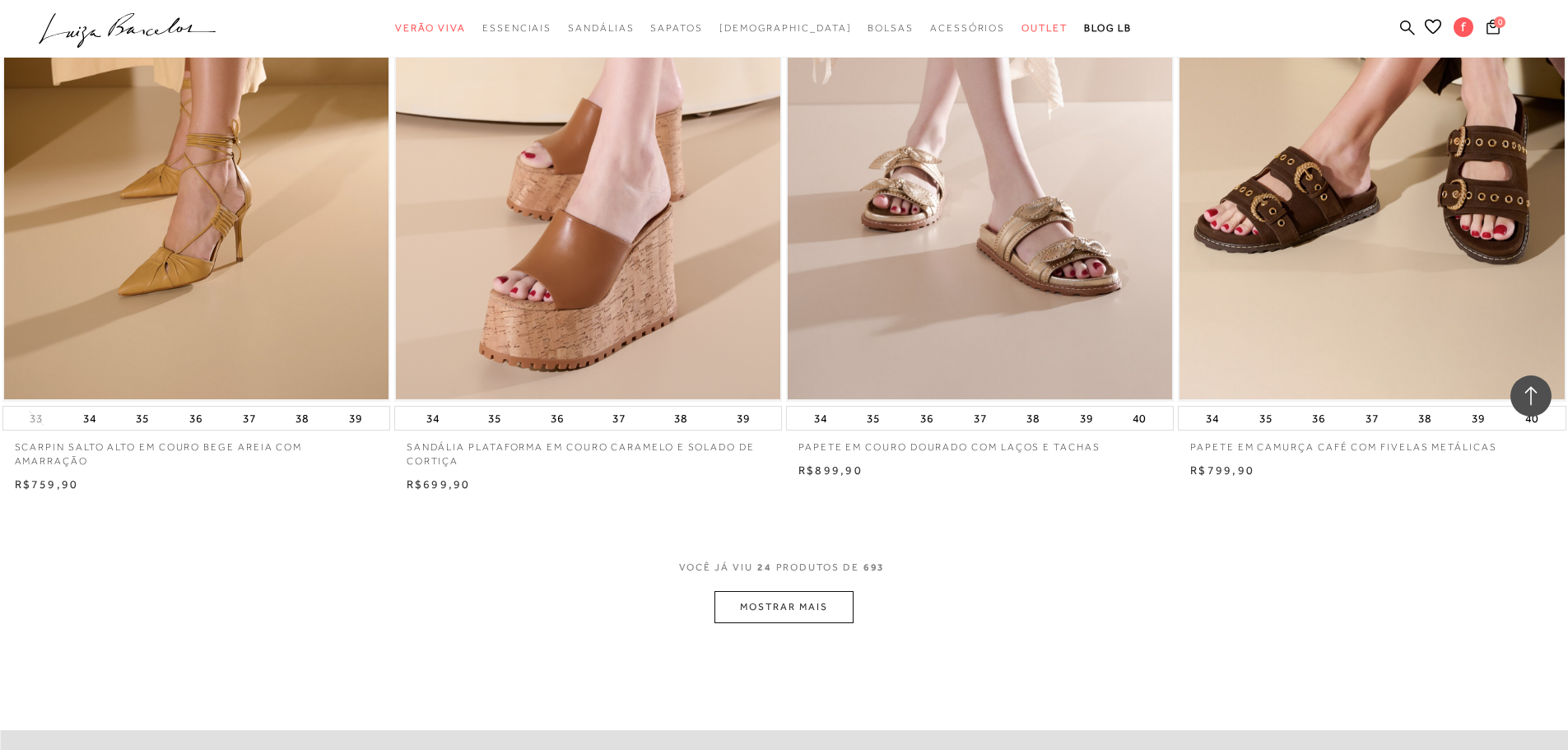
scroll to position [3869, 0]
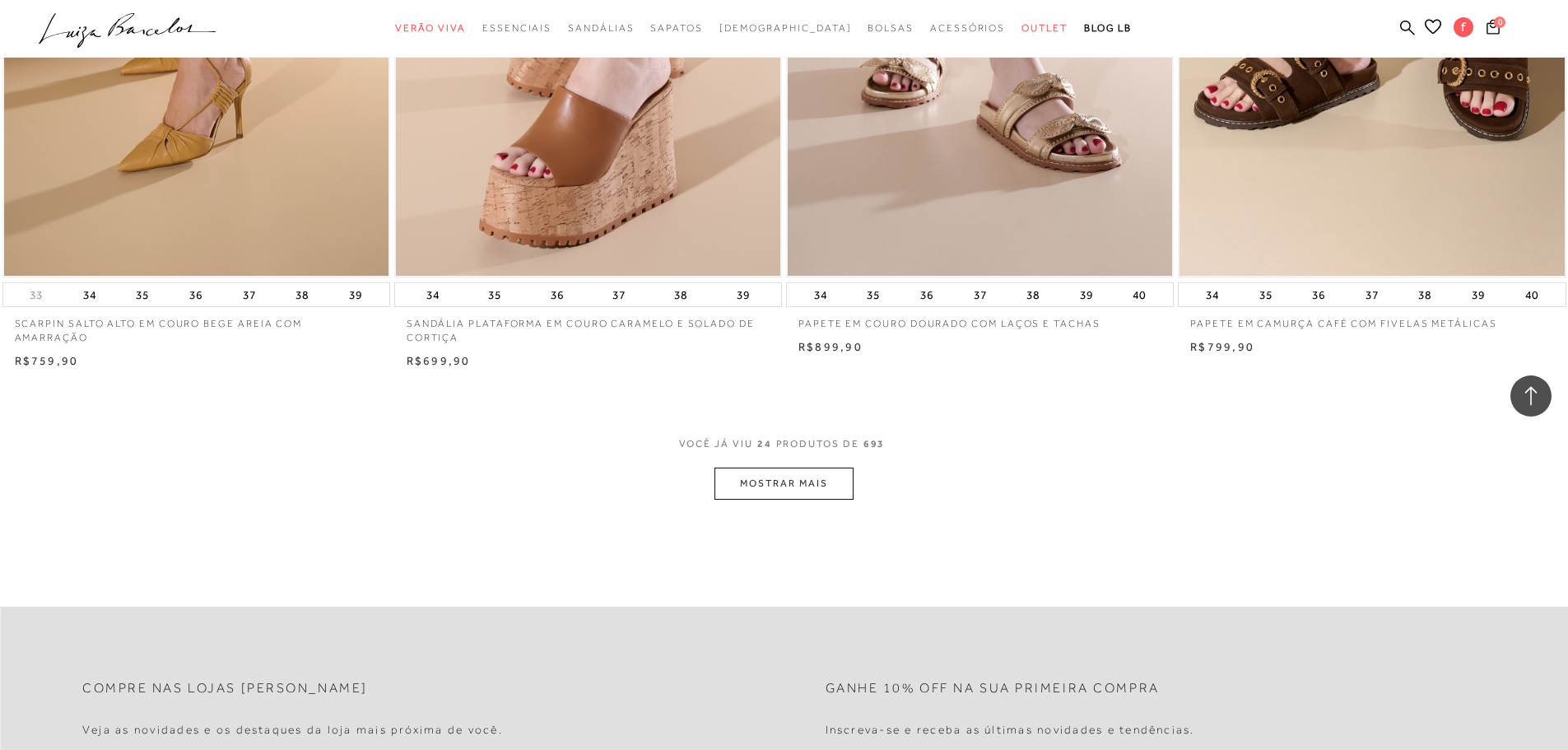
click at [803, 498] on button "MOSTRAR MAIS" at bounding box center [783, 484] width 138 height 33
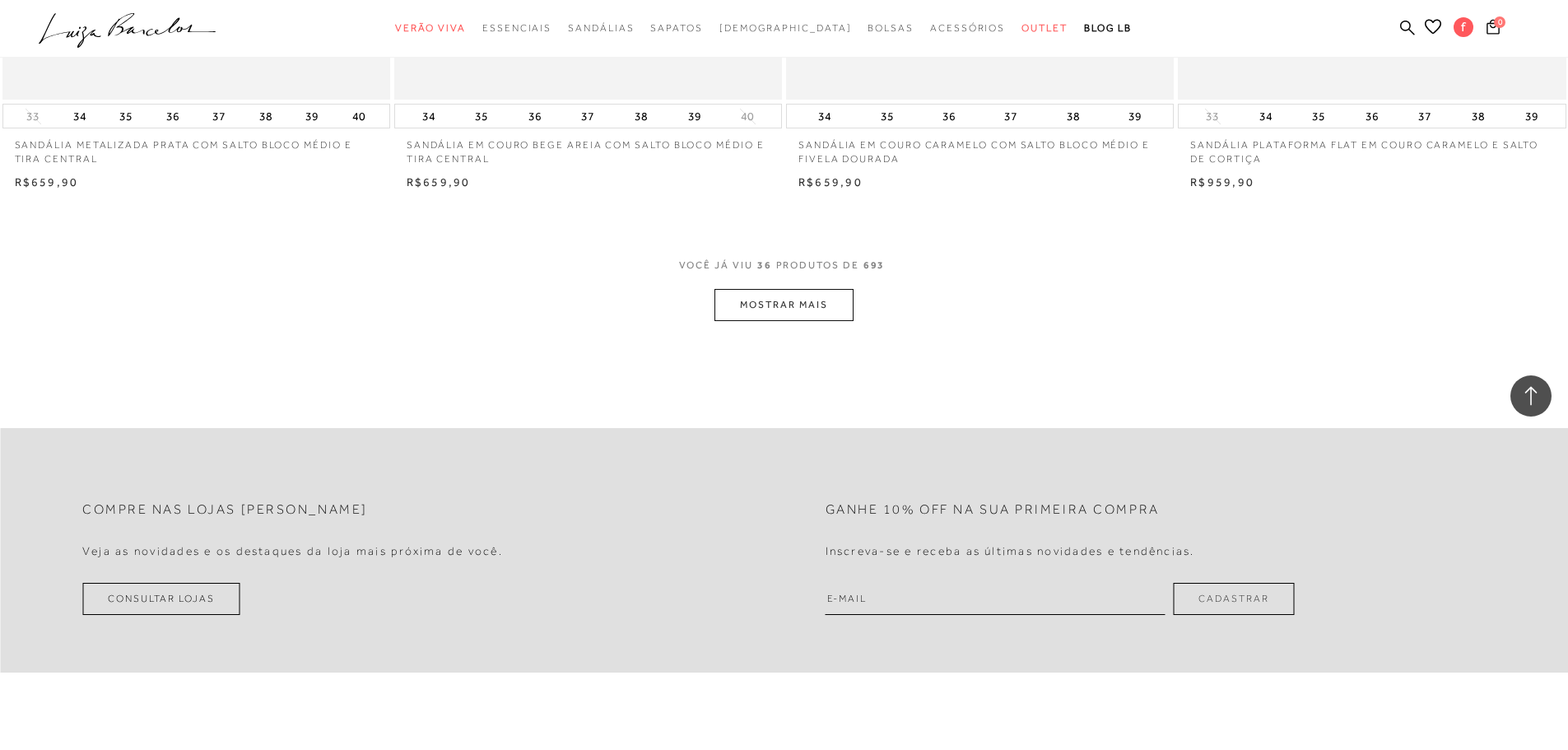
scroll to position [6093, 0]
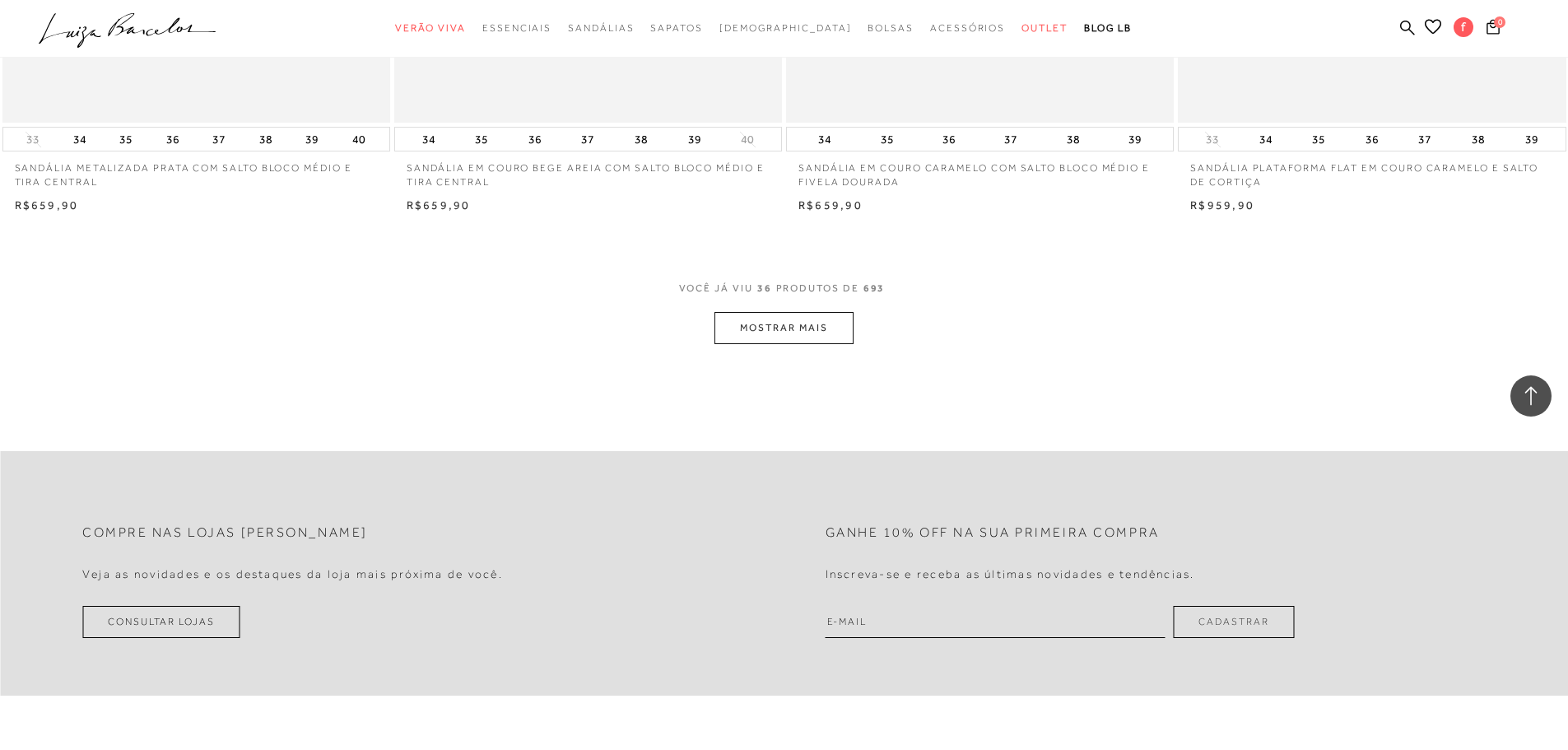
click at [784, 344] on button "MOSTRAR MAIS" at bounding box center [783, 328] width 138 height 33
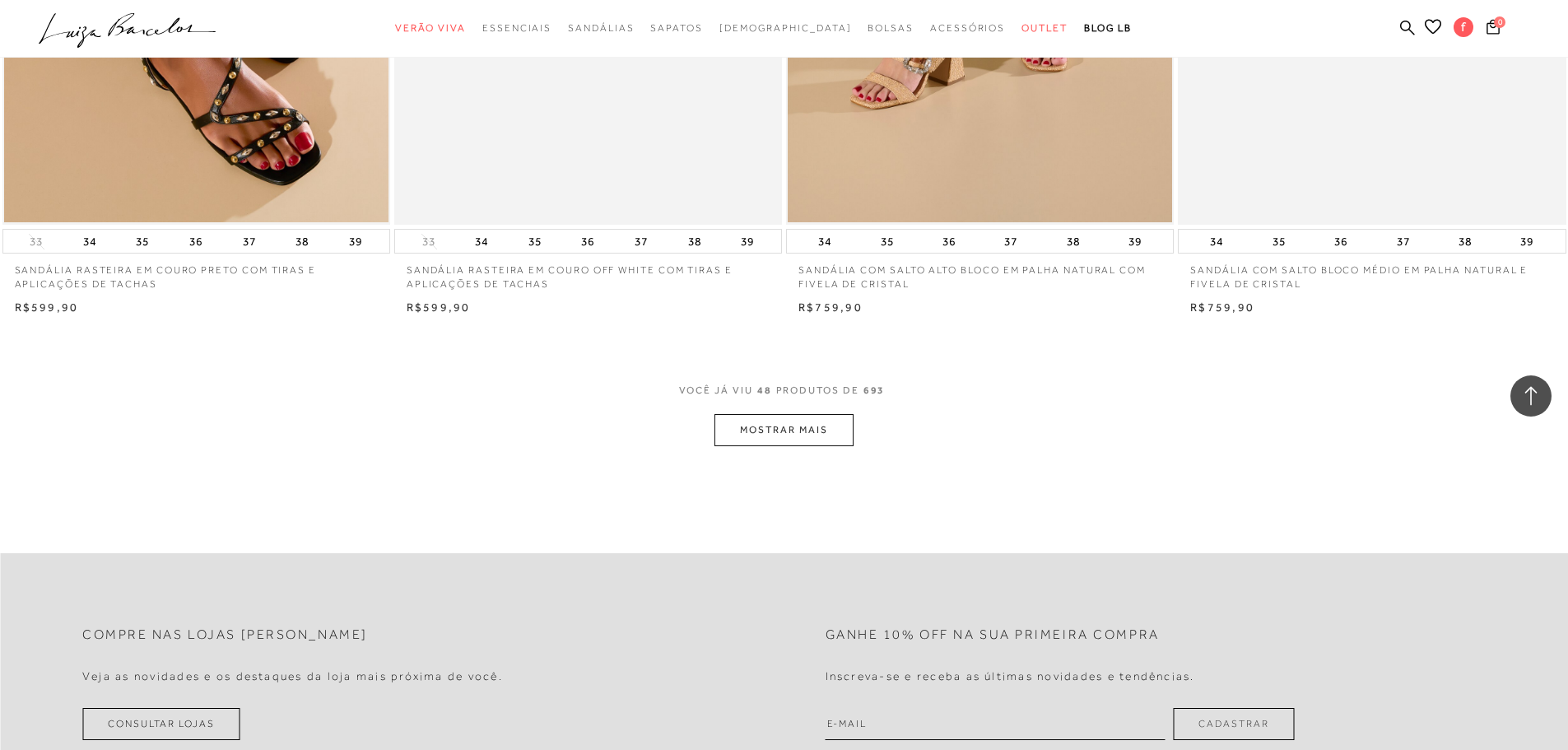
scroll to position [8068, 0]
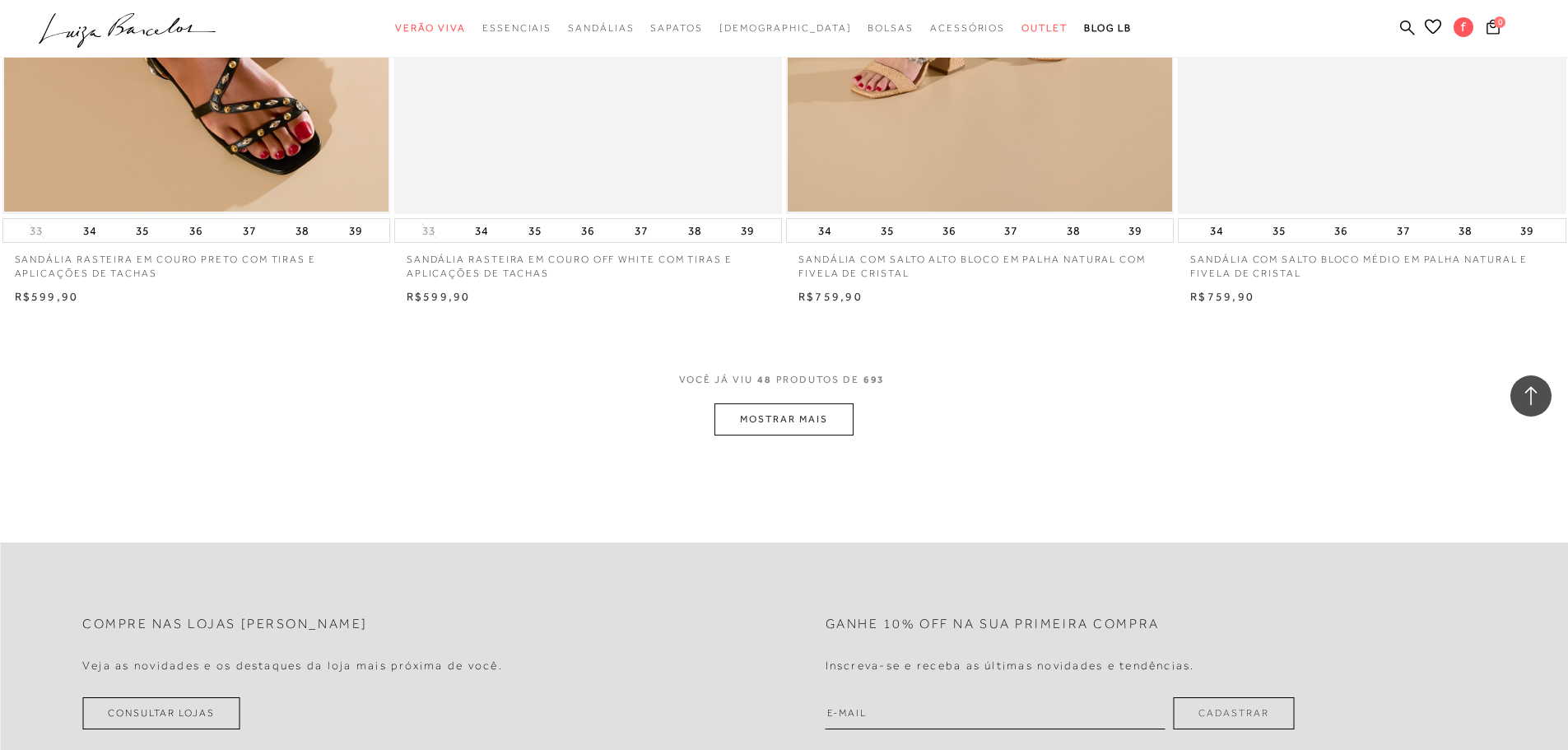
click at [779, 422] on button "MOSTRAR MAIS" at bounding box center [783, 419] width 138 height 33
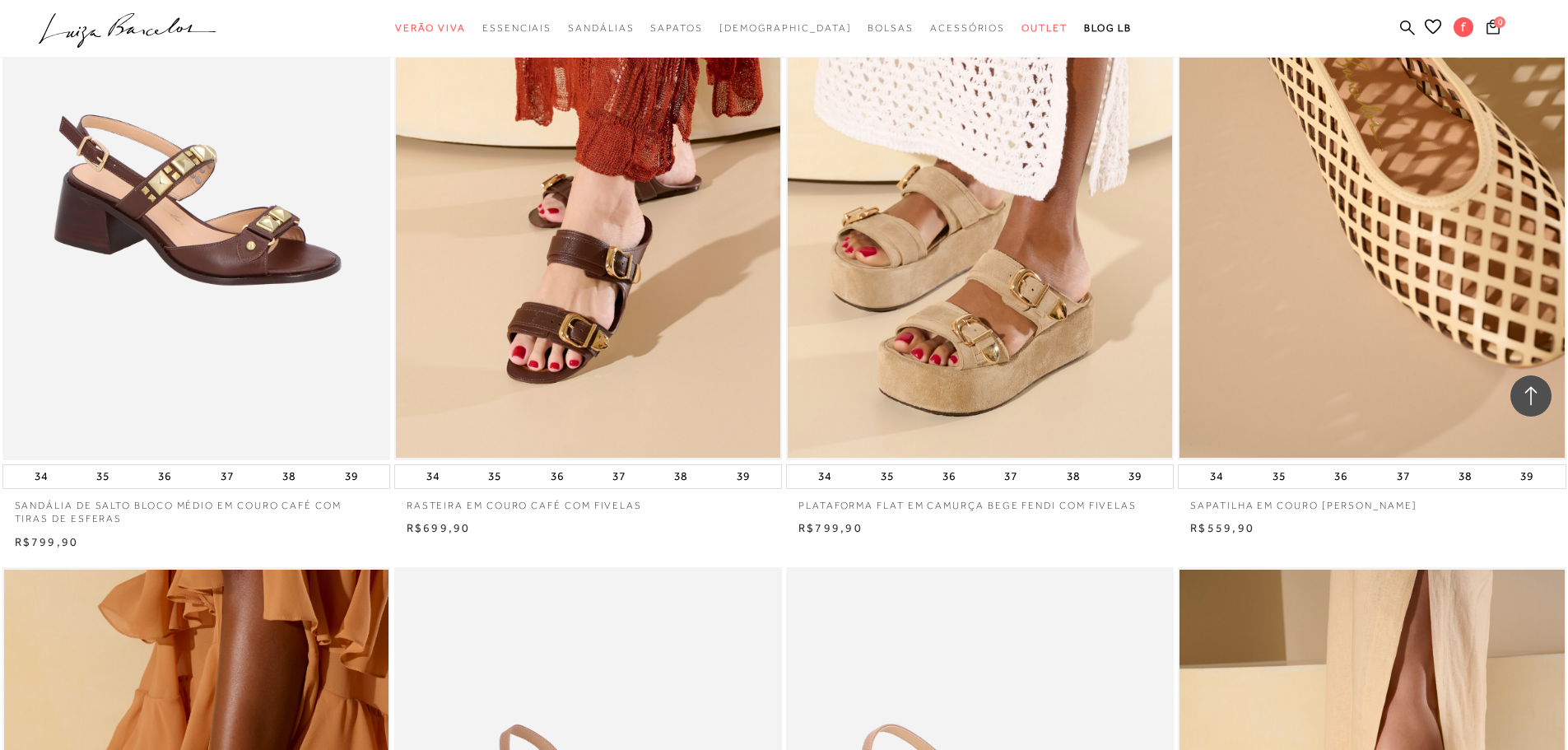
scroll to position [9221, 0]
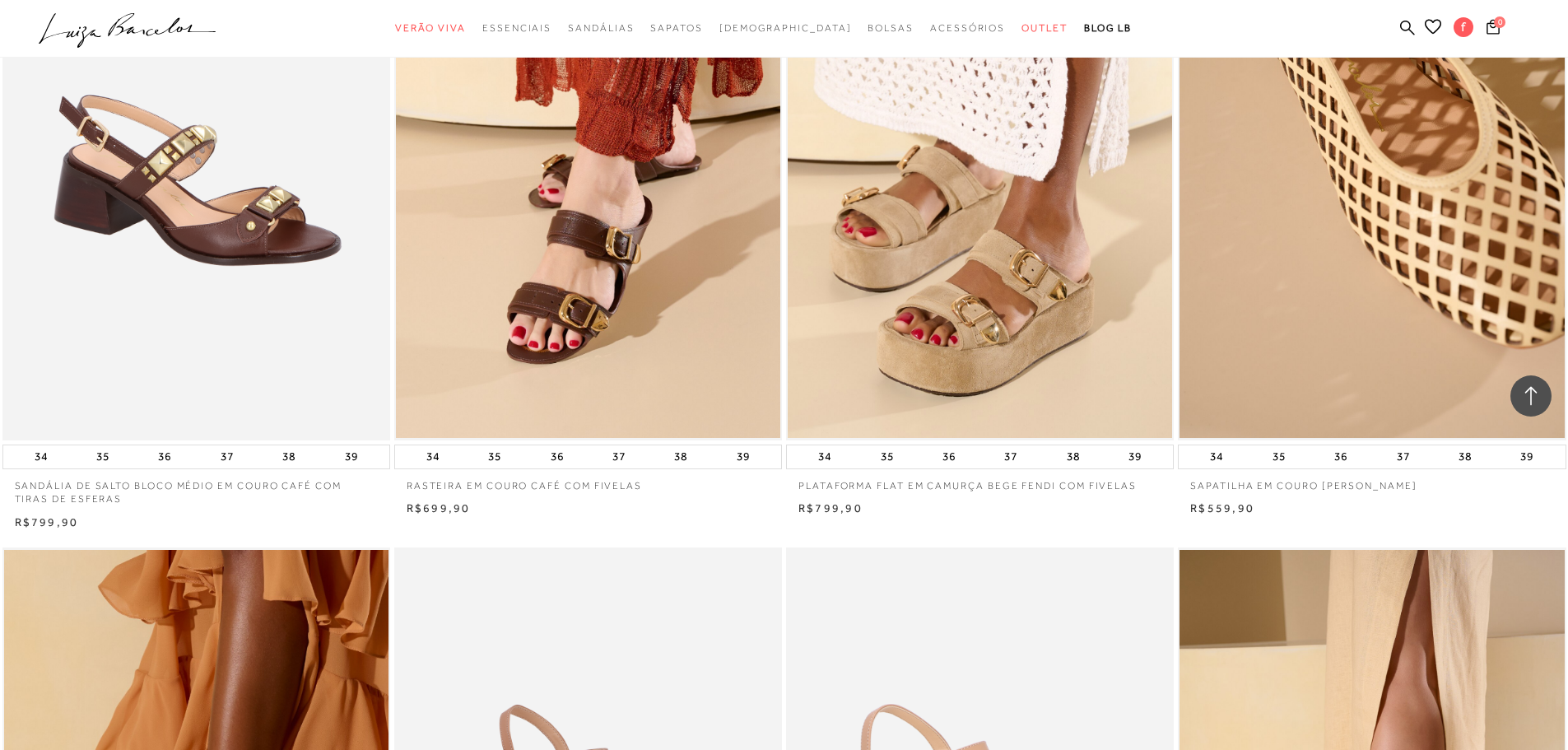
click at [1416, 230] on img at bounding box center [1372, 149] width 385 height 577
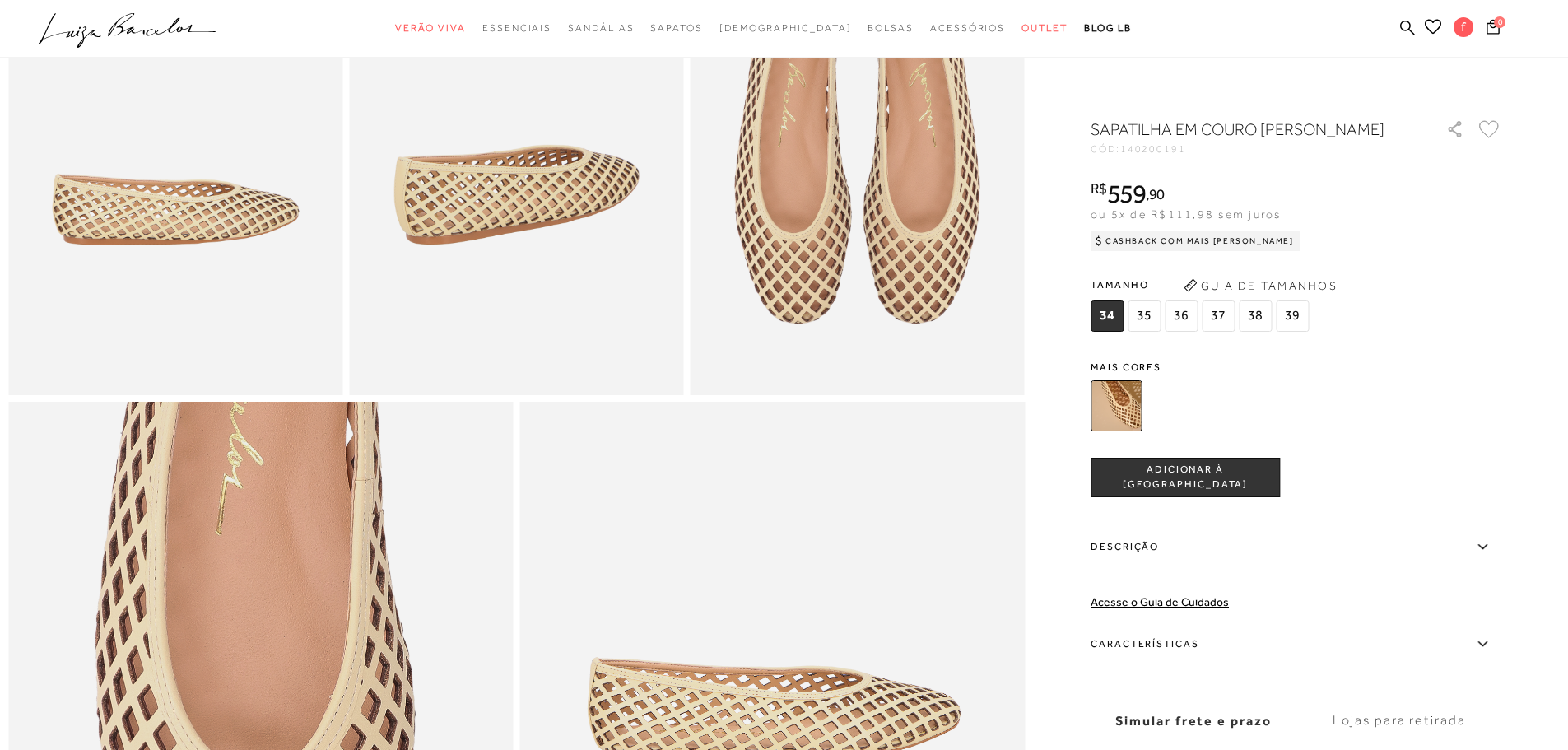
scroll to position [1317, 0]
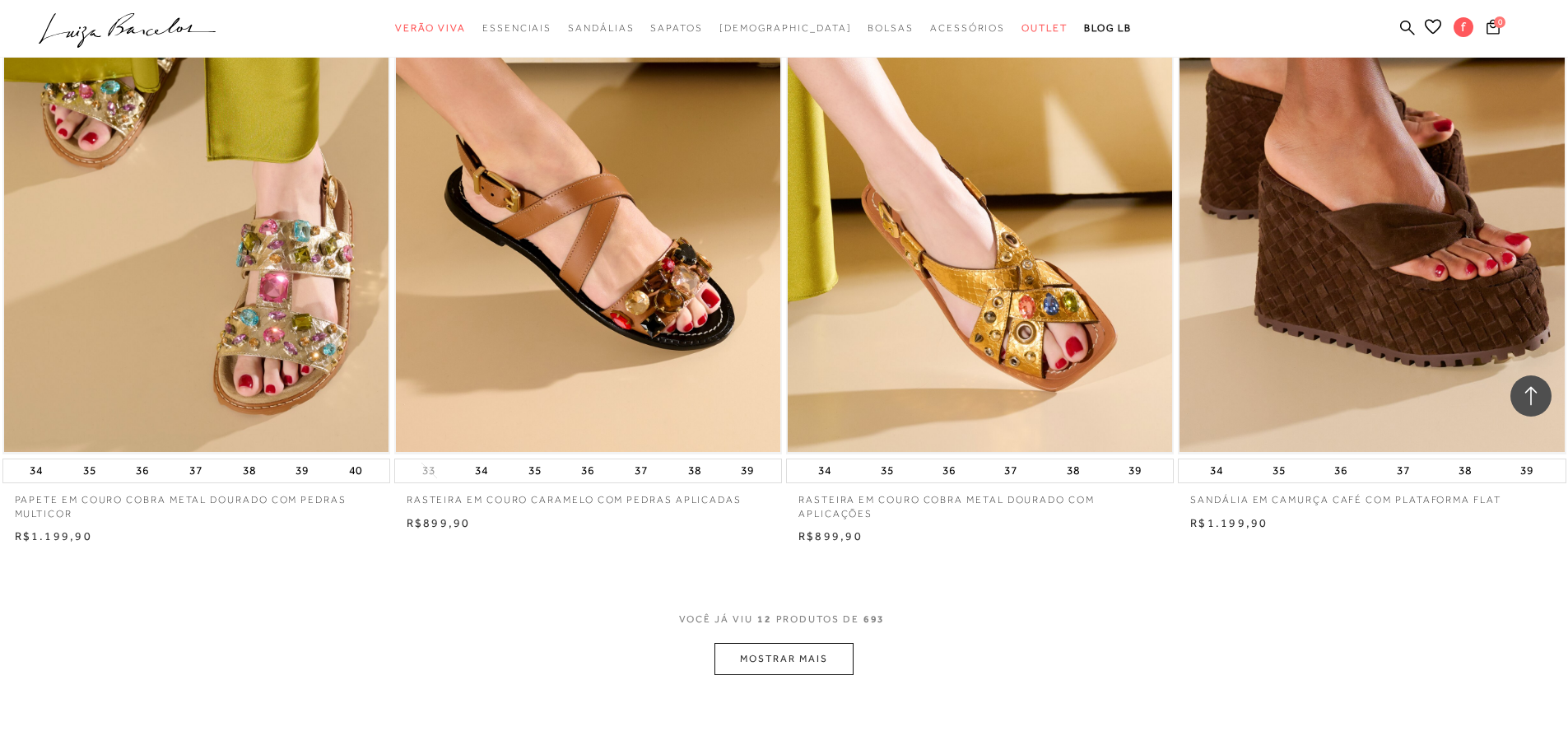
scroll to position [1970, 0]
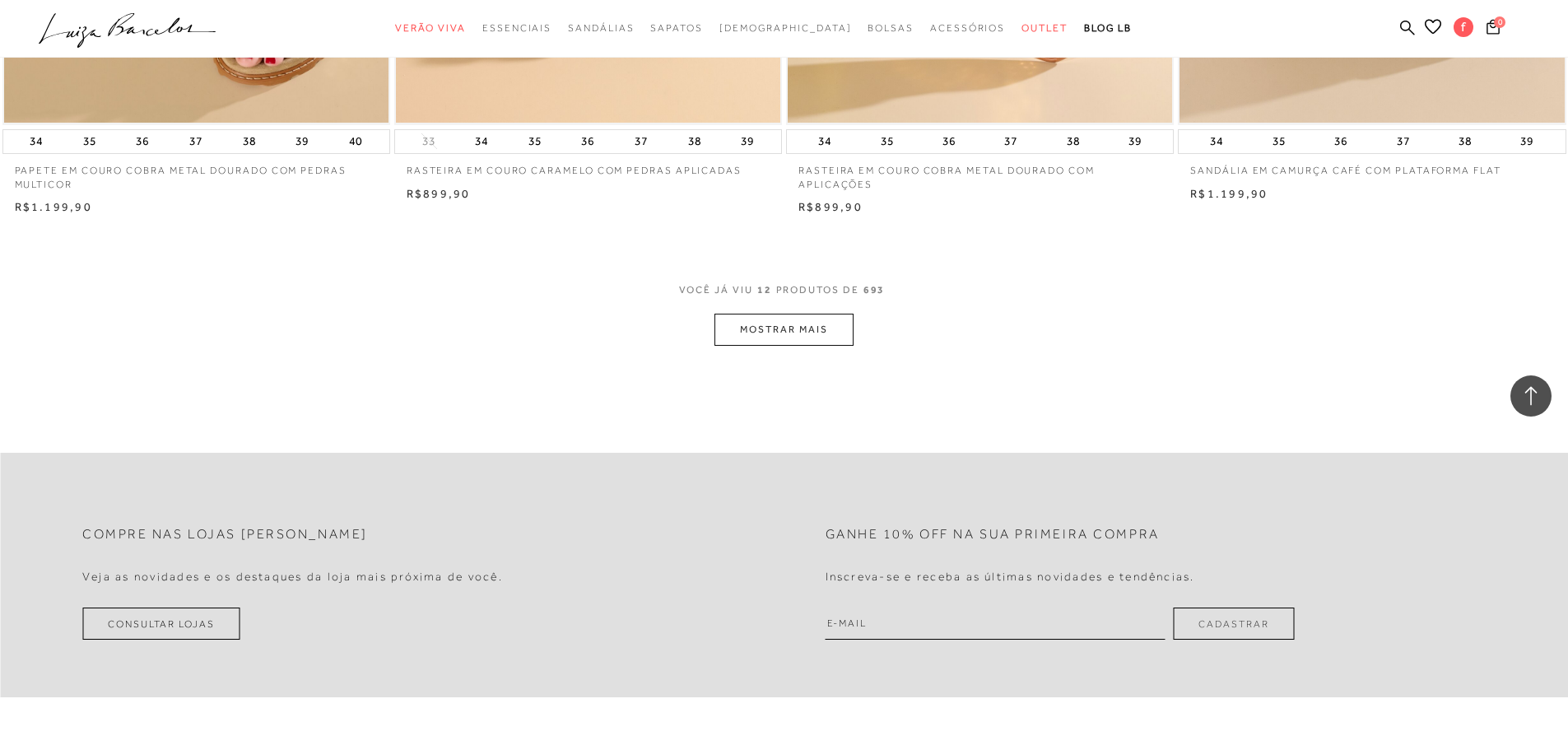
click at [790, 346] on button "MOSTRAR MAIS" at bounding box center [783, 330] width 138 height 33
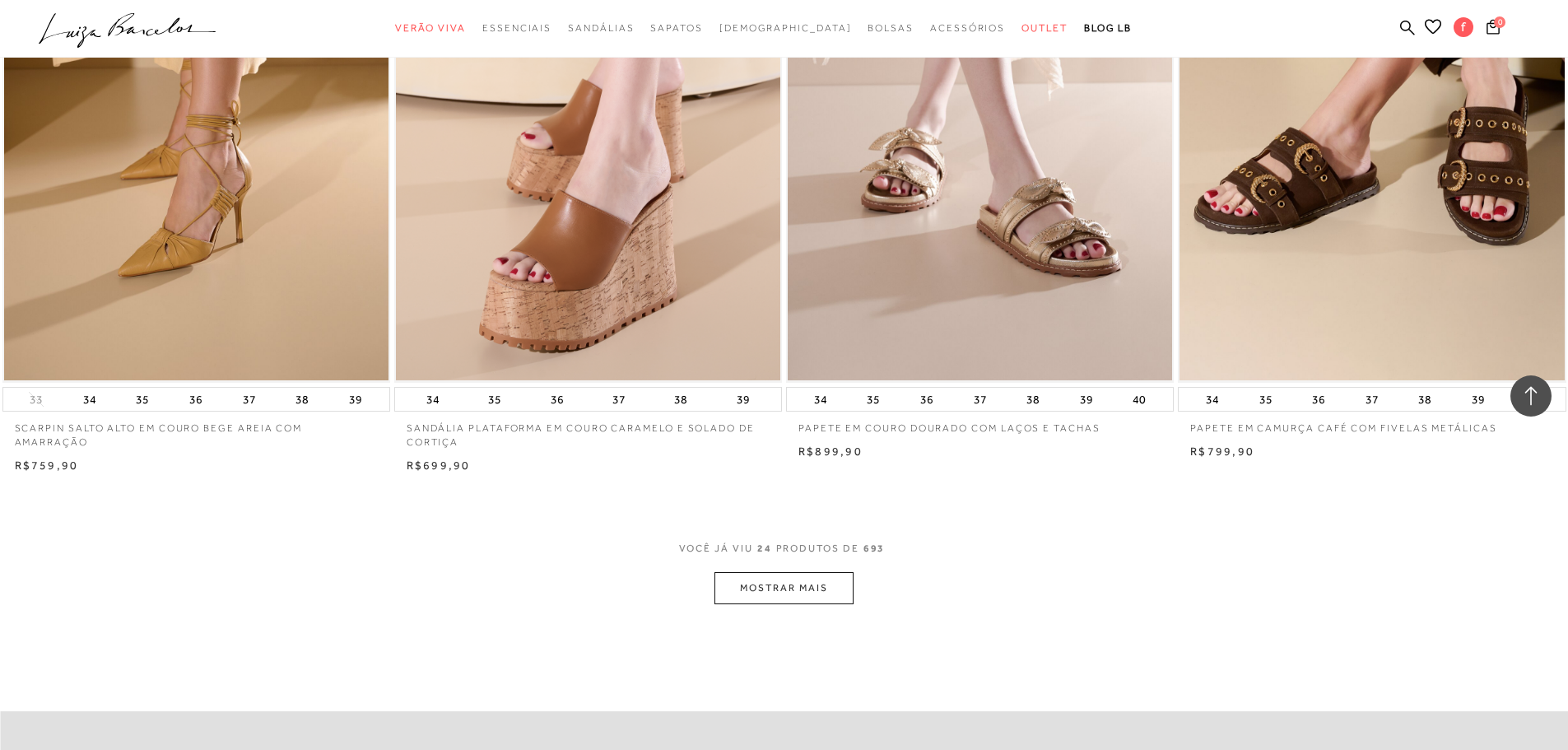
scroll to position [3945, 0]
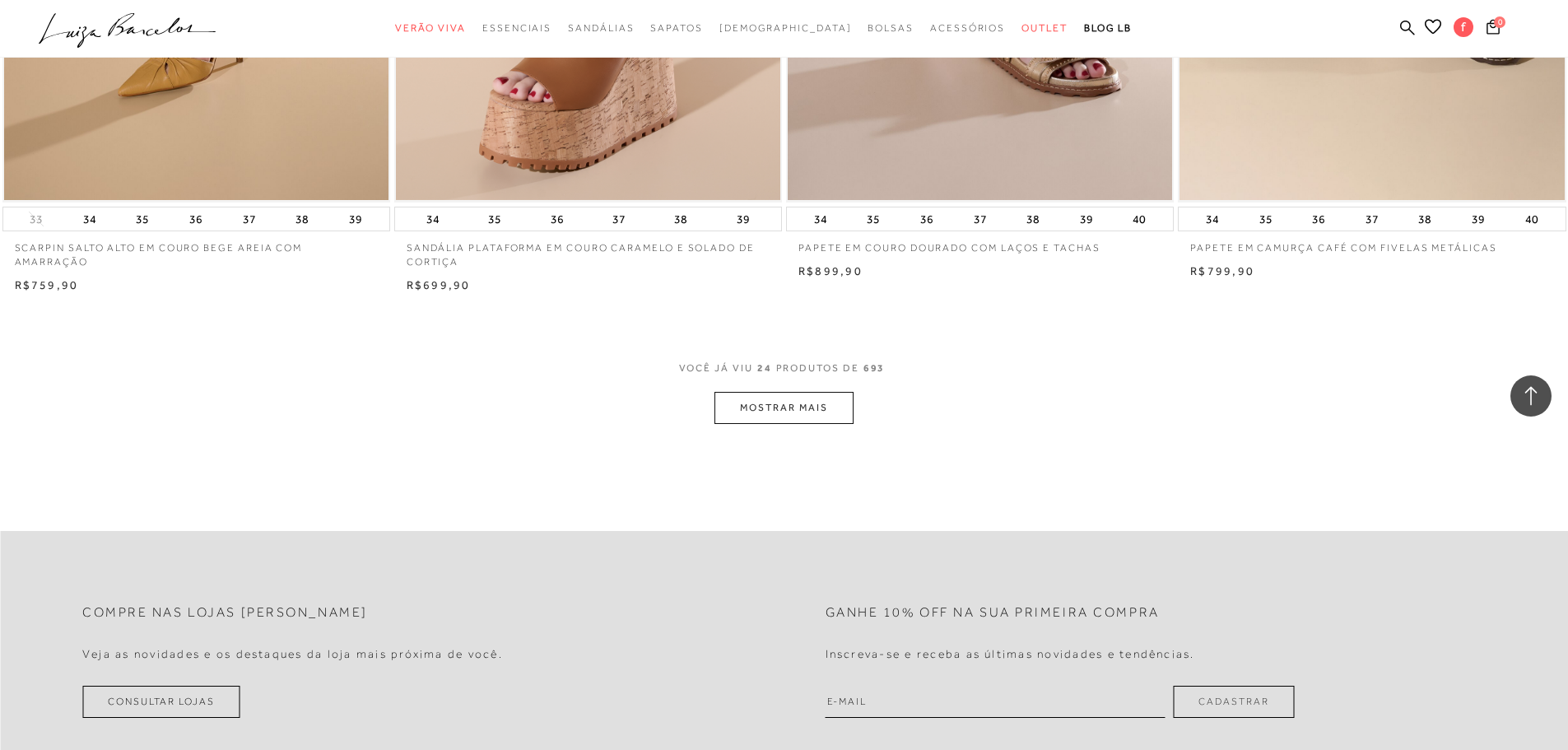
click at [792, 424] on button "MOSTRAR MAIS" at bounding box center [783, 408] width 138 height 33
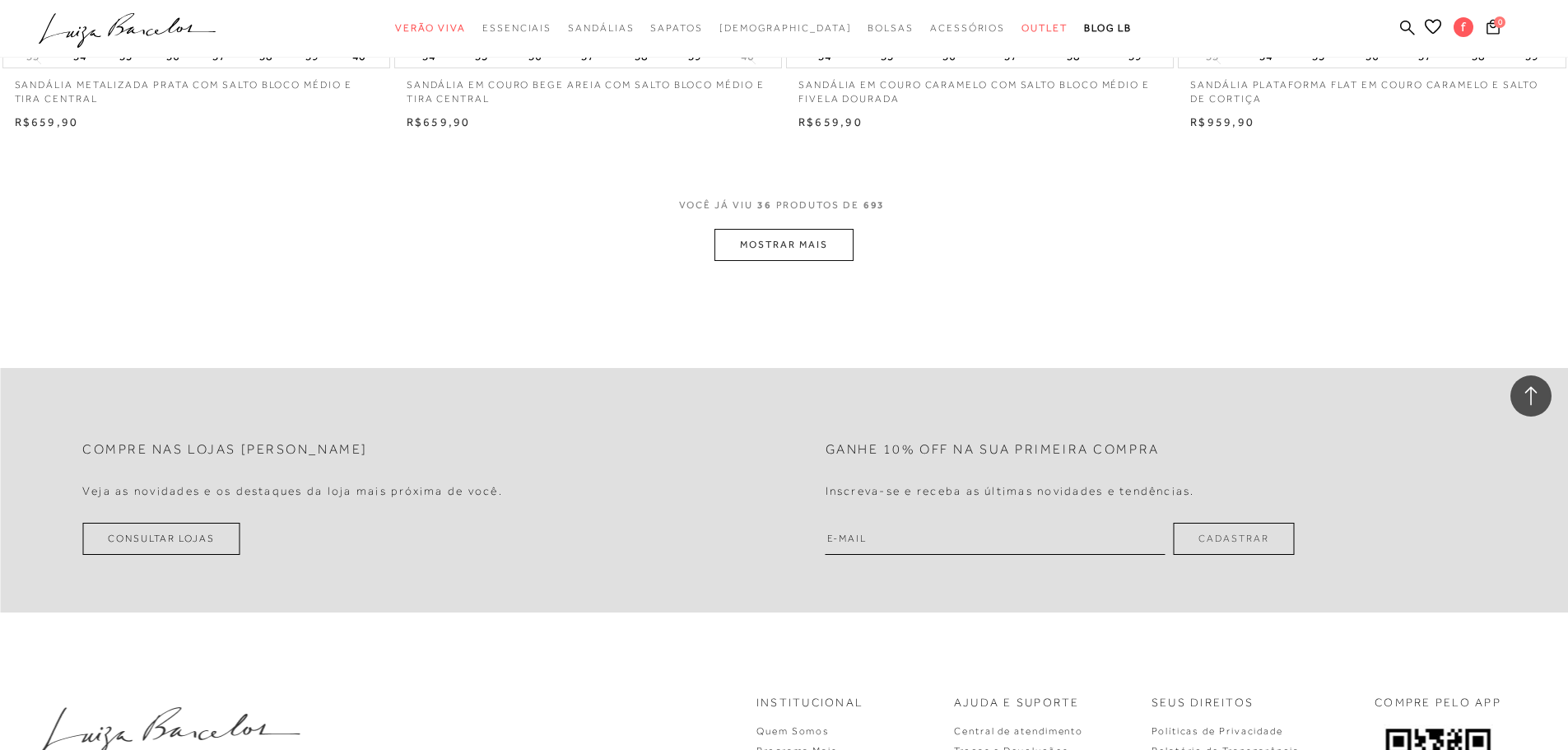
scroll to position [6086, 0]
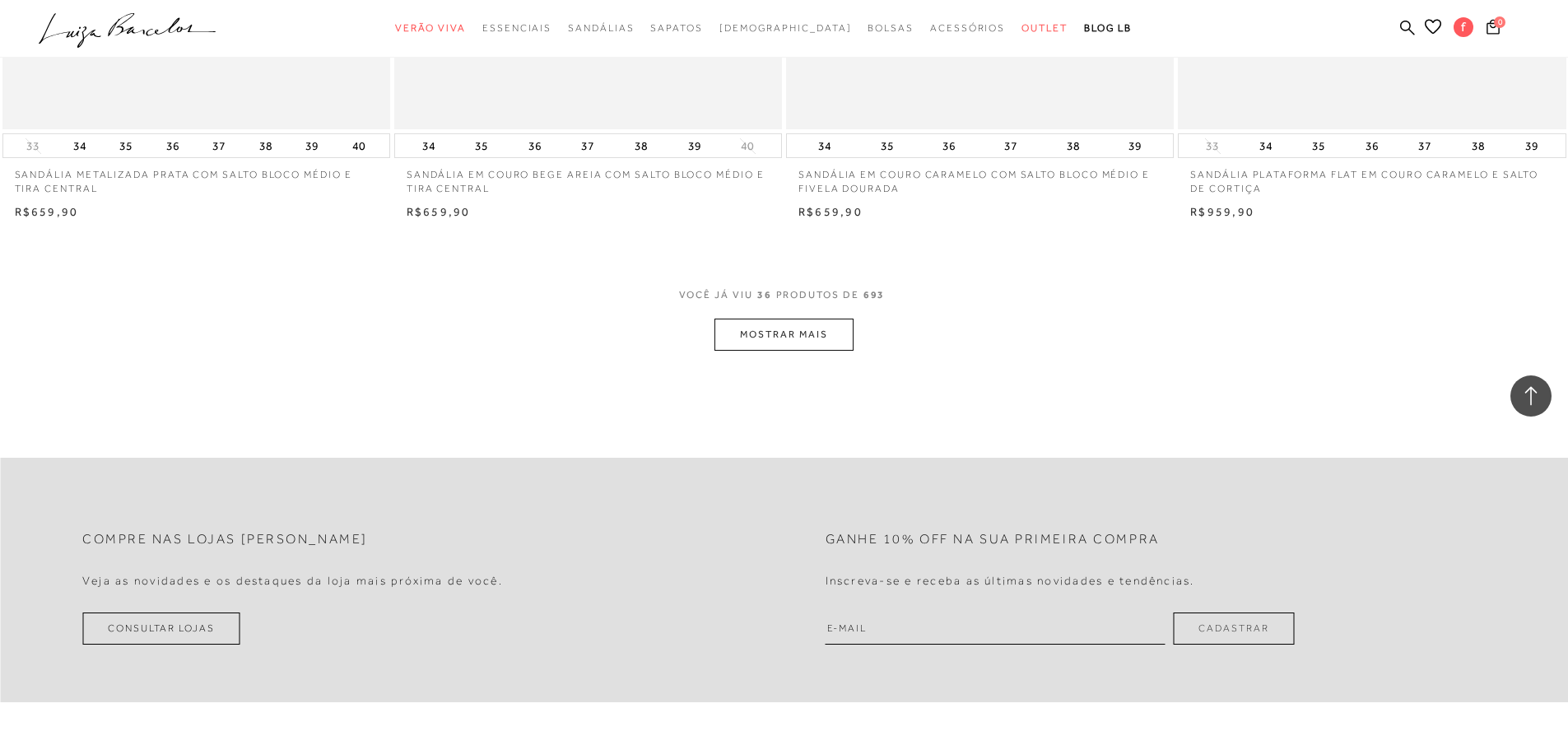
click at [787, 351] on button "MOSTRAR MAIS" at bounding box center [783, 335] width 138 height 33
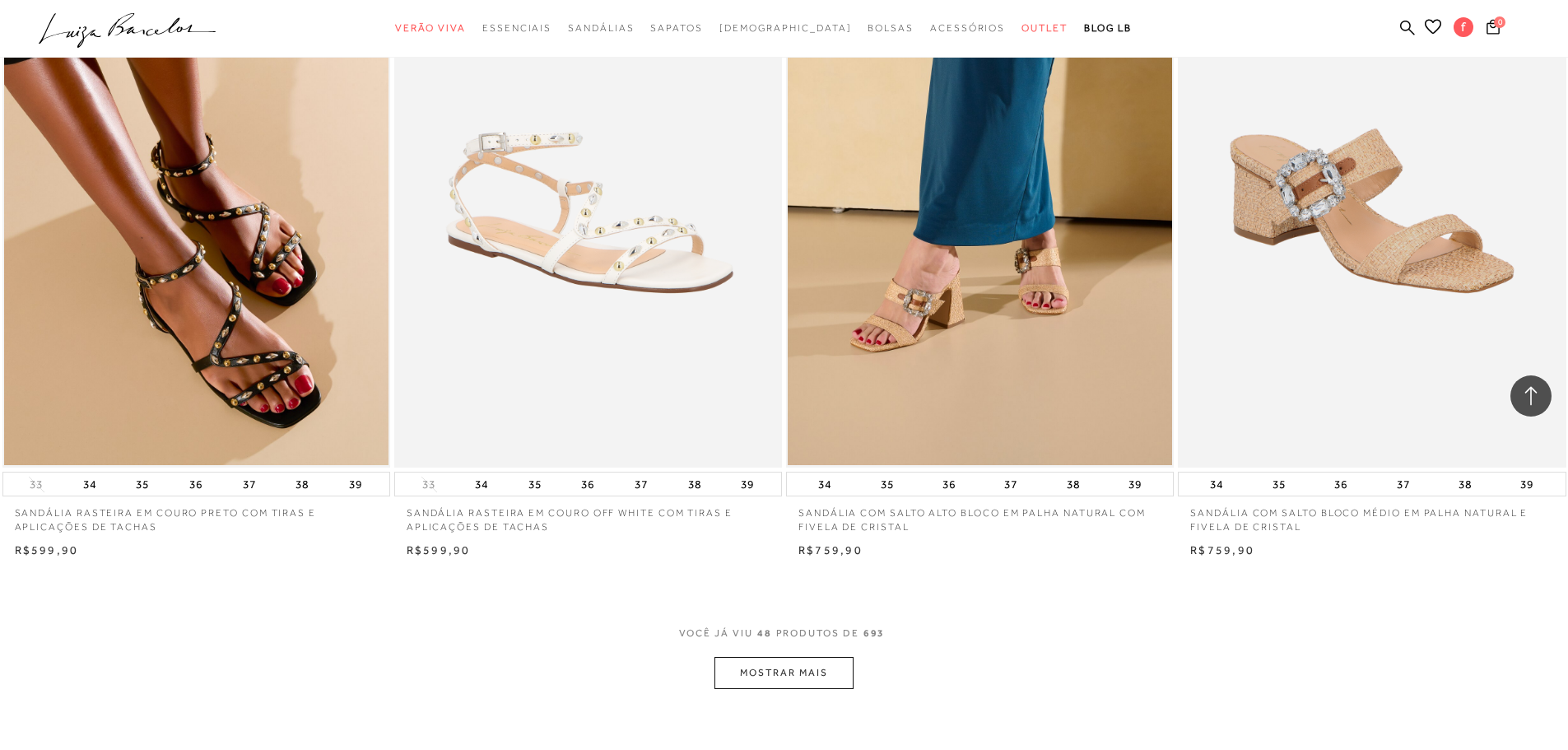
scroll to position [8062, 0]
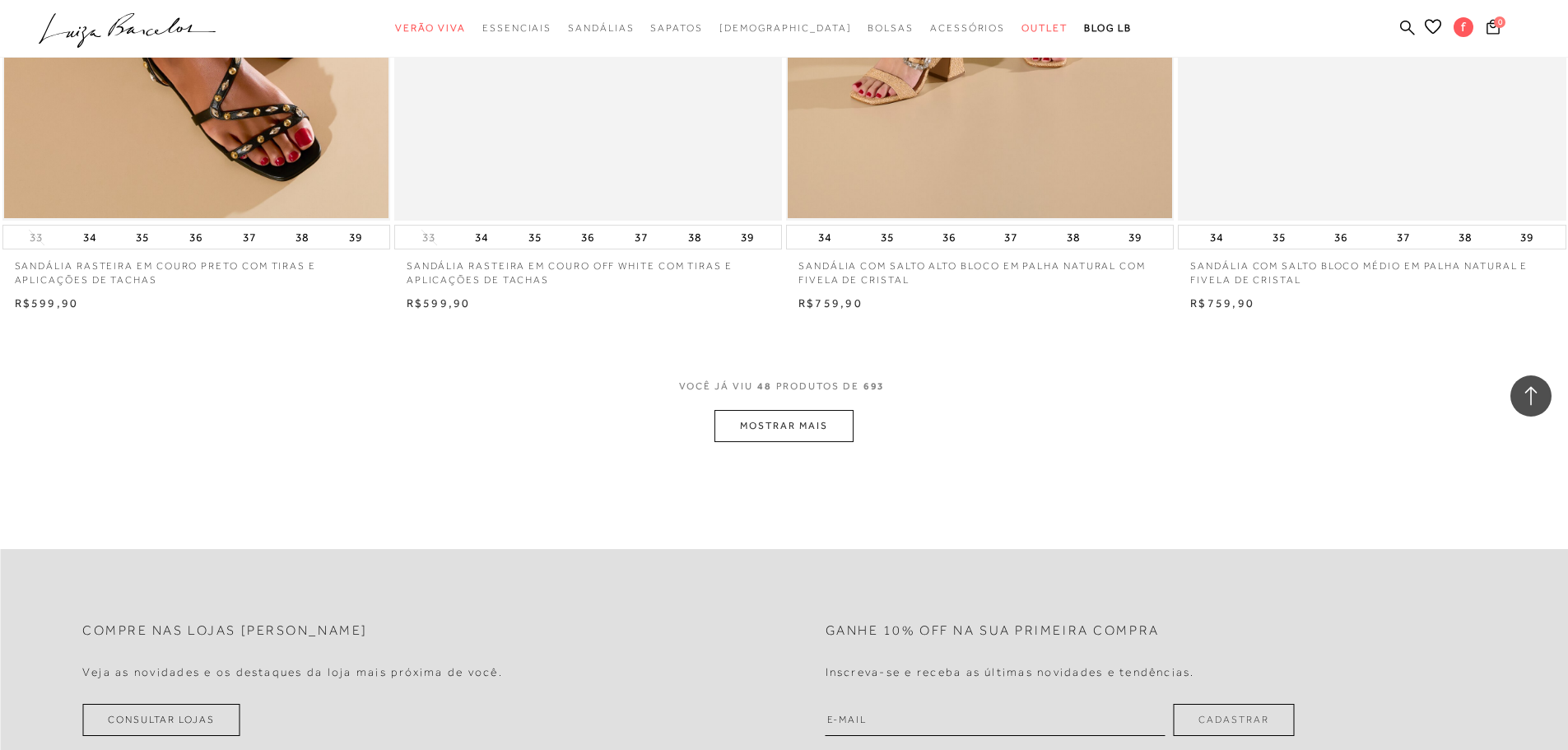
click at [789, 442] on button "MOSTRAR MAIS" at bounding box center [783, 427] width 138 height 33
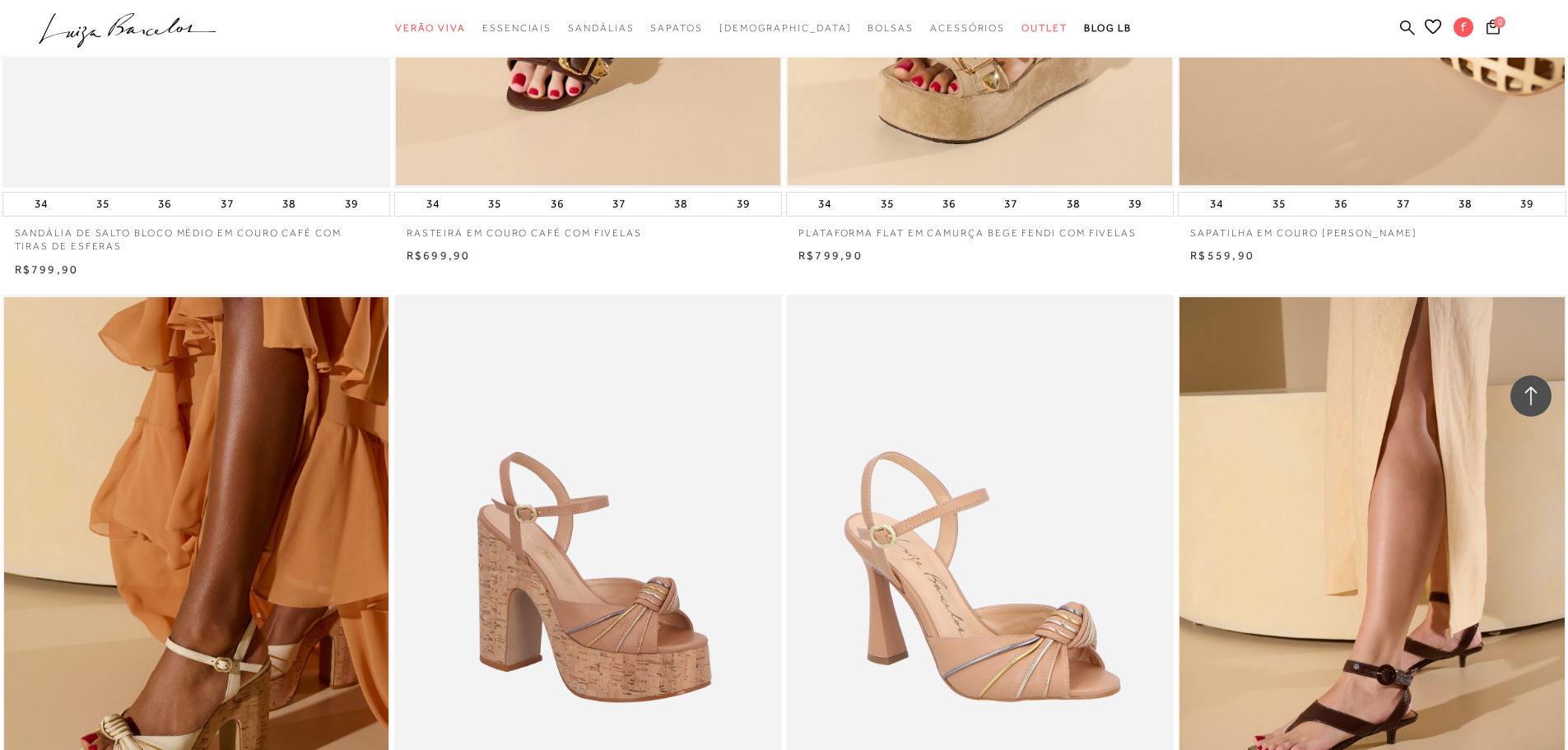
click at [1305, 331] on img at bounding box center [1372, 586] width 385 height 577
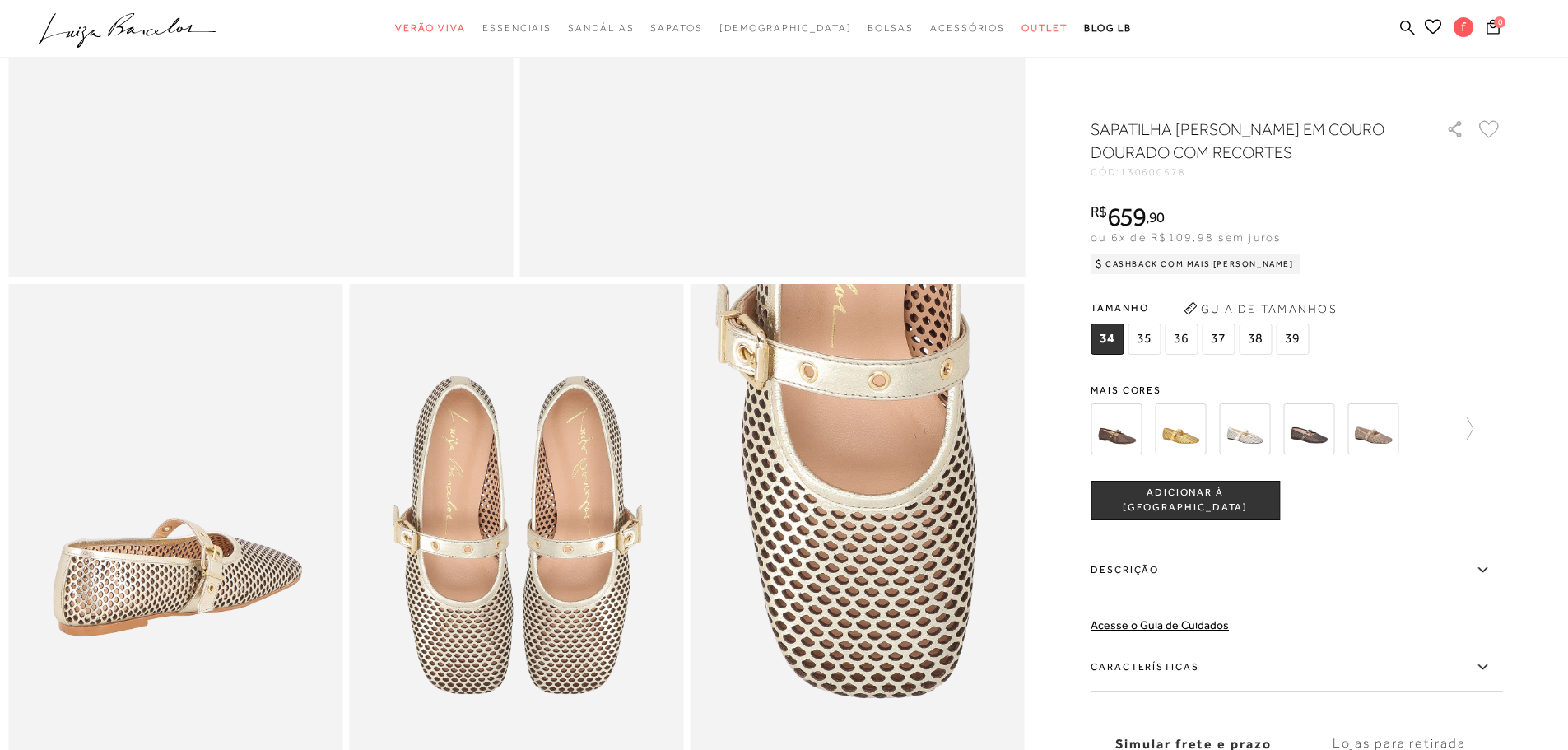
scroll to position [741, 0]
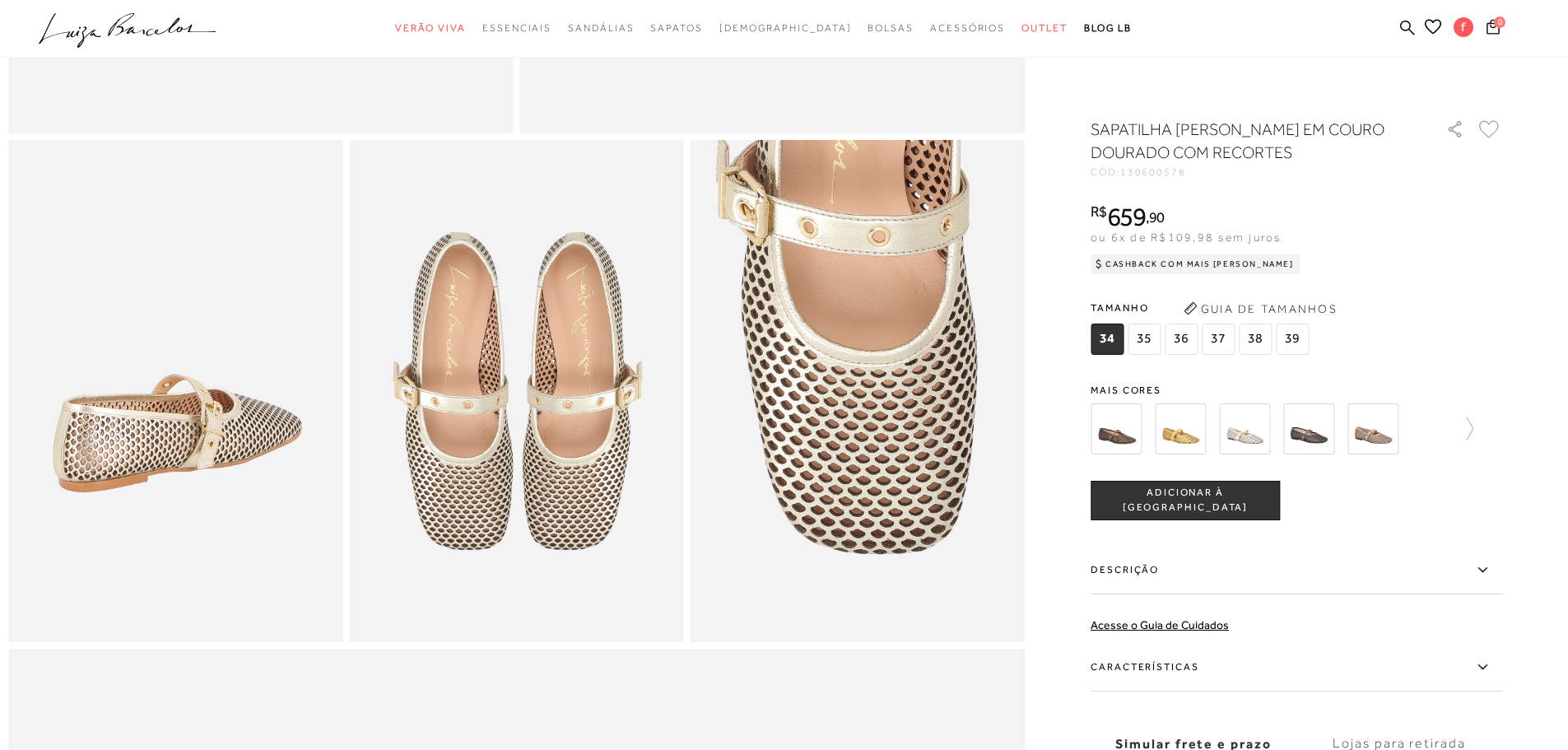
click at [1193, 438] on img at bounding box center [1180, 428] width 51 height 51
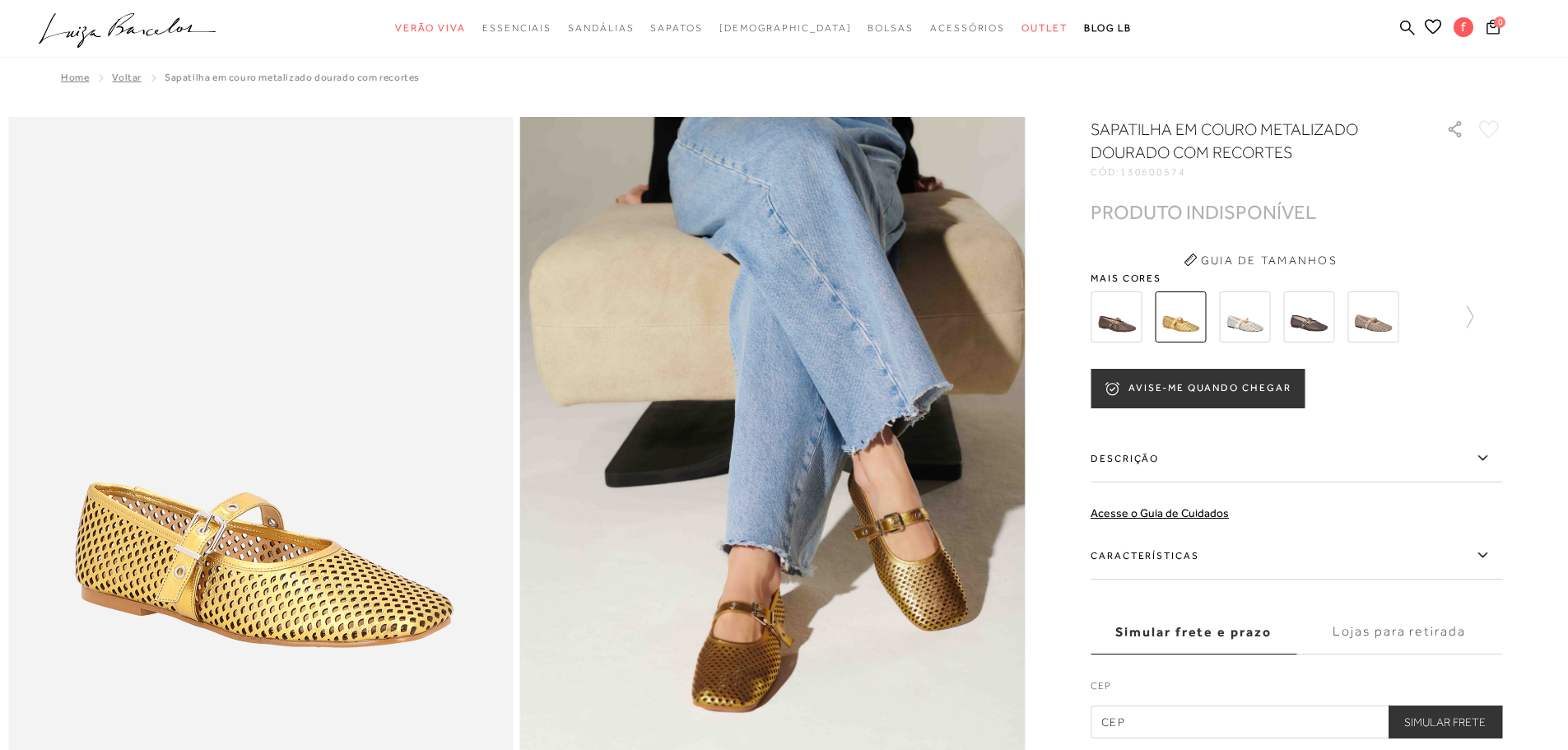
click at [1247, 393] on button "AVISE-ME QUANDO CHEGAR" at bounding box center [1197, 389] width 214 height 40
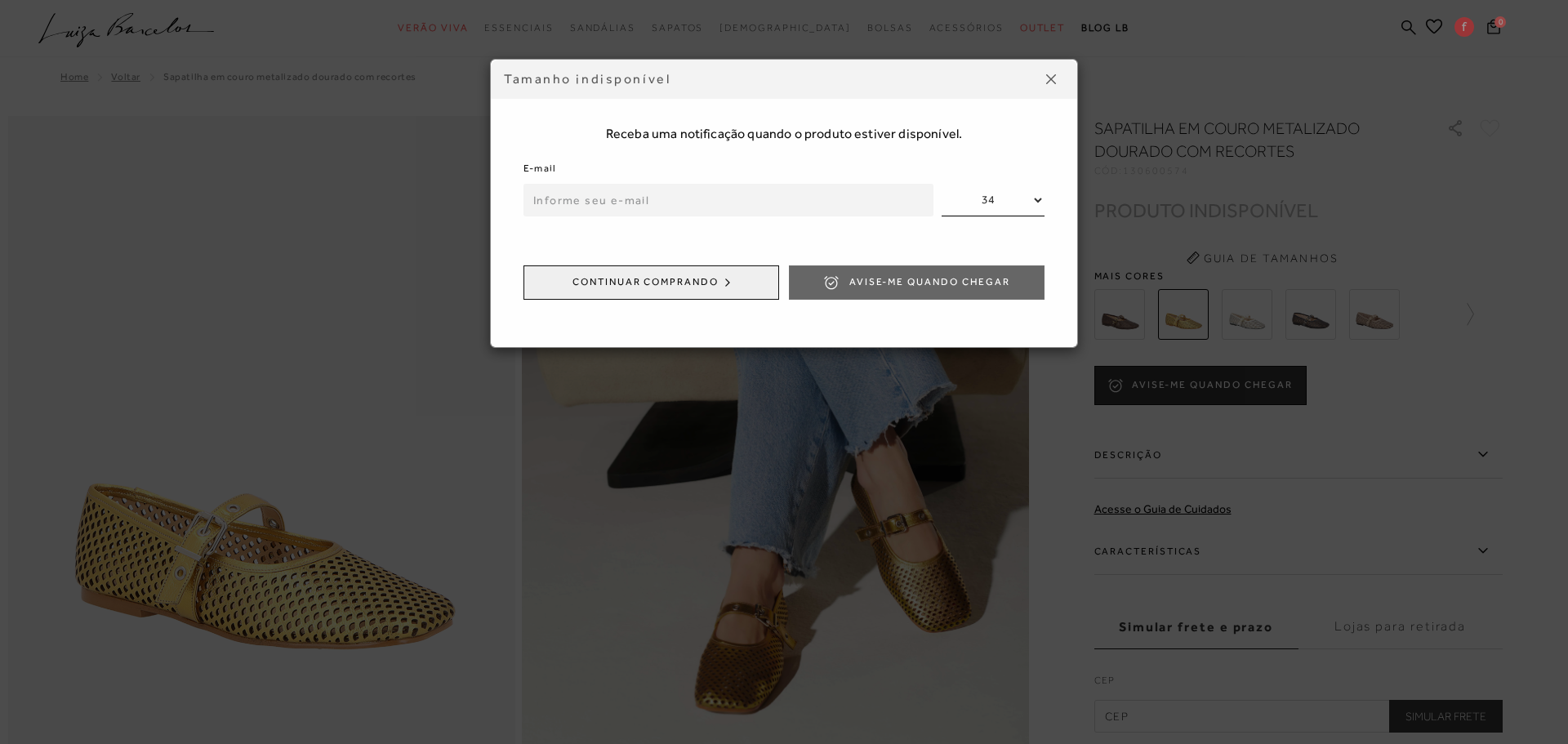
click at [619, 199] on input "email" at bounding box center [728, 200] width 410 height 32
type input "[EMAIL_ADDRESS][DOMAIN_NAME]"
click at [949, 281] on span "Avise-me quando chegar" at bounding box center [930, 281] width 160 height 13
click at [1044, 195] on select "34 35 36 37 38 39 40" at bounding box center [993, 200] width 103 height 32
select select
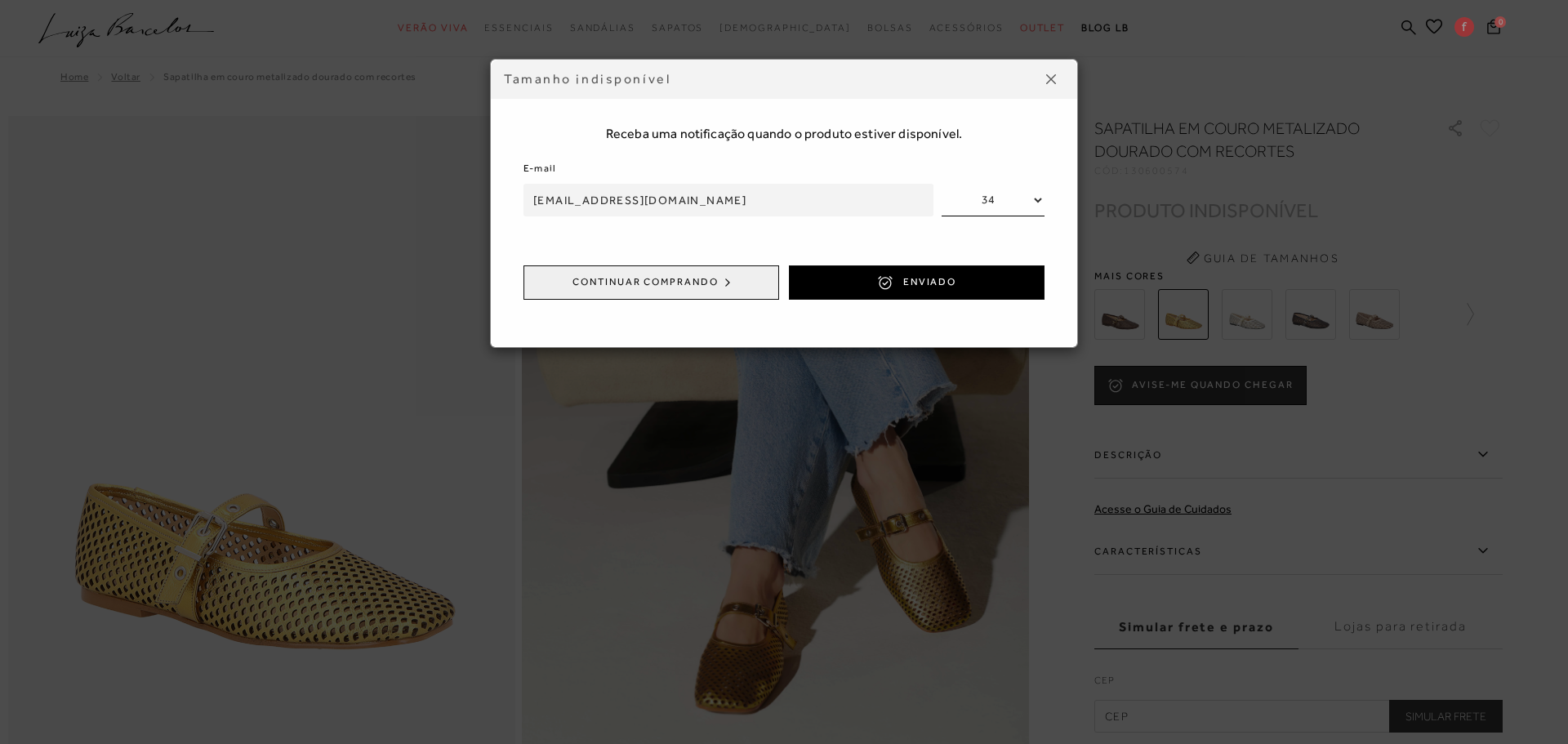
click at [942, 184] on select "34 35 36 37 38 39 40" at bounding box center [993, 200] width 103 height 32
click at [907, 273] on button "ENVIADO" at bounding box center [916, 282] width 256 height 34
click at [1551, 350] on div "Tamanho indisponível Receba uma notificação quando o produto estiver disponível…" at bounding box center [784, 372] width 1568 height 744
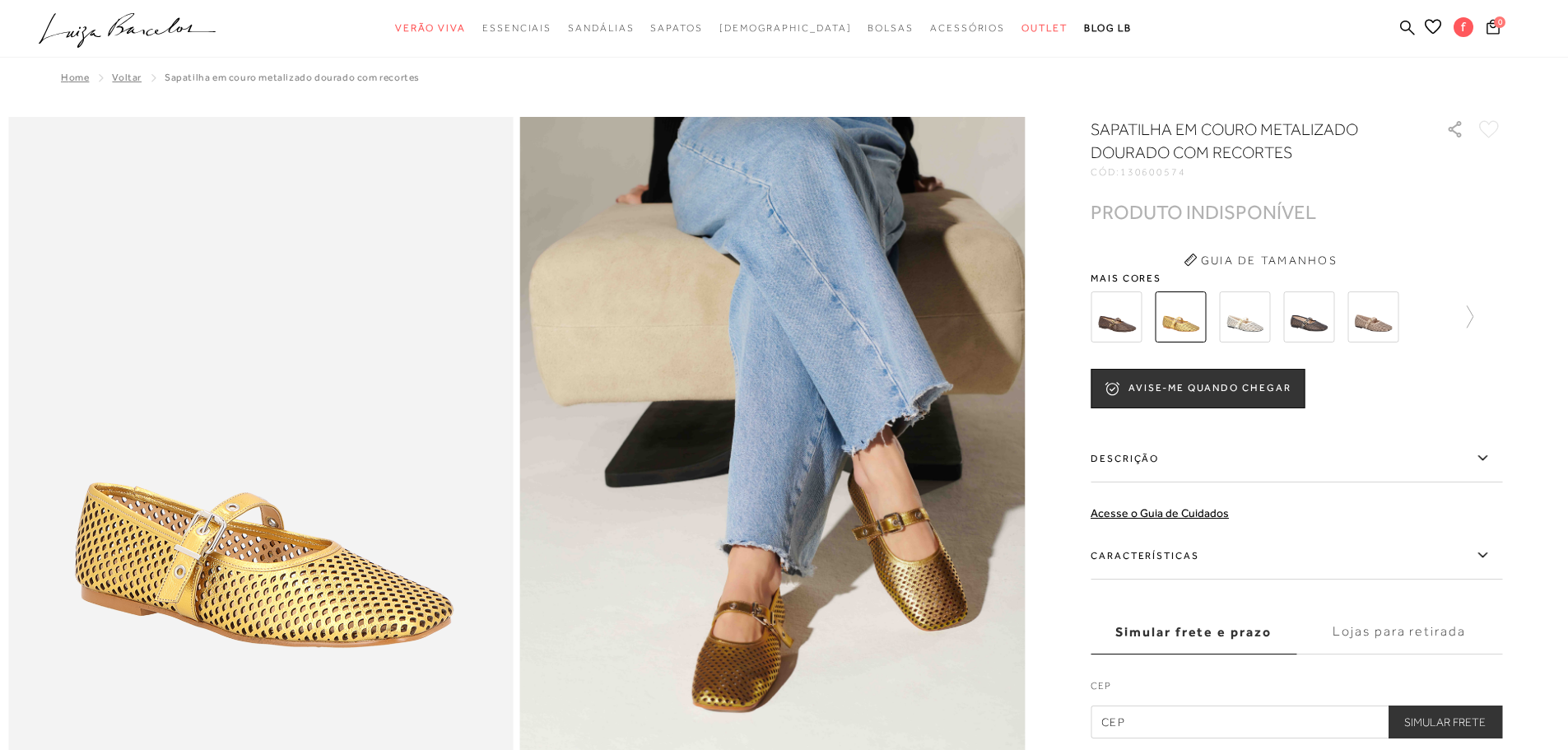
click at [1315, 314] on img at bounding box center [1309, 317] width 51 height 51
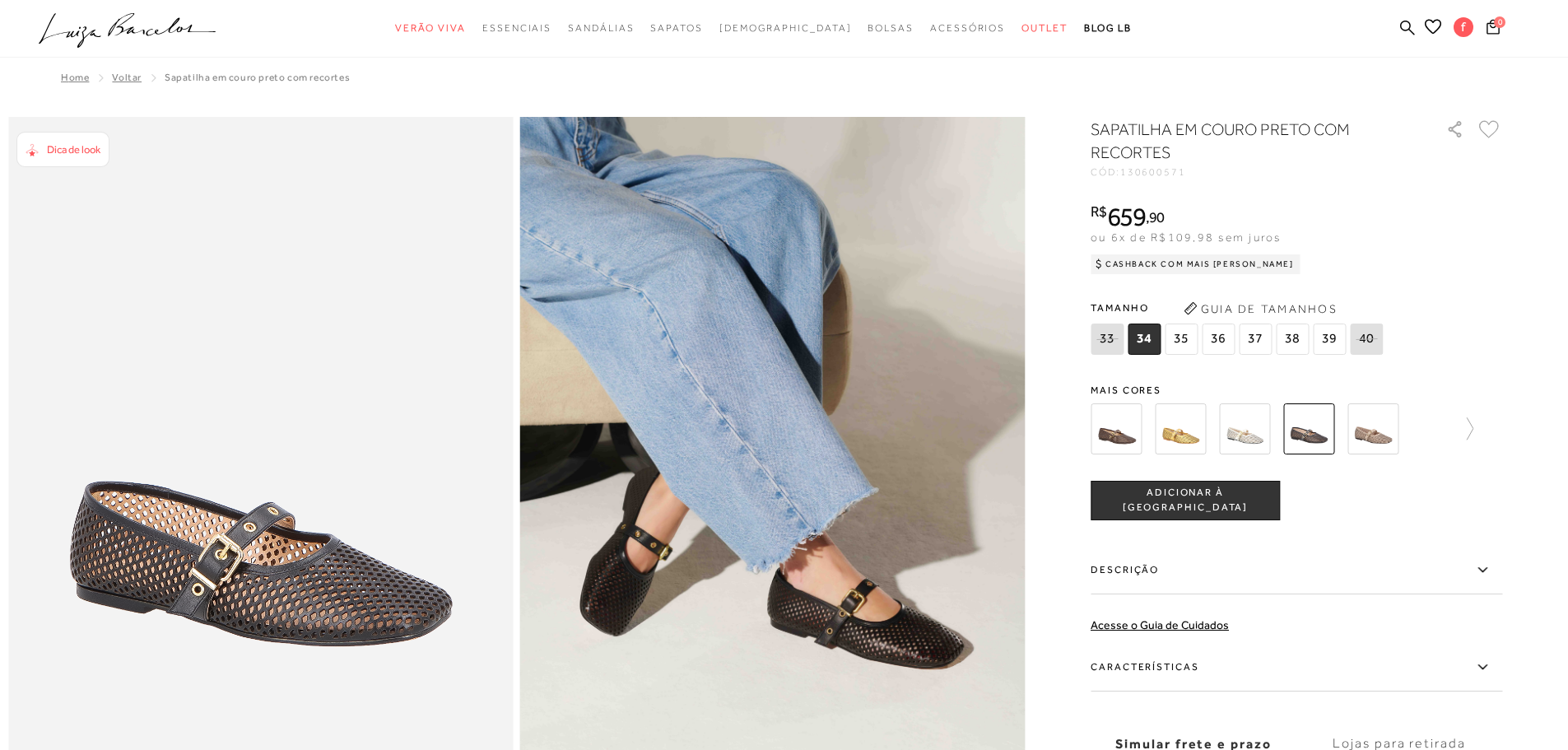
click at [1199, 439] on img at bounding box center [1180, 428] width 51 height 51
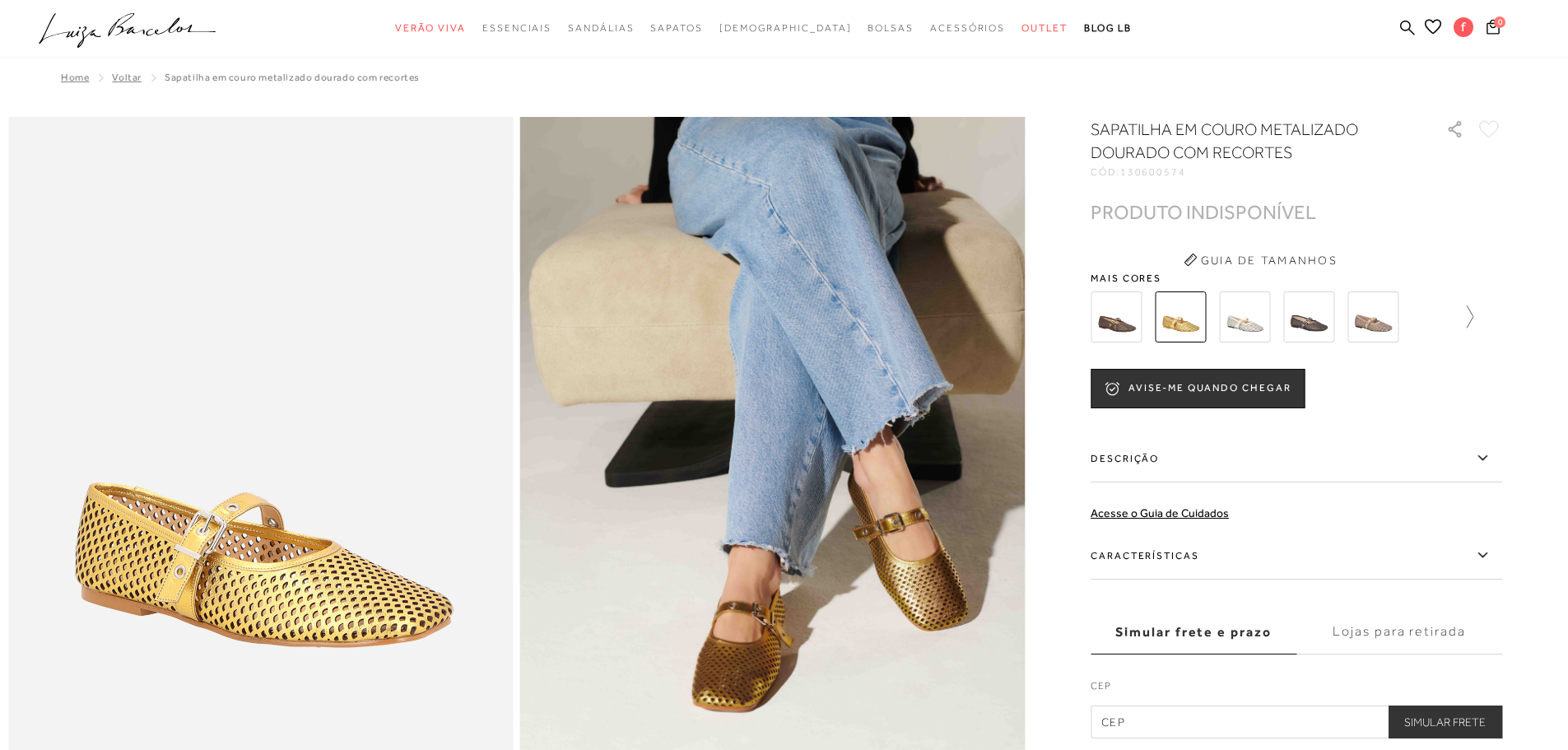
click at [1473, 317] on icon at bounding box center [1461, 317] width 23 height 23
click at [1158, 323] on img at bounding box center [1144, 317] width 51 height 51
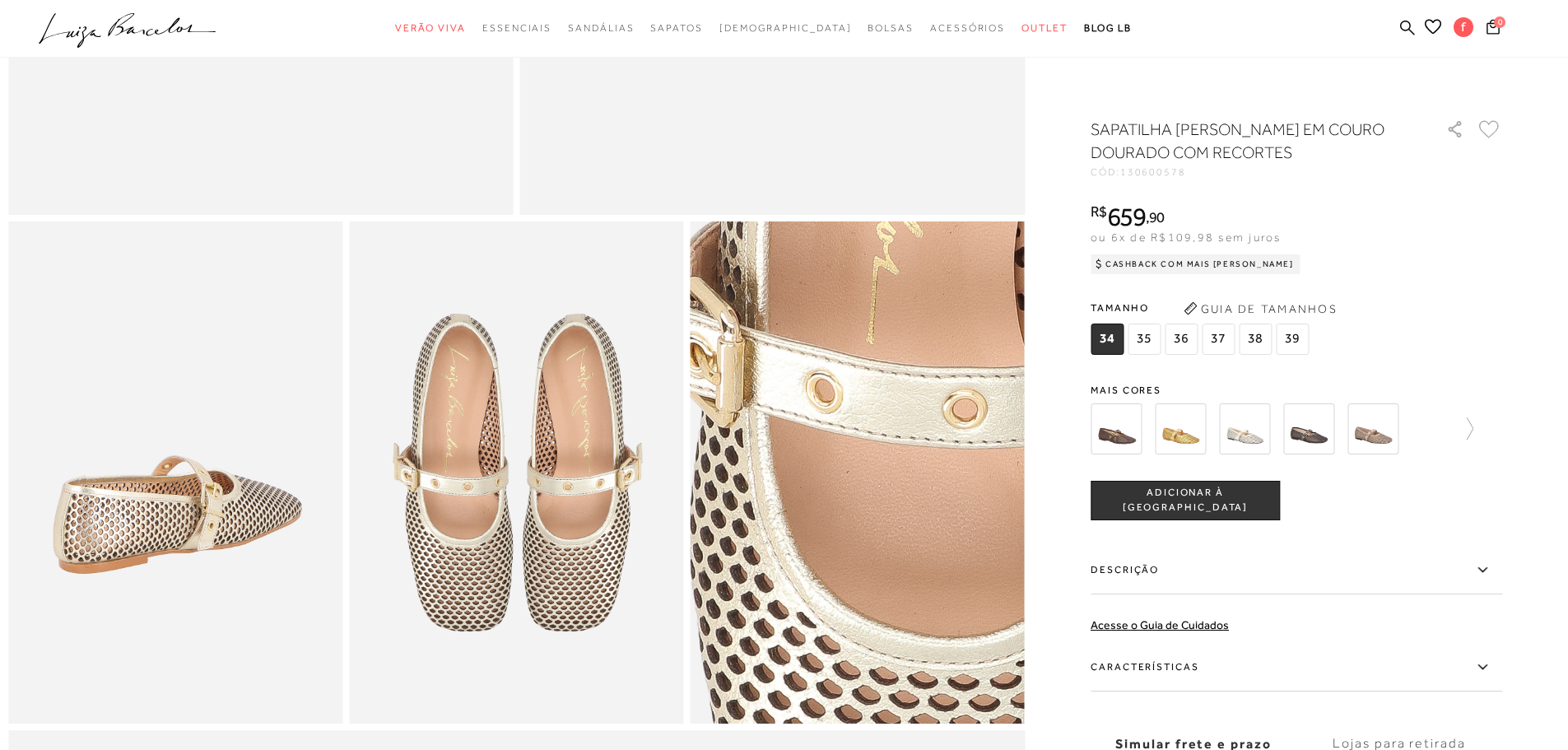
scroll to position [659, 0]
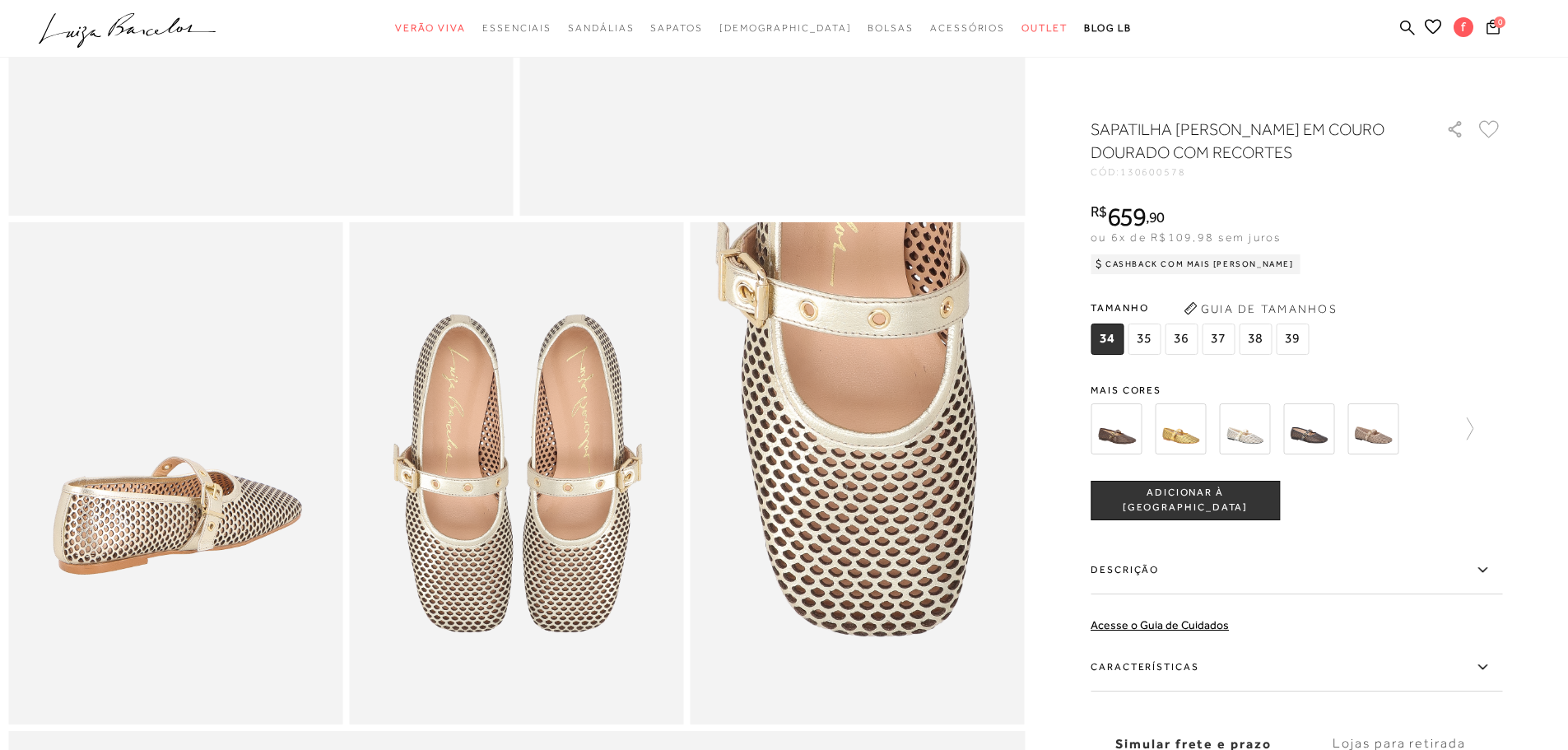
click at [1190, 436] on img at bounding box center [1180, 428] width 51 height 51
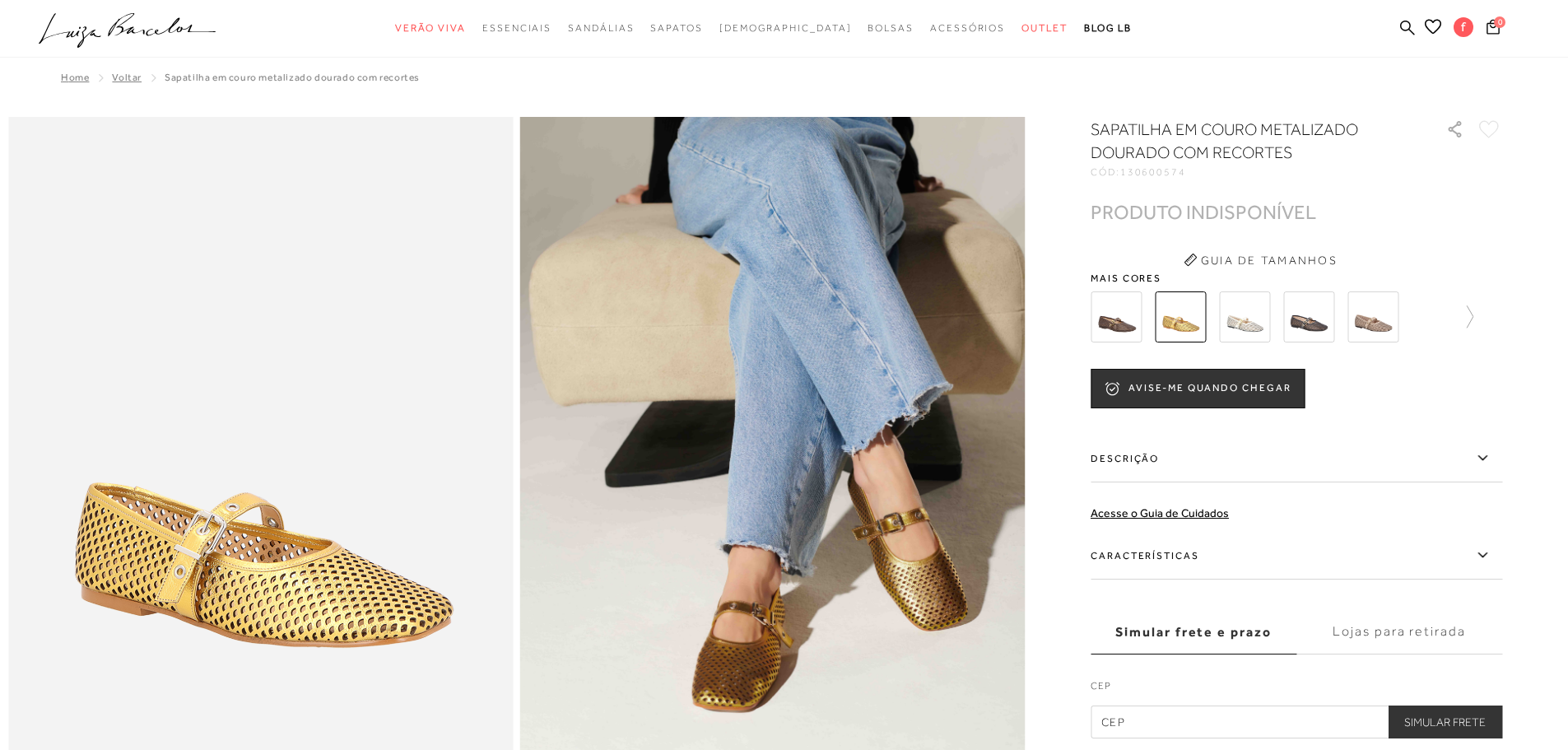
click at [1485, 311] on div at bounding box center [1296, 316] width 412 height 61
click at [1482, 315] on div at bounding box center [1296, 316] width 412 height 61
click at [1473, 317] on icon at bounding box center [1461, 317] width 23 height 23
click at [1167, 317] on img at bounding box center [1144, 317] width 51 height 51
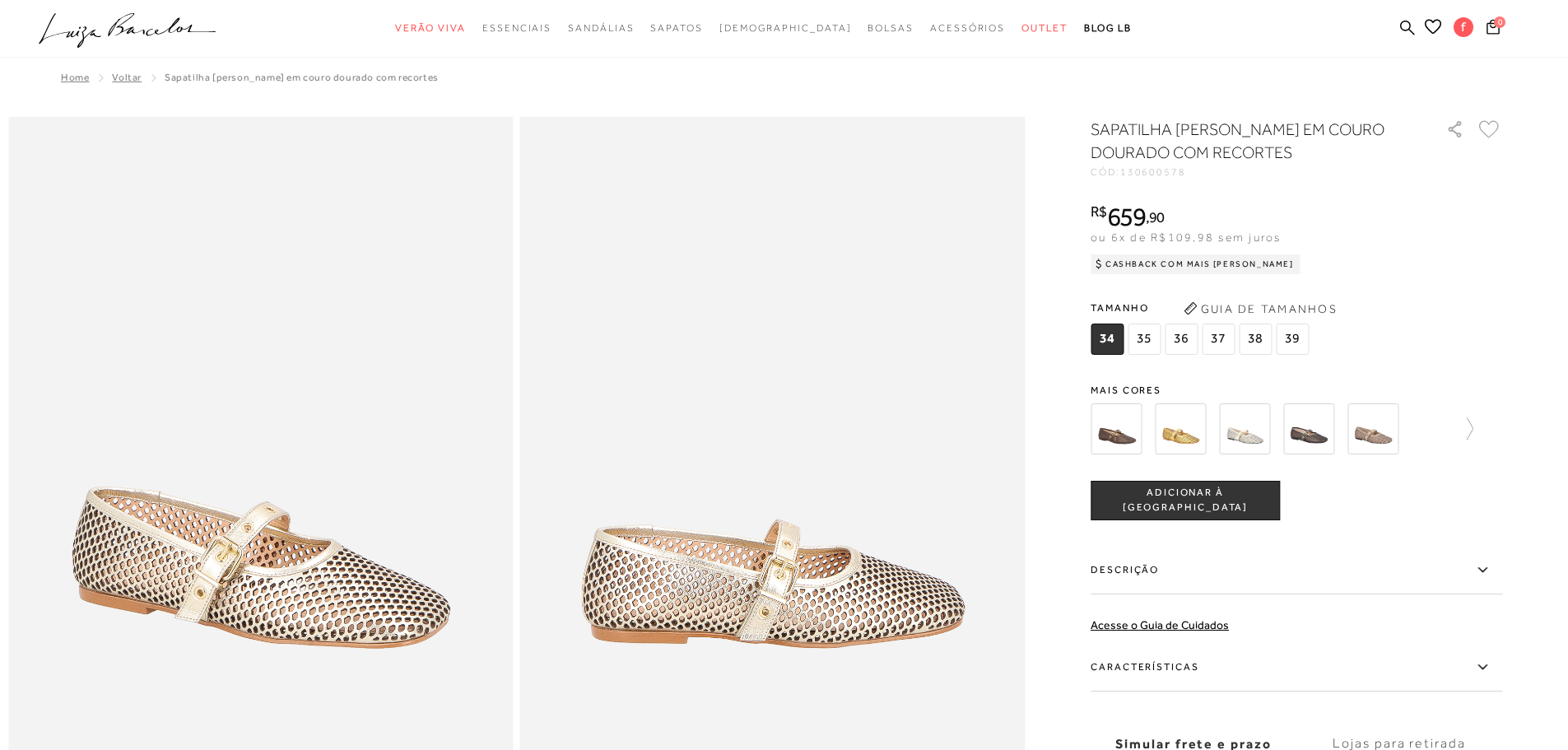
click at [1499, 128] on icon at bounding box center [1489, 129] width 21 height 18
click at [1434, 28] on icon at bounding box center [1433, 26] width 16 height 15
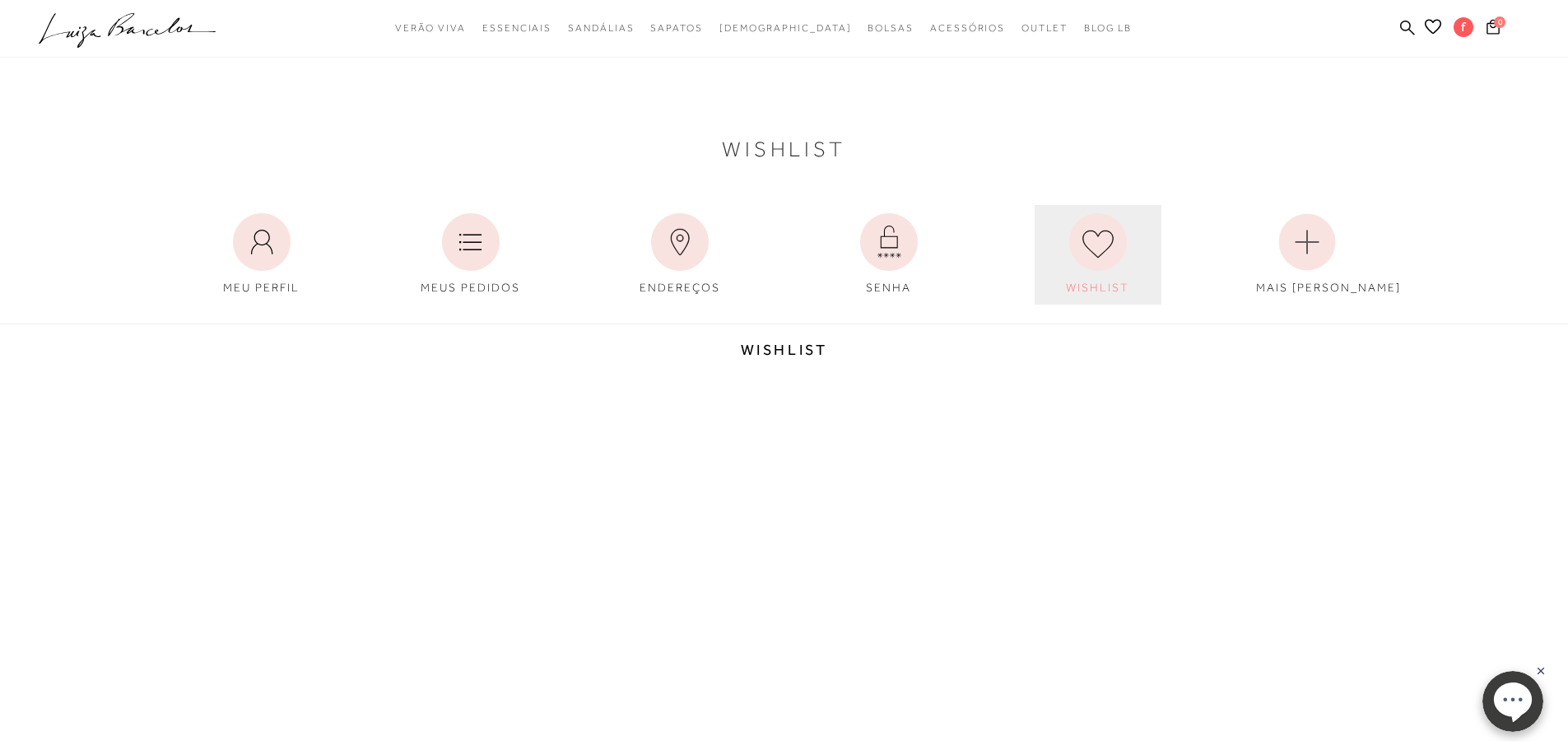
click at [1101, 243] on icon at bounding box center [1098, 242] width 58 height 58
click at [1097, 249] on icon at bounding box center [1098, 242] width 58 height 58
click at [1094, 246] on icon at bounding box center [1098, 242] width 58 height 58
